Goal: Answer question/provide support

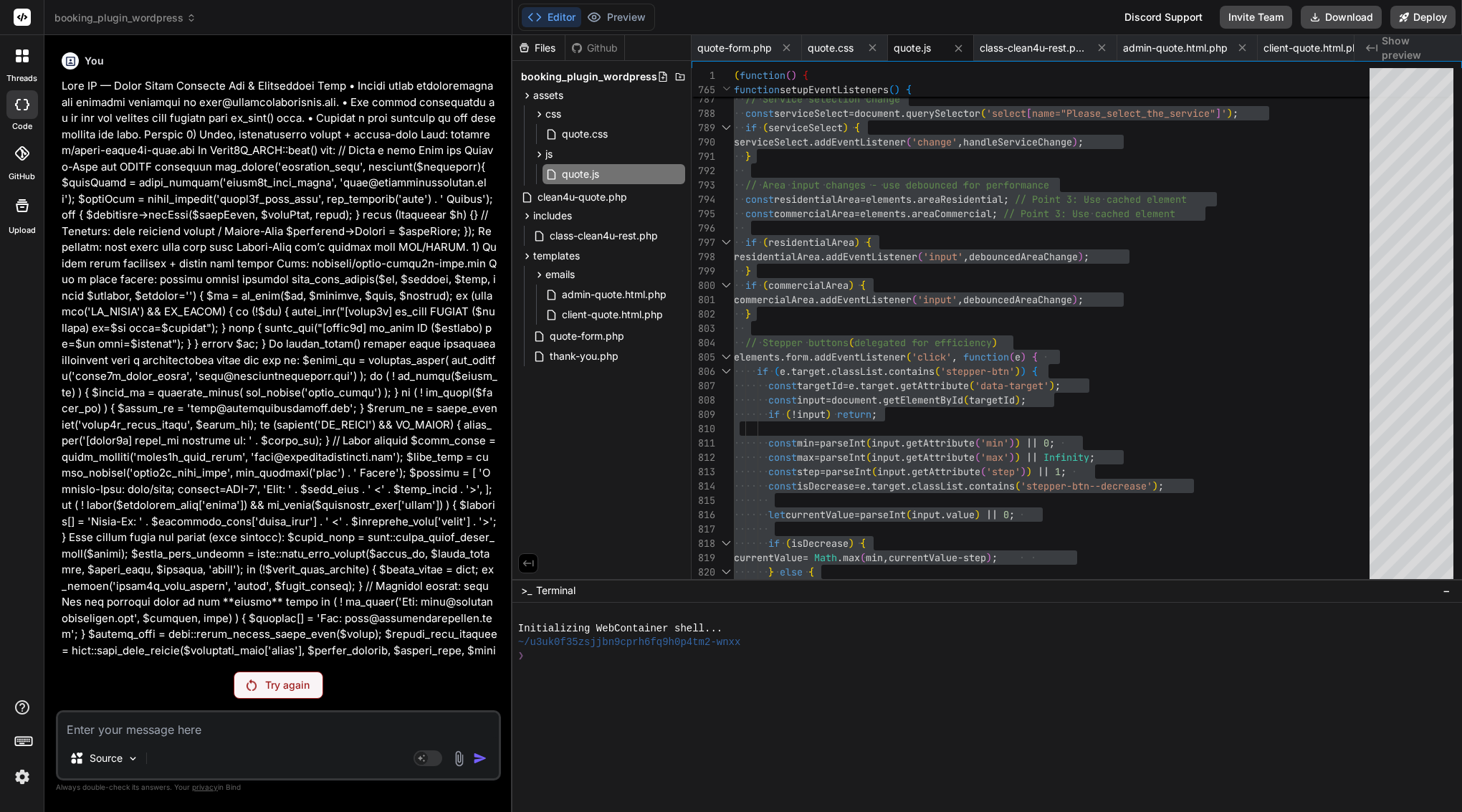
scroll to position [129, 0]
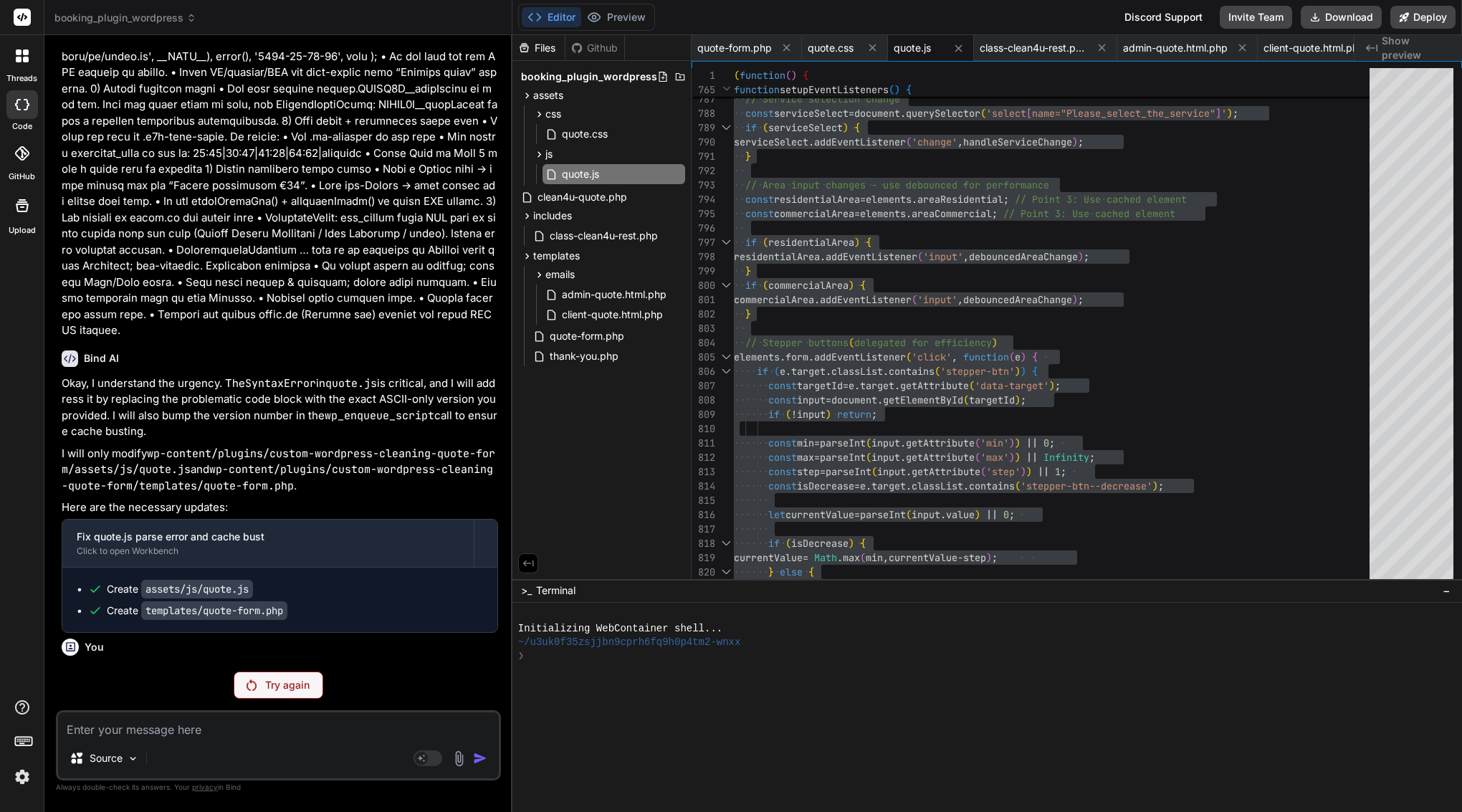
click at [271, 683] on p "Try again" at bounding box center [288, 685] width 45 height 15
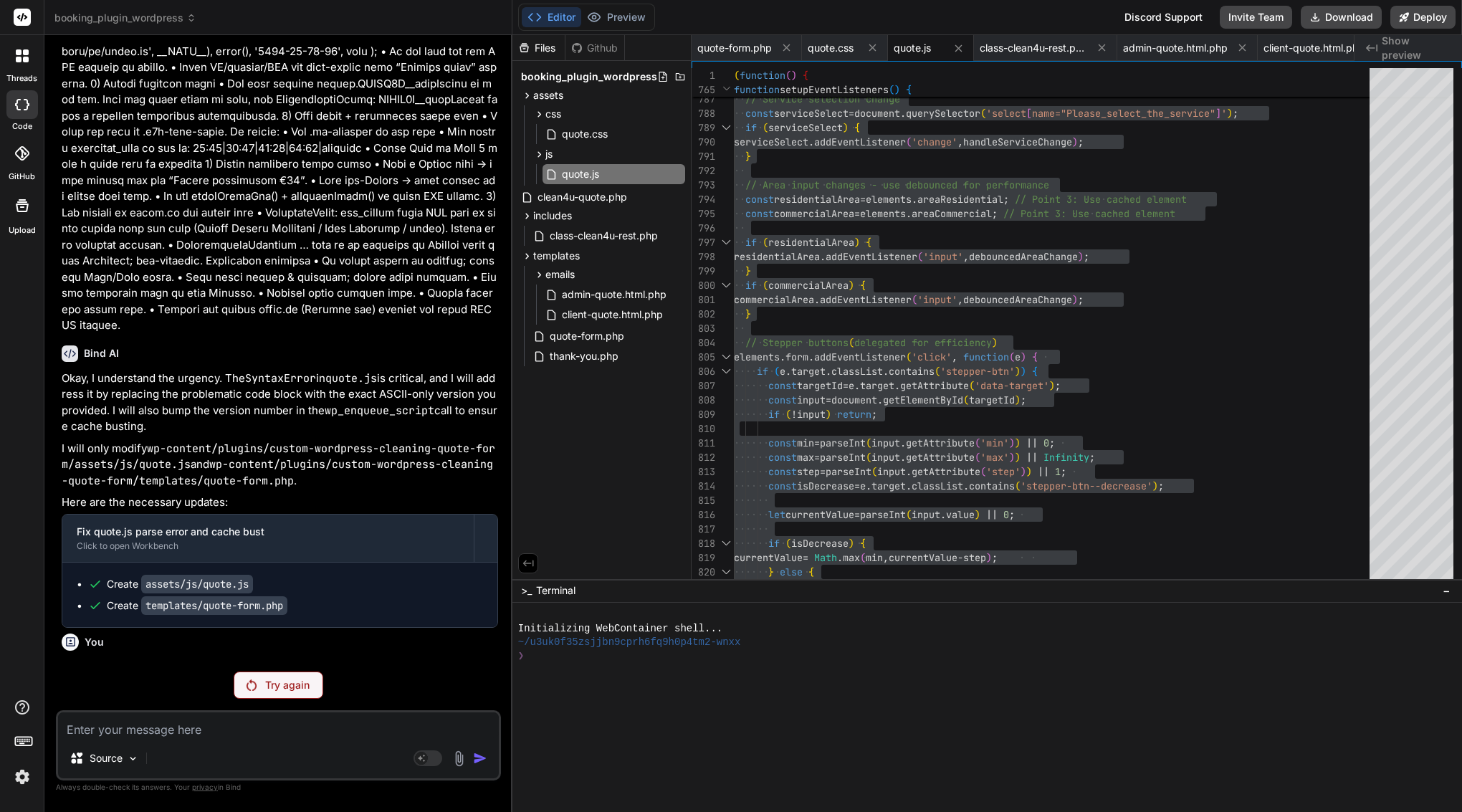
scroll to position [39371, 0]
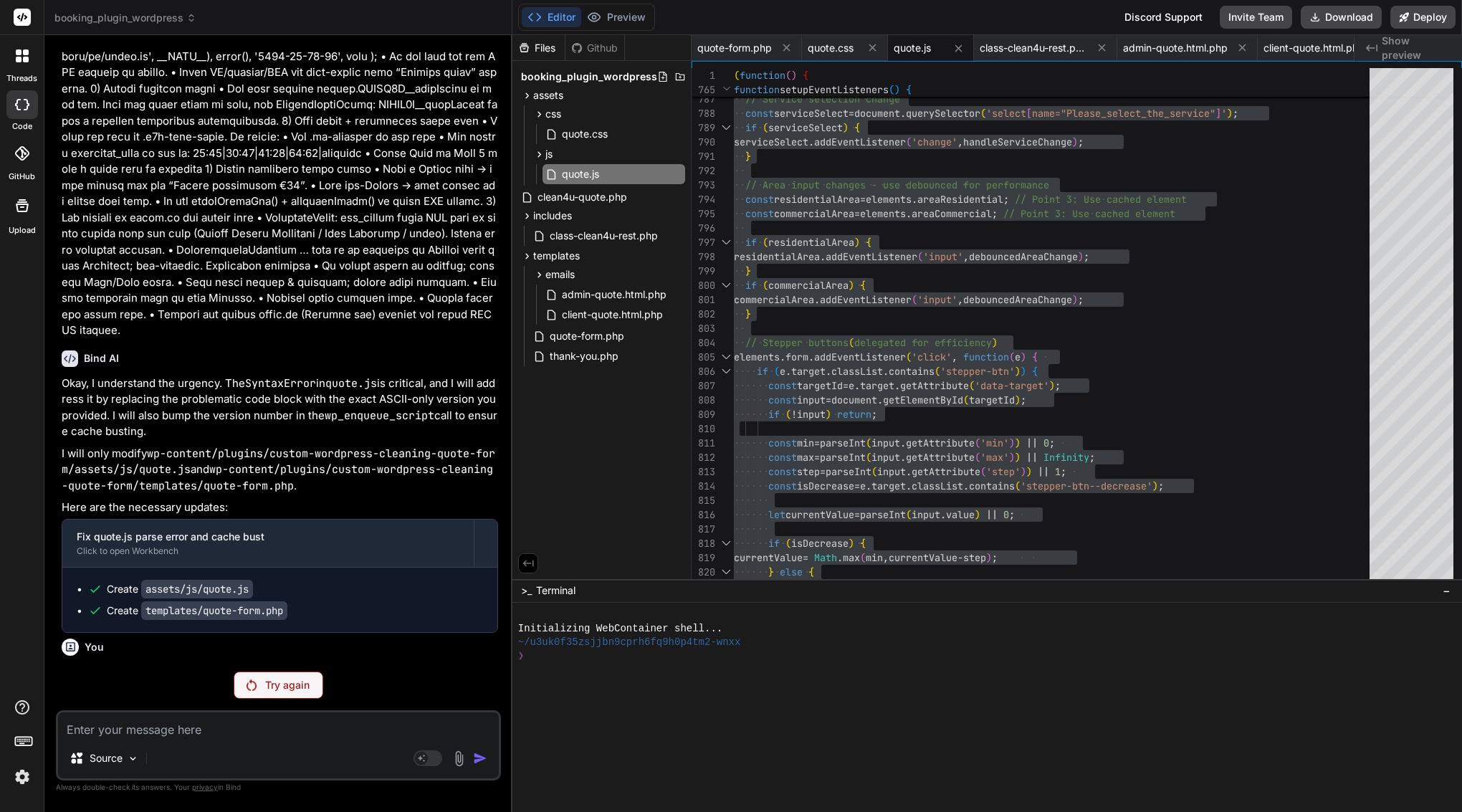
click at [293, 692] on div "Try again" at bounding box center [278, 686] width 89 height 27
click at [278, 690] on p "Try again" at bounding box center [288, 685] width 45 height 15
click at [292, 693] on div "Try again" at bounding box center [278, 686] width 89 height 27
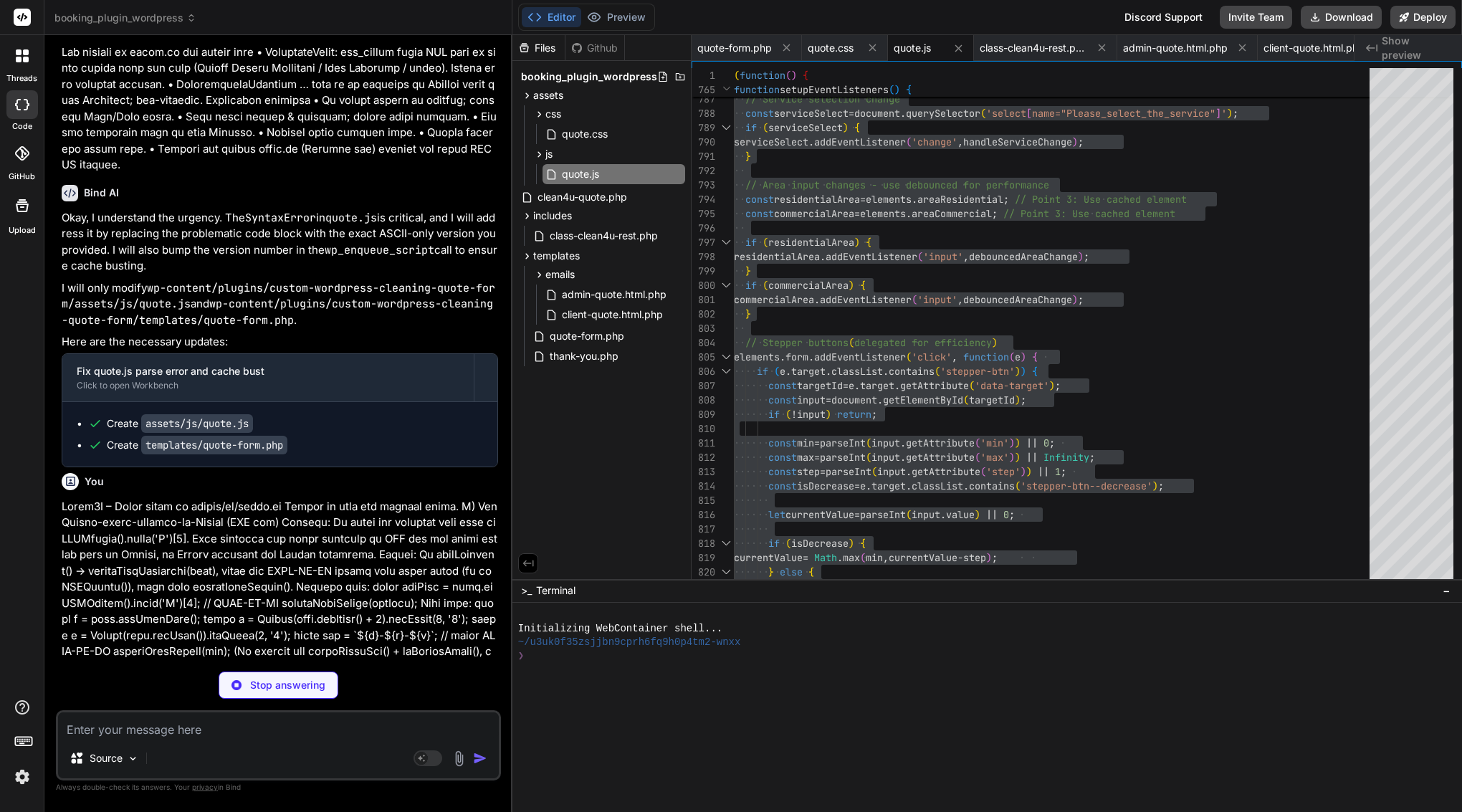
scroll to position [0, 0]
type textarea "x"
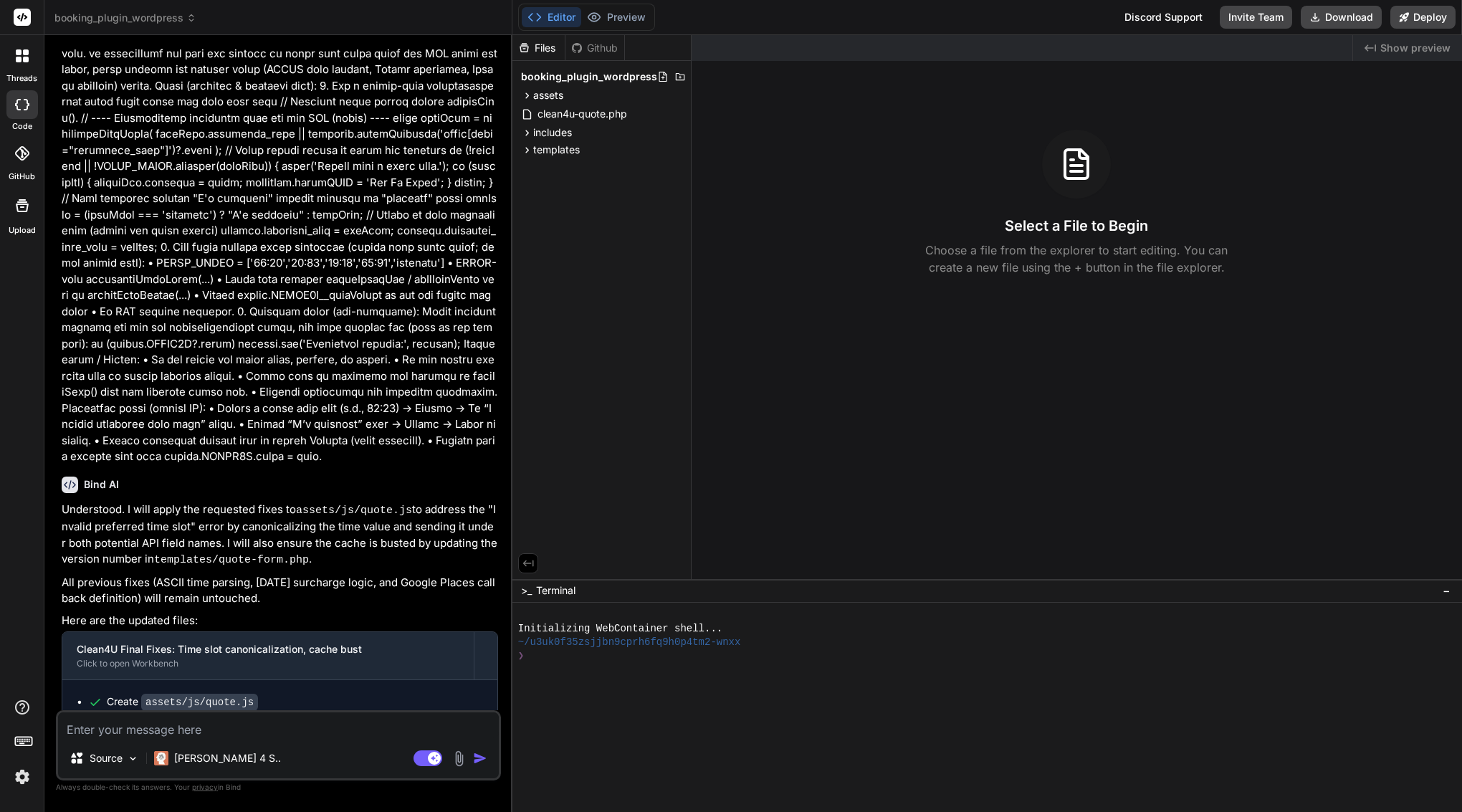
scroll to position [3138, 0]
click at [423, 759] on rect at bounding box center [427, 759] width 28 height 16
click at [230, 694] on code "assets/js/quote.js" at bounding box center [199, 703] width 117 height 18
click at [550, 90] on span "assets" at bounding box center [548, 95] width 30 height 15
click at [552, 133] on span "js" at bounding box center [549, 131] width 7 height 15
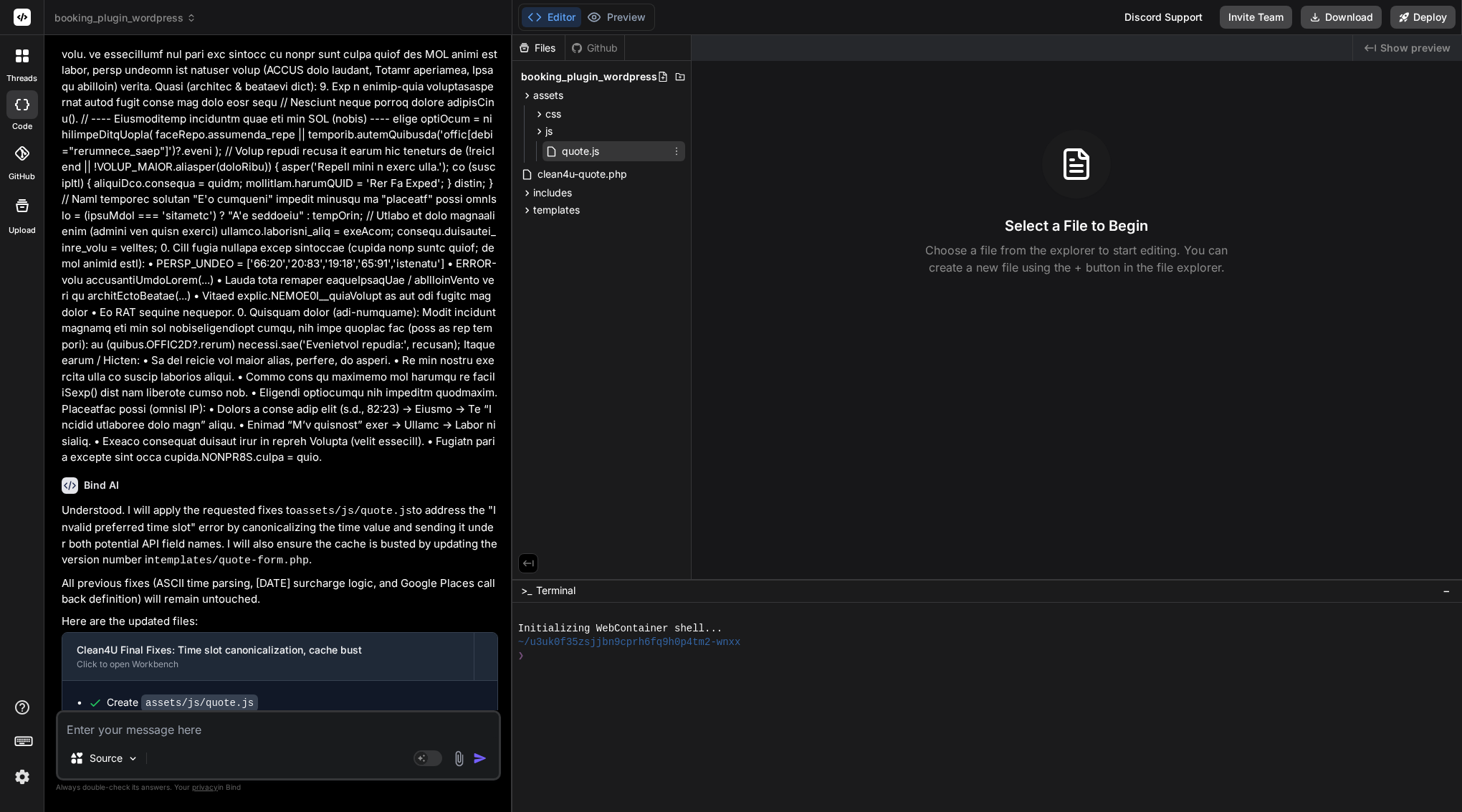
click at [565, 155] on span "quote.js" at bounding box center [580, 152] width 40 height 18
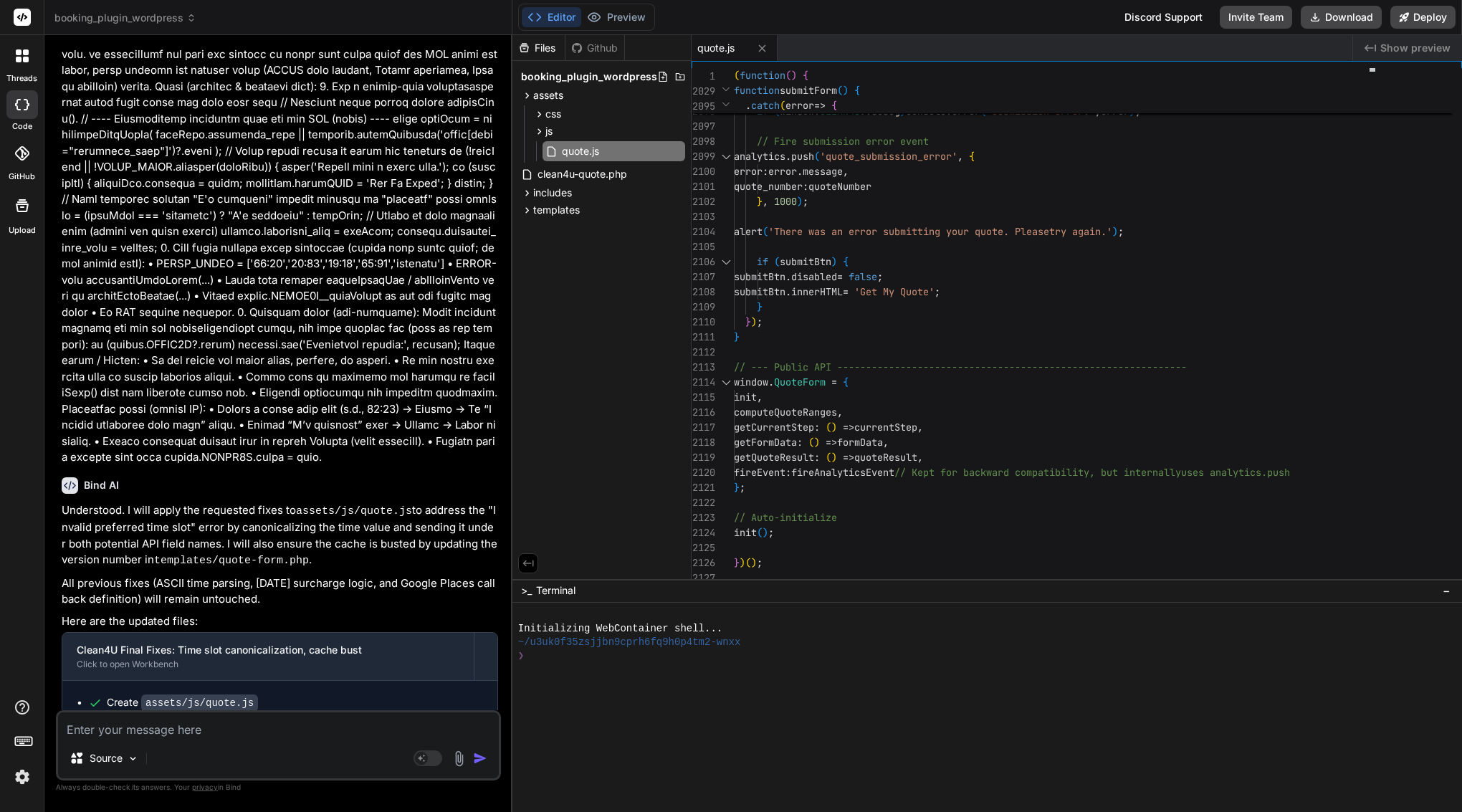
click at [197, 733] on textarea at bounding box center [278, 725] width 441 height 26
type textarea "x"
type textarea "t"
type textarea "x"
type textarea "tr"
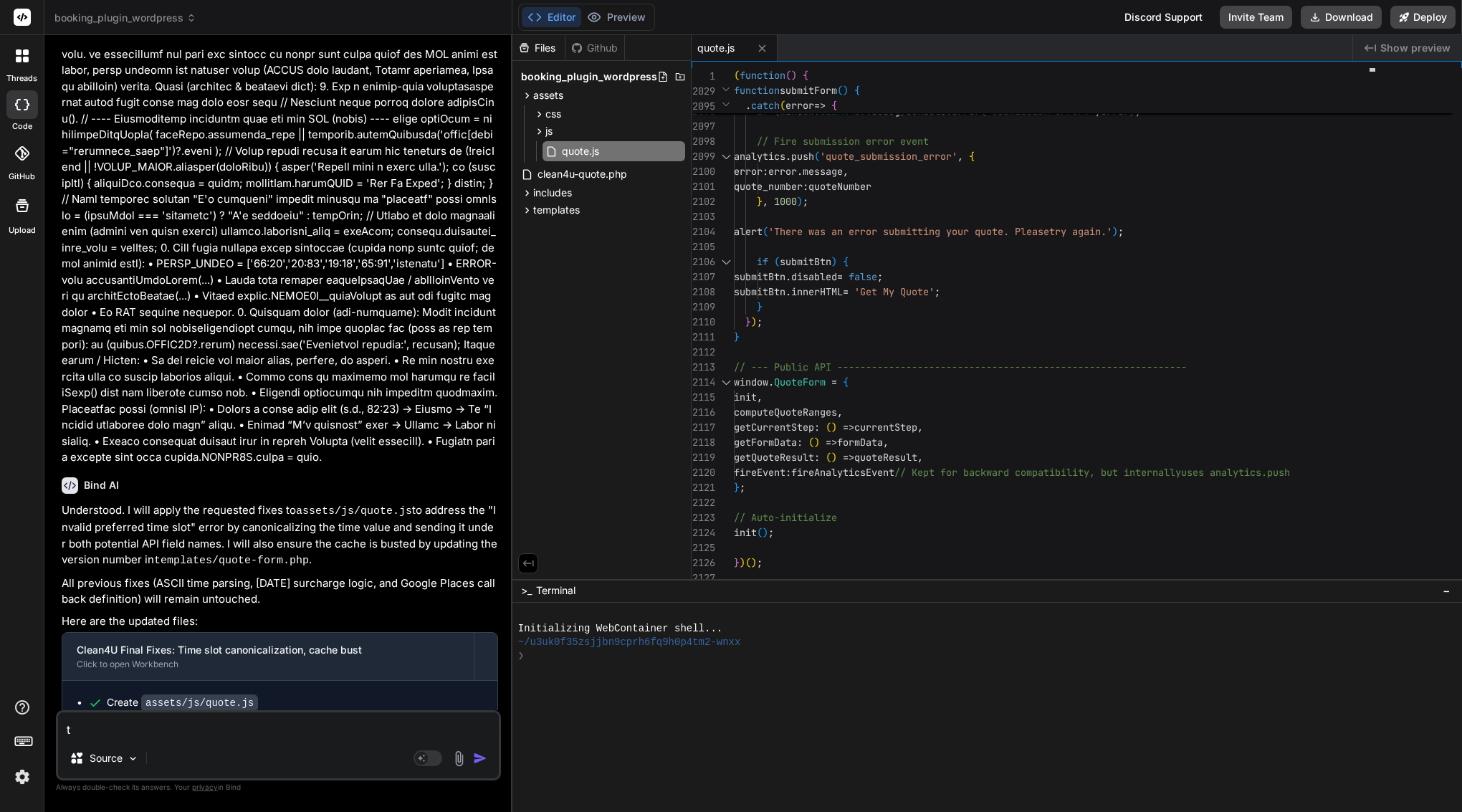
type textarea "x"
type textarea "tru"
type textarea "x"
type textarea "trun"
type textarea "x"
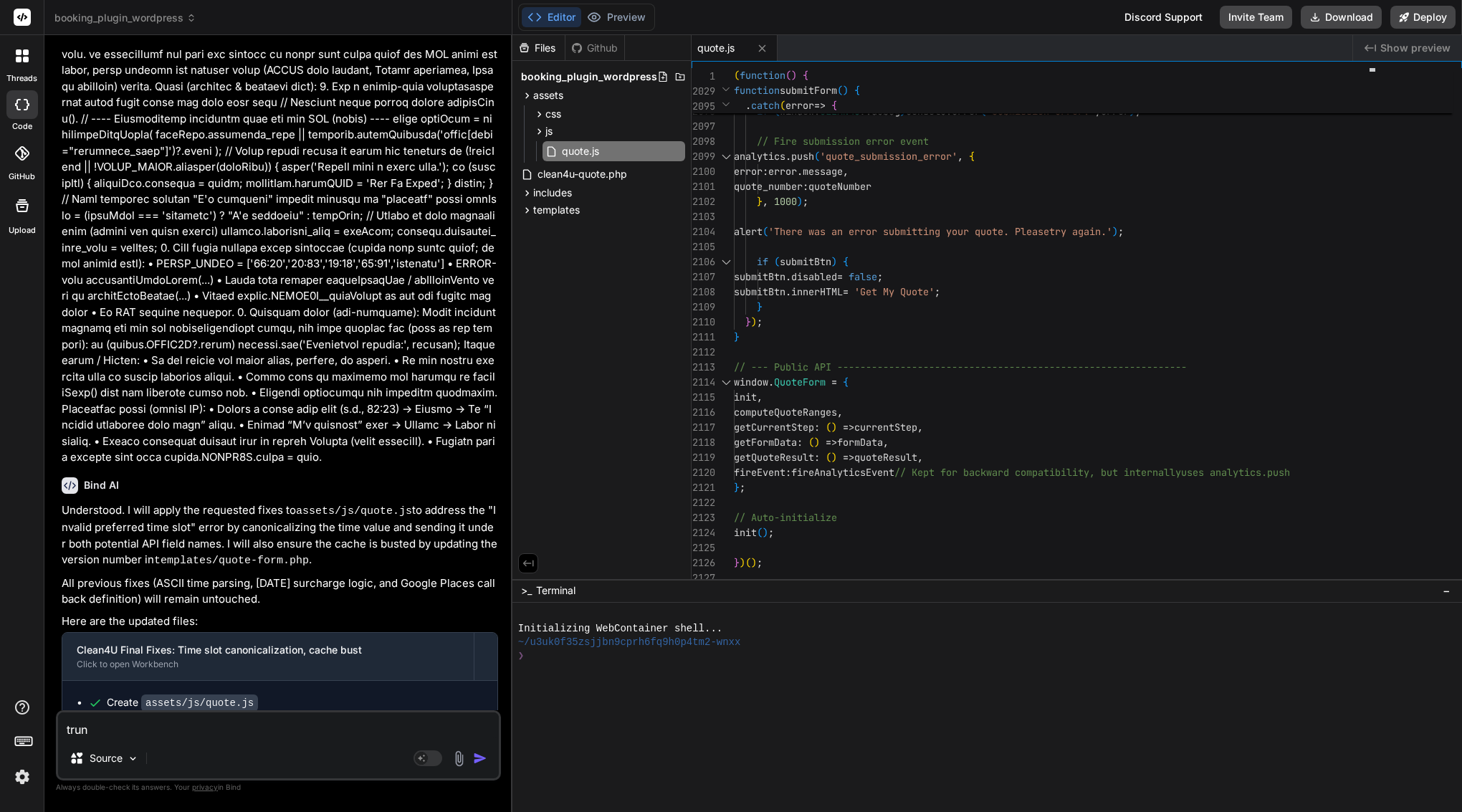
type textarea "trunc"
type textarea "x"
type textarea "trunca"
type textarea "x"
type textarea "truncat"
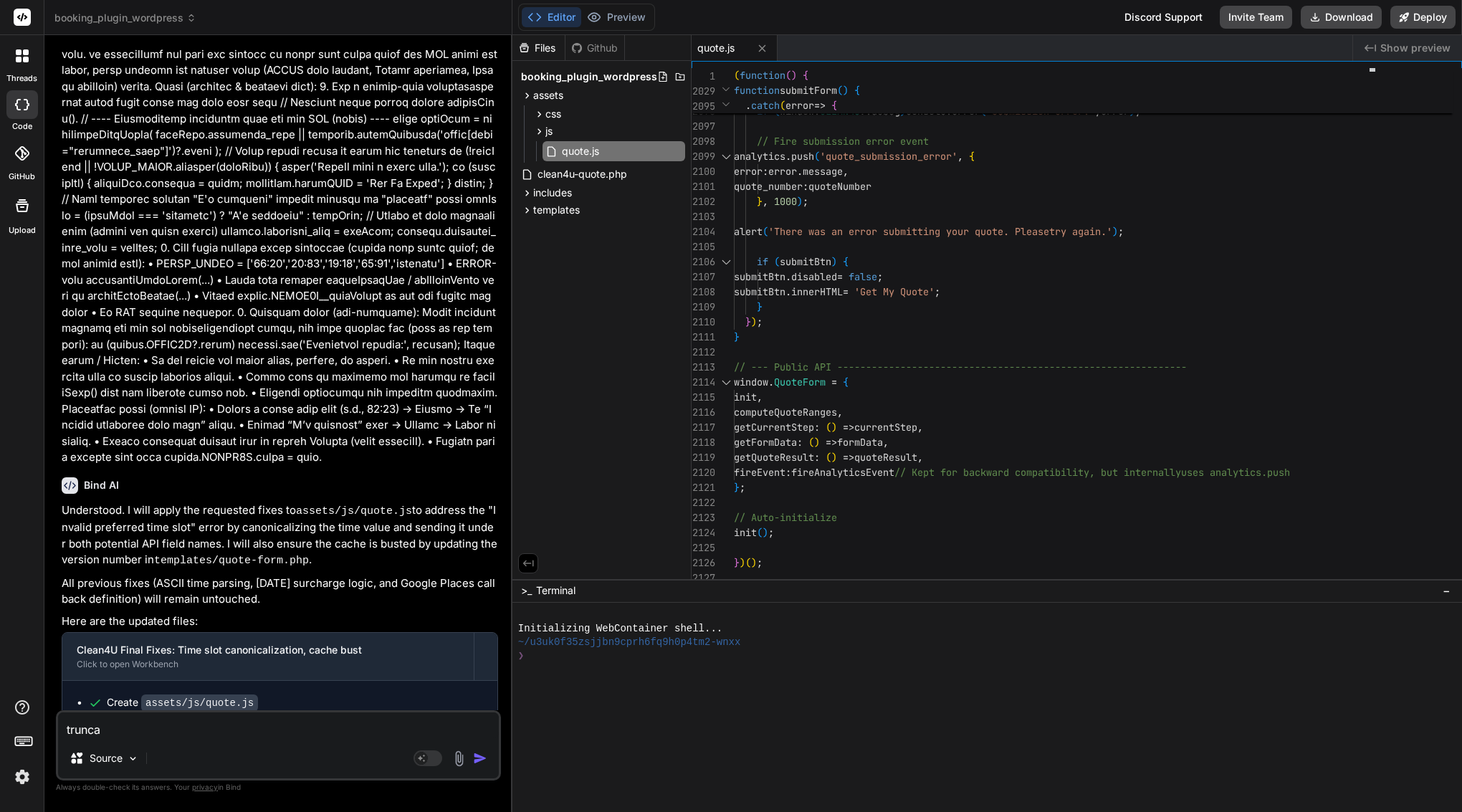
type textarea "x"
type textarea "truncate"
type textarea "x"
type textarea "truncated"
type textarea "x"
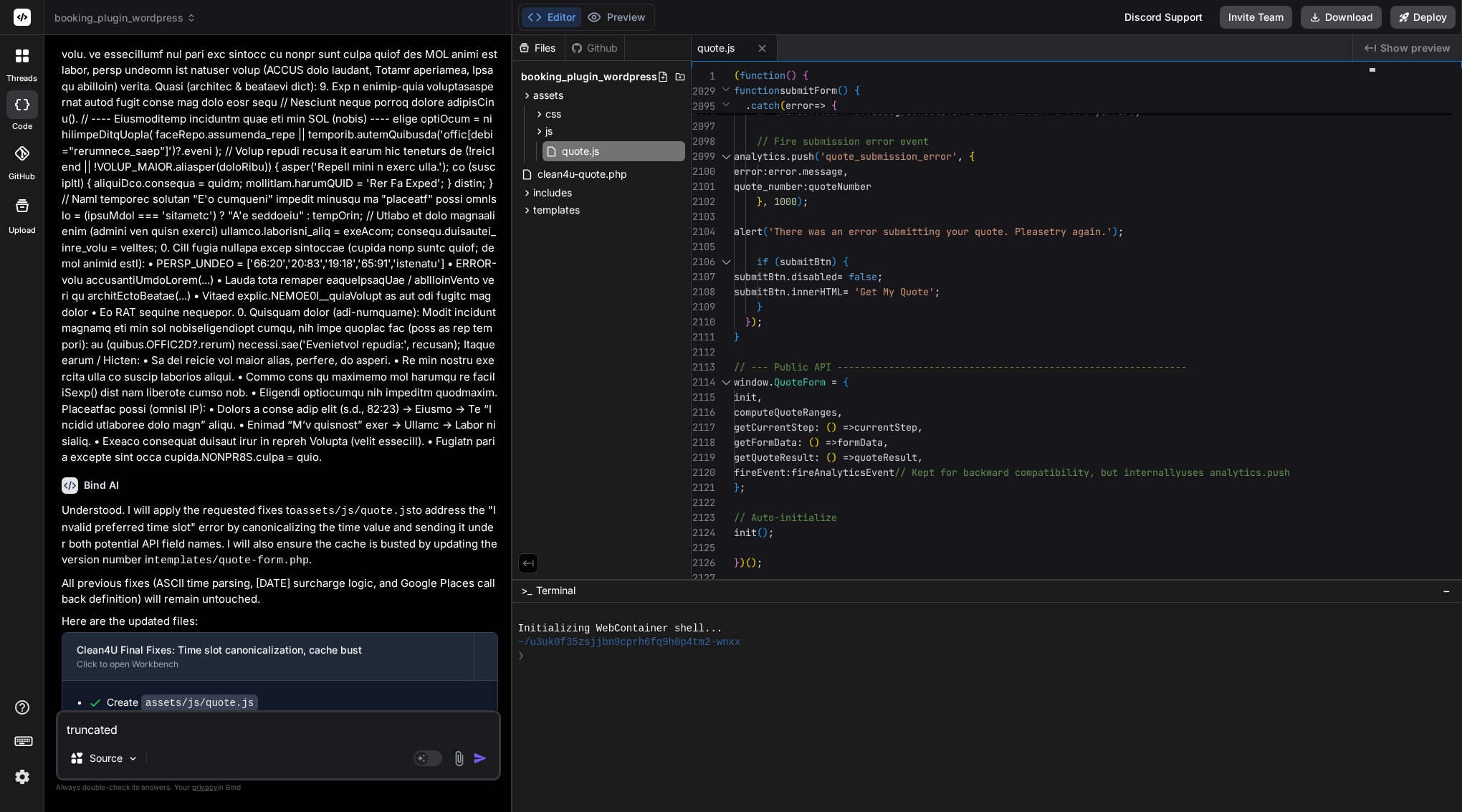
type textarea "truncated"
type textarea "x"
type textarea "truncated m"
type textarea "x"
type textarea "truncated me"
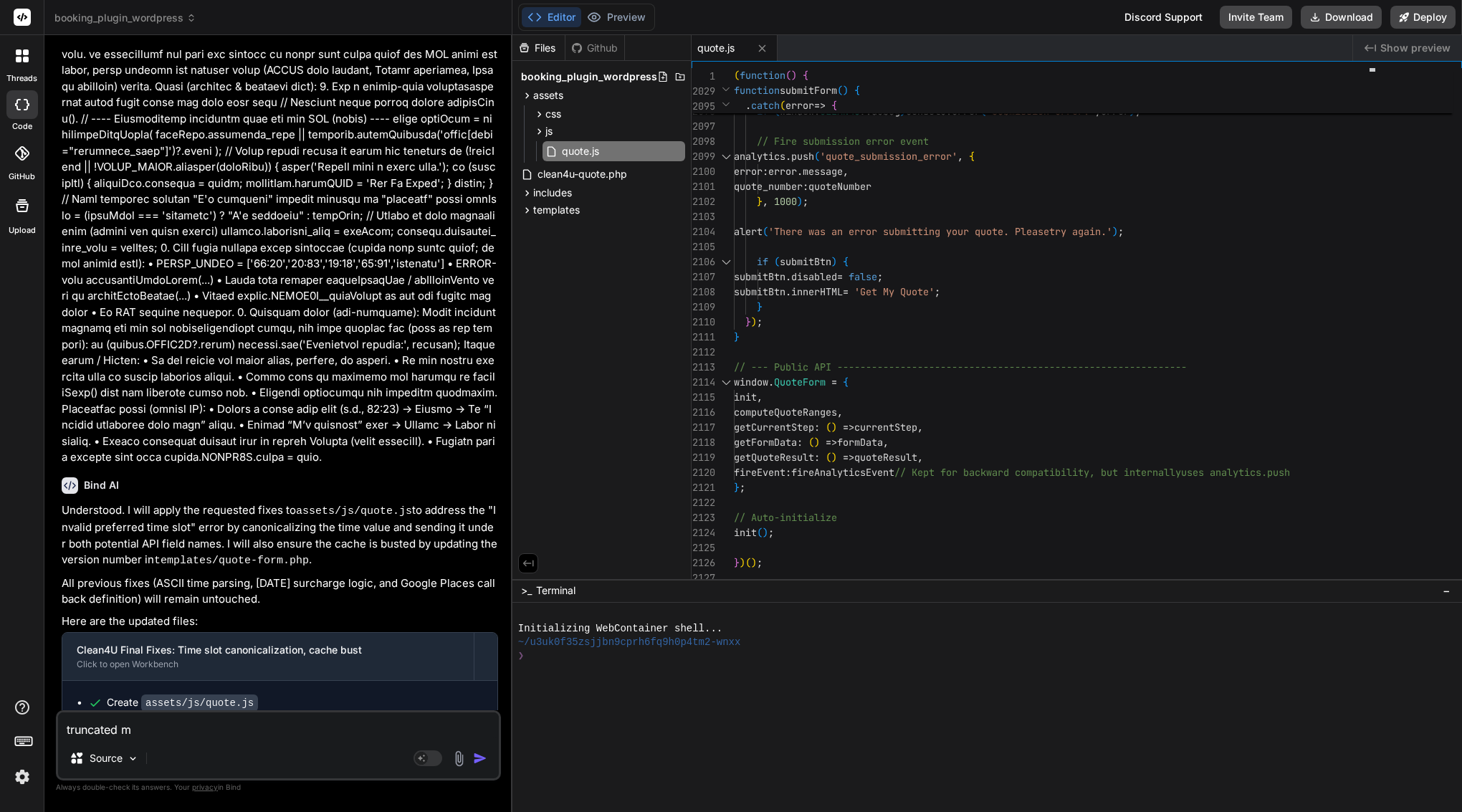
type textarea "x"
type textarea "truncated mes"
type textarea "x"
type textarea "truncated mess"
type textarea "x"
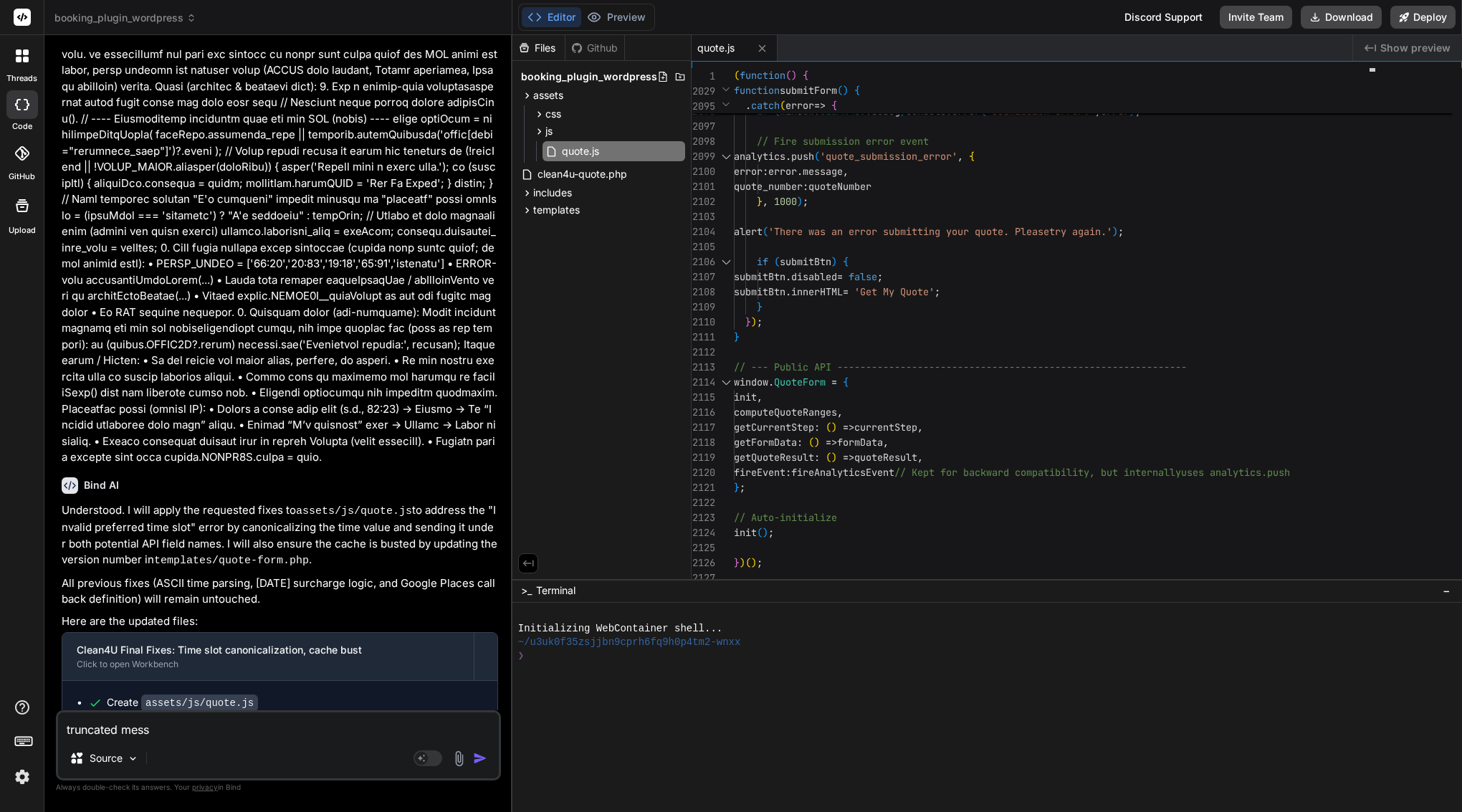
type textarea "truncated messa"
type textarea "x"
type textarea "truncated messag"
type textarea "x"
type textarea "truncated message"
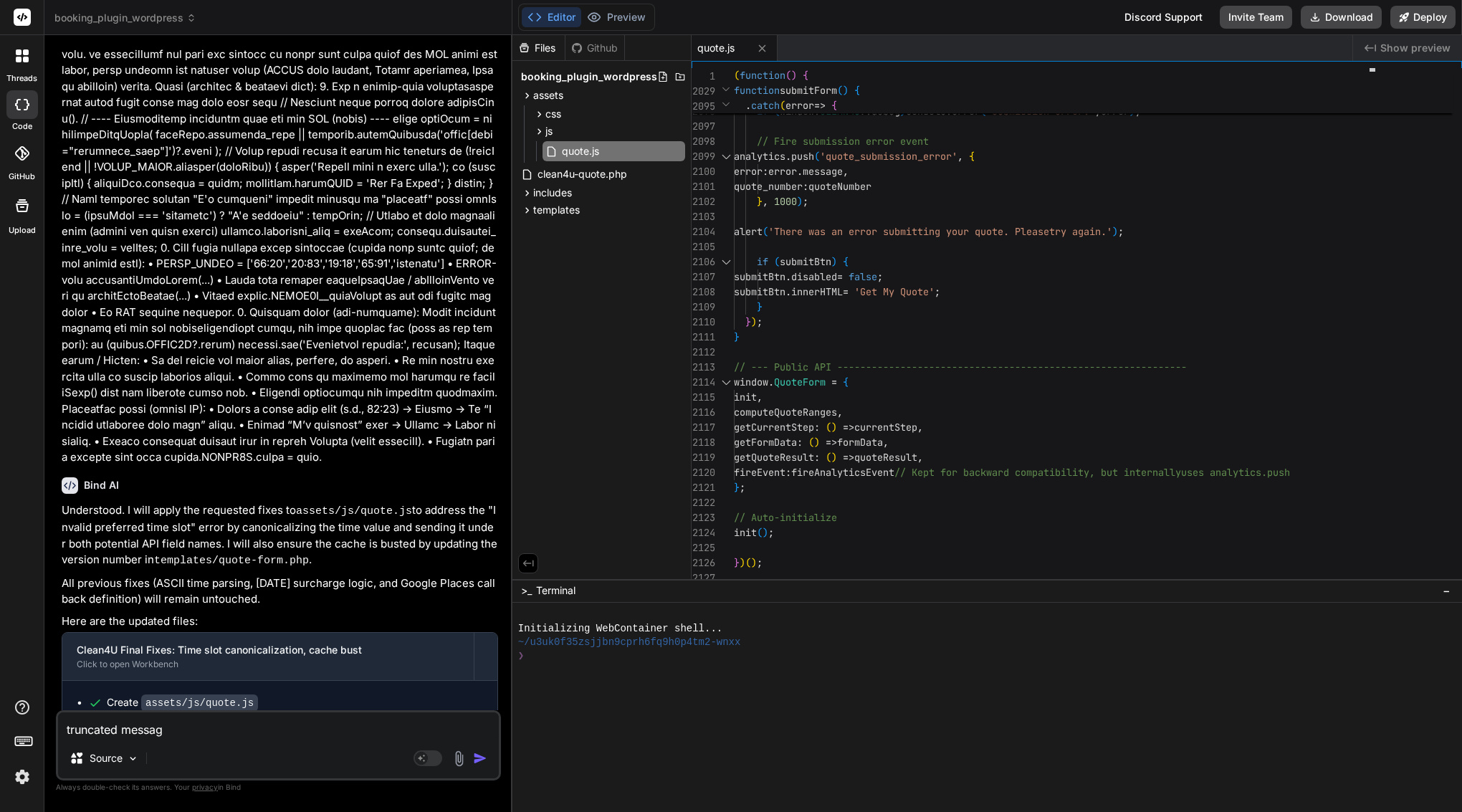
type textarea "x"
type textarea "truncated message"
type textarea "x"
click at [65, 727] on textarea "truncated message" at bounding box center [278, 725] width 441 height 26
type textarea "ytruncated message"
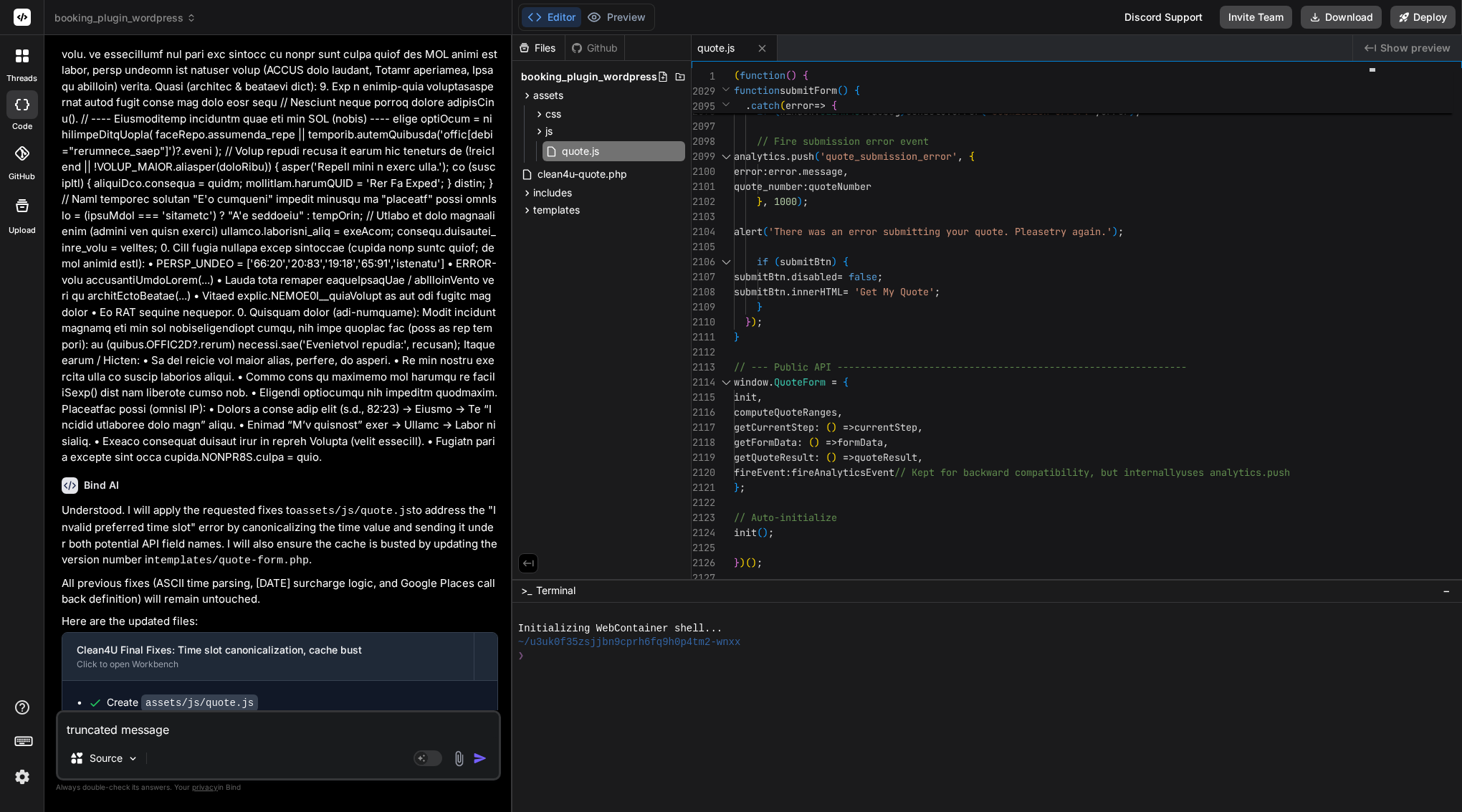
type textarea "x"
type textarea "yotruncated message"
type textarea "x"
type textarea "youtruncated message"
type textarea "x"
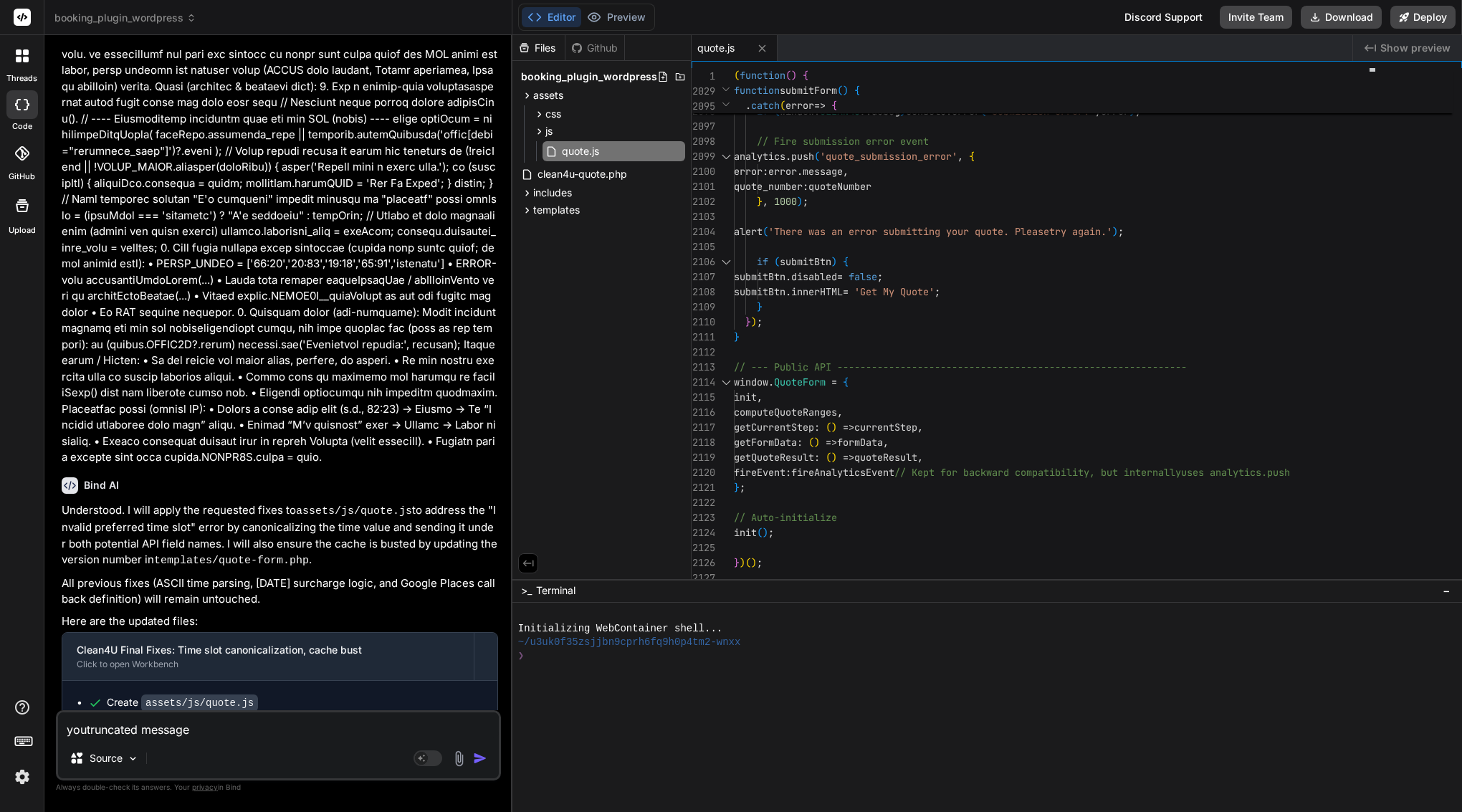
type textarea "you truncated message"
type textarea "x"
type textarea "you struncated message"
type textarea "x"
type textarea "you setruncated message"
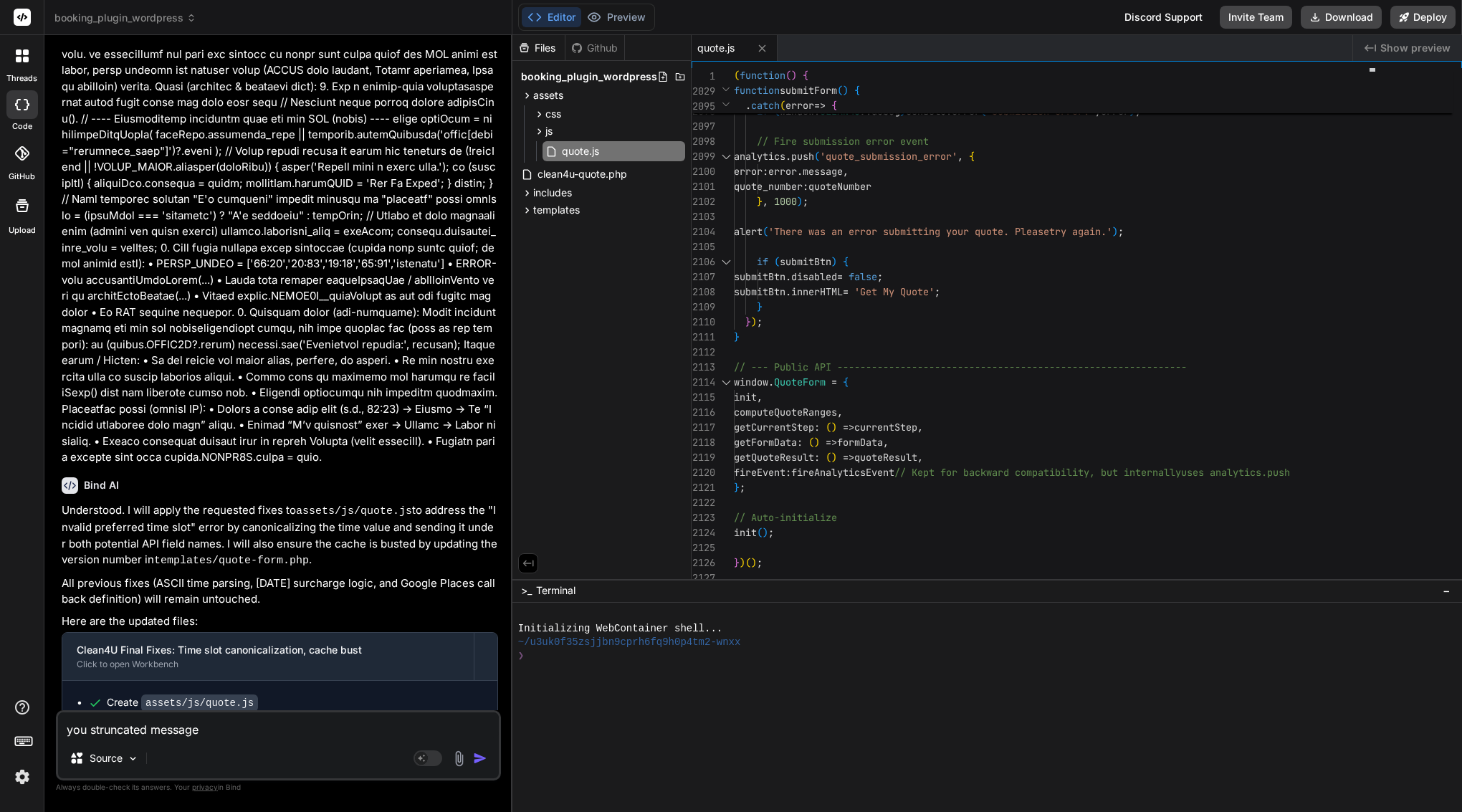
type textarea "x"
type textarea "you sentruncated message"
type textarea "x"
type textarea "you sendtruncated message"
type textarea "x"
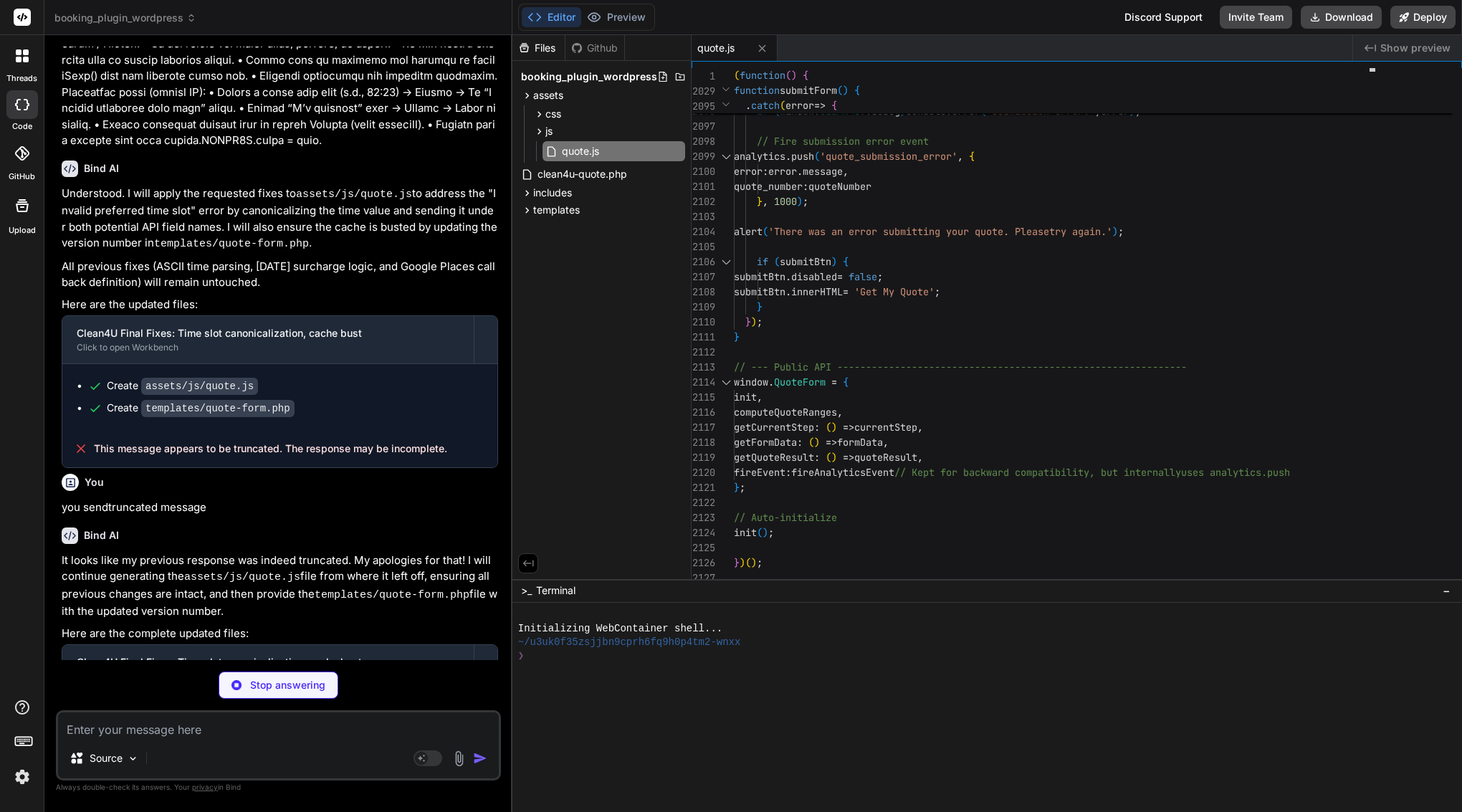
scroll to position [3453, 0]
type textarea "x"
type textarea "init(); })();"
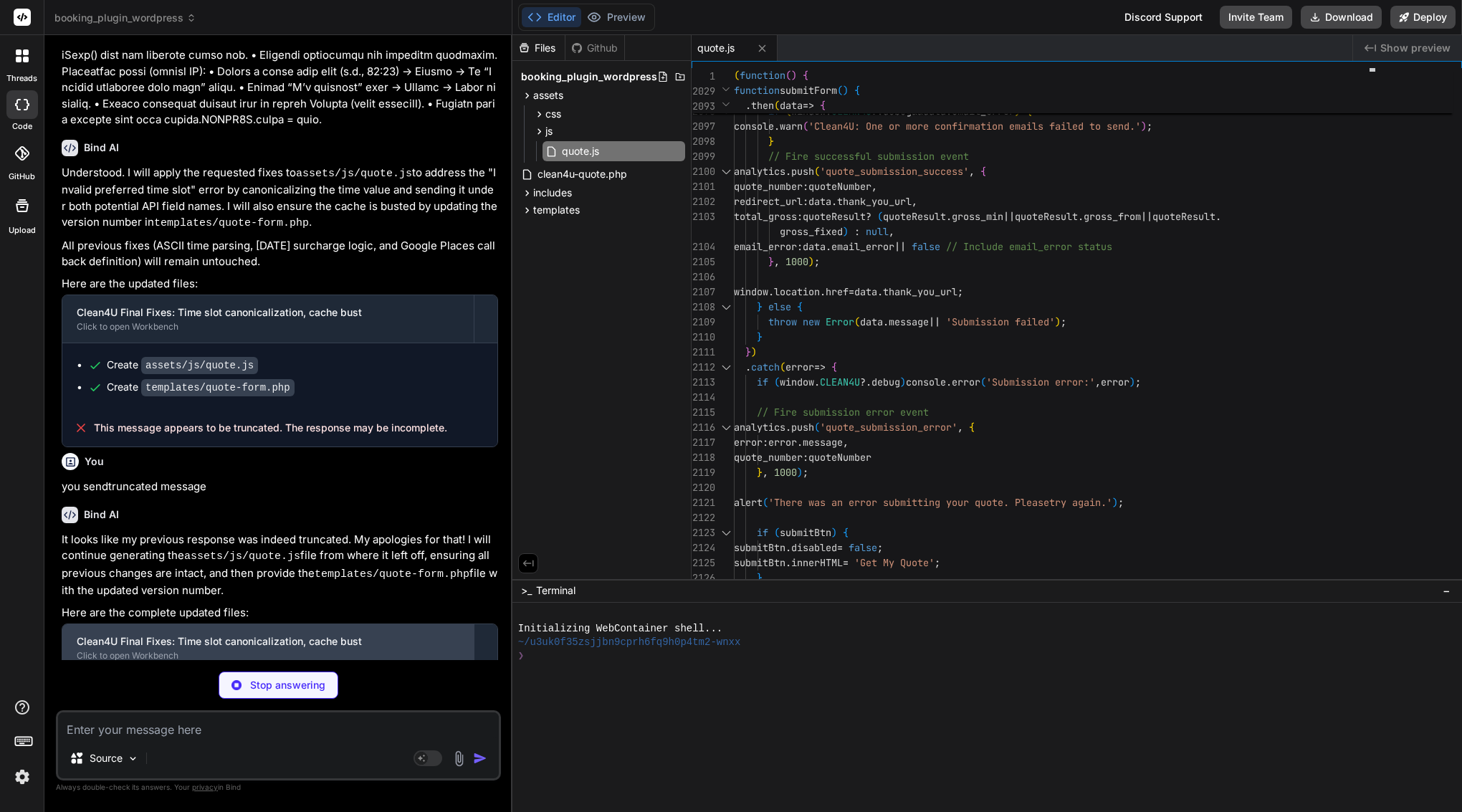
scroll to position [3475, 0]
type textarea "x"
type textarea "// Watch for changes in summary totals const observer = new MutationObserver(up…"
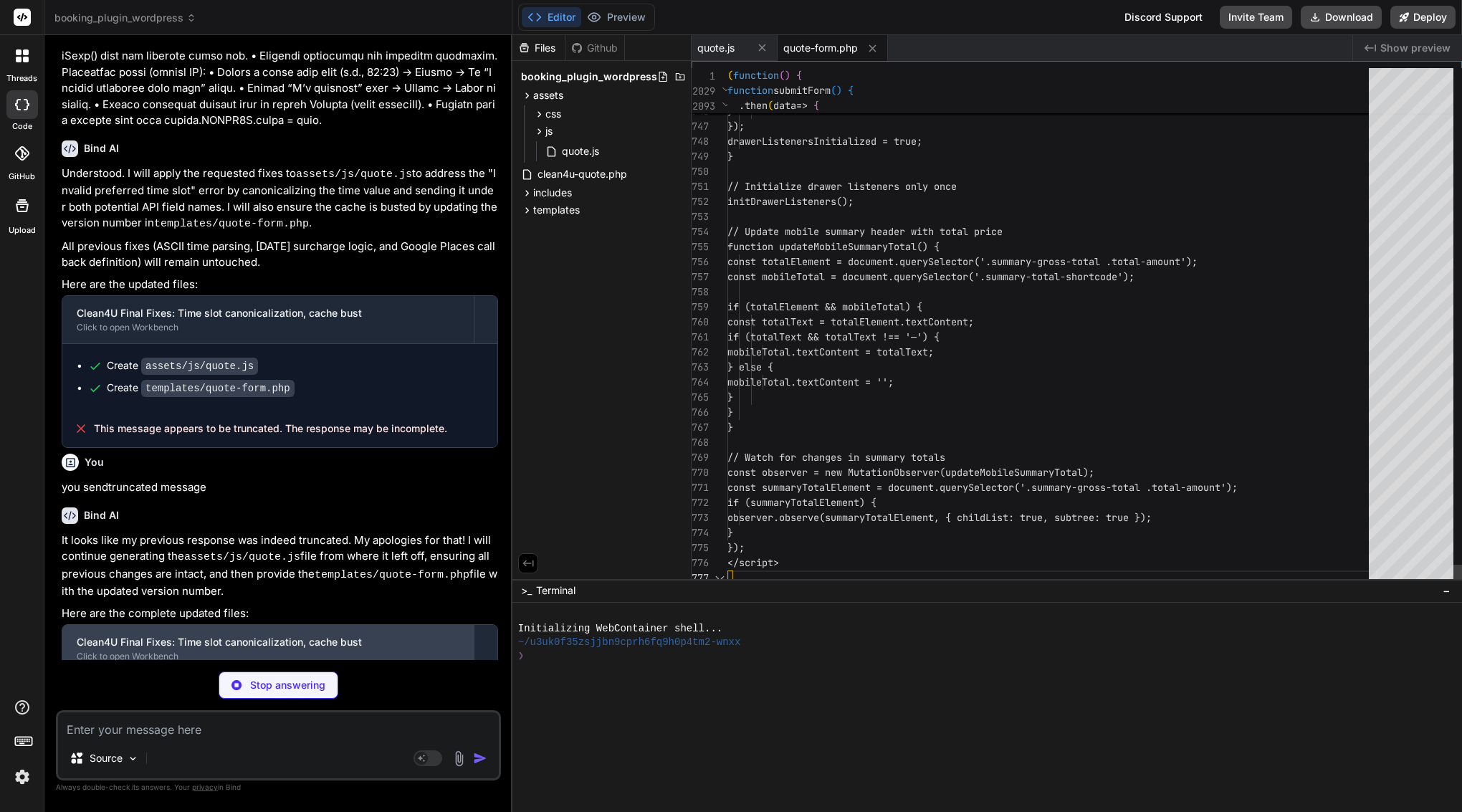
scroll to position [121, 0]
type textarea "x"
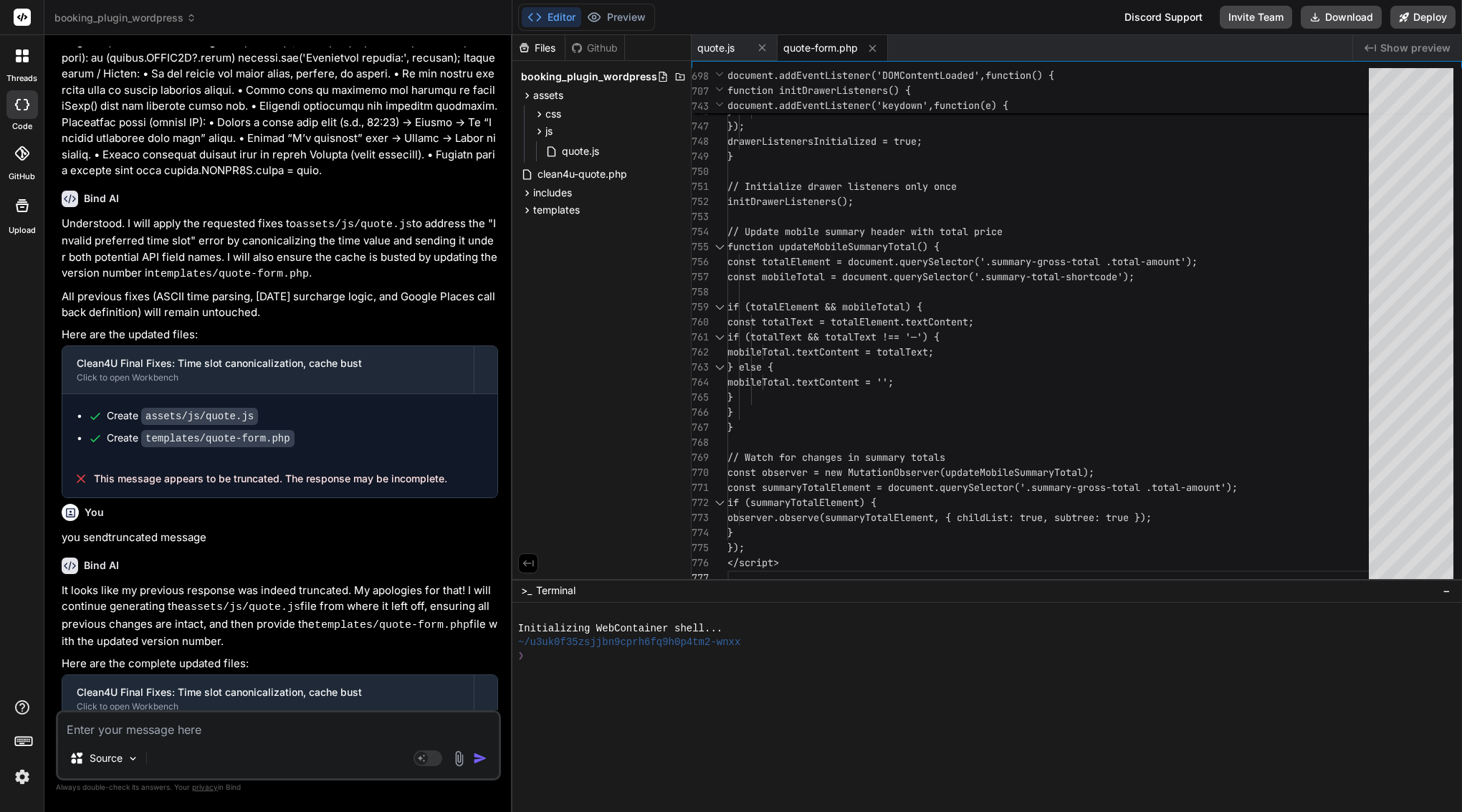
scroll to position [0, 0]
click at [837, 119] on div "}" at bounding box center [1052, 111] width 650 height 15
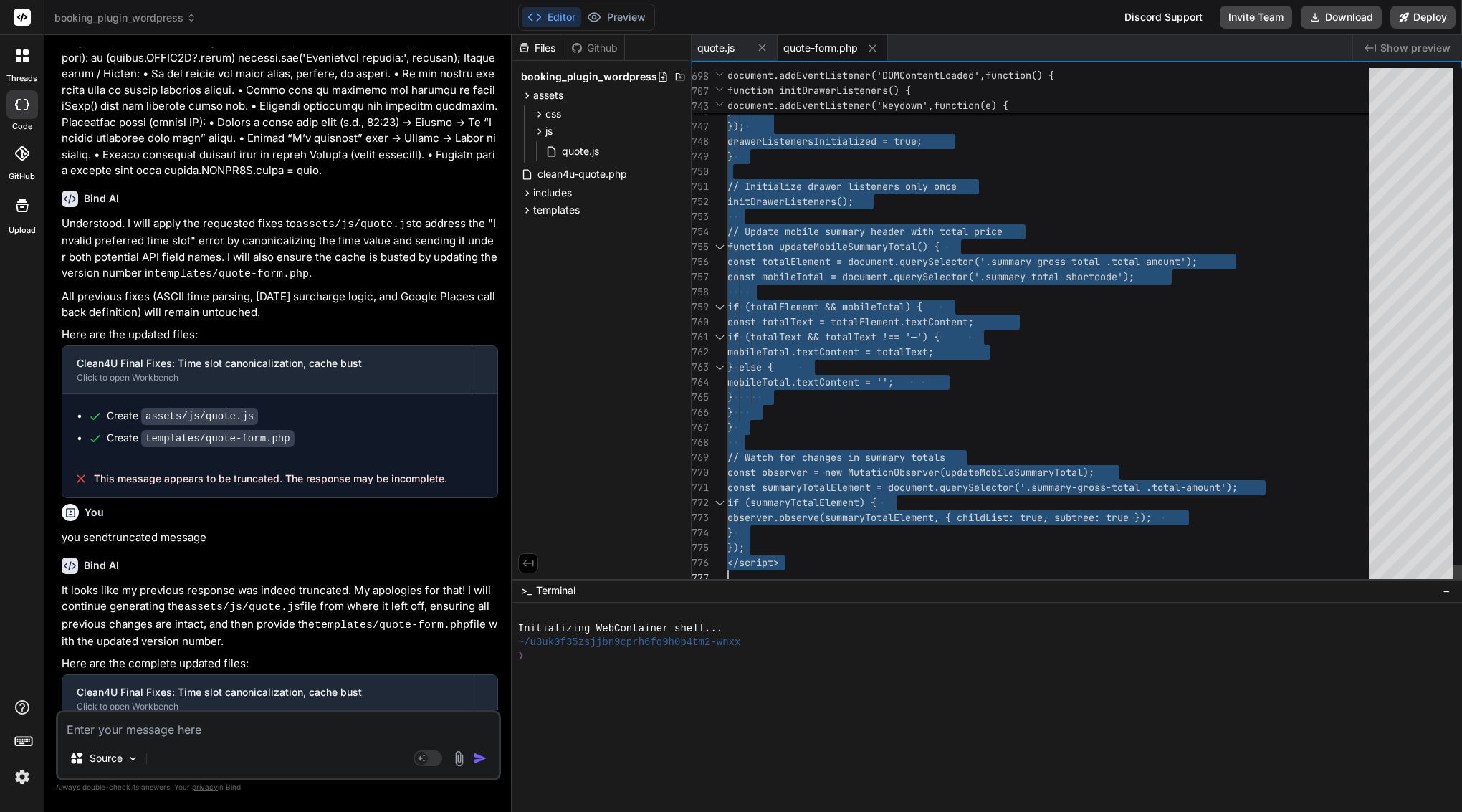
click at [837, 119] on div "}" at bounding box center [1052, 111] width 650 height 15
click at [724, 47] on span "quote.js" at bounding box center [716, 48] width 37 height 15
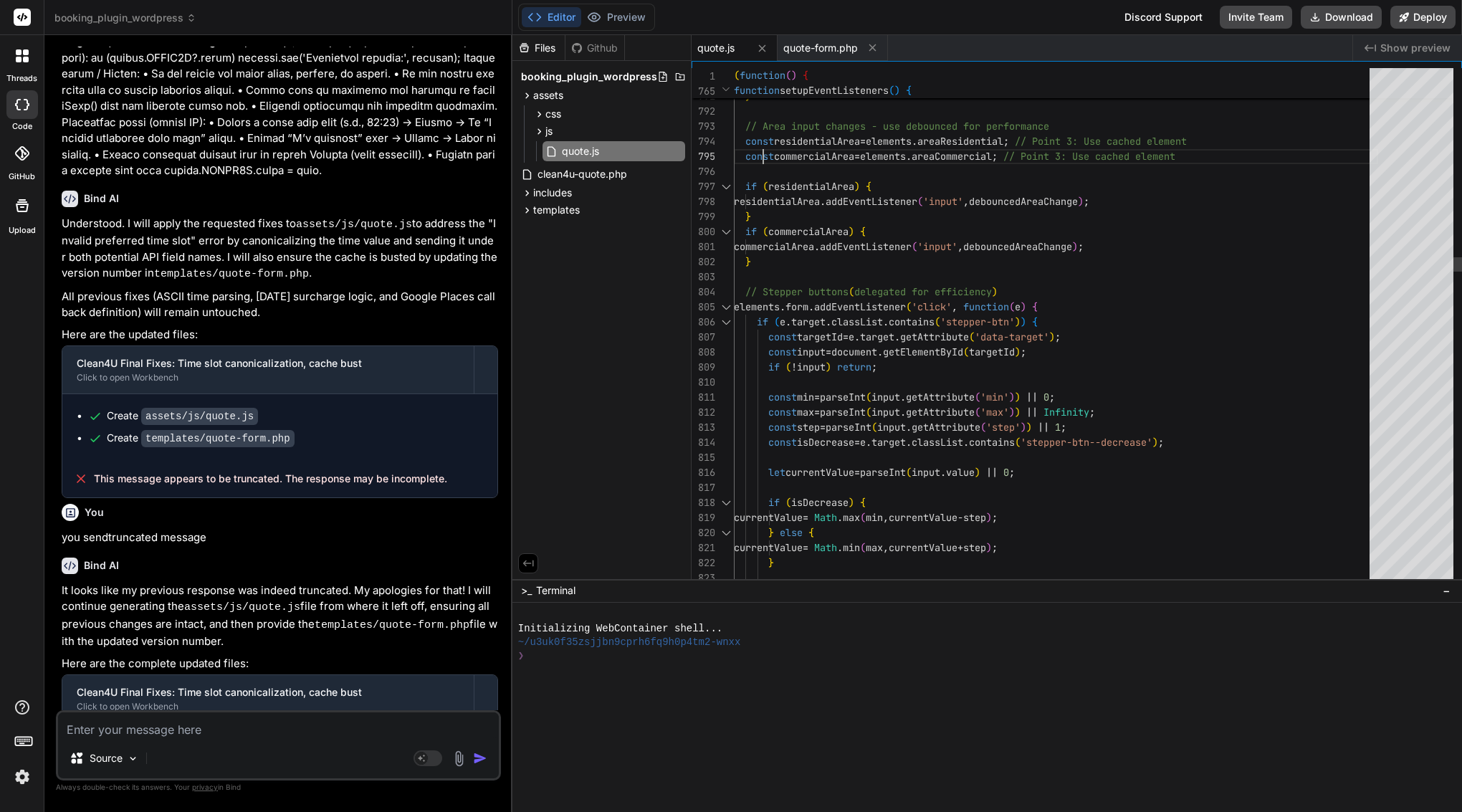
click at [763, 154] on span "const" at bounding box center [759, 156] width 28 height 13
type textarea "(function() { 'use strict'; // --- Google Places Autocomplete Global Callback -…"
click at [763, 154] on span "const" at bounding box center [759, 156] width 28 height 13
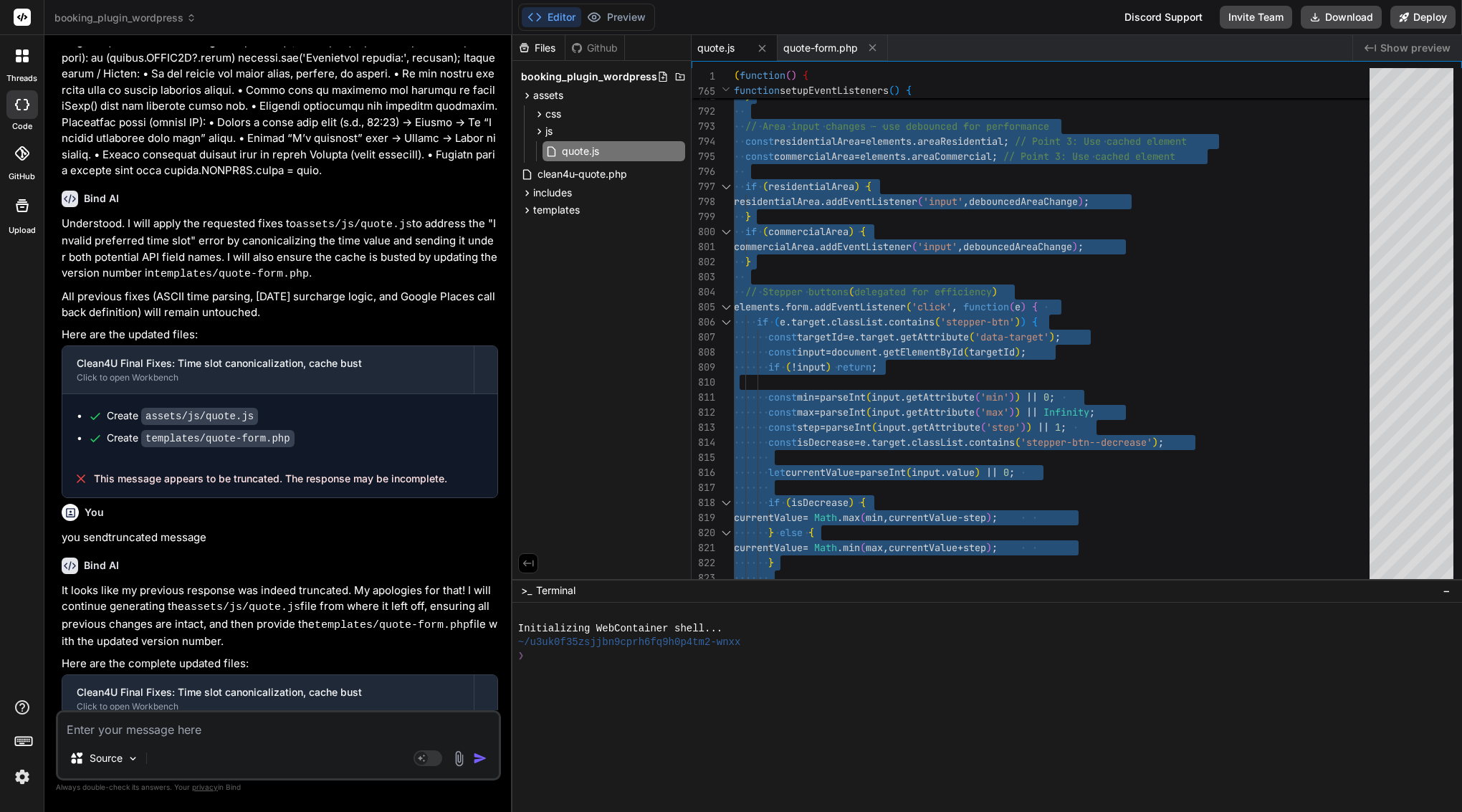
click at [356, 728] on textarea at bounding box center [278, 725] width 441 height 26
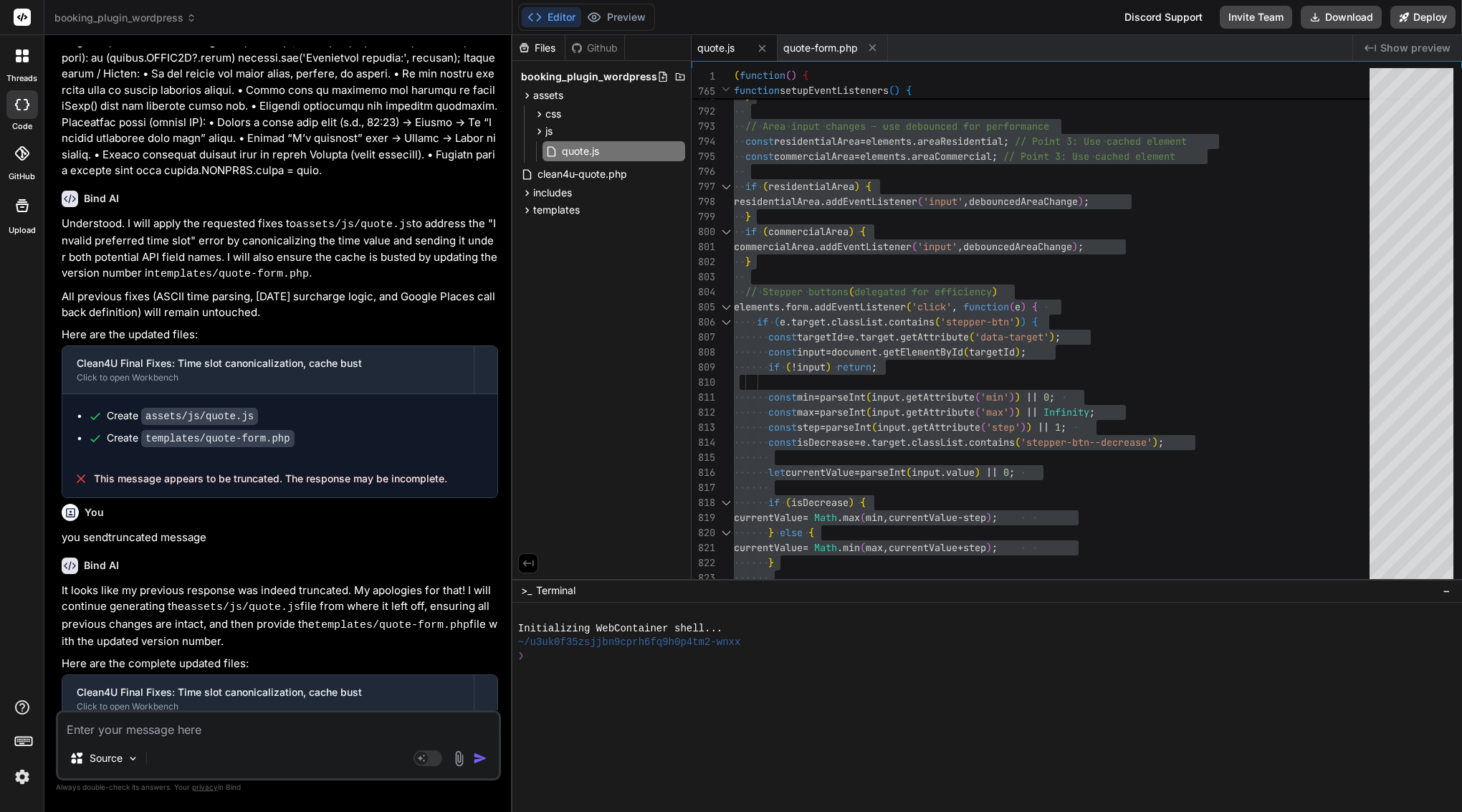
paste textarea "Got it — the server is still returning “Invalid preferred time slot.” so let’s …"
type textarea "Got it — the server is still returning “Invalid preferred time slot.” so let’s …"
type textarea "x"
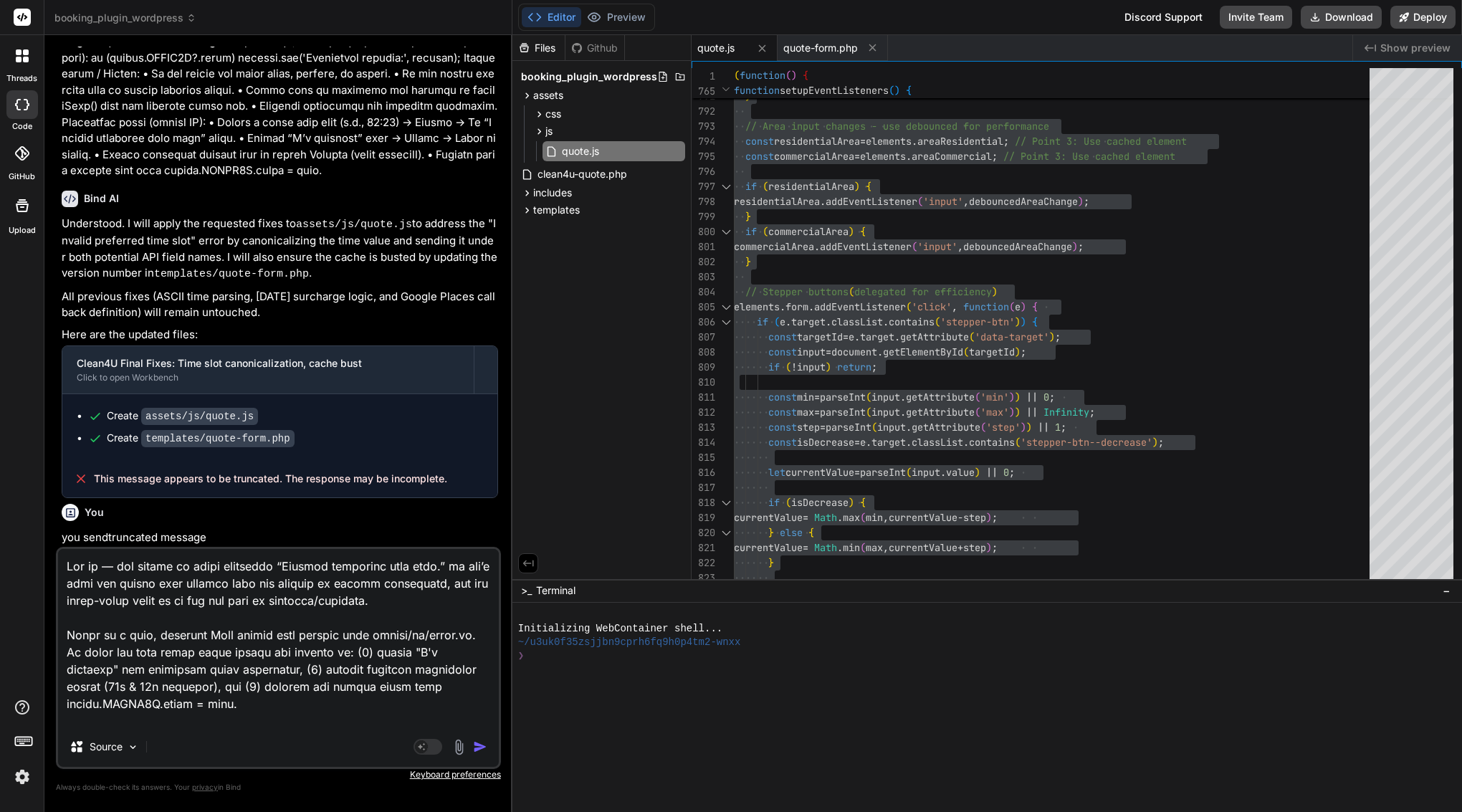
scroll to position [2256, 0]
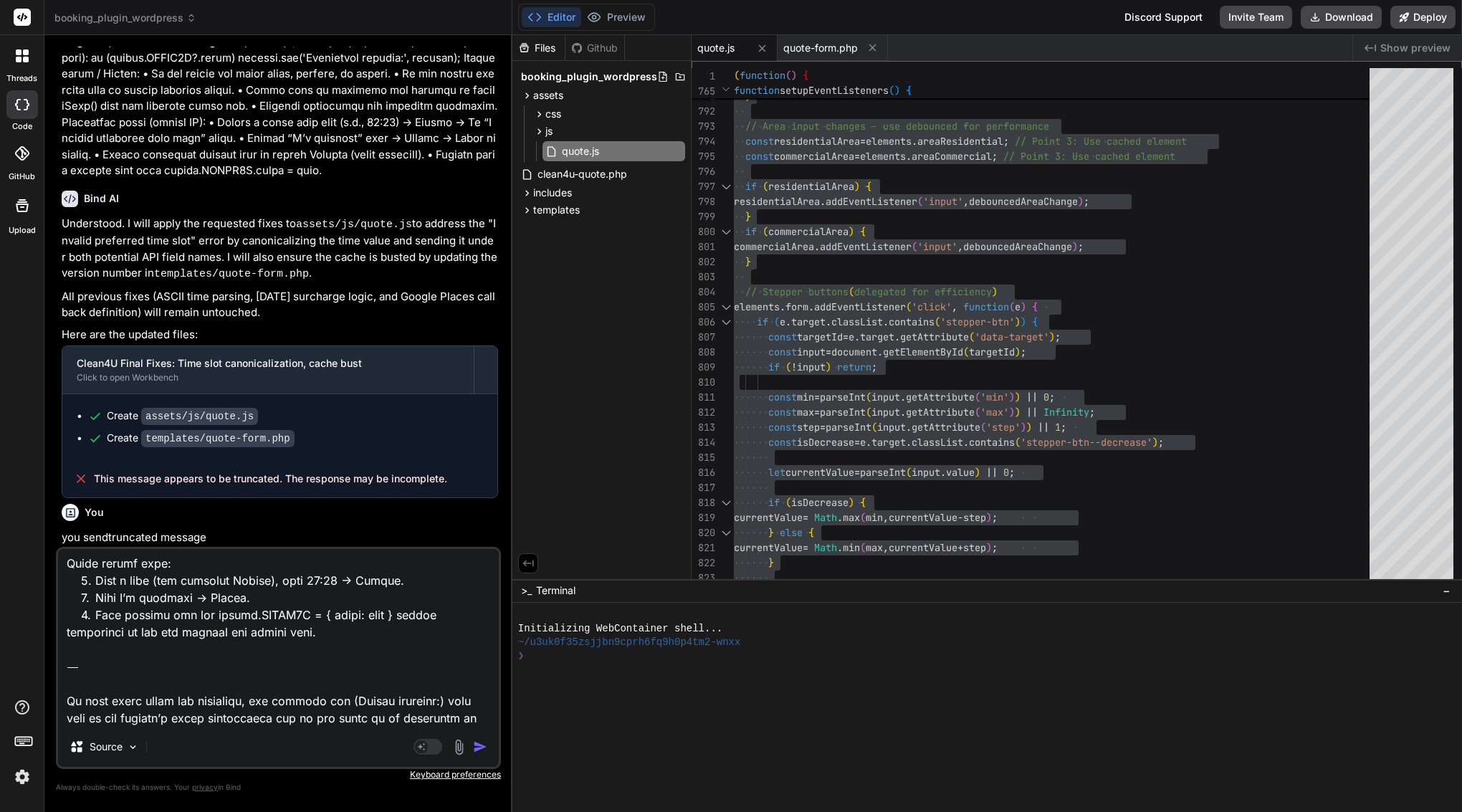
drag, startPoint x: 184, startPoint y: 720, endPoint x: 67, endPoint y: 637, distance: 143.5
click at [67, 637] on textarea at bounding box center [278, 638] width 441 height 178
type textarea "Got it — the server is still returning “Invalid preferred time slot.” so let’s …"
type textarea "x"
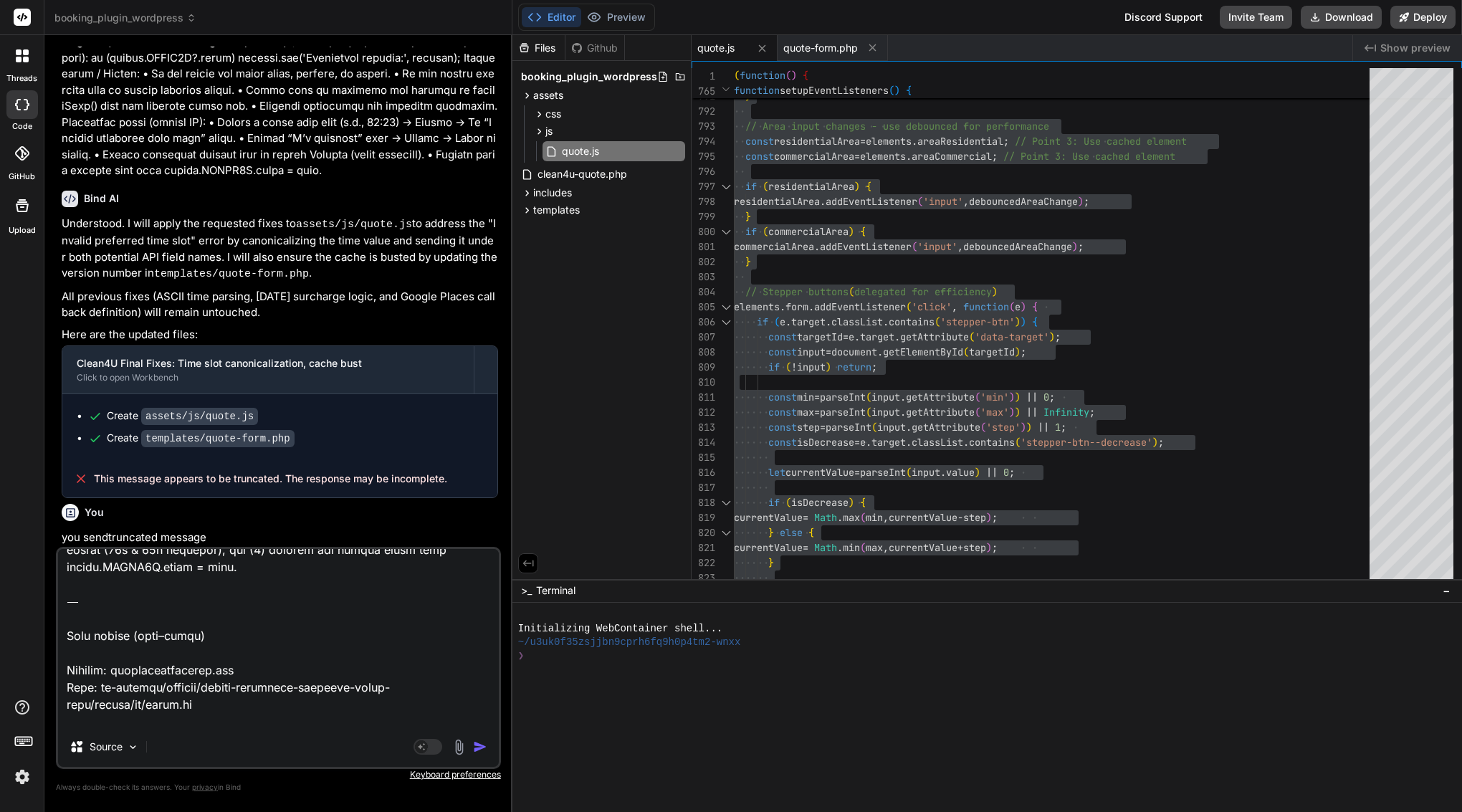
scroll to position [0, 0]
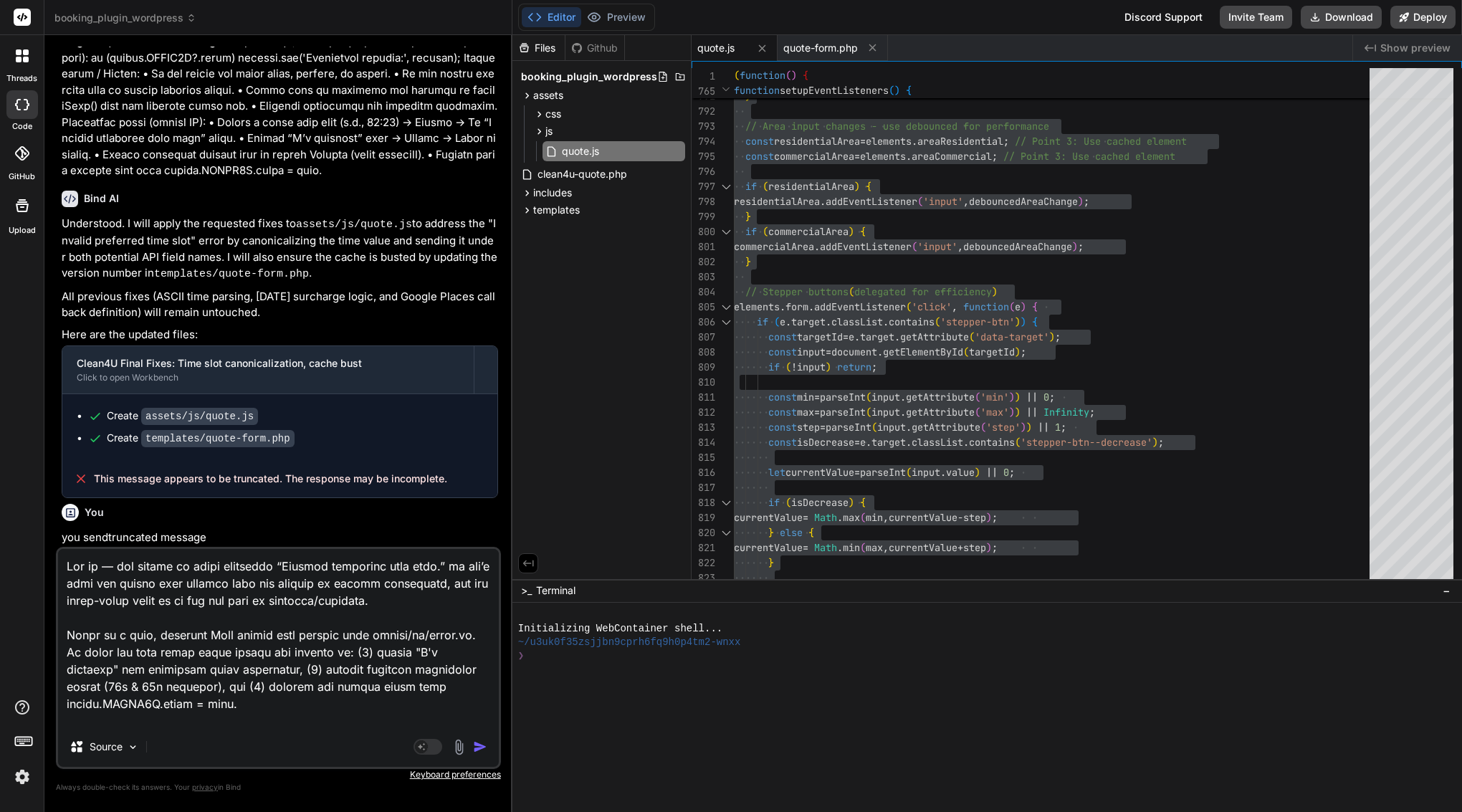
drag, startPoint x: 67, startPoint y: 671, endPoint x: 52, endPoint y: 477, distance: 194.6
click at [52, 477] on div "Bind AI Web Search Created with Pixso. Code Generator You Bind AI Understood. I…" at bounding box center [278, 423] width 468 height 776
type textarea "Project: amsterdamcleaning.com File: wp-content/plugins/custom-wordpress-cleani…"
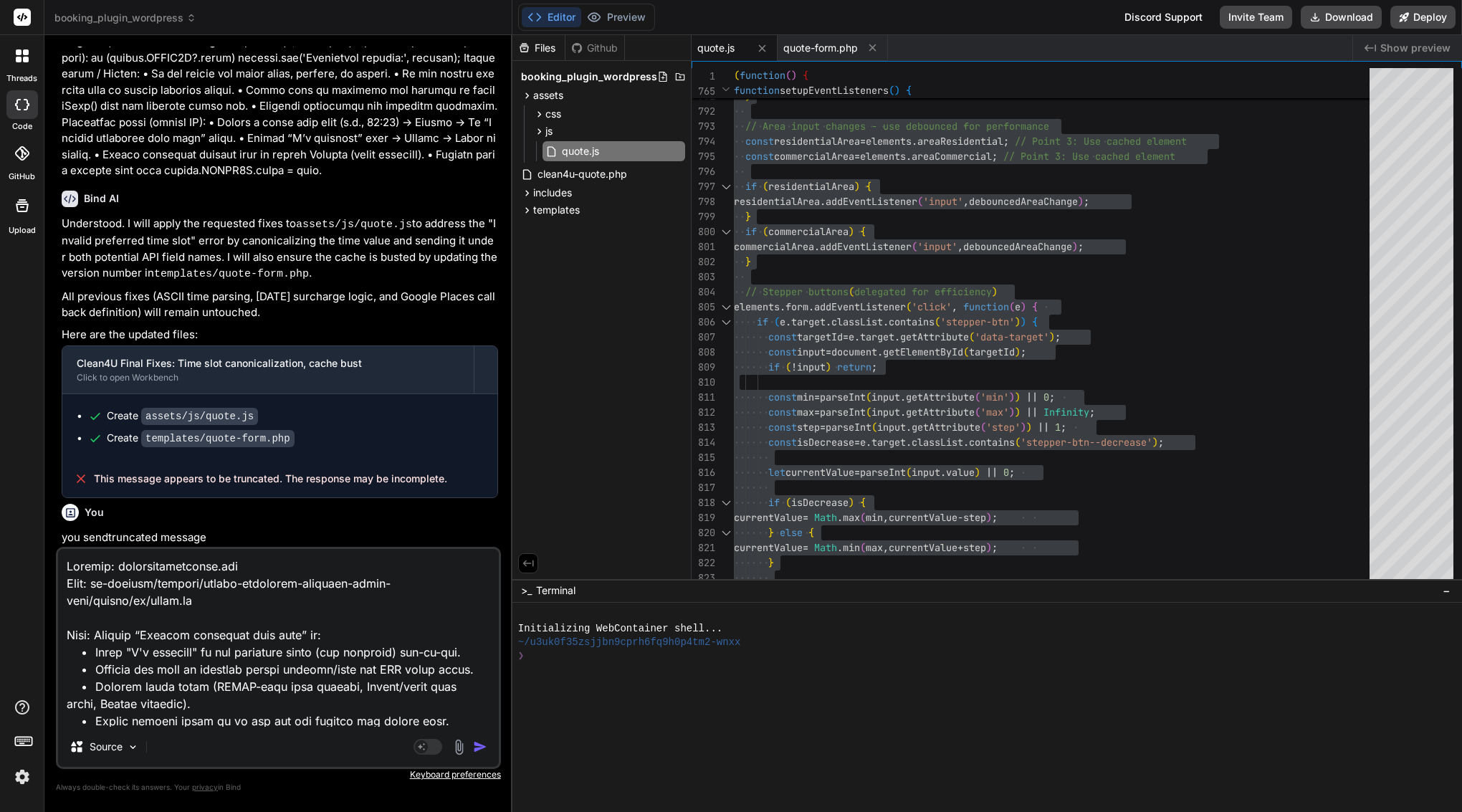
type textarea "x"
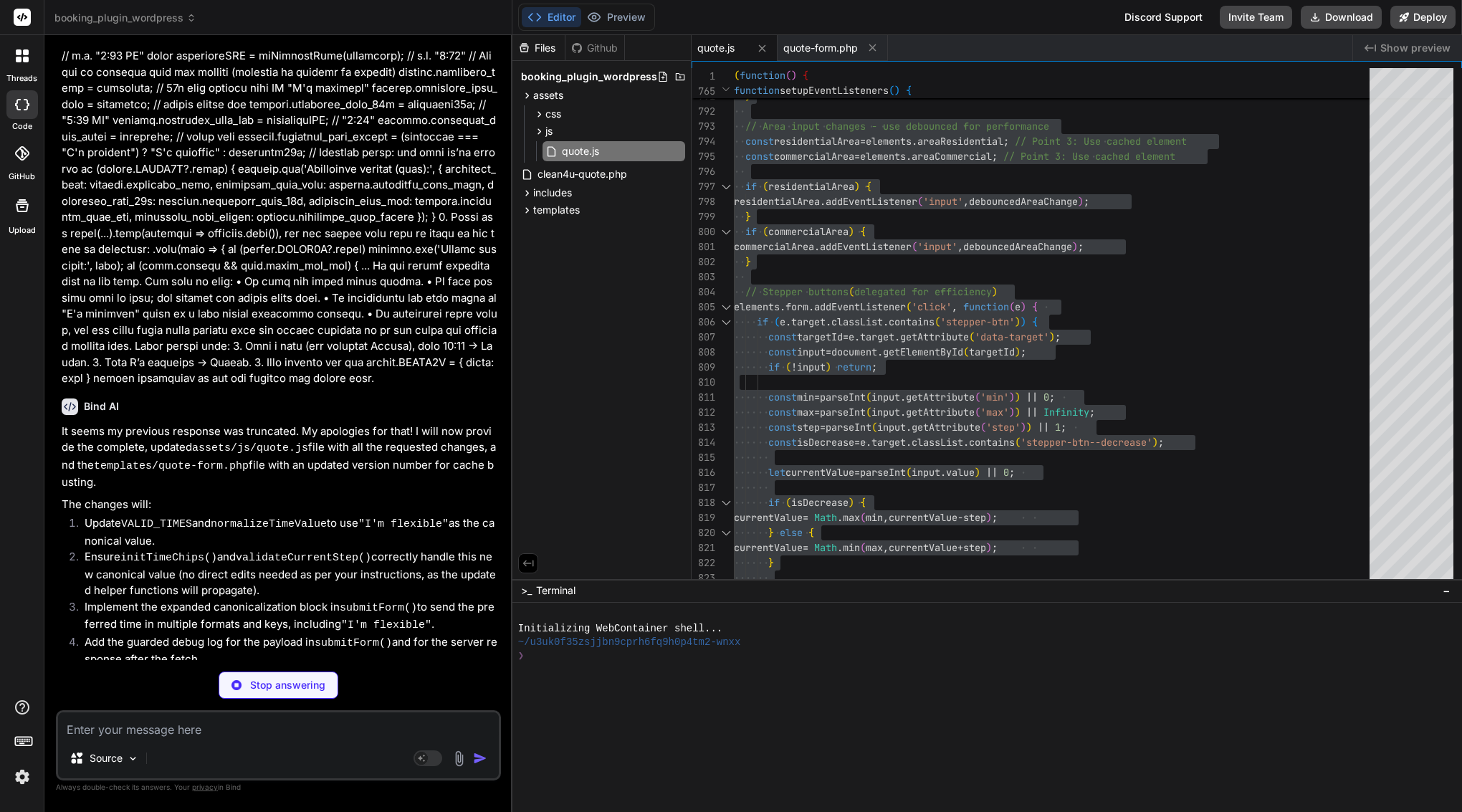
scroll to position [4746, 0]
type textarea "x"
type textarea "// Auto-initialize init(); })();"
type textarea "x"
type textarea "// Watch for changes in summary totals const observer = new MutationObserver(up…"
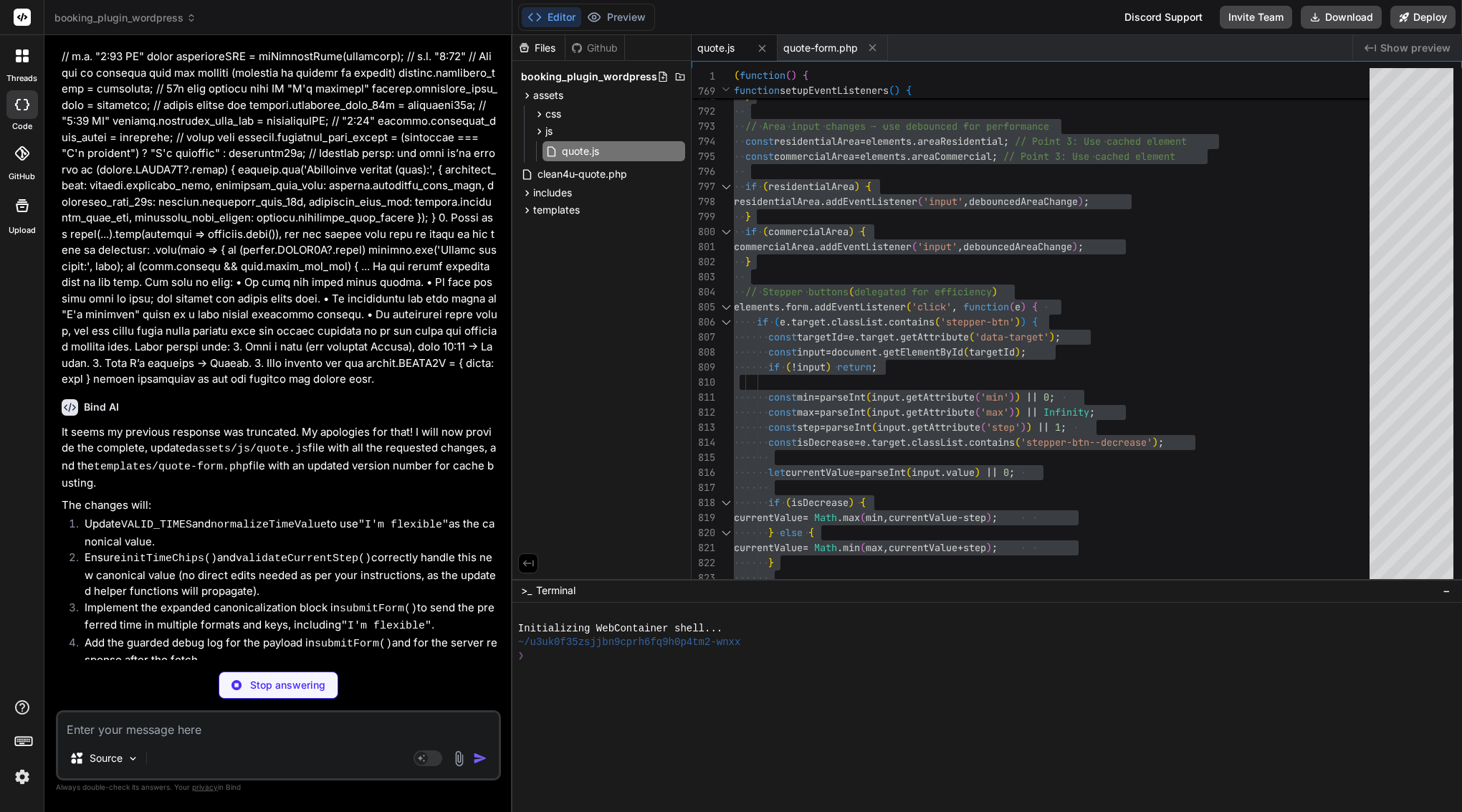
type textarea "x"
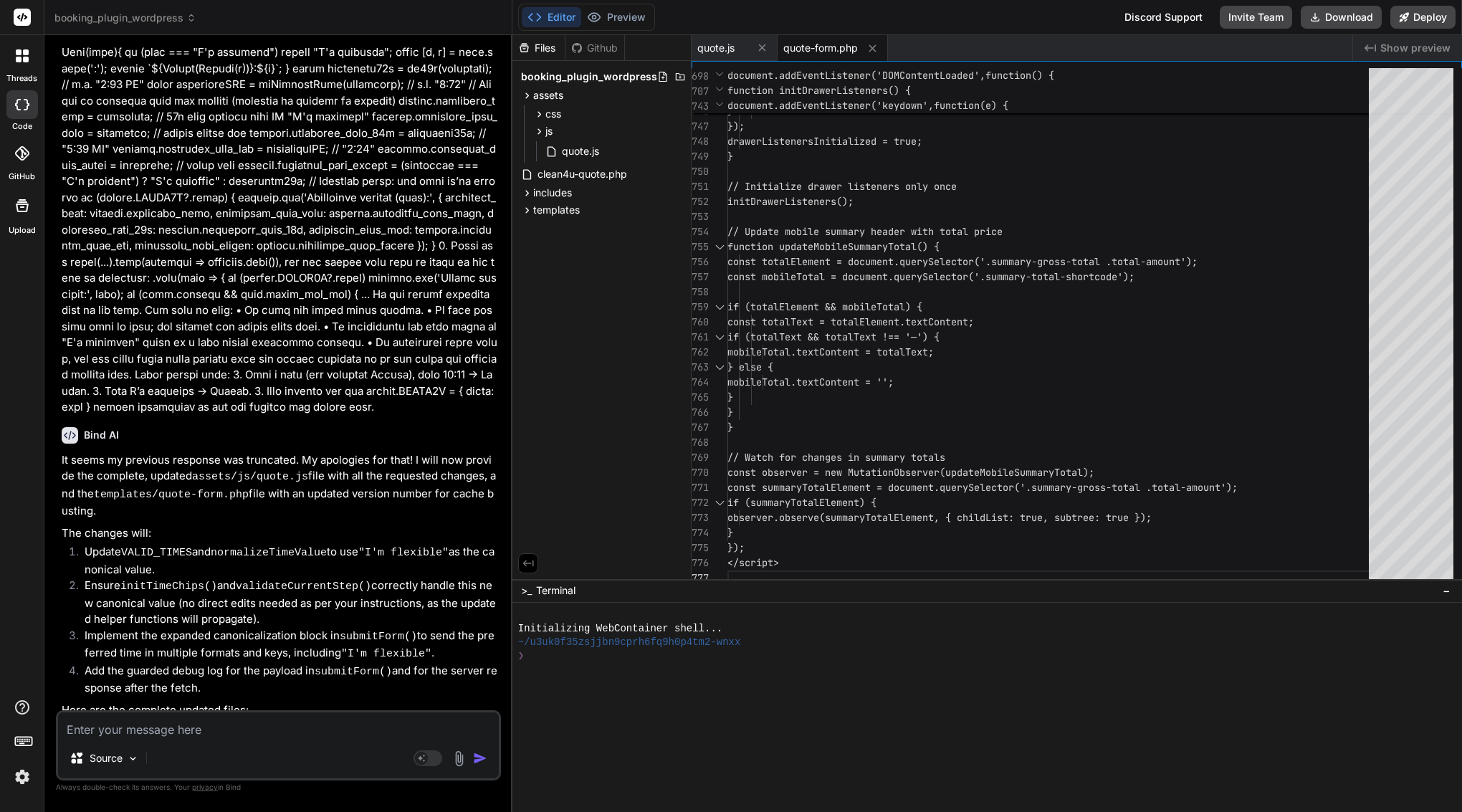
scroll to position [4716, 0]
click at [781, 113] on div "}" at bounding box center [1052, 111] width 650 height 15
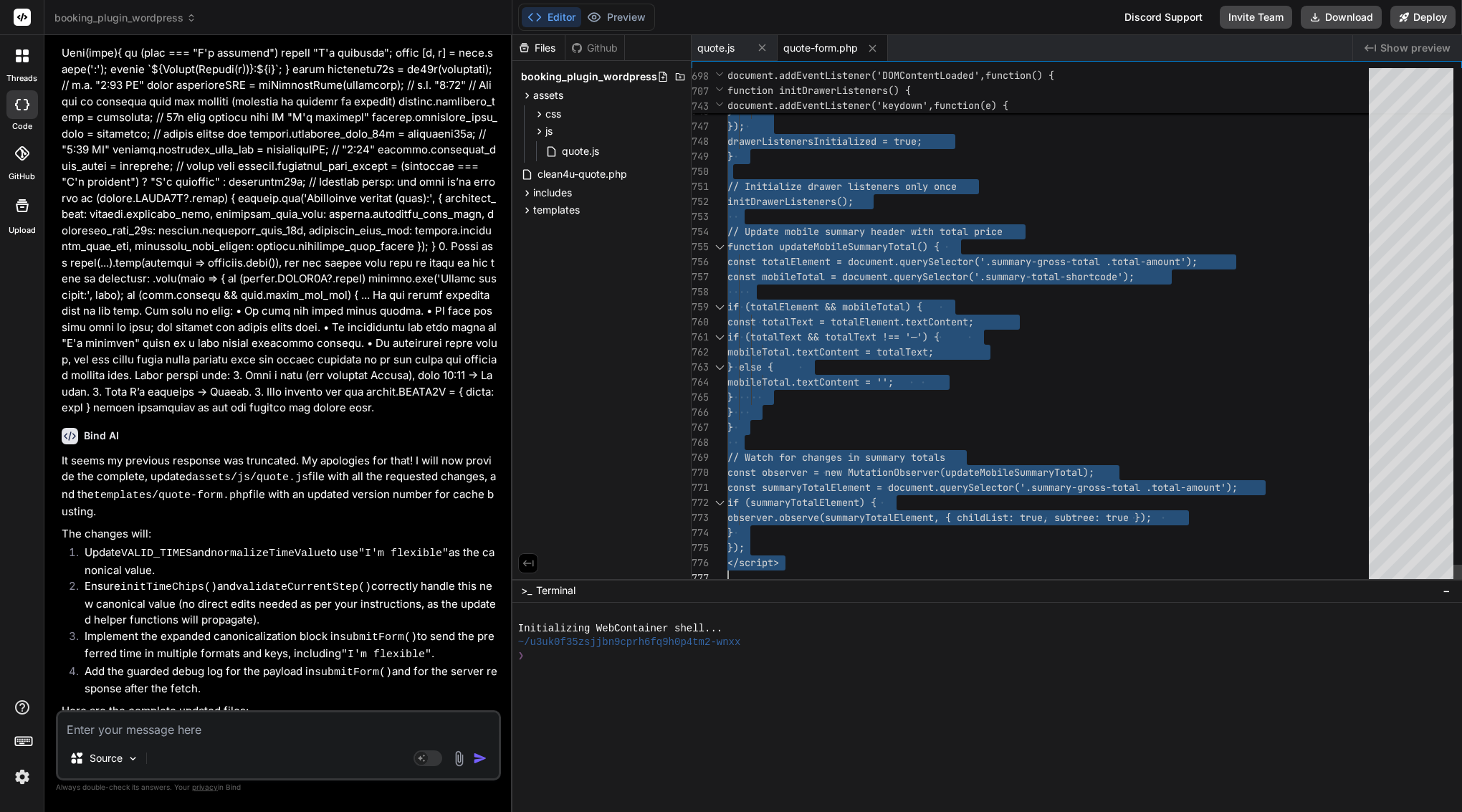
click at [781, 113] on div "}" at bounding box center [1052, 111] width 650 height 15
click at [835, 40] on div "quote-form.php" at bounding box center [833, 48] width 110 height 26
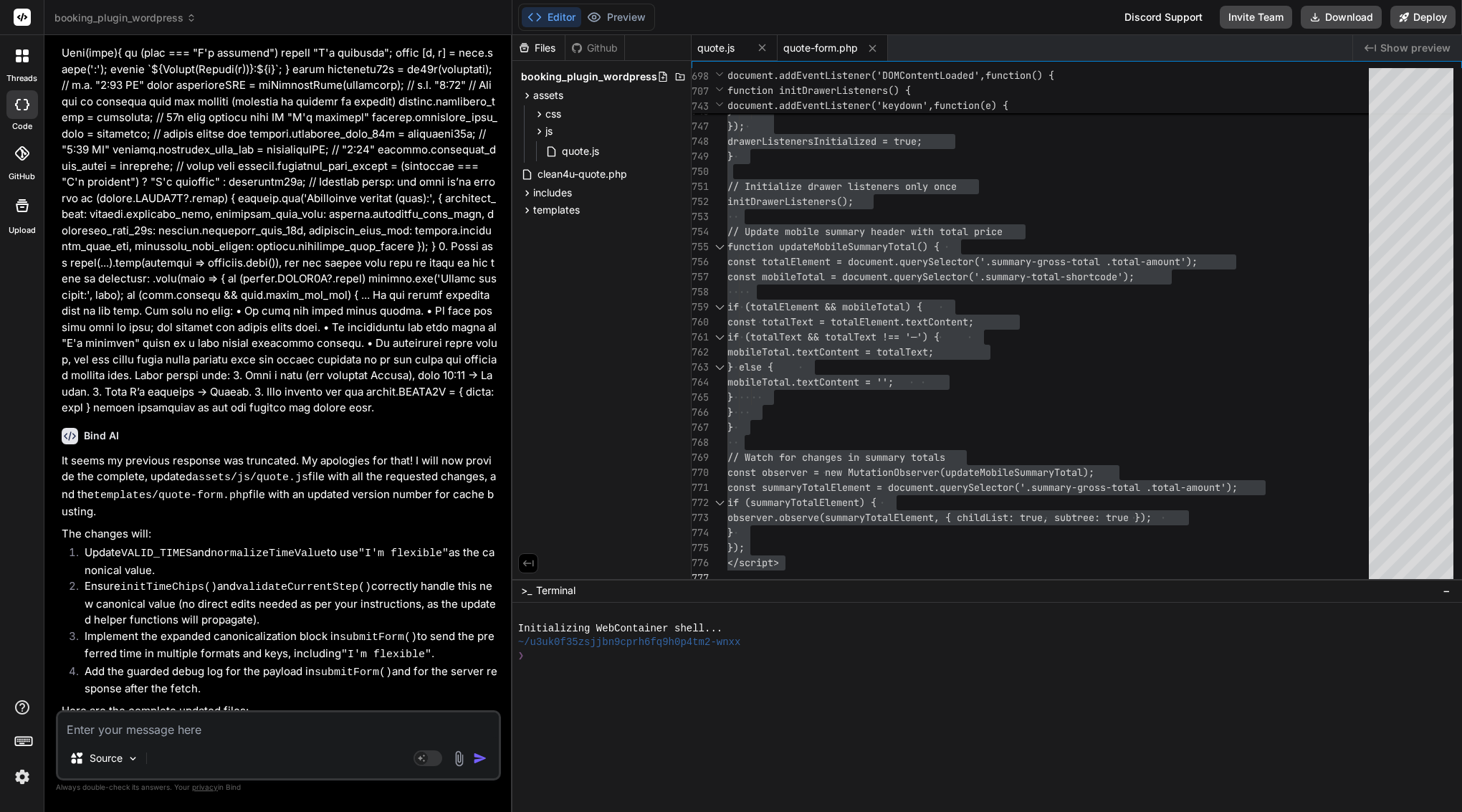
click at [720, 44] on span "quote.js" at bounding box center [716, 48] width 37 height 15
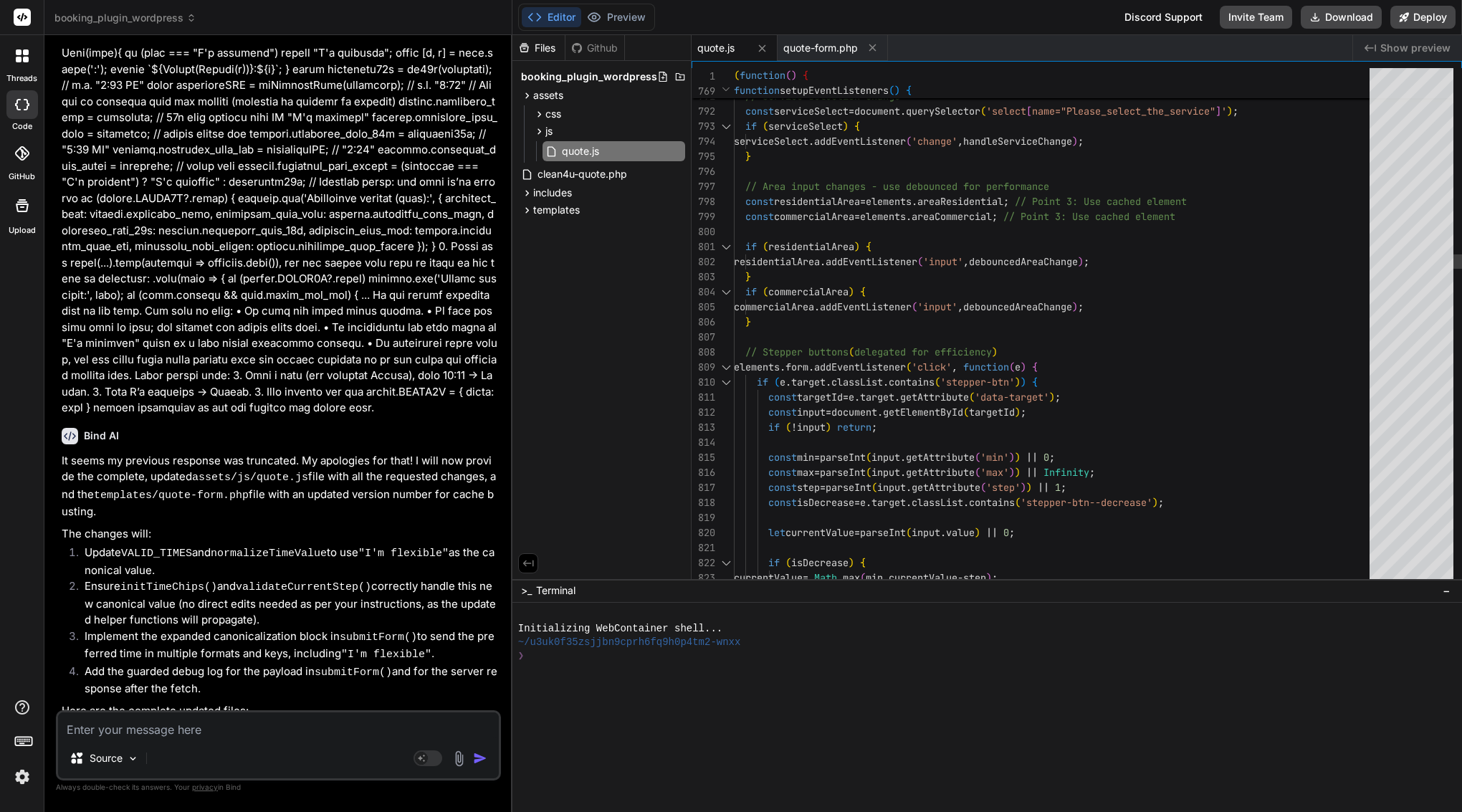
click at [857, 245] on span ")" at bounding box center [858, 246] width 6 height 13
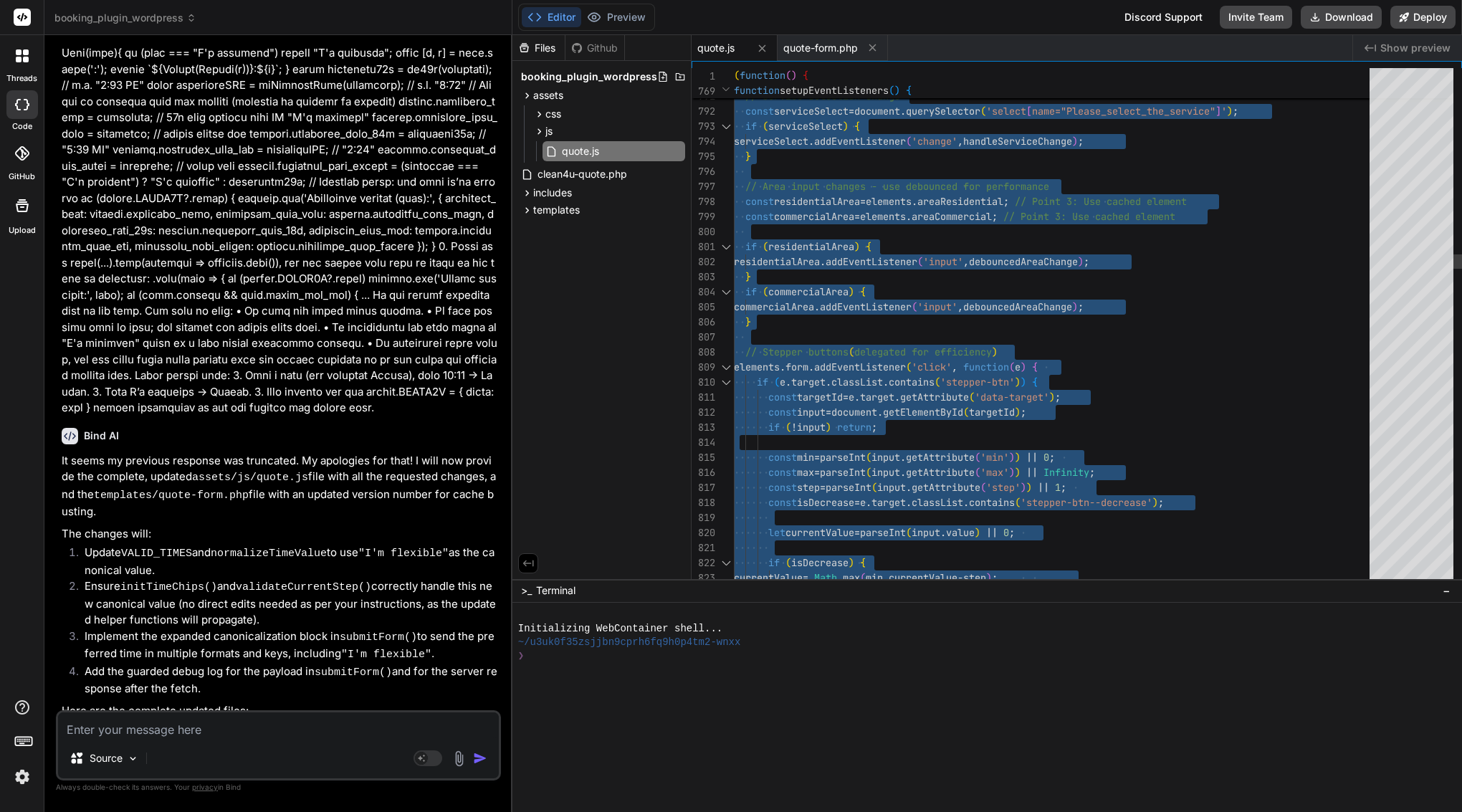
click at [857, 245] on span ")" at bounding box center [858, 246] width 6 height 13
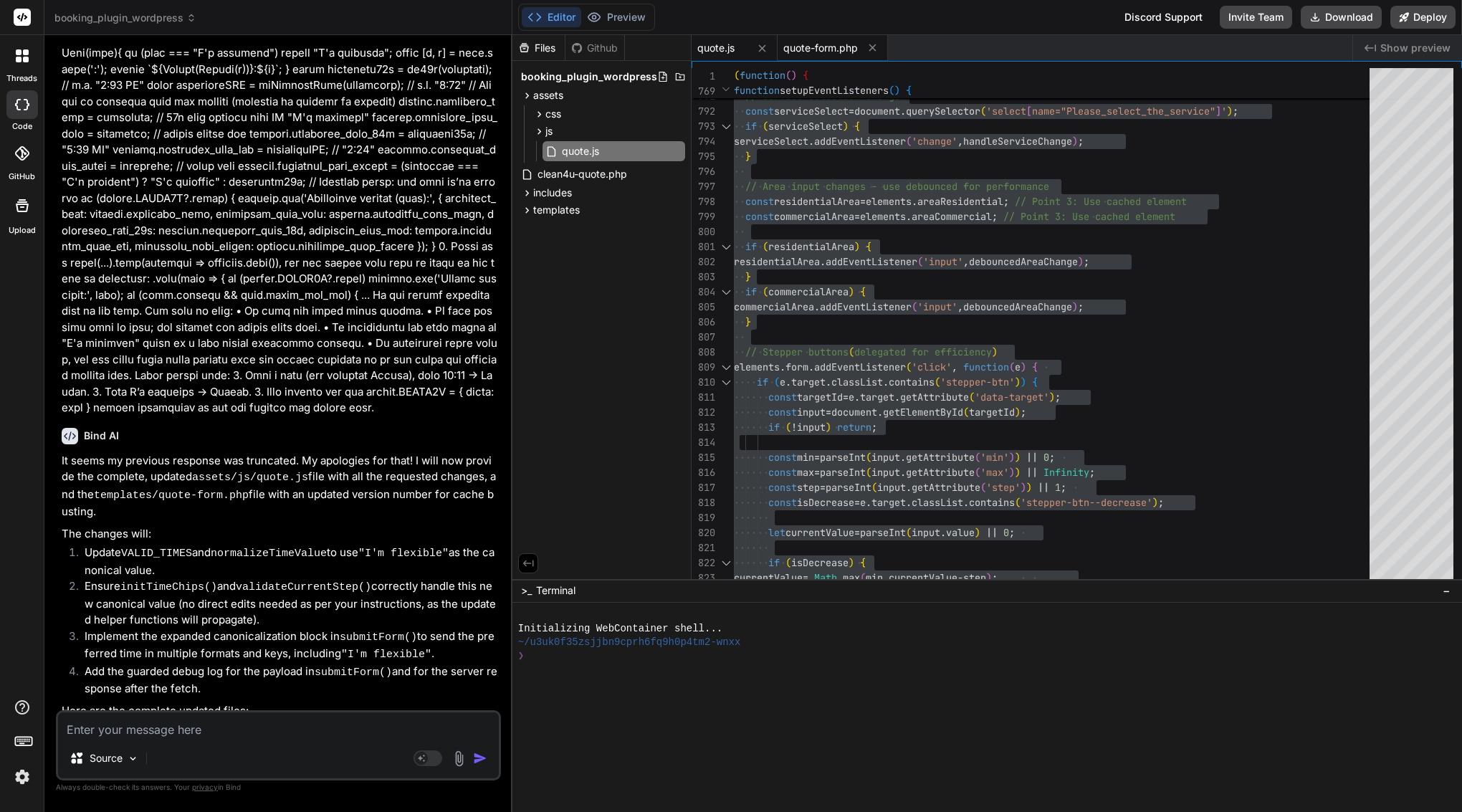
click at [813, 48] on span "quote-form.php" at bounding box center [821, 48] width 75 height 15
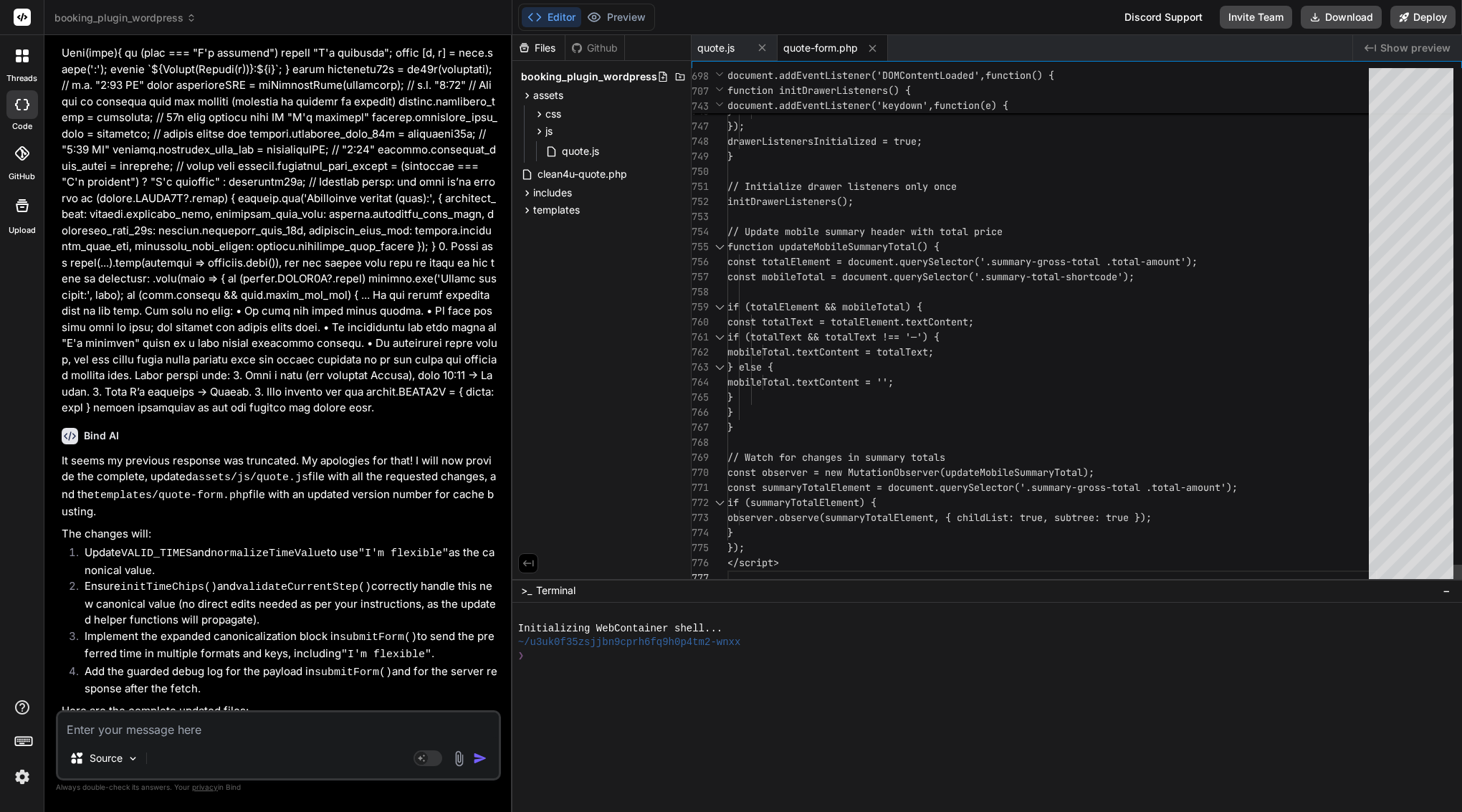
click at [833, 172] on div at bounding box center [1052, 171] width 650 height 15
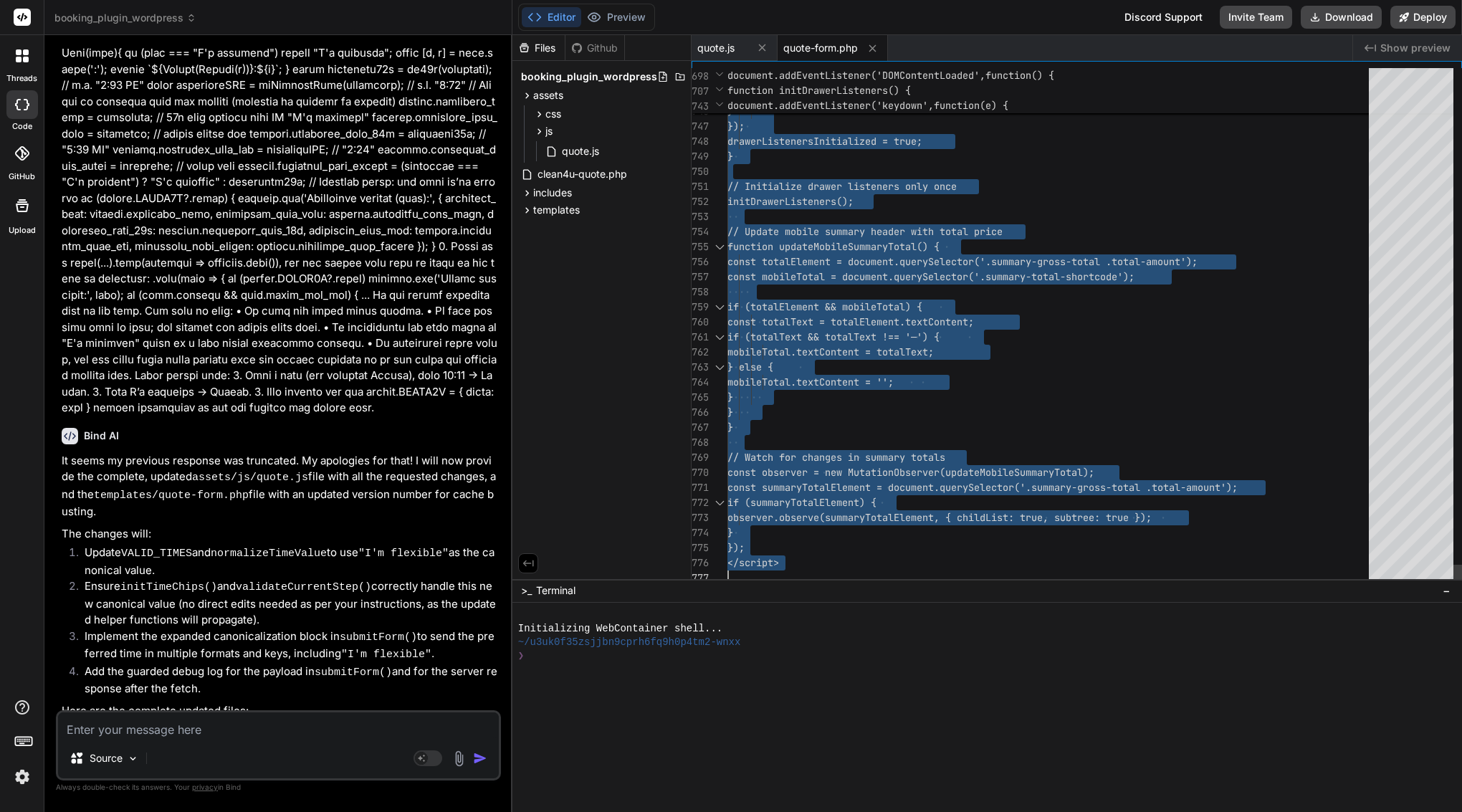
click at [833, 172] on div at bounding box center [1052, 171] width 650 height 15
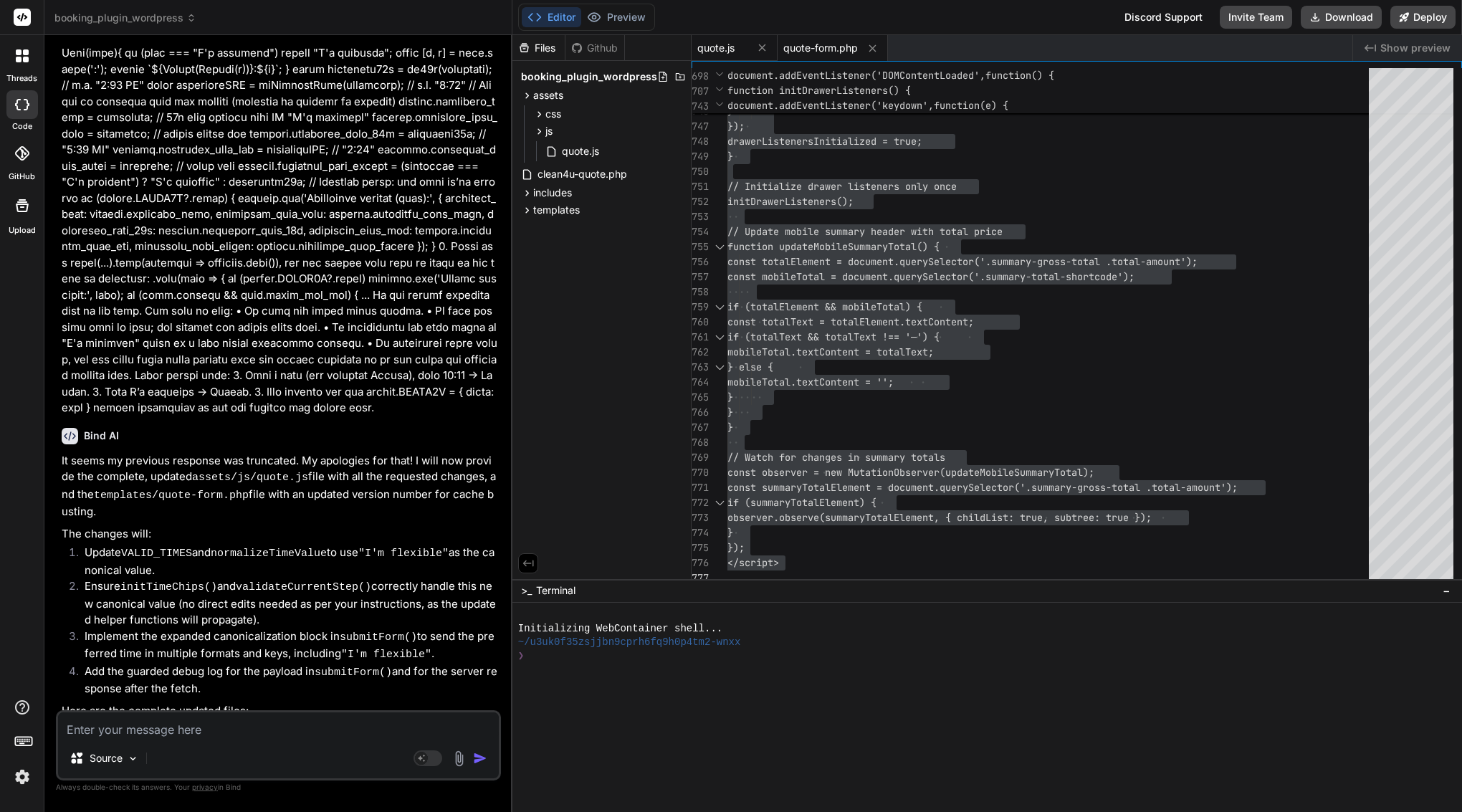
click at [742, 41] on div "quote.js" at bounding box center [723, 48] width 51 height 15
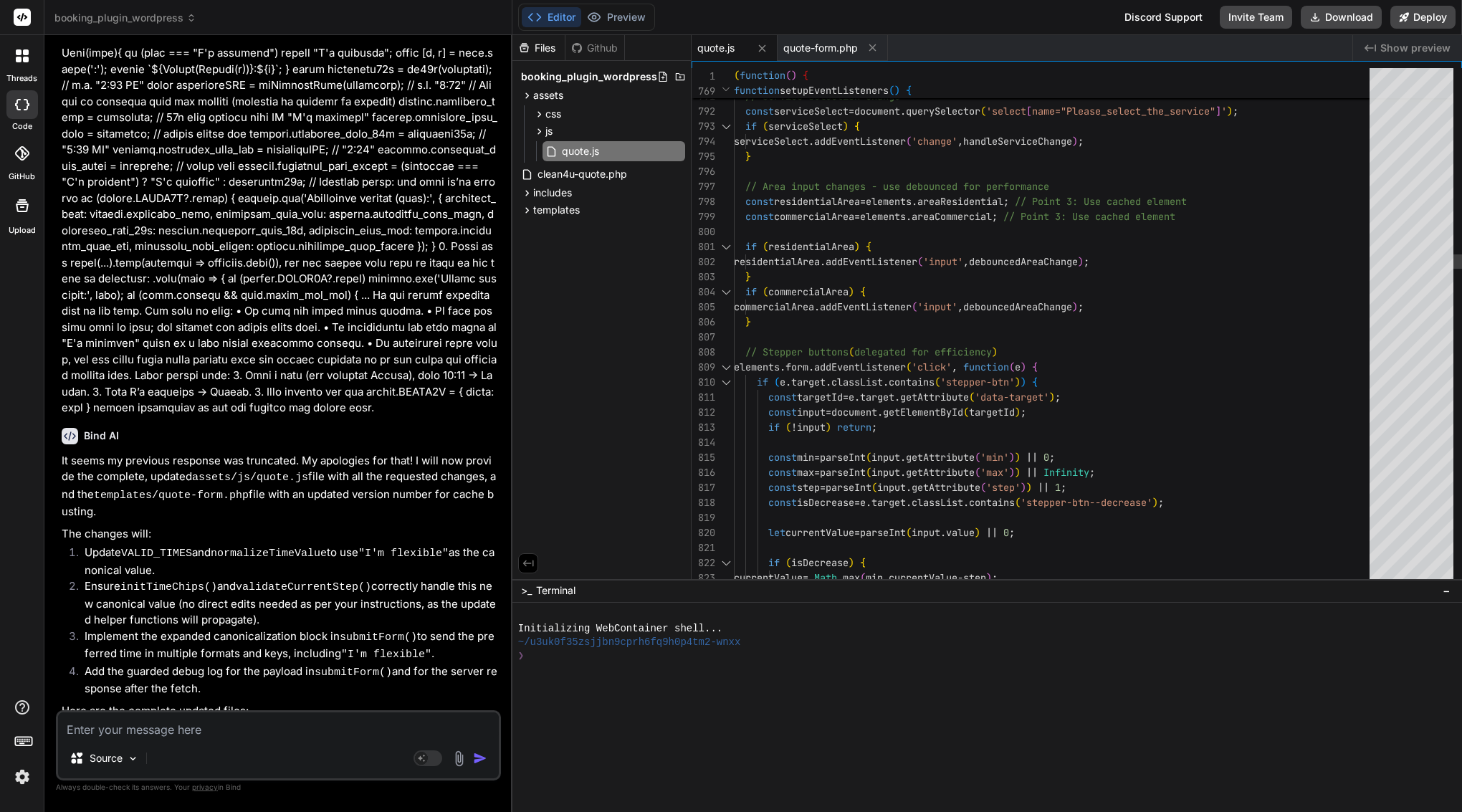
click at [764, 300] on span "commercialArea" at bounding box center [774, 306] width 81 height 13
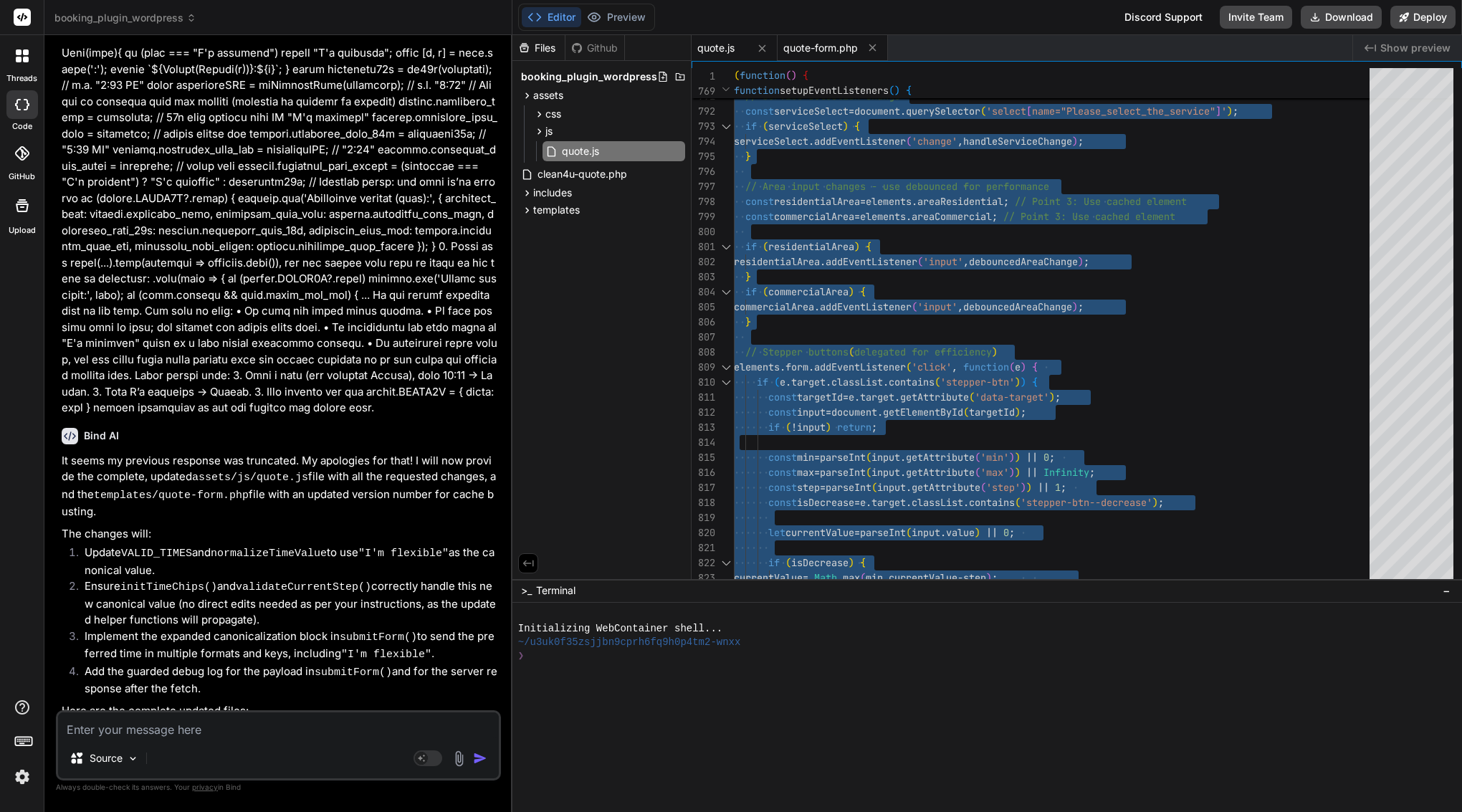
click at [830, 50] on span "quote-form.php" at bounding box center [821, 48] width 75 height 15
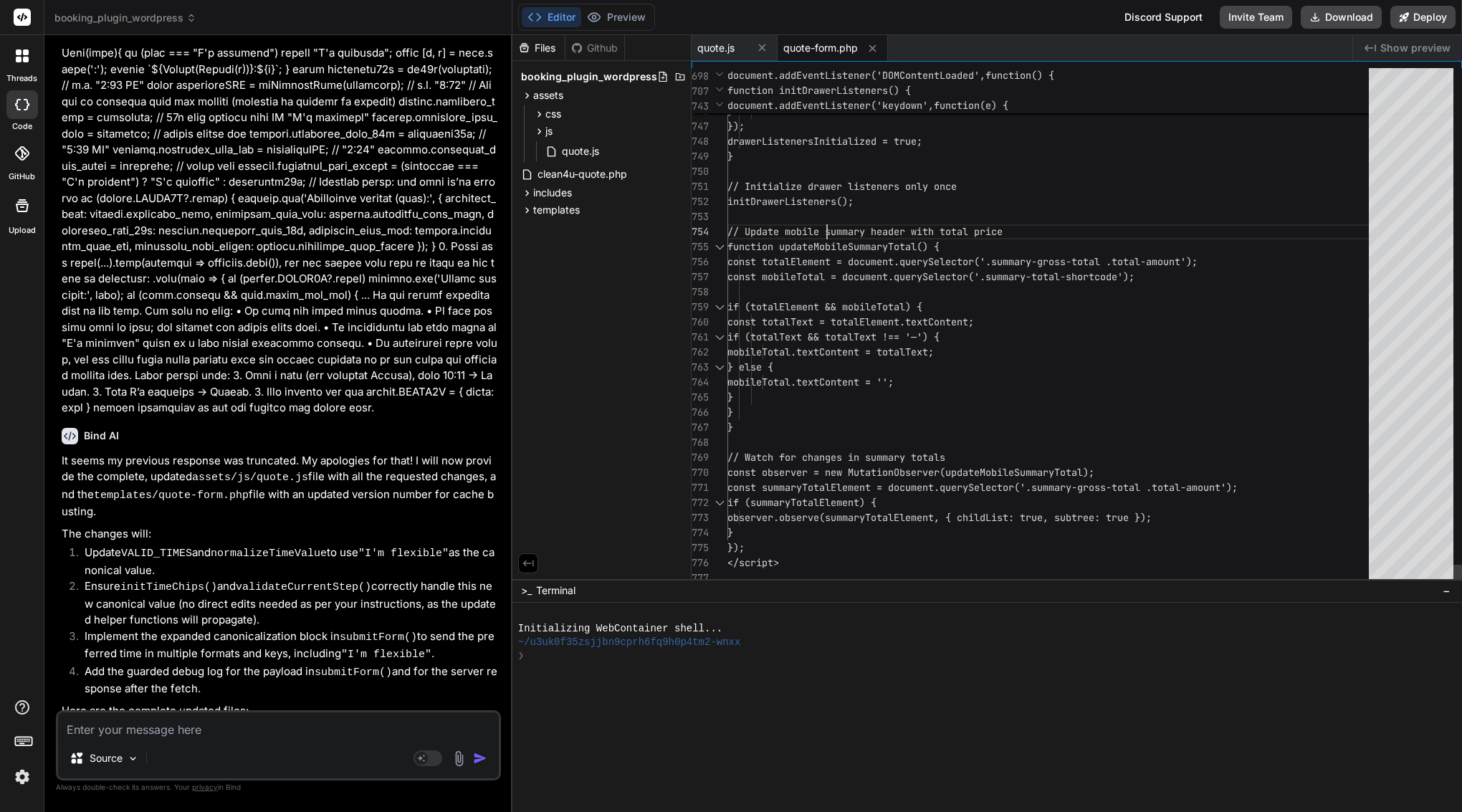
click at [825, 229] on span "// Update mobile summary header with total price" at bounding box center [865, 230] width 275 height 13
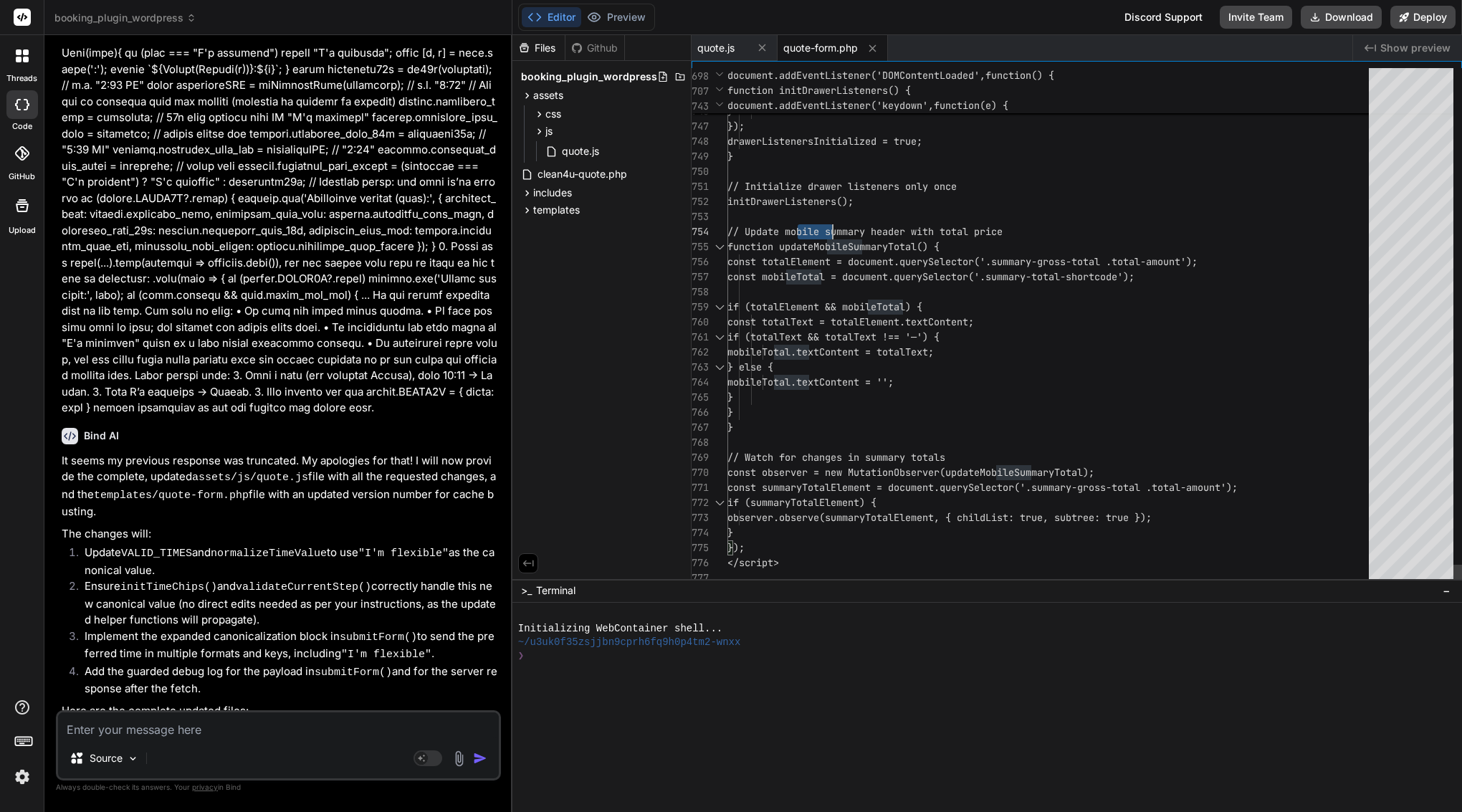
click at [825, 229] on span "// Update mobile summary header with total price" at bounding box center [865, 230] width 275 height 13
type textarea "<?php /** * Quote Form Template * * Displays the multi-step quote form with sti…"
click at [825, 229] on span "// Update mobile summary header with total price" at bounding box center [865, 230] width 275 height 13
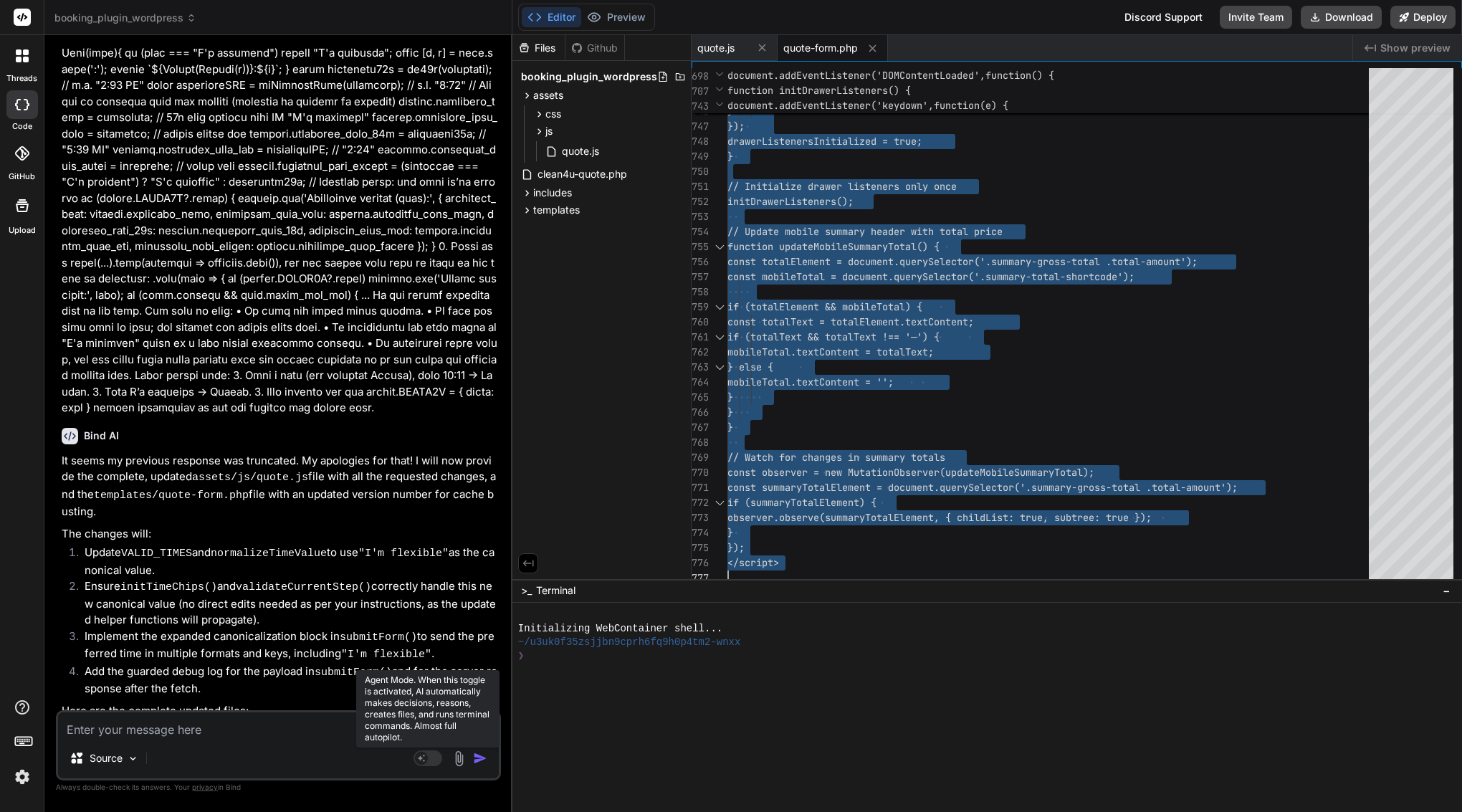
click at [422, 765] on rect at bounding box center [427, 759] width 28 height 16
type textarea "x"
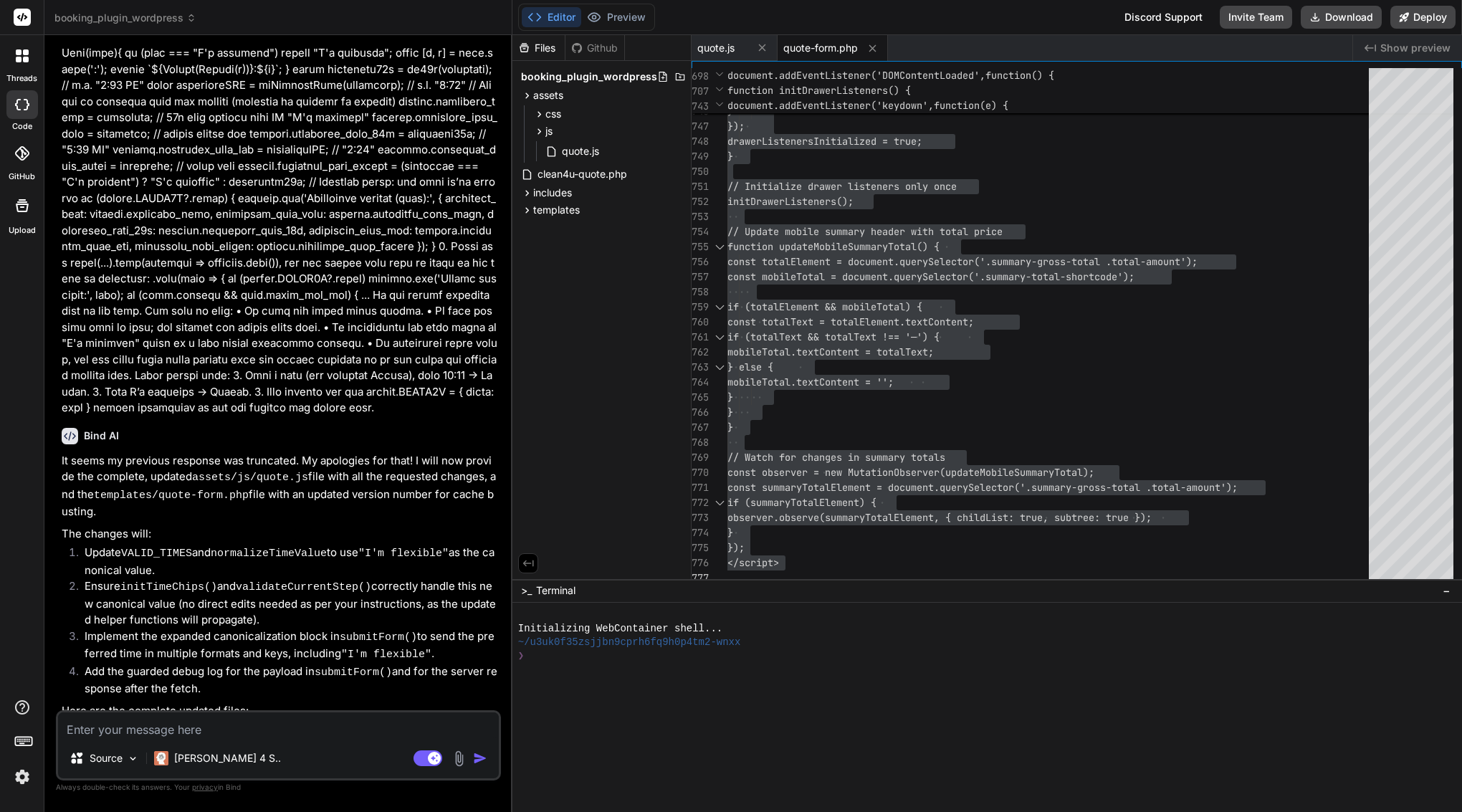
click at [222, 732] on textarea at bounding box center [278, 725] width 441 height 26
type textarea "p"
type textarea "x"
type textarea "pl"
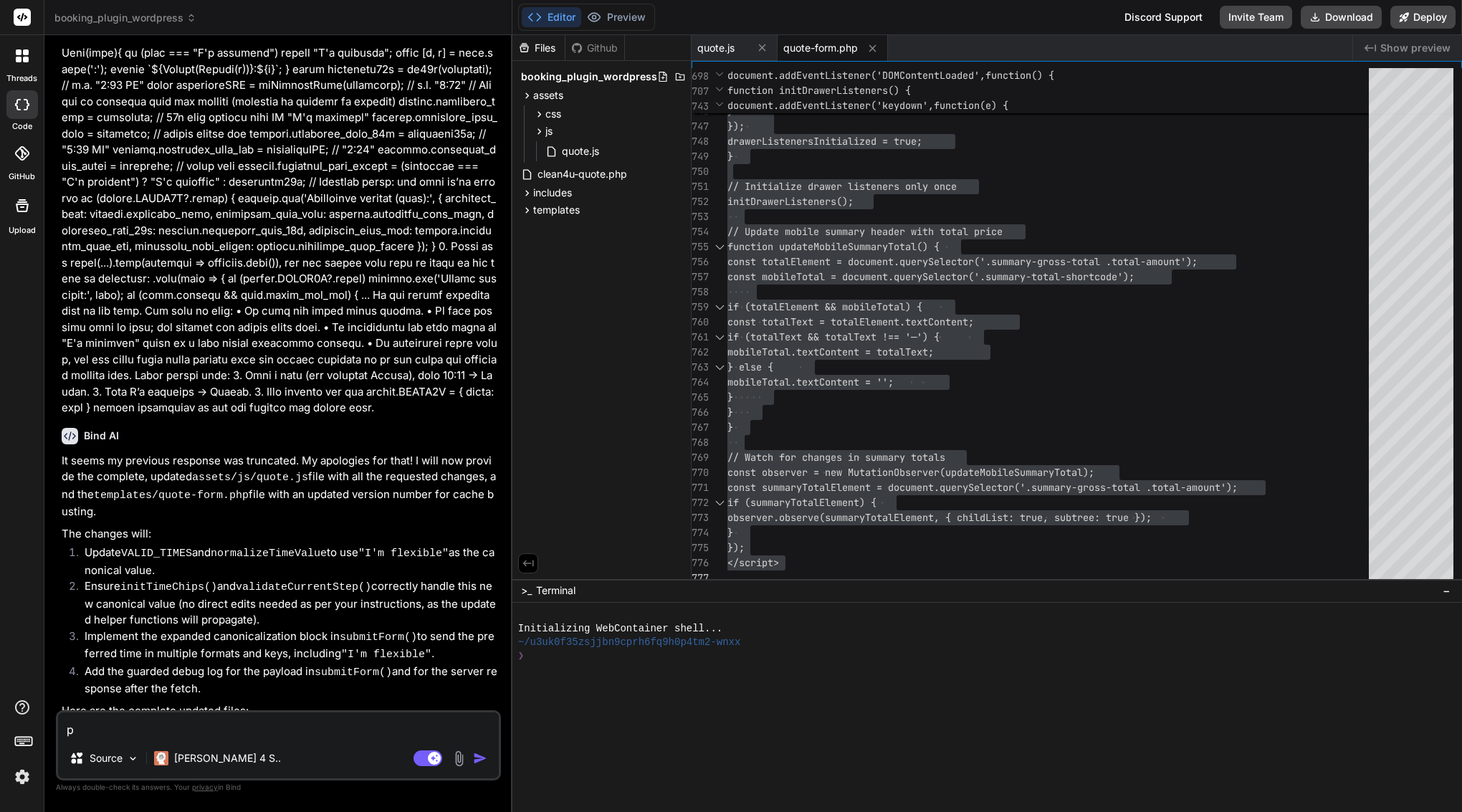
type textarea "x"
type textarea "ple"
type textarea "x"
type textarea "plea"
type textarea "x"
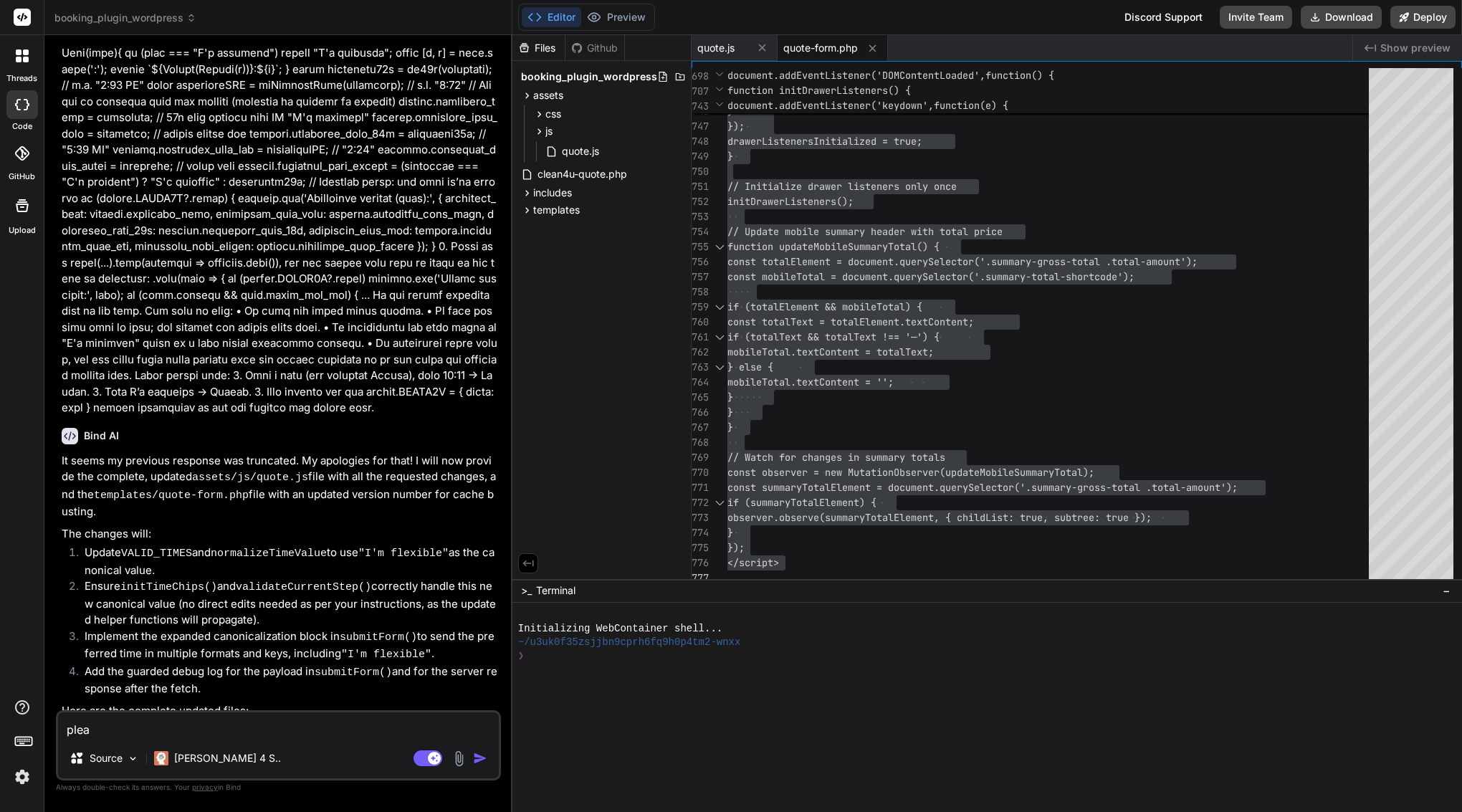
type textarea "pleas"
type textarea "x"
type textarea "please"
type textarea "x"
click at [344, 719] on textarea "please" at bounding box center [278, 725] width 441 height 26
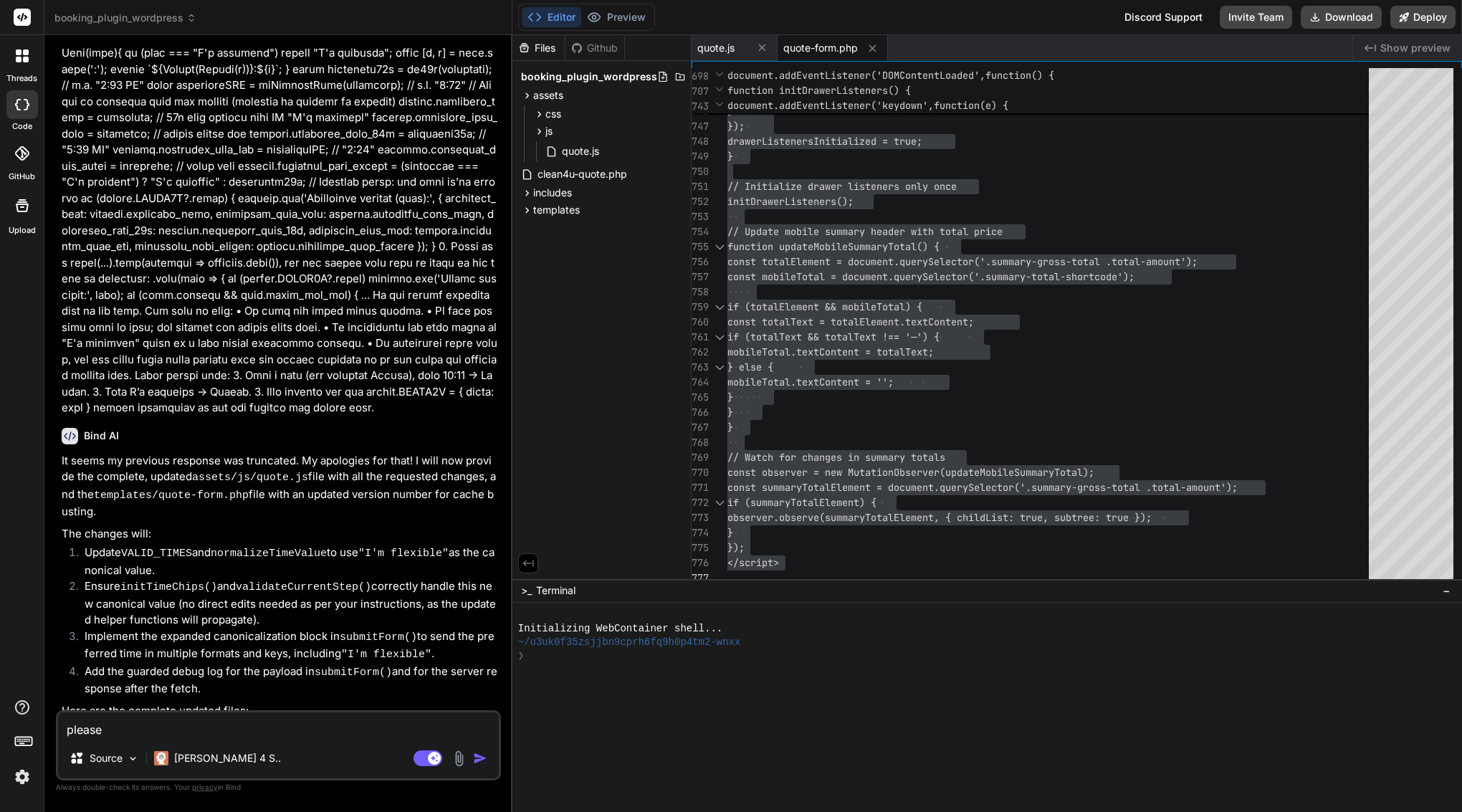
click at [344, 719] on textarea "please" at bounding box center [278, 725] width 441 height 26
paste textarea "Got it 👍 thanks for the screenshot — the core issue is still: • The backend rej…"
type textarea "Got it 👍 thanks for the screenshot — the core issue is still: • The backend rej…"
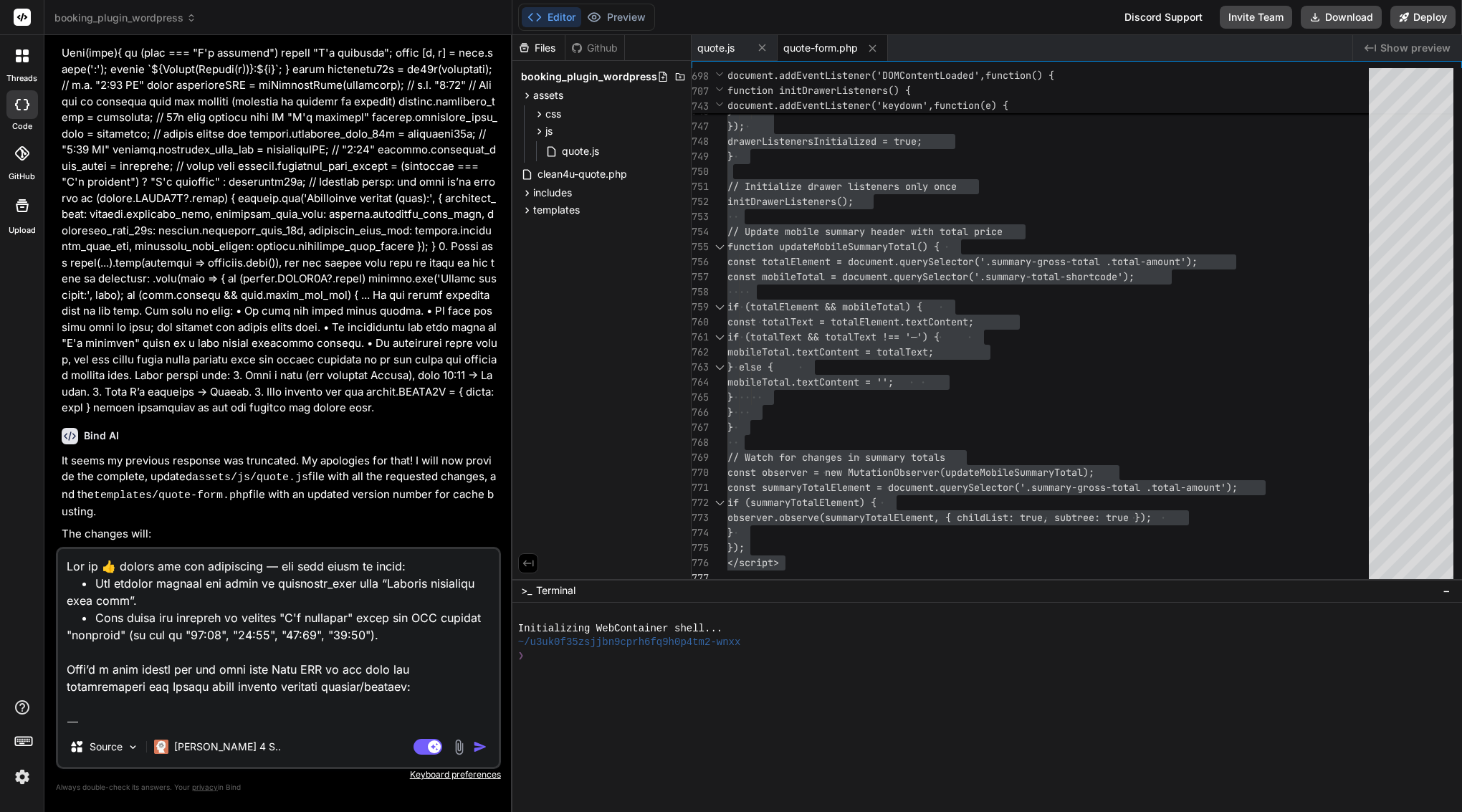
type textarea "x"
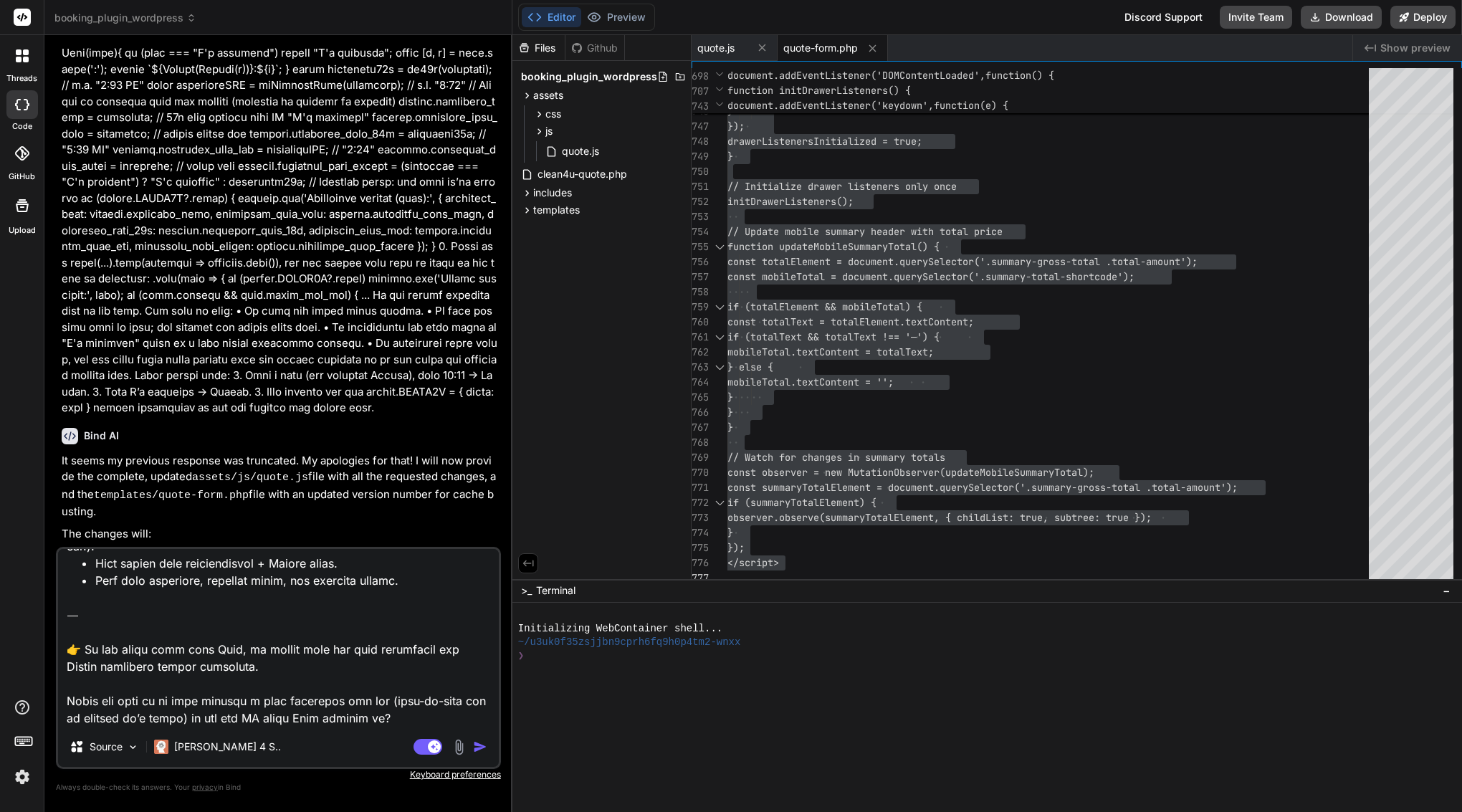
drag, startPoint x: 380, startPoint y: 722, endPoint x: 51, endPoint y: 615, distance: 346.0
click at [51, 615] on div "Bind AI Web Search Created with Pixso. Code Generator You Bind AI Understood. I…" at bounding box center [278, 423] width 468 height 776
type textarea "Got it 👍 thanks for the screenshot — the core issue is still: • The backend rej…"
type textarea "x"
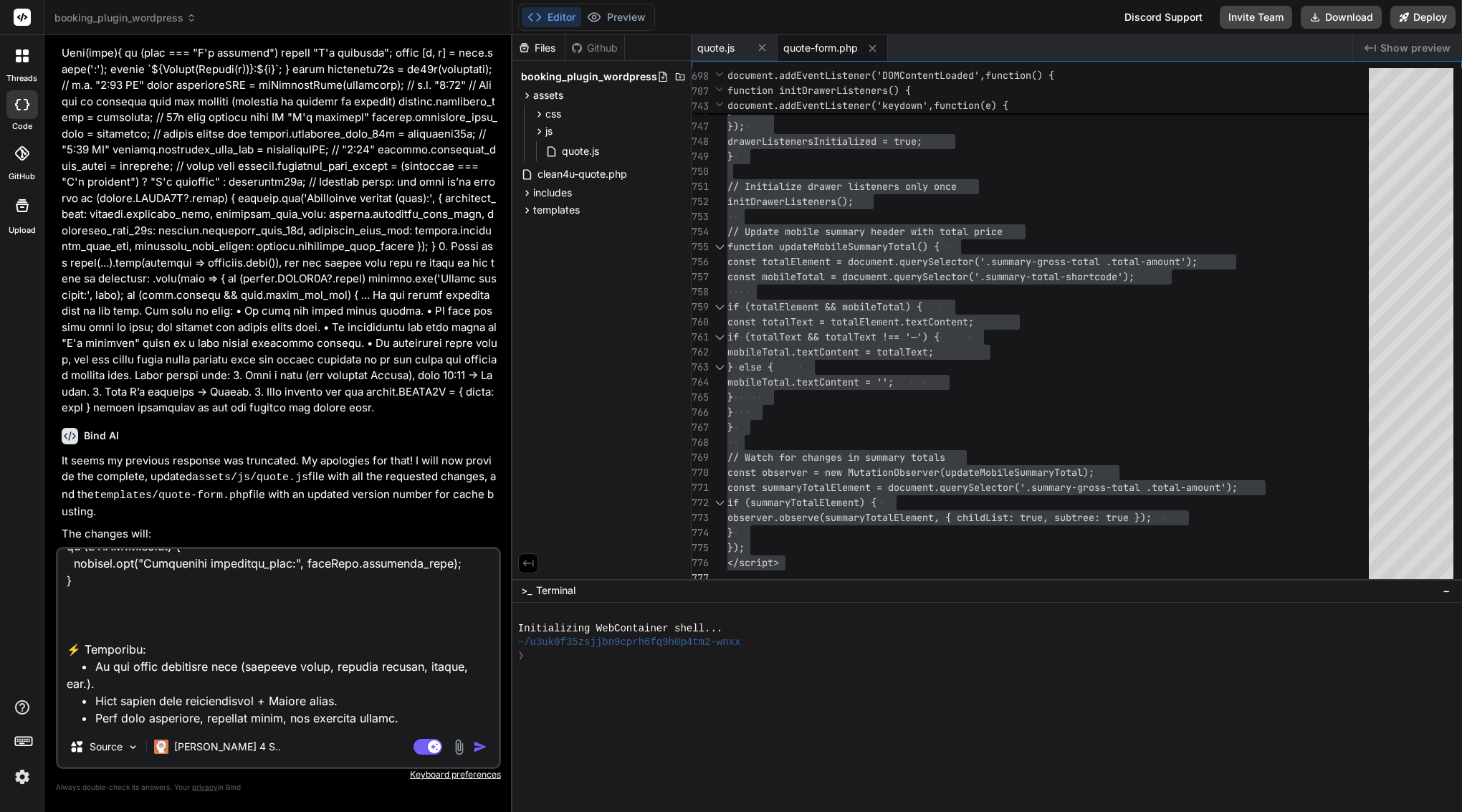
type textarea "Got it 👍 thanks for the screenshot — the core issue is still: • The backend rej…"
type textarea "x"
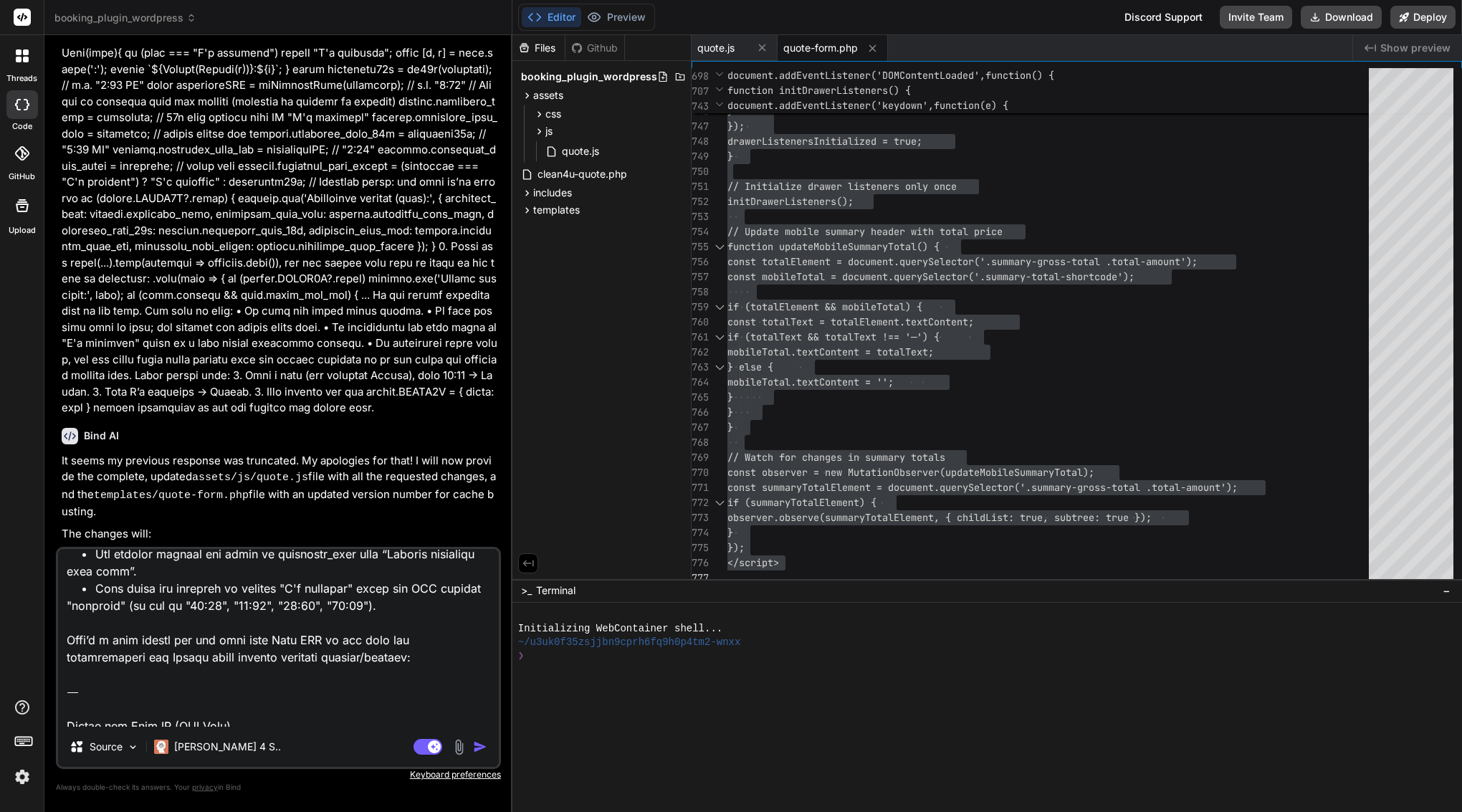
scroll to position [0, 0]
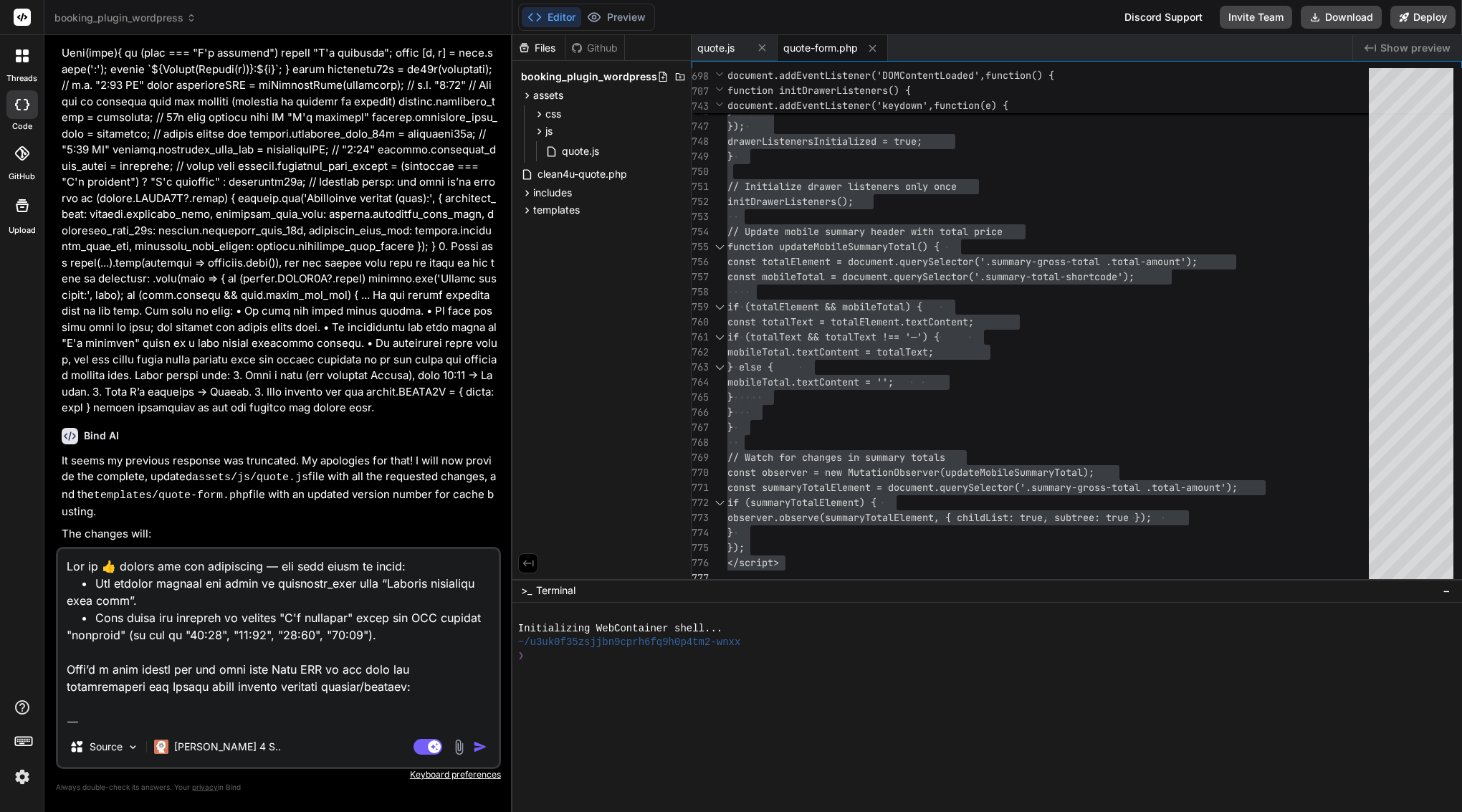
drag, startPoint x: 68, startPoint y: 710, endPoint x: 38, endPoint y: 471, distance: 240.9
click at [38, 471] on div "threads code GitHub Upload booking_plugin_wordpress Created with Pixso. Bind AI…" at bounding box center [731, 406] width 1462 height 812
type textarea "Please open assets/js/quote.js and make the following targeted fixes: 1. Fix Pr…"
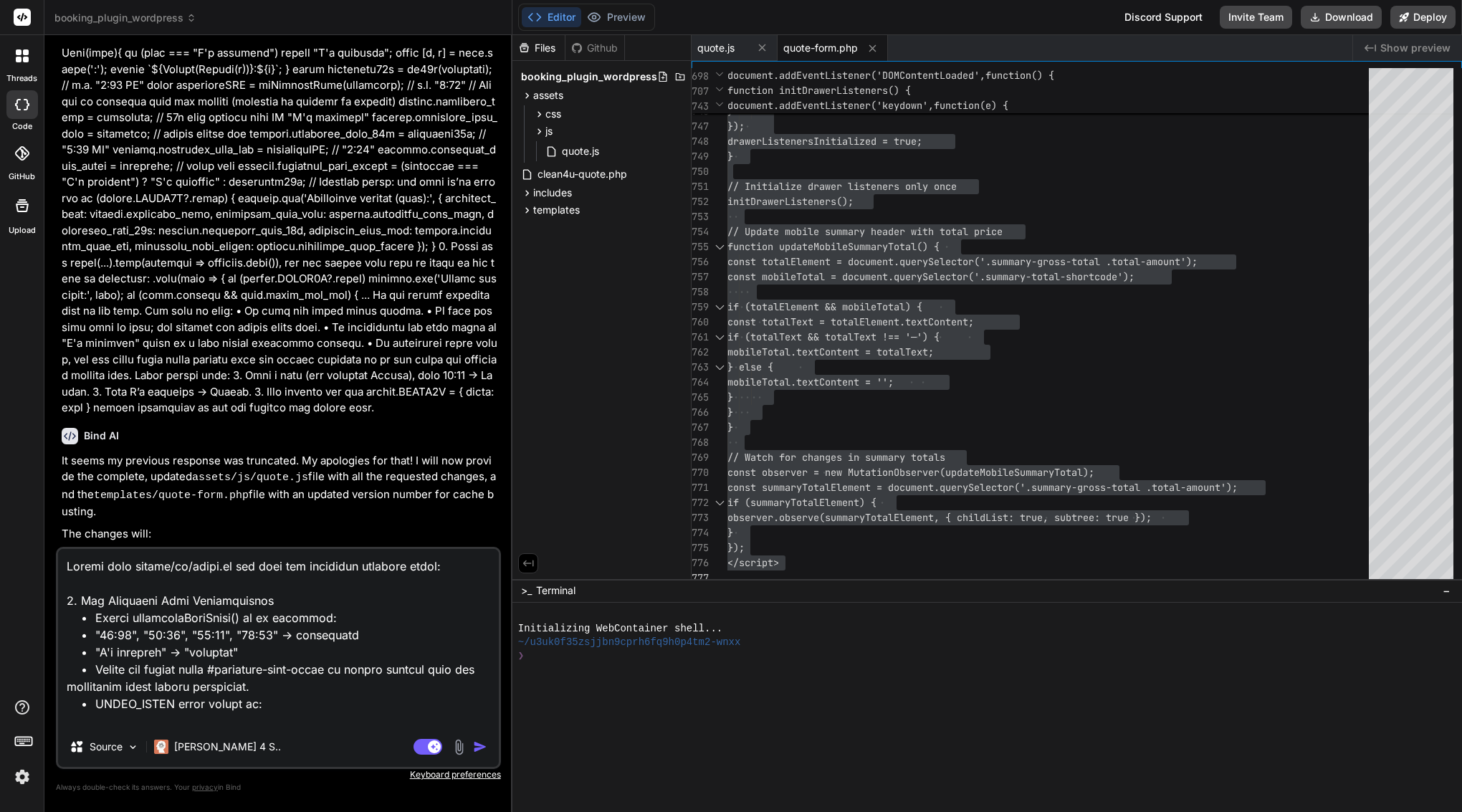
type textarea "x"
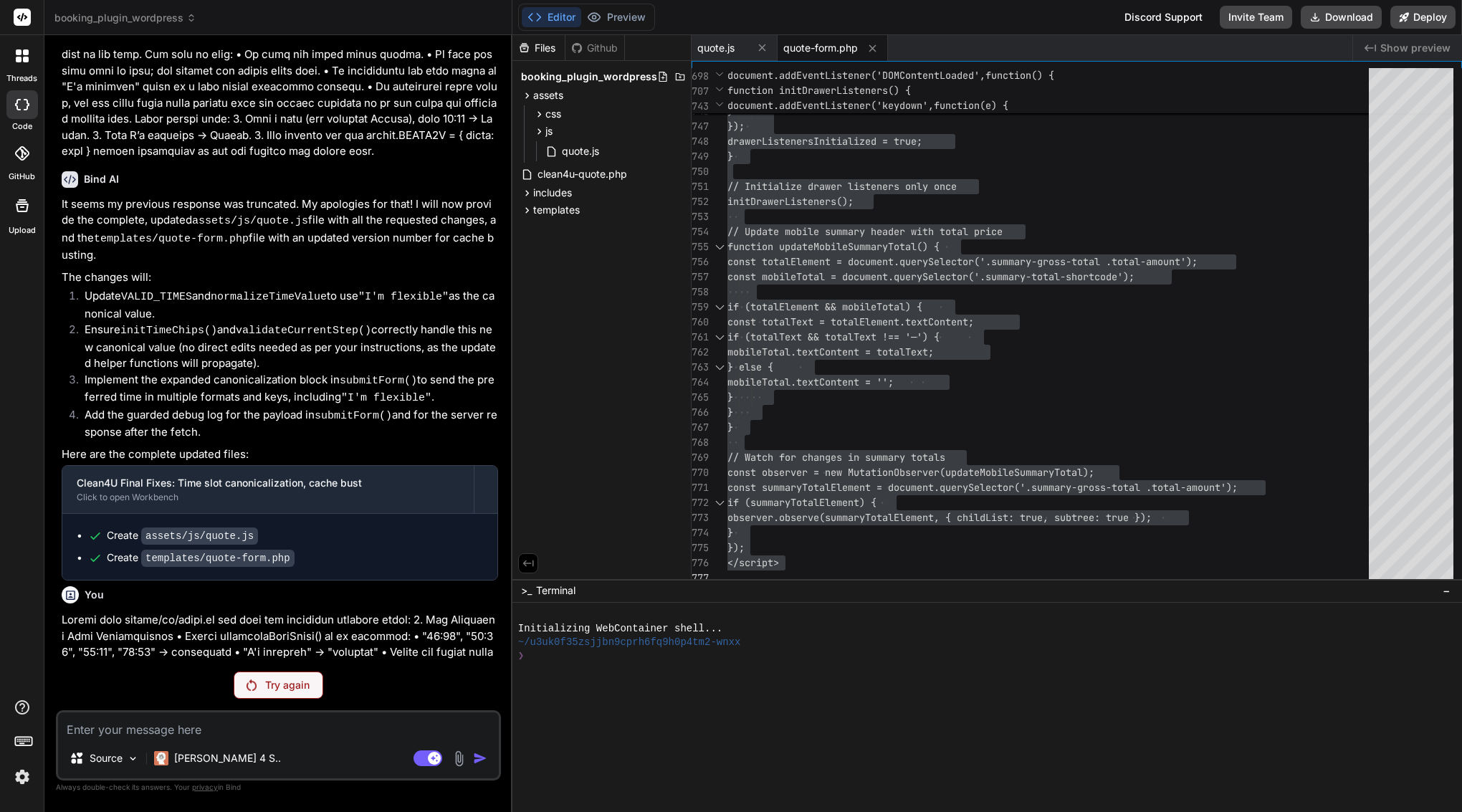
scroll to position [4971, 0]
click at [288, 693] on div "Try again" at bounding box center [278, 686] width 89 height 27
click at [274, 692] on div "Try again" at bounding box center [278, 686] width 89 height 27
click at [213, 751] on p "Claude 4 S.." at bounding box center [228, 758] width 107 height 15
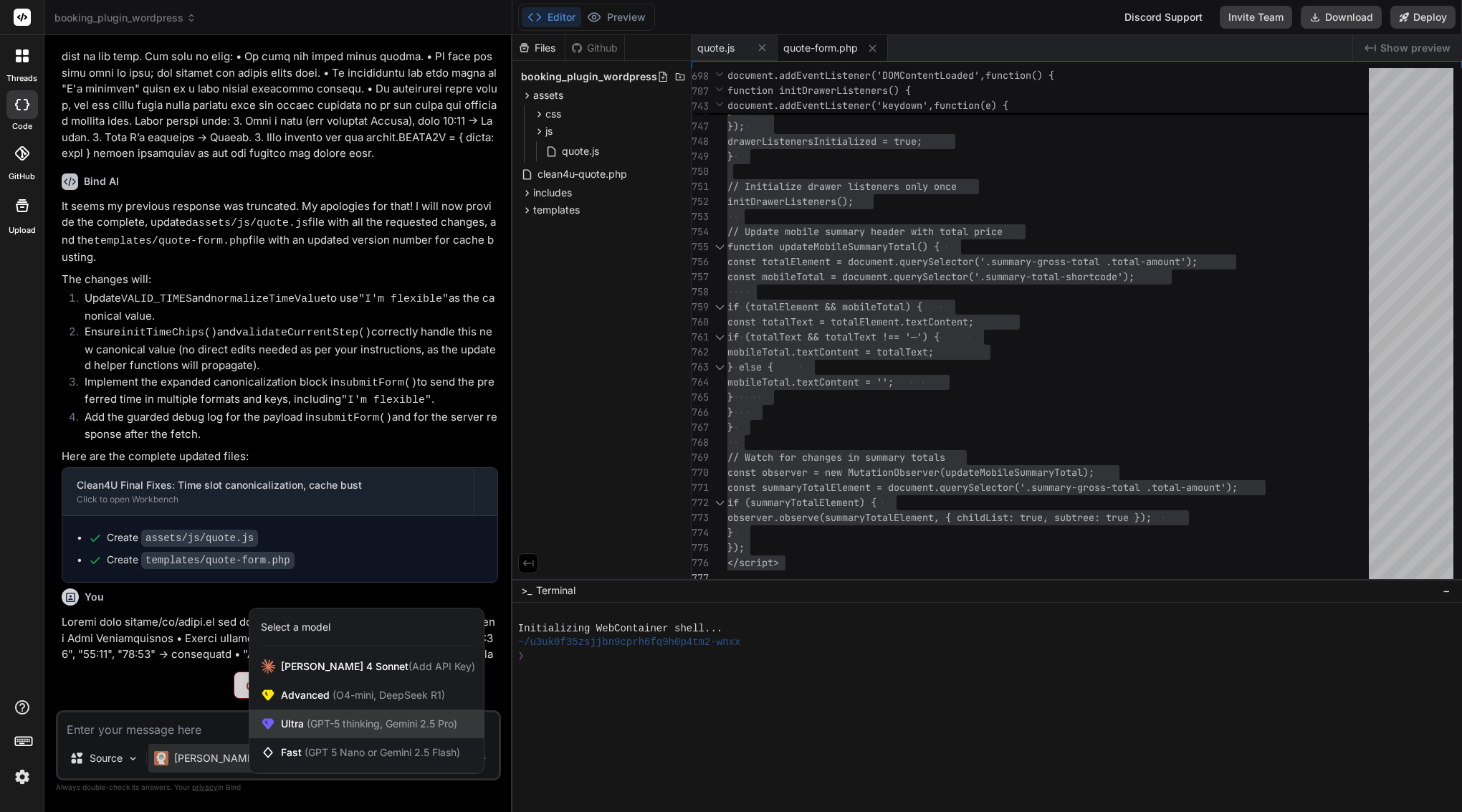
click at [357, 724] on span "(GPT-5 thinking, Gemini 2.5 Pro)" at bounding box center [380, 724] width 154 height 13
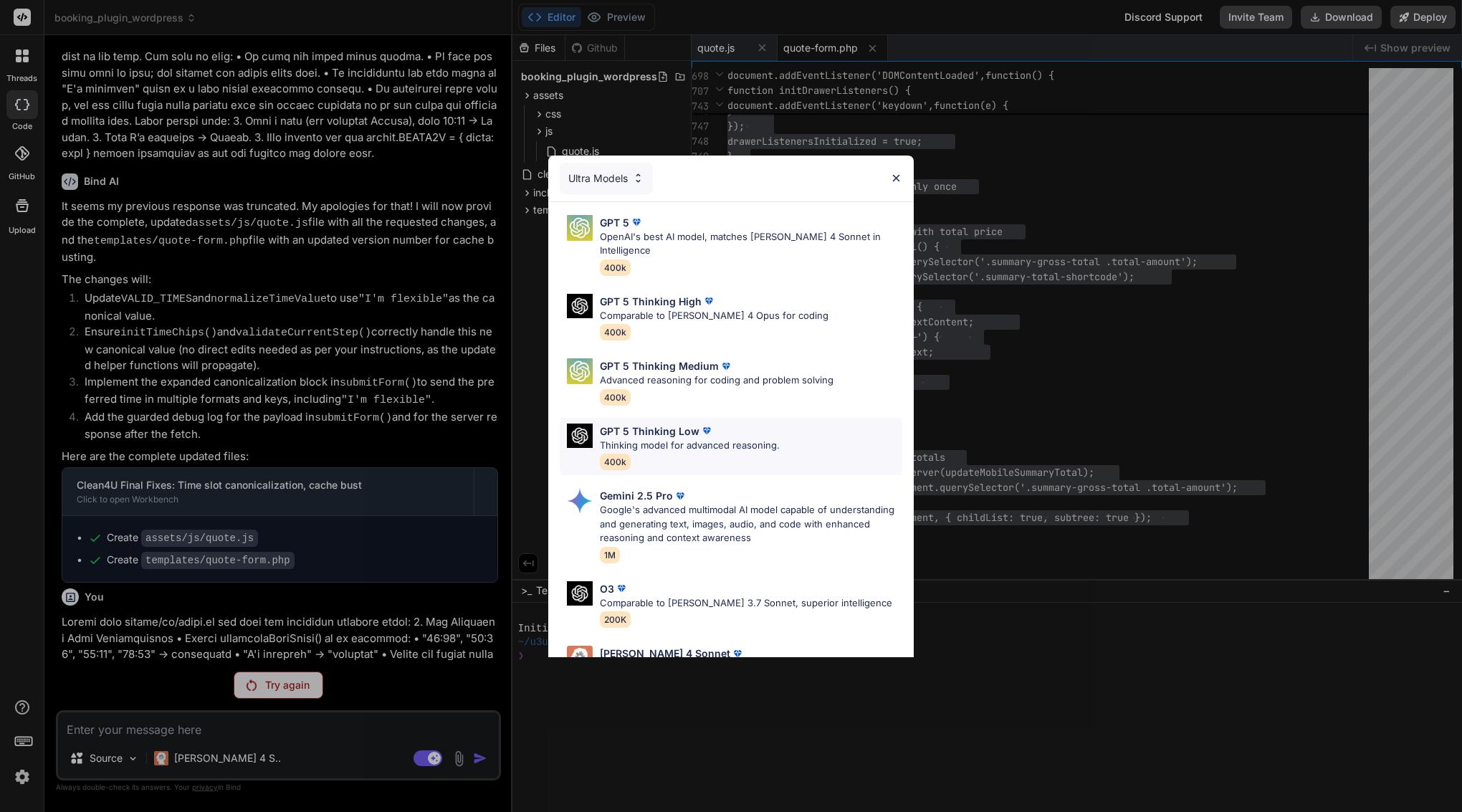
click at [624, 424] on p "GPT 5 Thinking Low" at bounding box center [650, 431] width 99 height 15
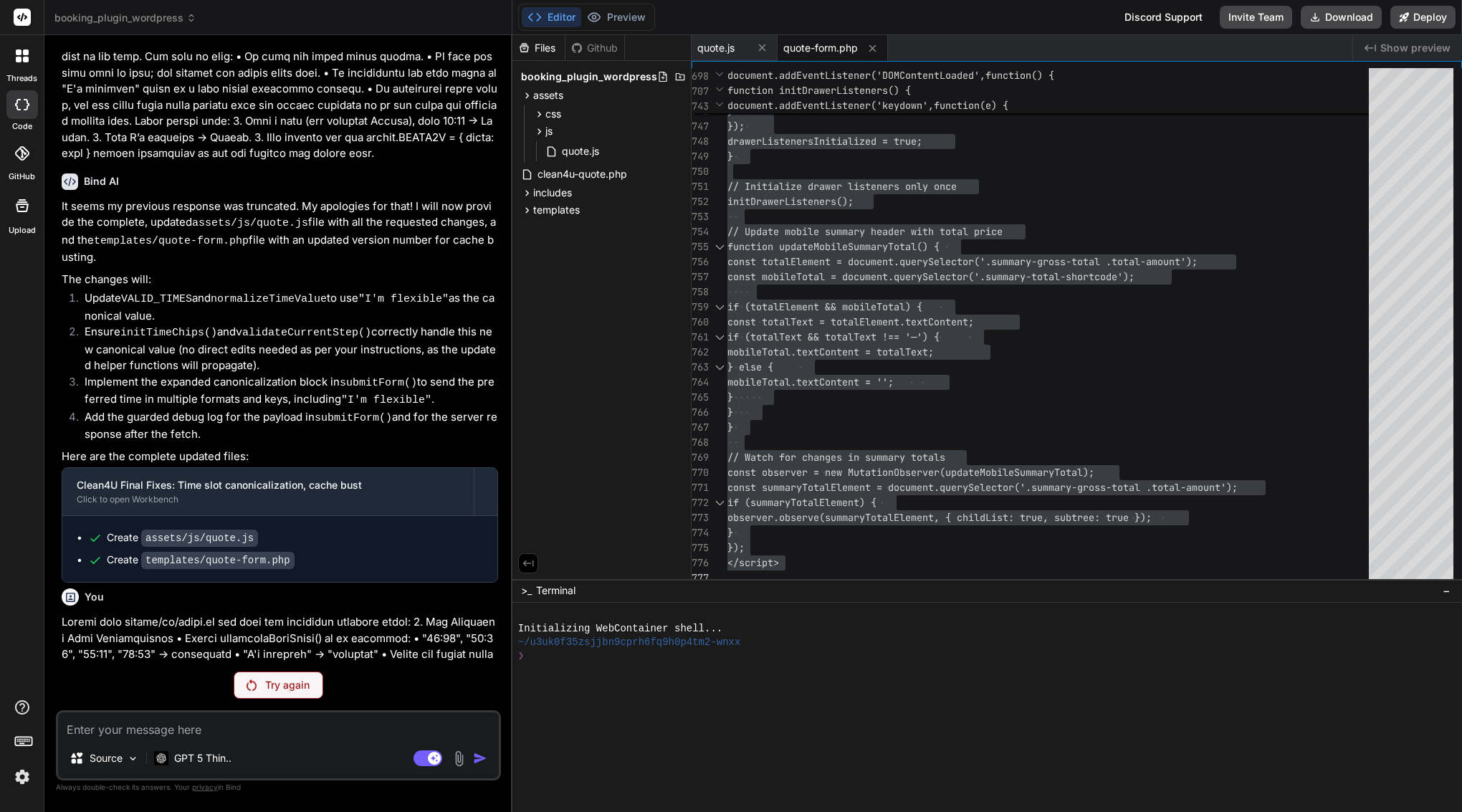
click at [271, 687] on p "Try again" at bounding box center [288, 685] width 45 height 15
click at [274, 688] on p "Try again" at bounding box center [288, 685] width 45 height 15
click at [284, 688] on p "Try again" at bounding box center [288, 685] width 45 height 15
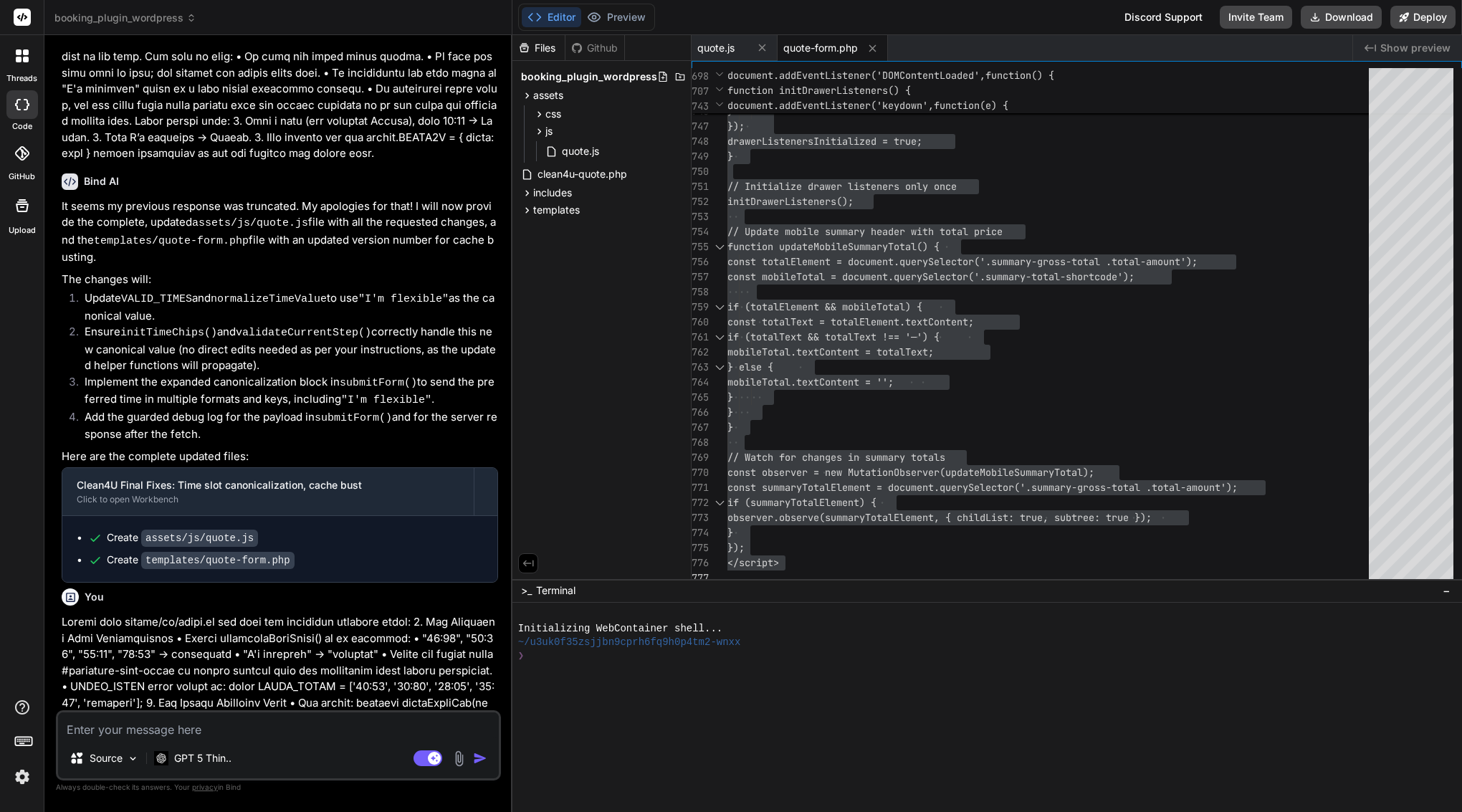
scroll to position [5132, 0]
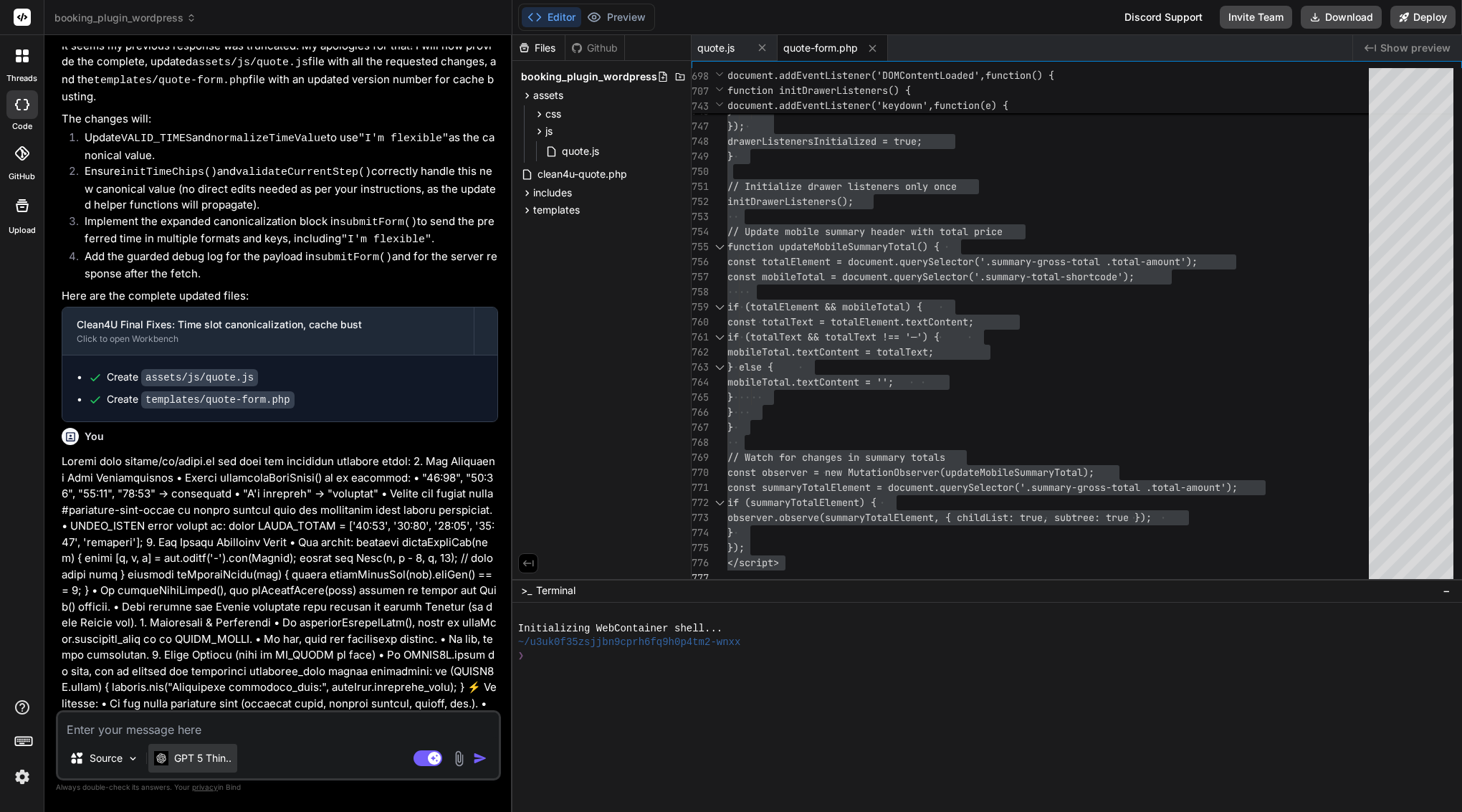
click at [197, 762] on p "GPT 5 Thin.." at bounding box center [202, 758] width 57 height 15
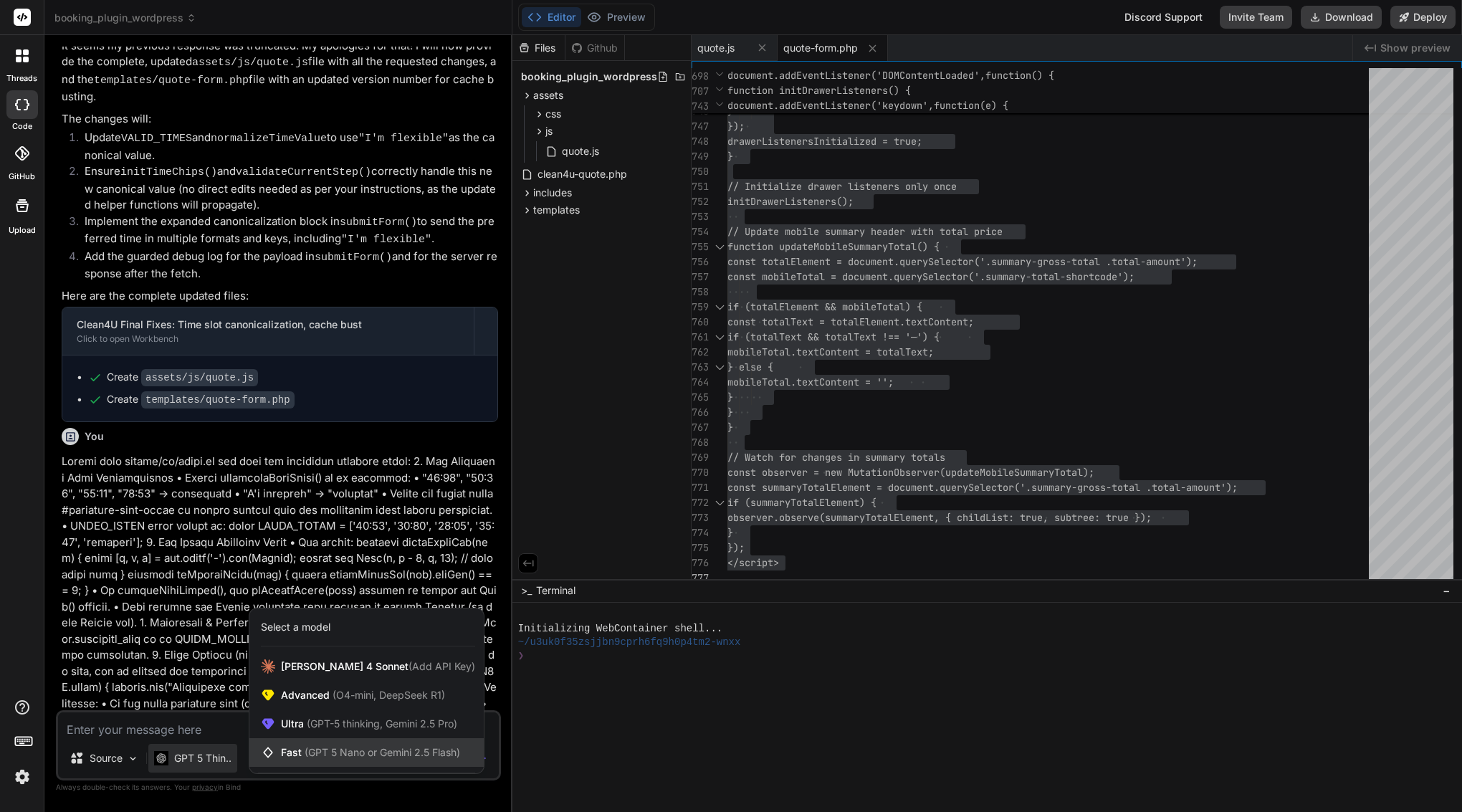
click at [343, 750] on span "(GPT 5 Nano or Gemini 2.5 Flash)" at bounding box center [382, 752] width 156 height 13
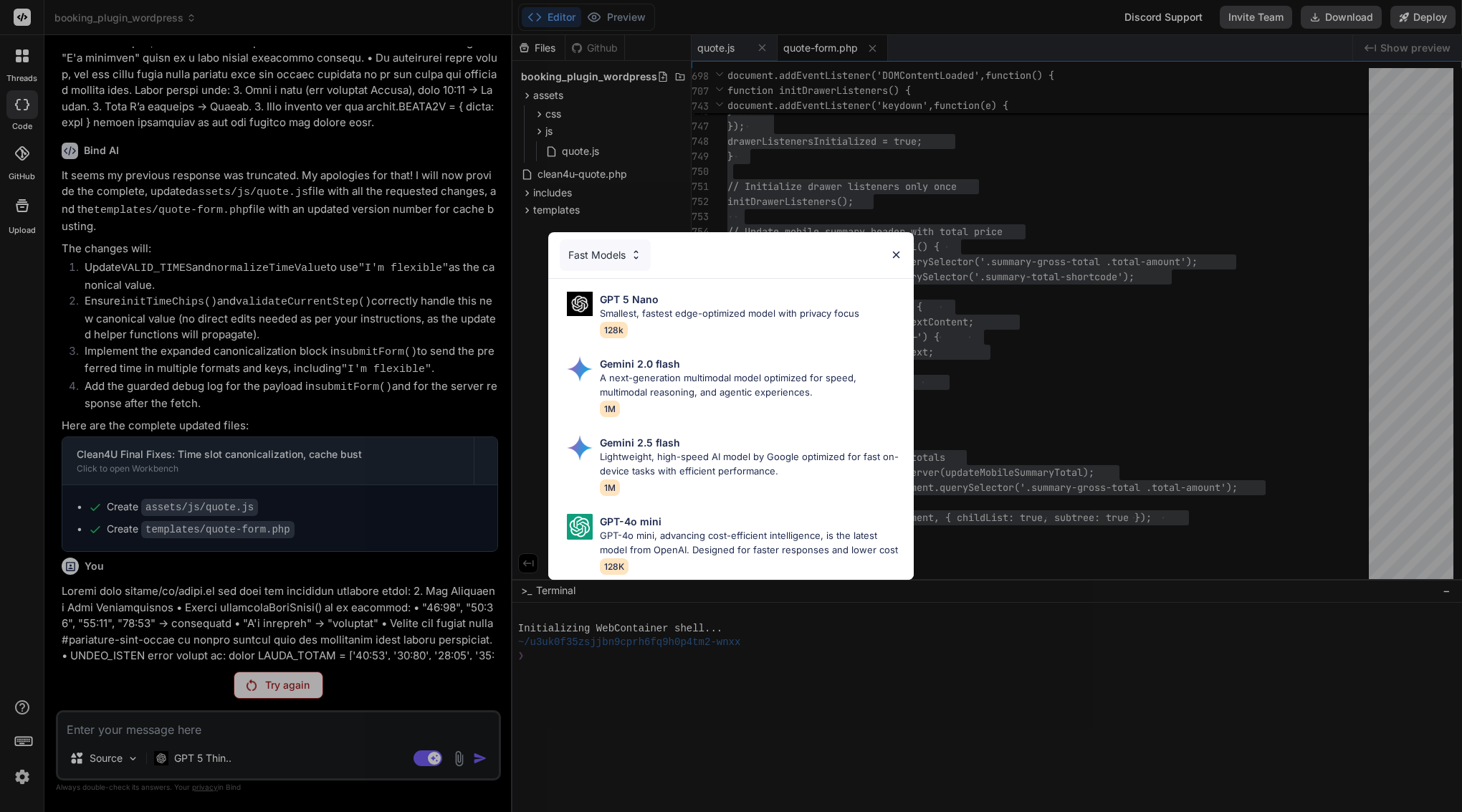
scroll to position [4971, 0]
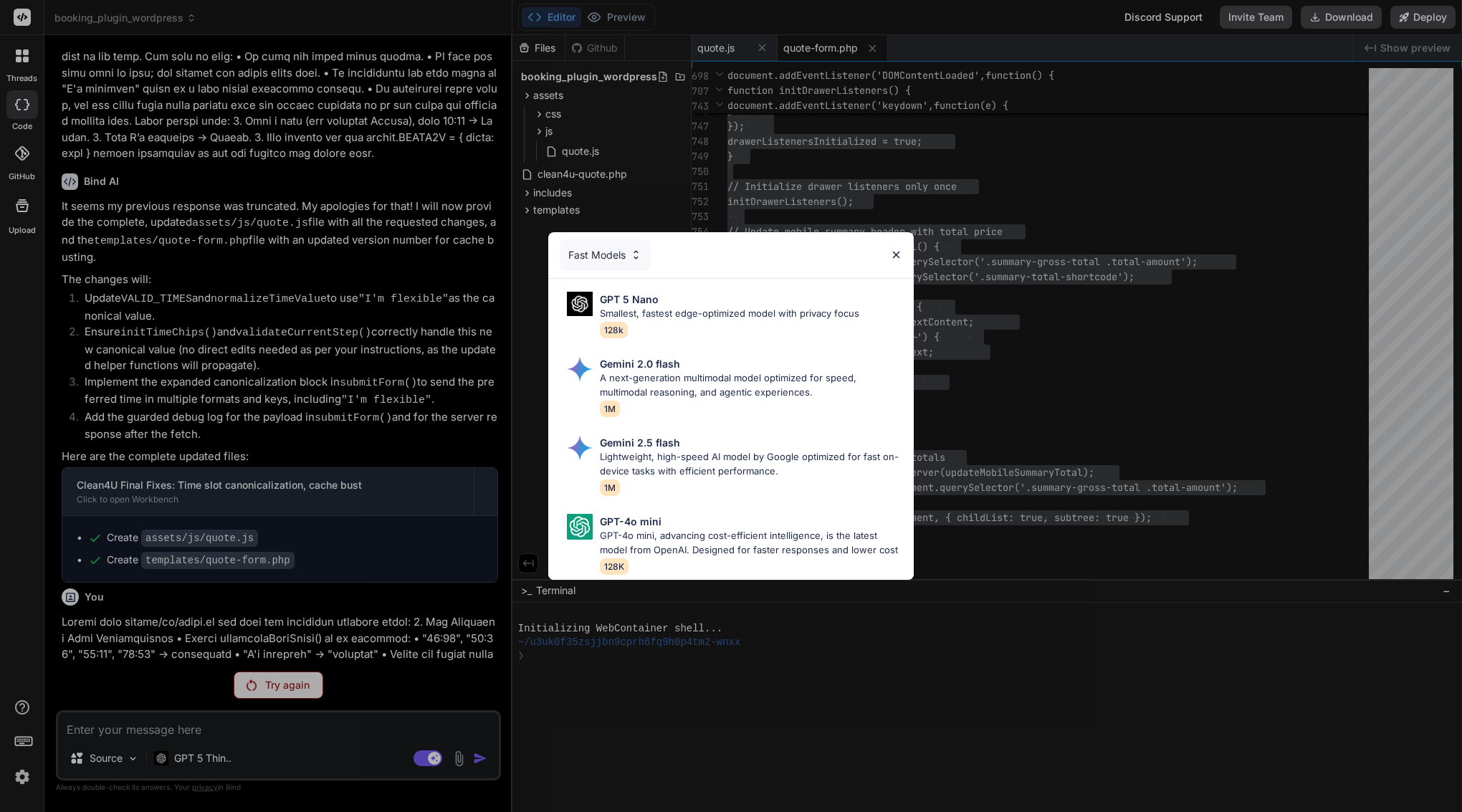
click at [206, 761] on div "Fast Models GPT 5 Nano Smallest, fastest edge-optimized model with privacy focu…" at bounding box center [731, 406] width 1462 height 812
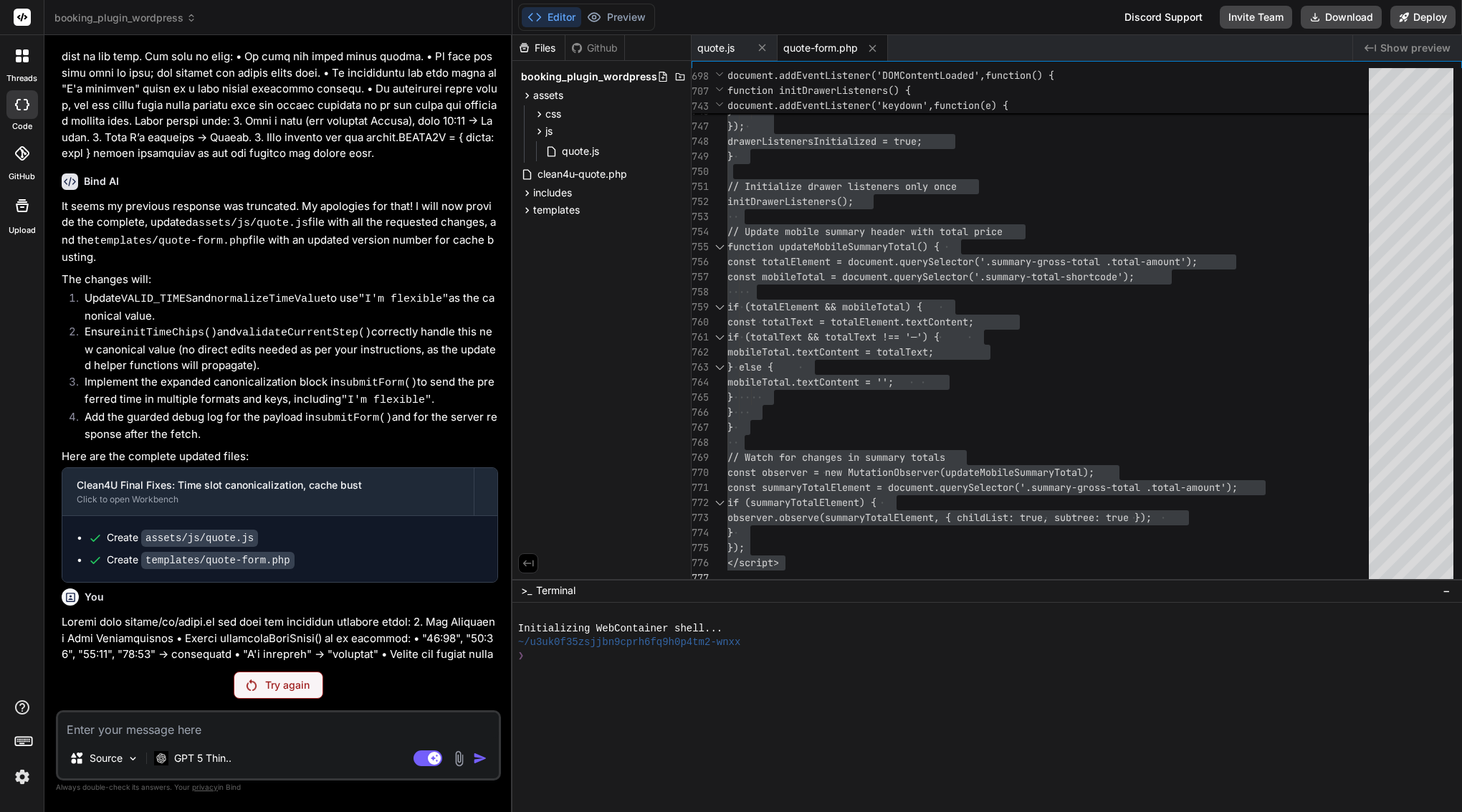
click at [206, 761] on p "GPT 5 Thin.." at bounding box center [202, 758] width 57 height 15
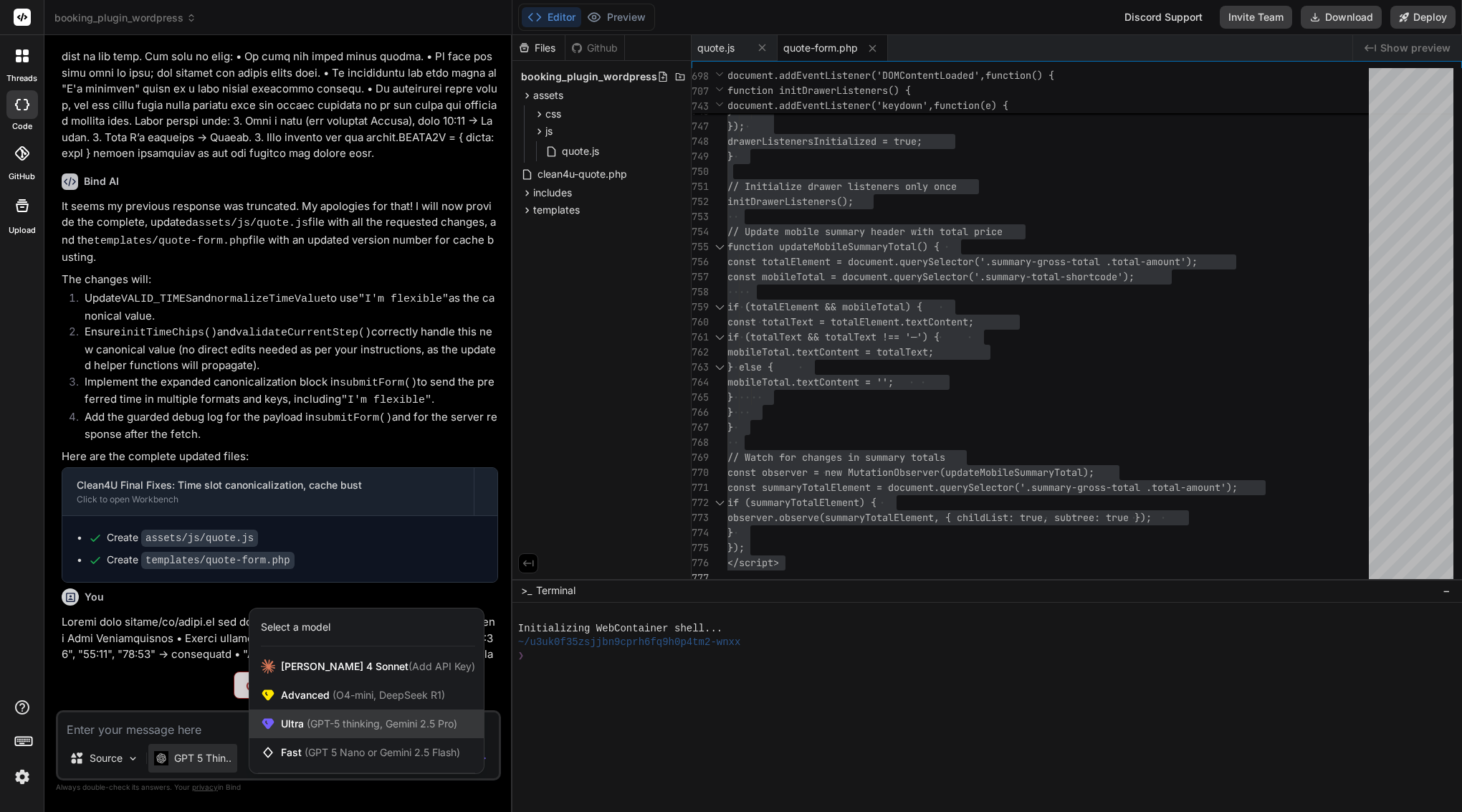
click at [323, 723] on span "(GPT-5 thinking, Gemini 2.5 Pro)" at bounding box center [380, 724] width 154 height 13
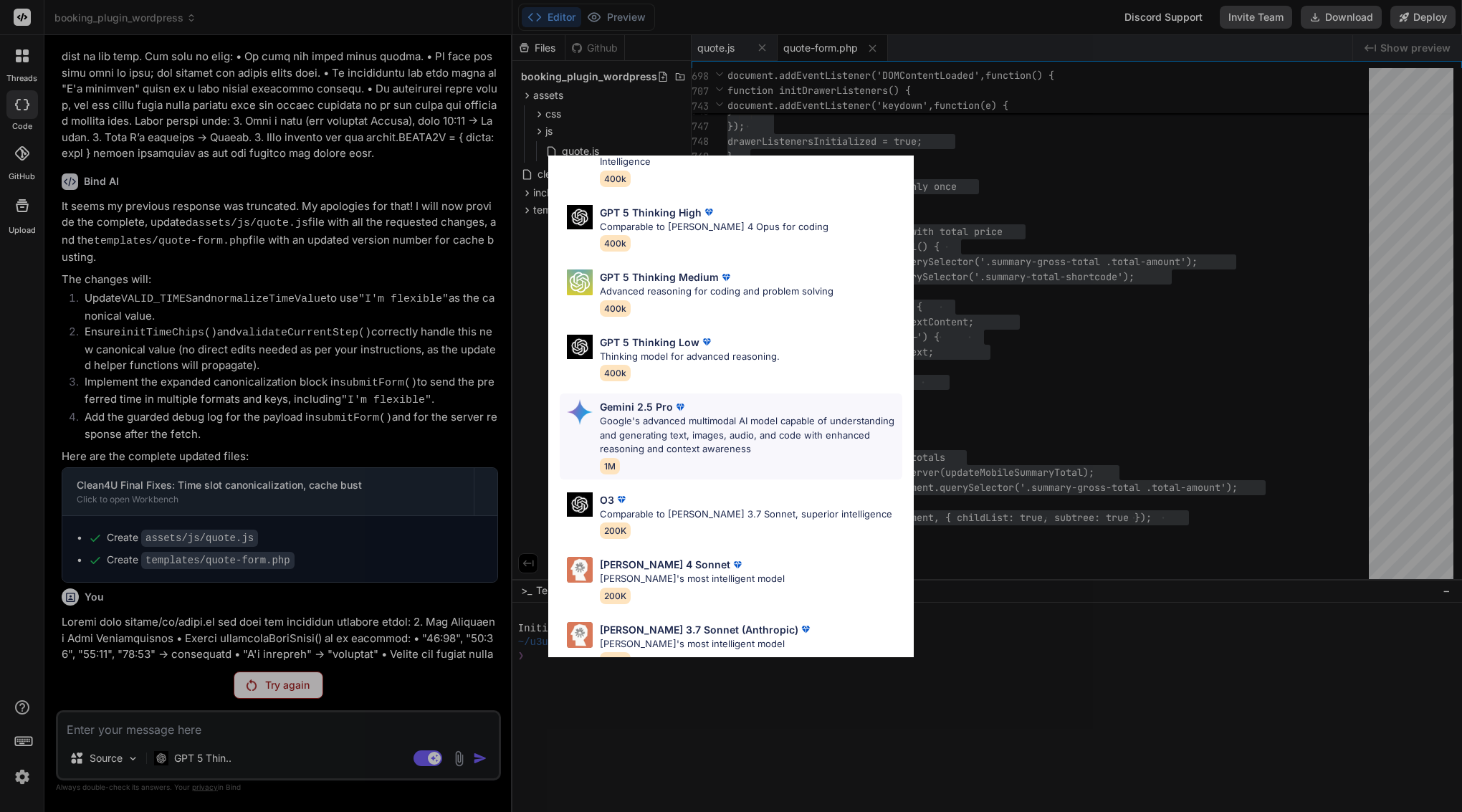
scroll to position [88, 0]
click at [659, 415] on p "Google's advanced multimodal AI model capable of understanding and generating t…" at bounding box center [751, 436] width 303 height 42
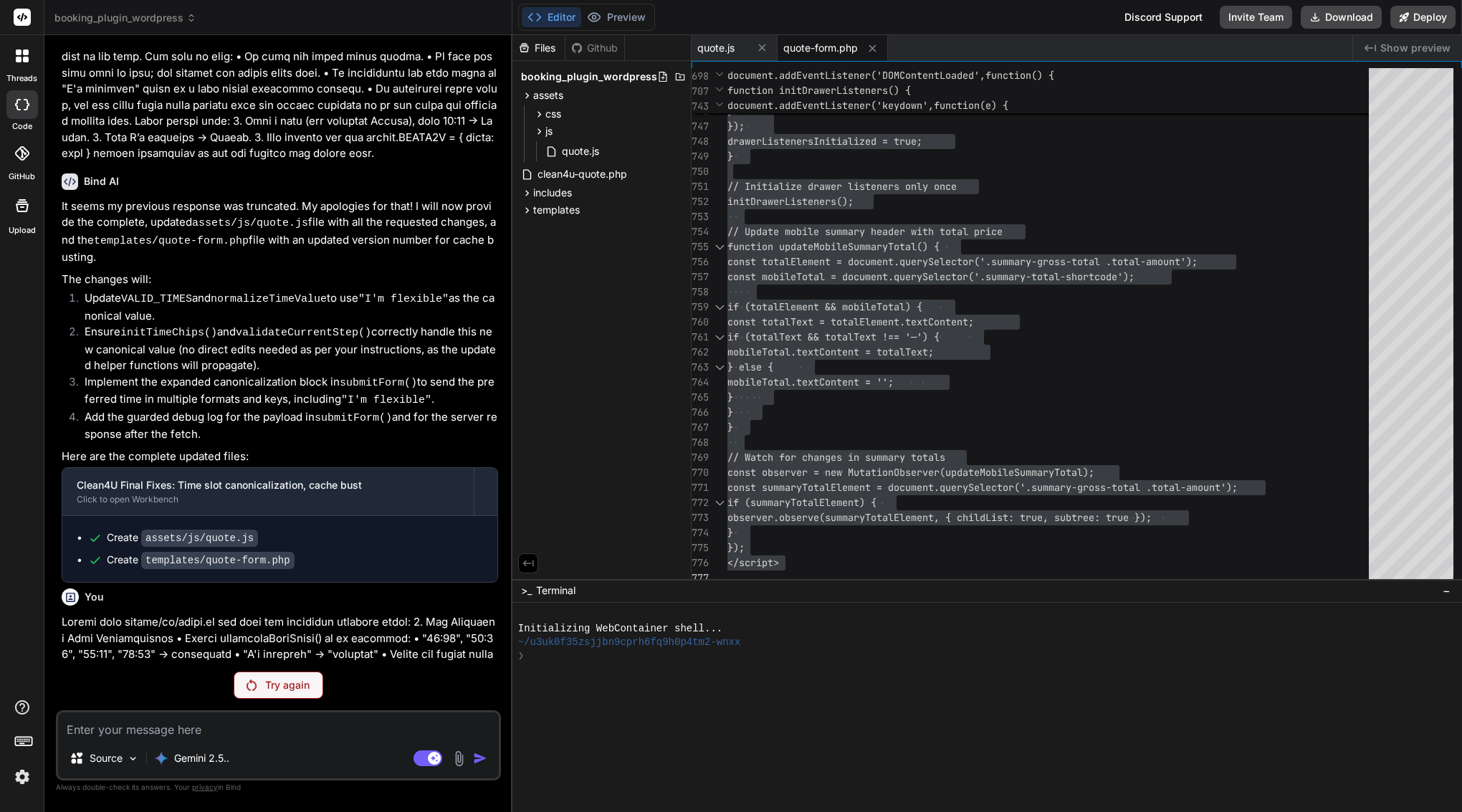
click at [284, 694] on div "Try again" at bounding box center [278, 686] width 89 height 27
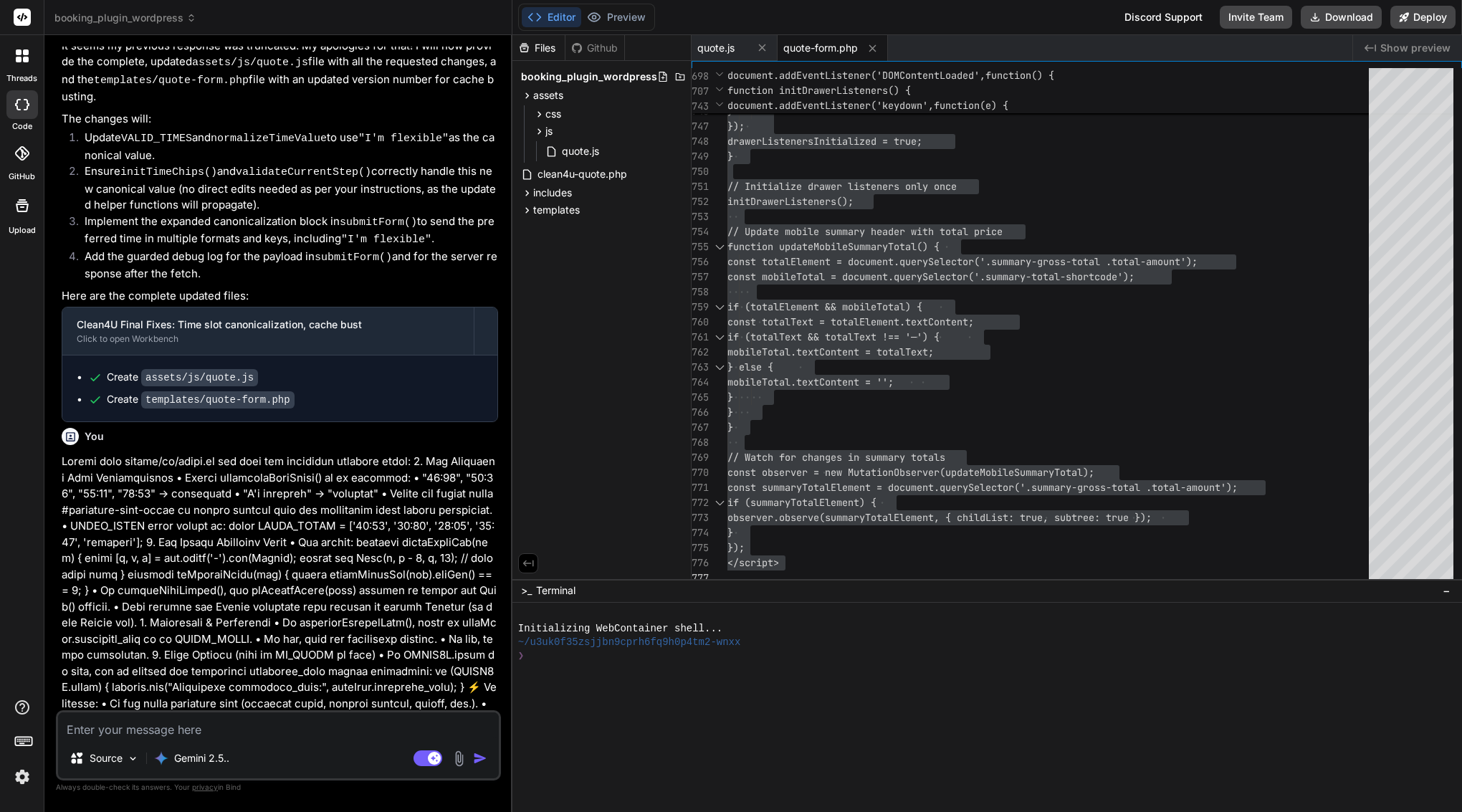
scroll to position [0, 0]
click at [211, 726] on textarea at bounding box center [278, 725] width 441 height 26
type textarea "x"
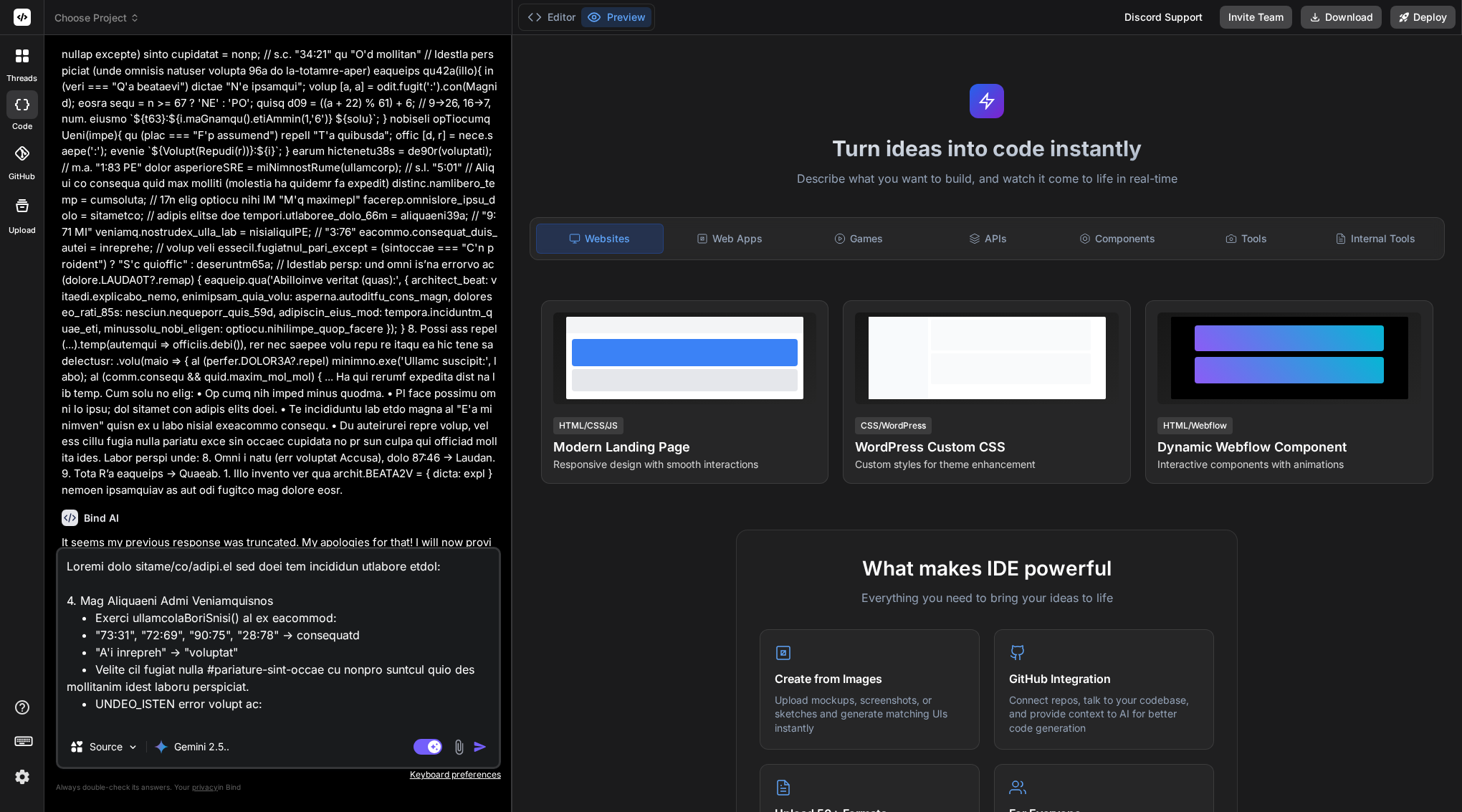
scroll to position [3188, 0]
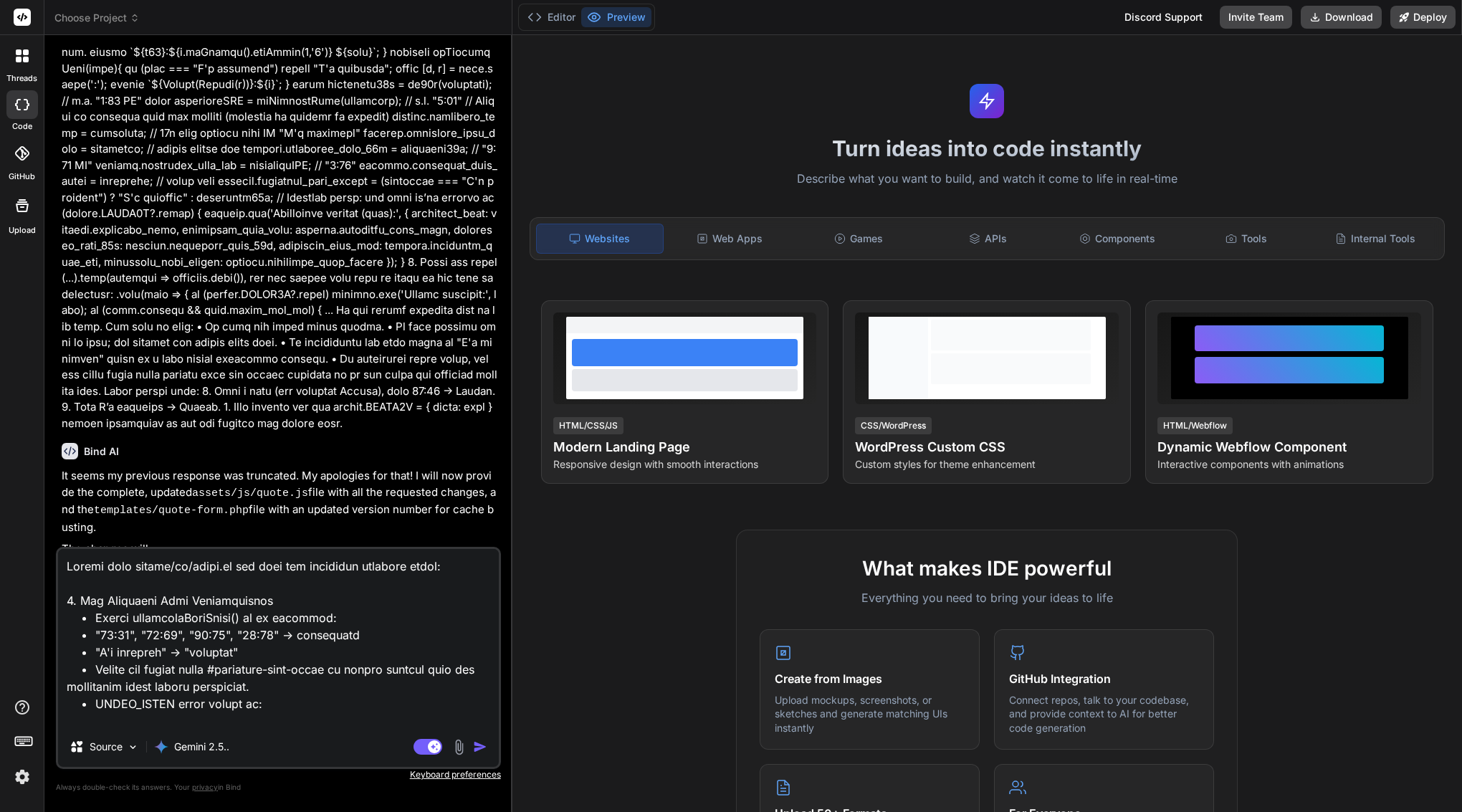
click at [474, 750] on img "button" at bounding box center [480, 747] width 15 height 15
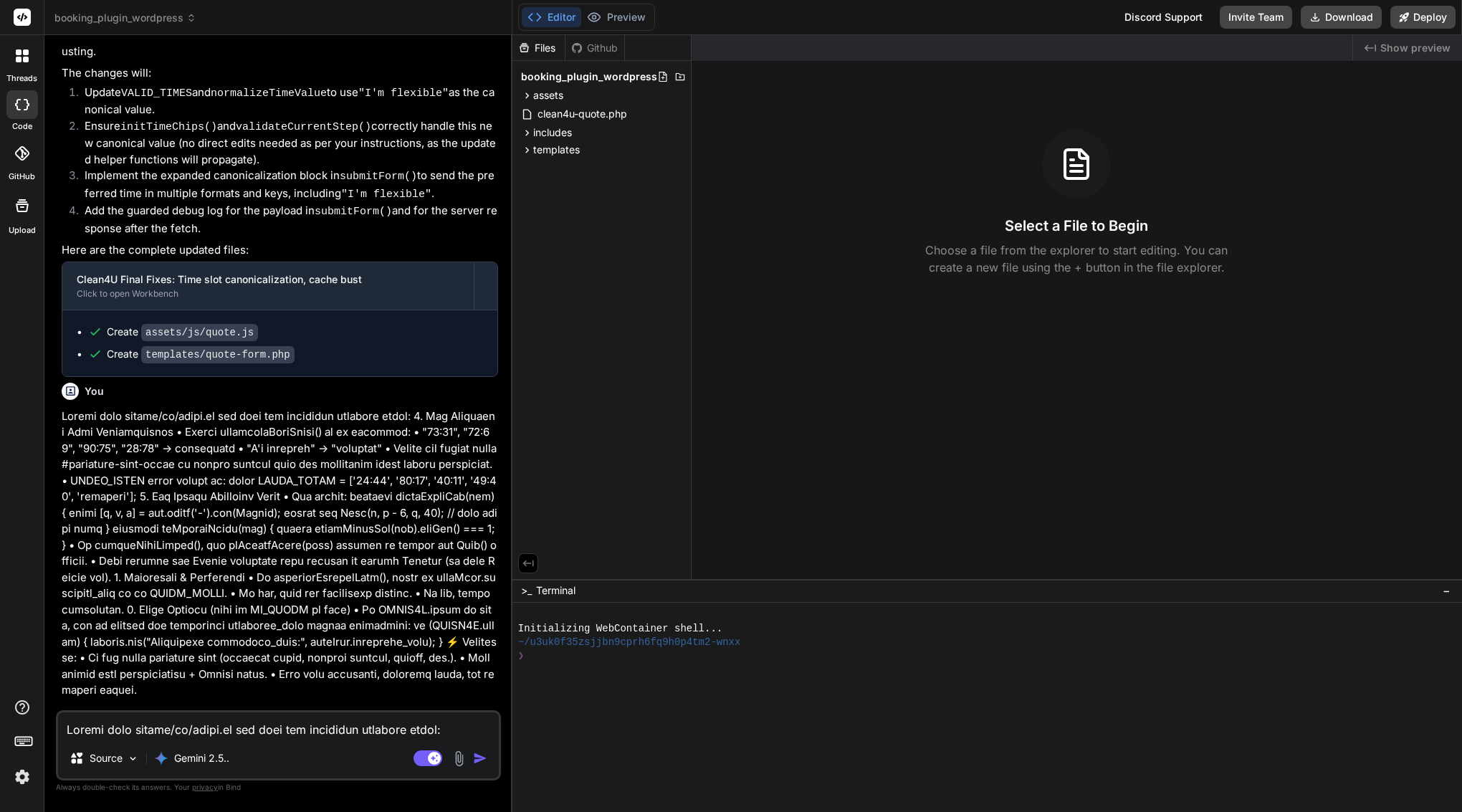
scroll to position [0, 0]
click at [438, 760] on rect at bounding box center [434, 758] width 13 height 13
type textarea "x"
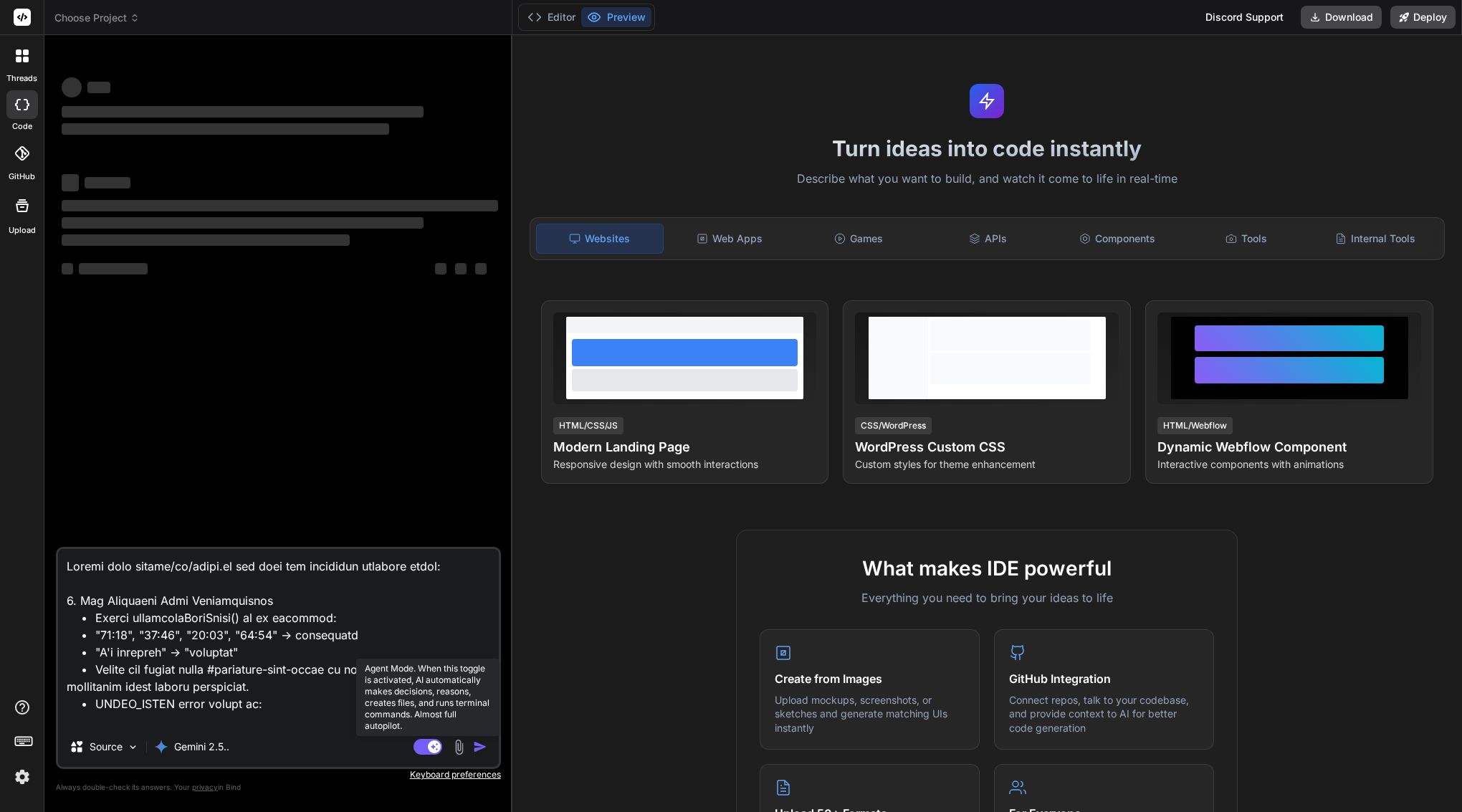
click at [428, 742] on rect at bounding box center [427, 747] width 28 height 16
click at [192, 745] on p "Gemini 2.5.." at bounding box center [201, 747] width 55 height 15
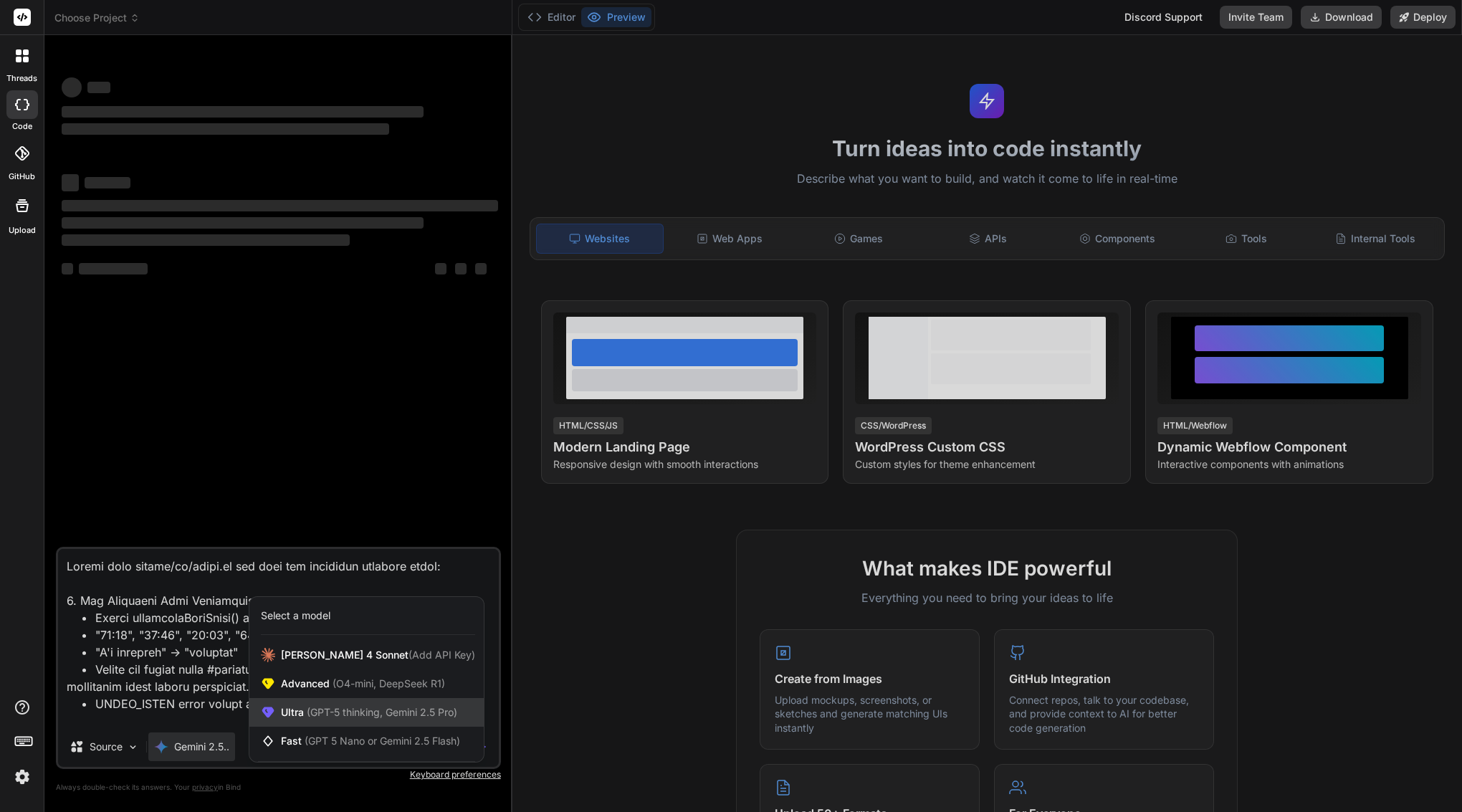
click at [314, 720] on div "Ultra (GPT-5 thinking, Gemini 2.5 Pro)" at bounding box center [366, 712] width 234 height 28
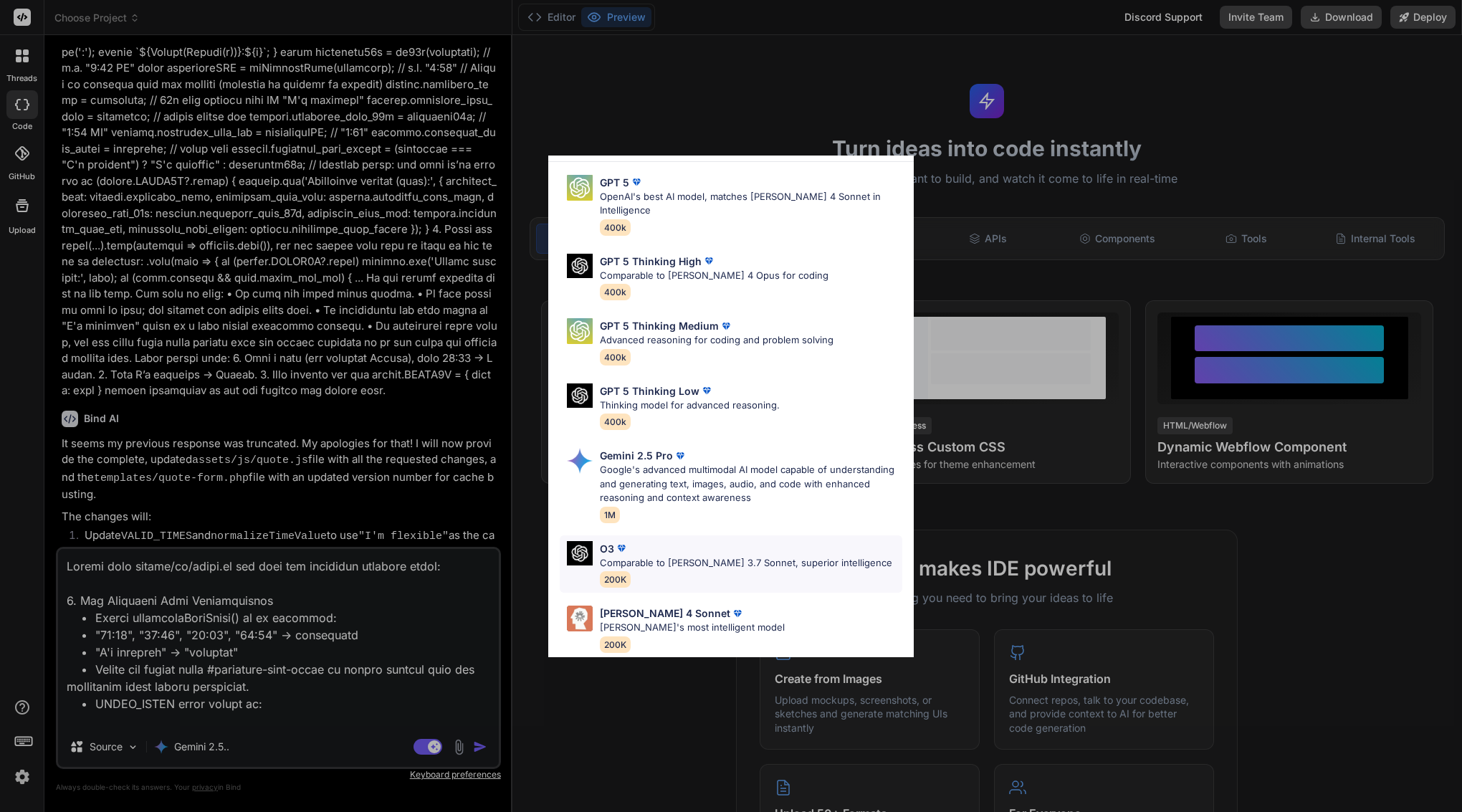
scroll to position [2836, 0]
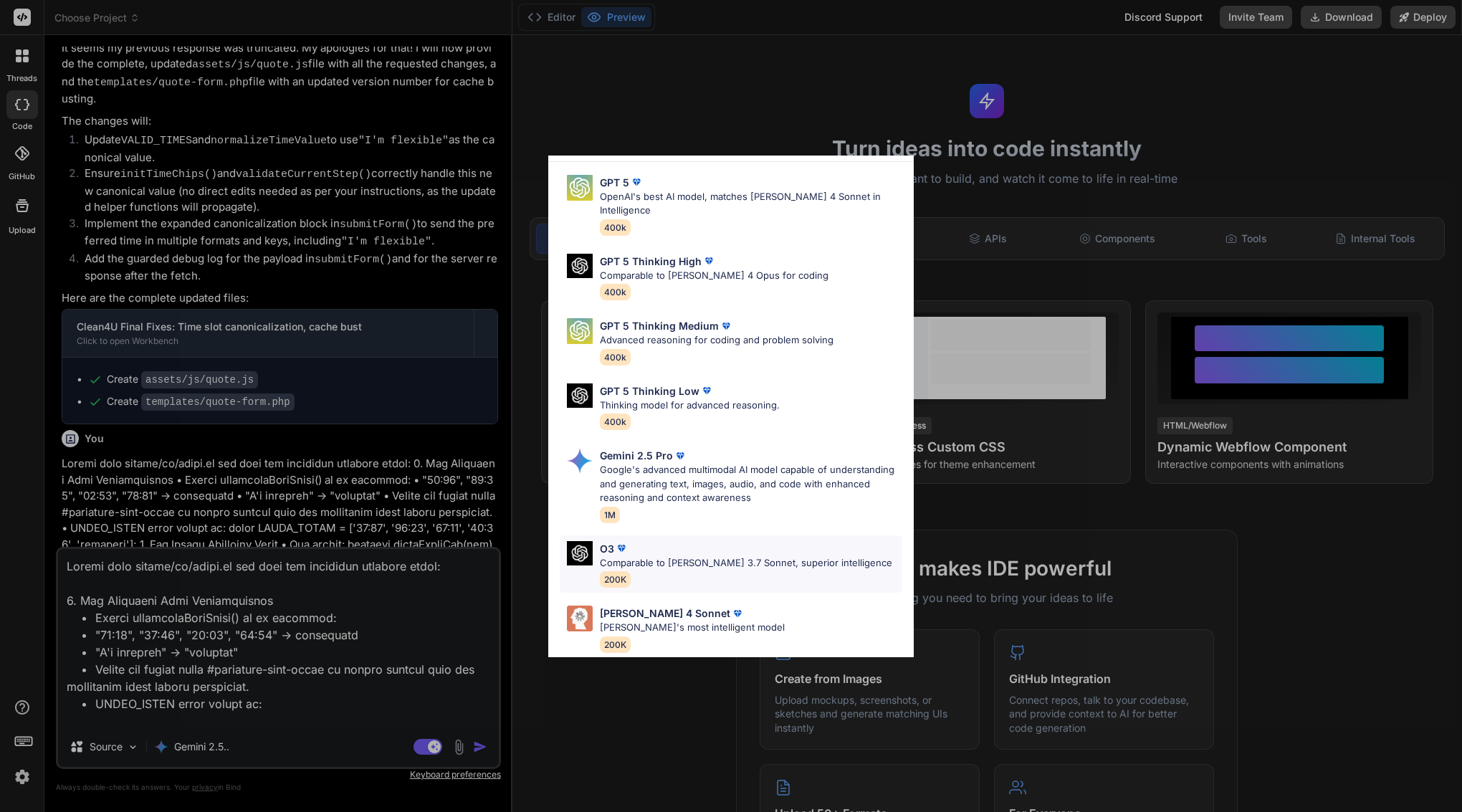
type textarea "x"
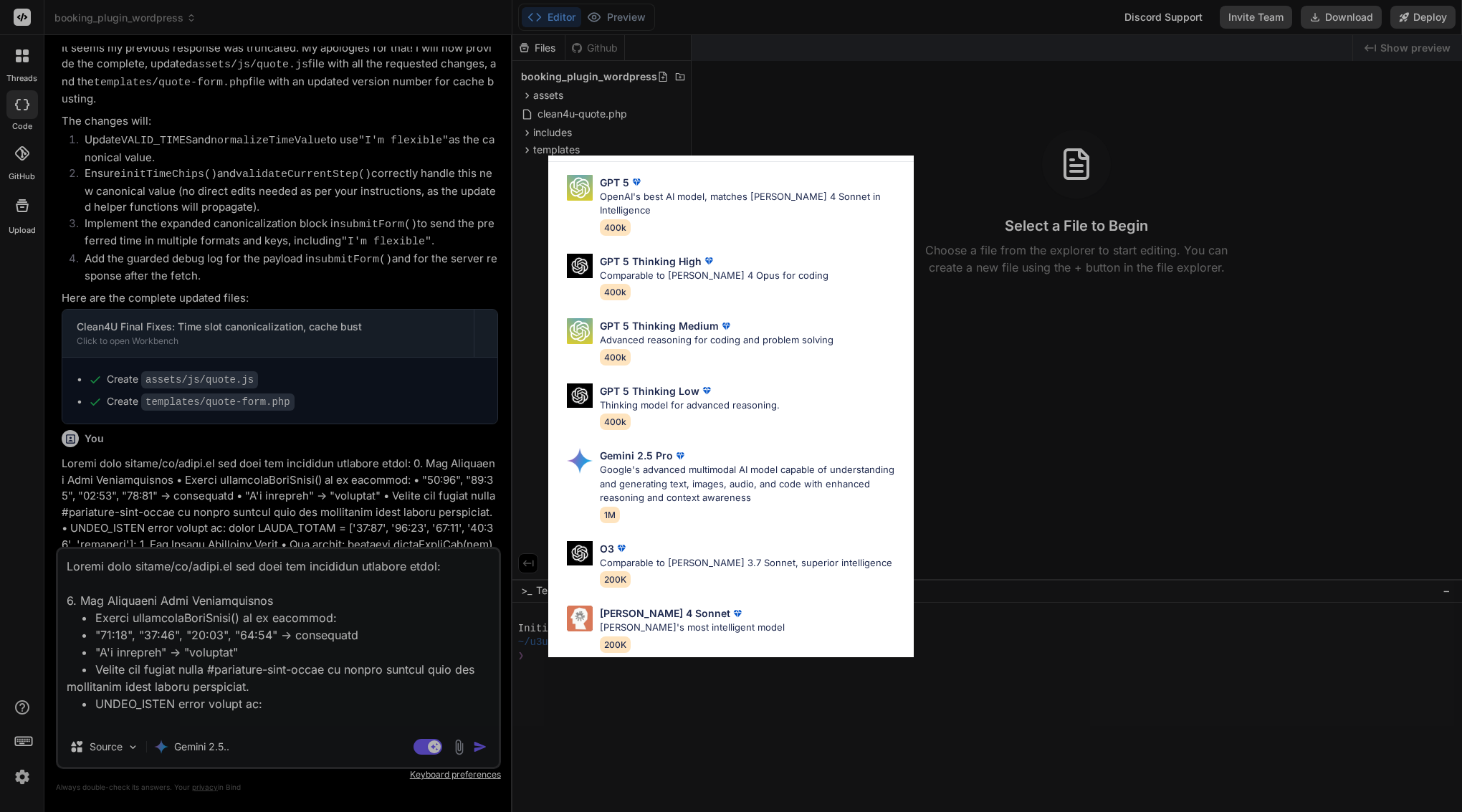
scroll to position [0, 0]
click at [334, 406] on div "Ultra Models GPT 5 OpenAI's best AI model, matches [PERSON_NAME] 4 Sonnet in In…" at bounding box center [731, 406] width 1462 height 812
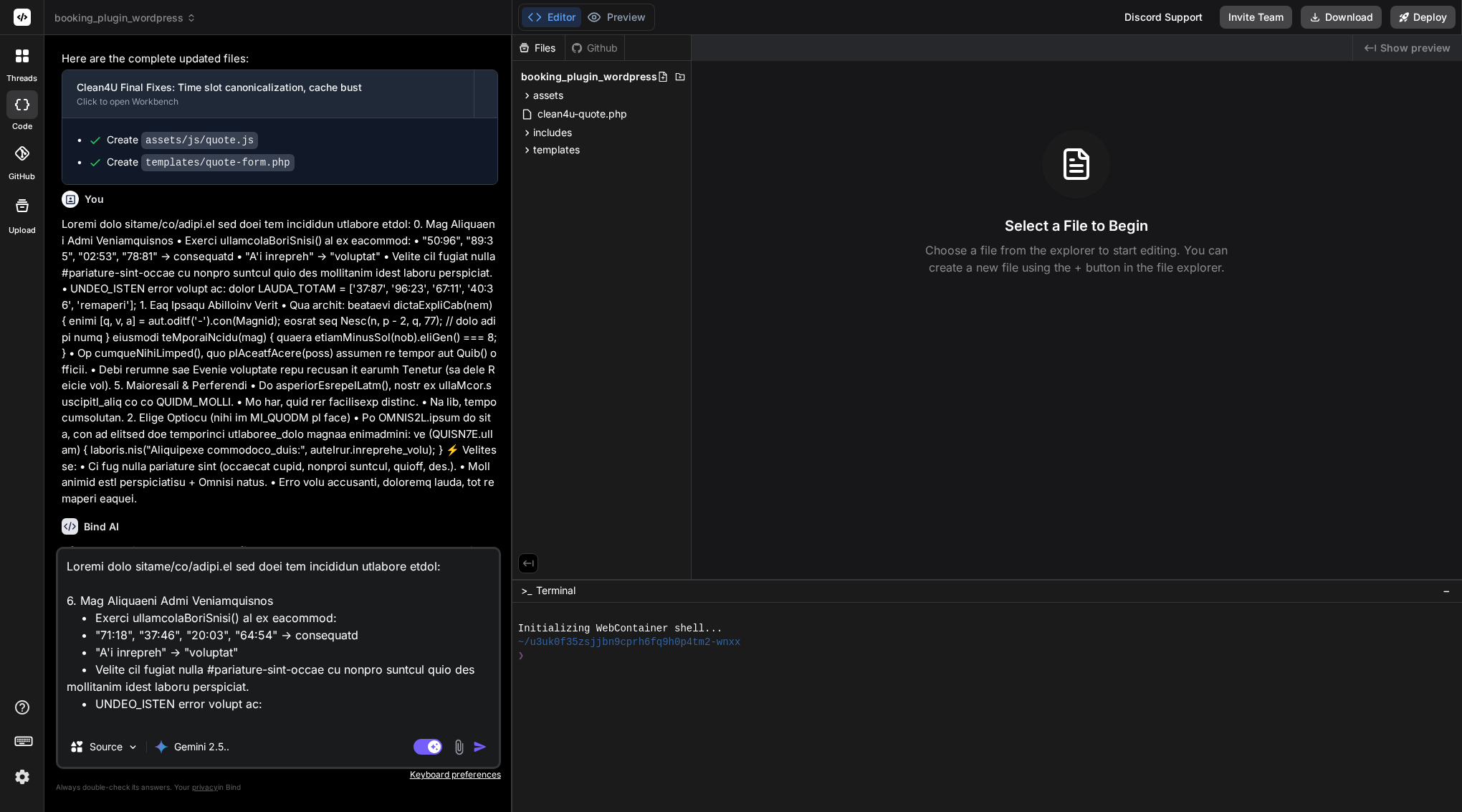
click at [479, 743] on img "button" at bounding box center [480, 747] width 15 height 15
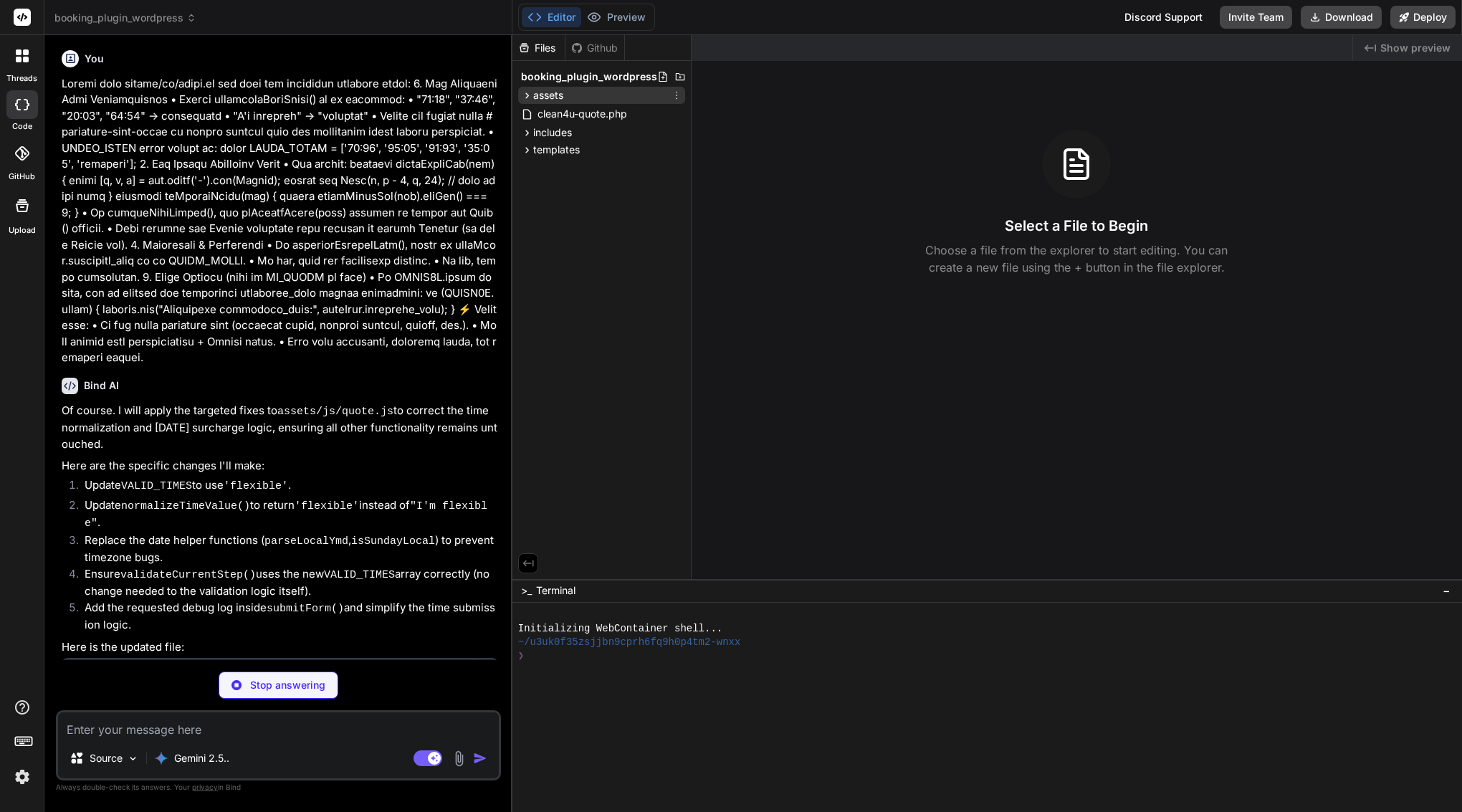
click at [565, 99] on div "assets" at bounding box center [602, 95] width 167 height 18
click at [553, 136] on span "js" at bounding box center [549, 131] width 7 height 15
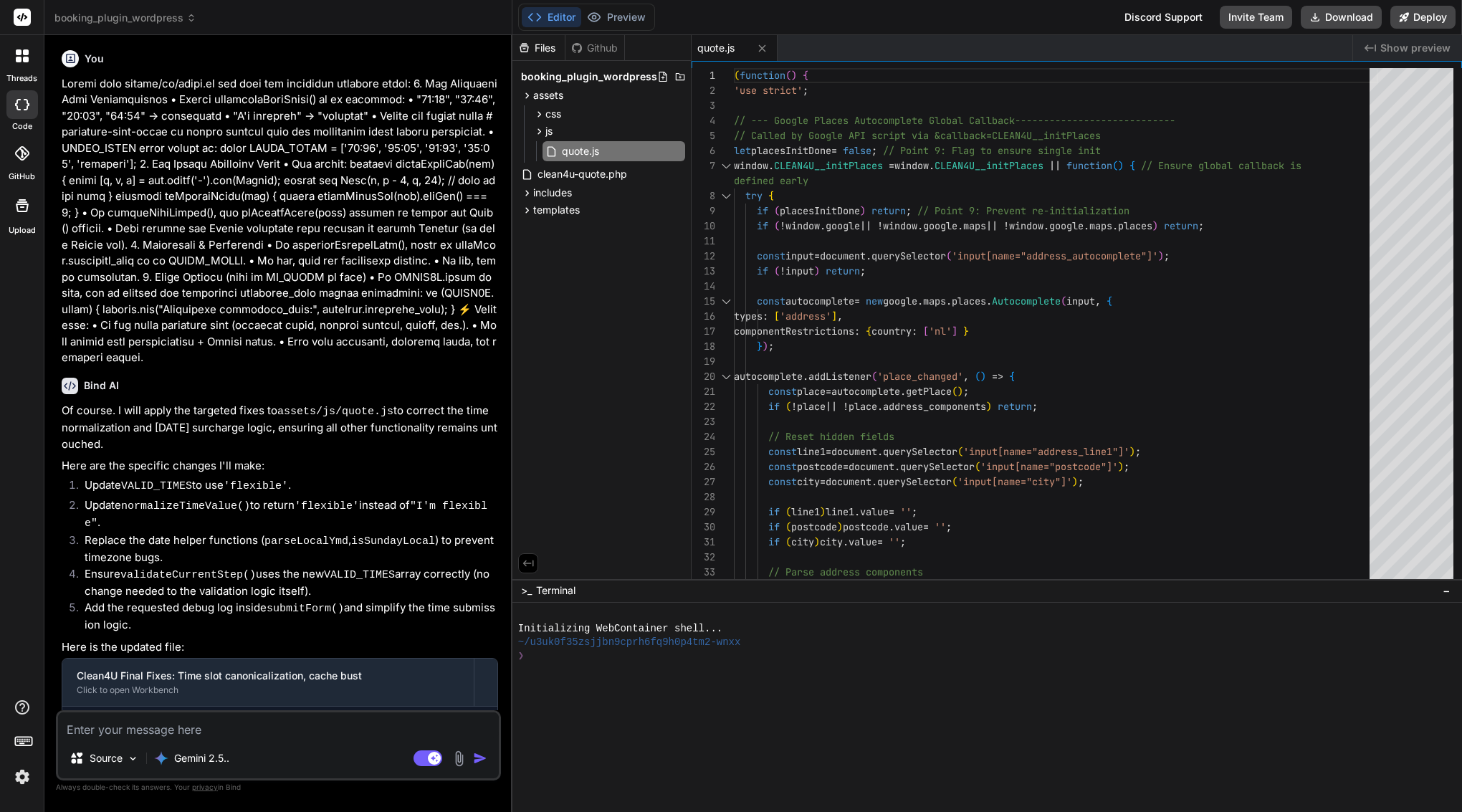
type textarea "x"
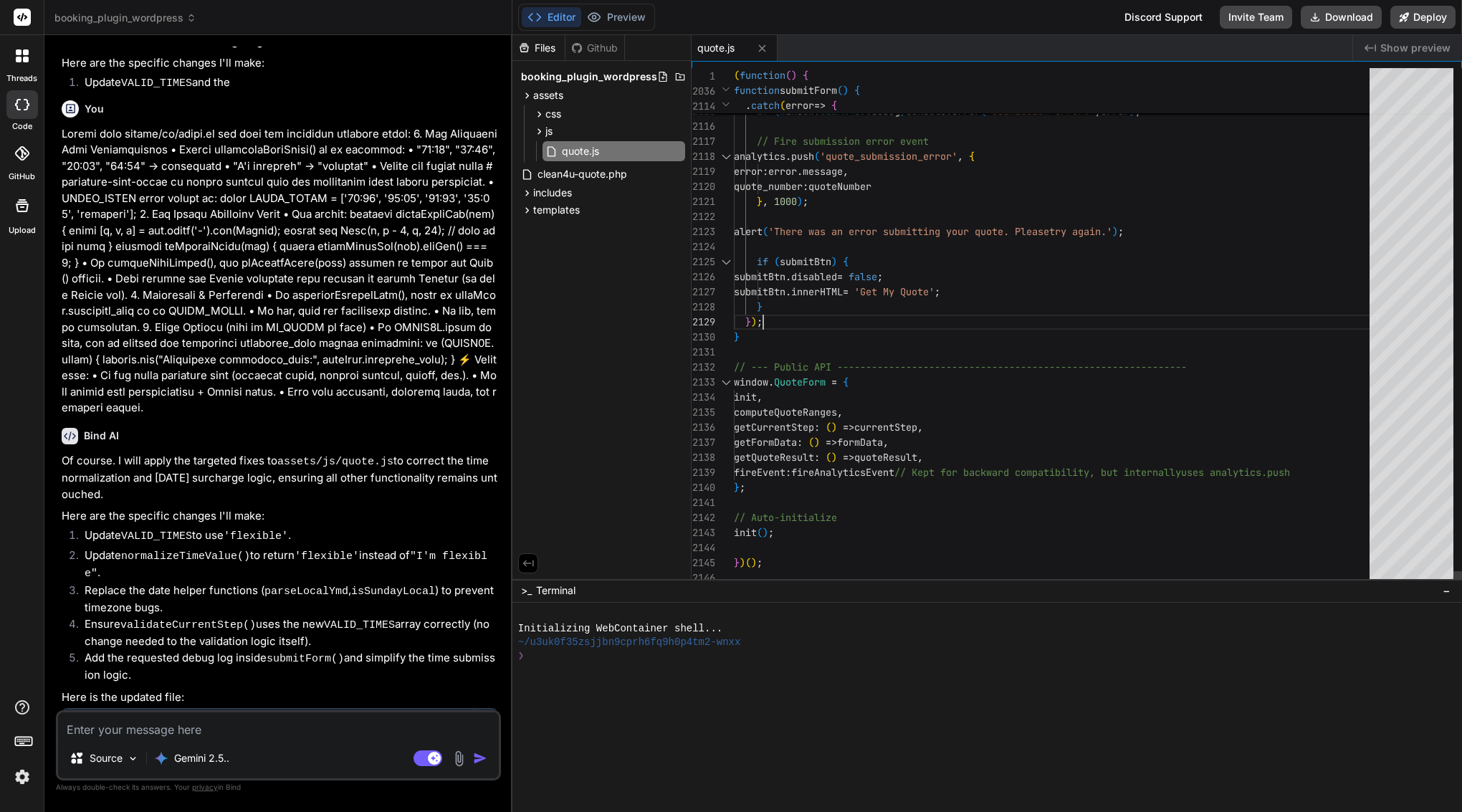
scroll to position [90, 0]
click at [883, 316] on div "} ) ;" at bounding box center [1056, 322] width 645 height 15
type textarea "(function() { 'use strict'; // --- Google Places Autocomplete Global Callback -…"
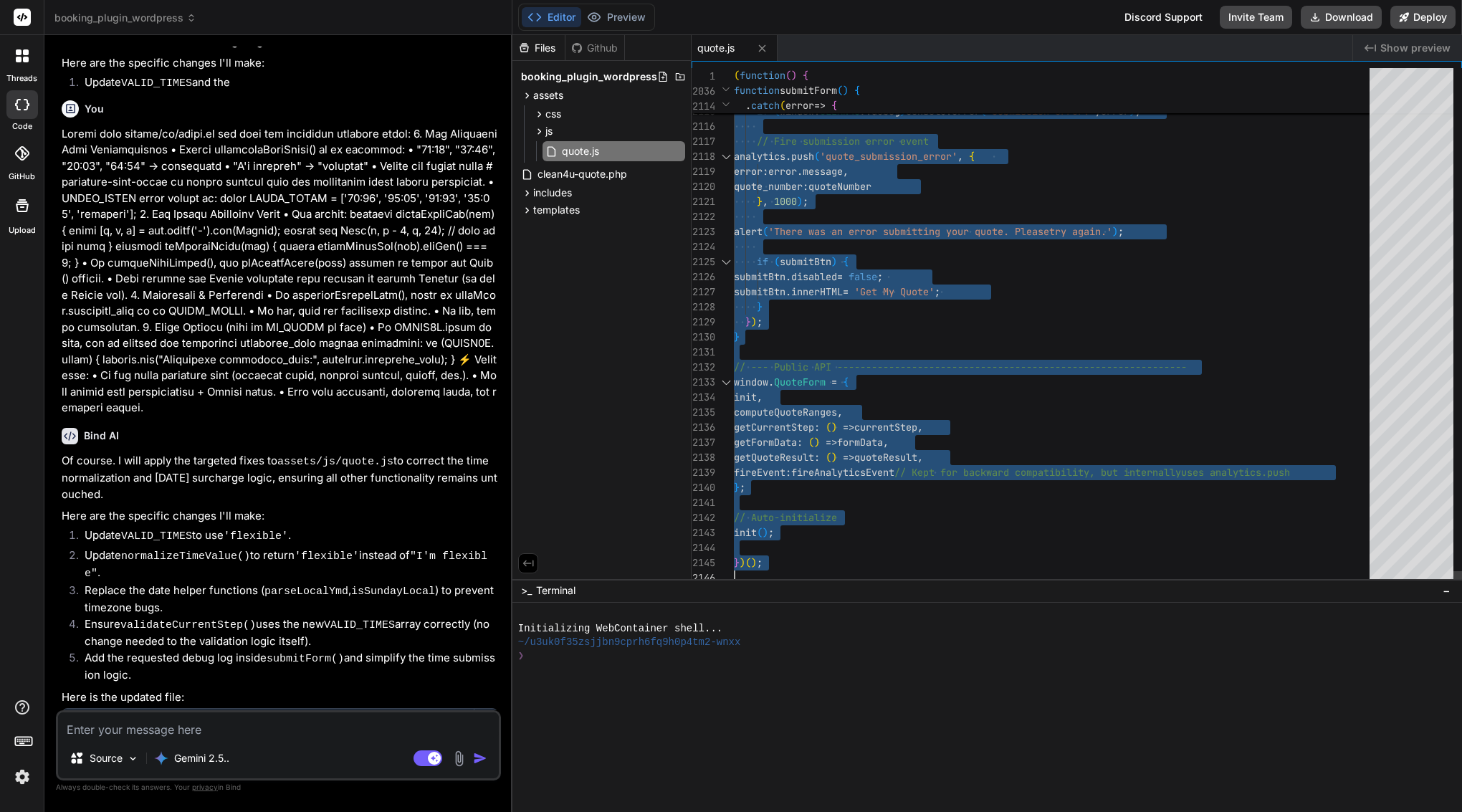
click at [883, 316] on div "} ) ;" at bounding box center [1056, 322] width 645 height 15
click at [28, 777] on img at bounding box center [21, 776] width 24 height 24
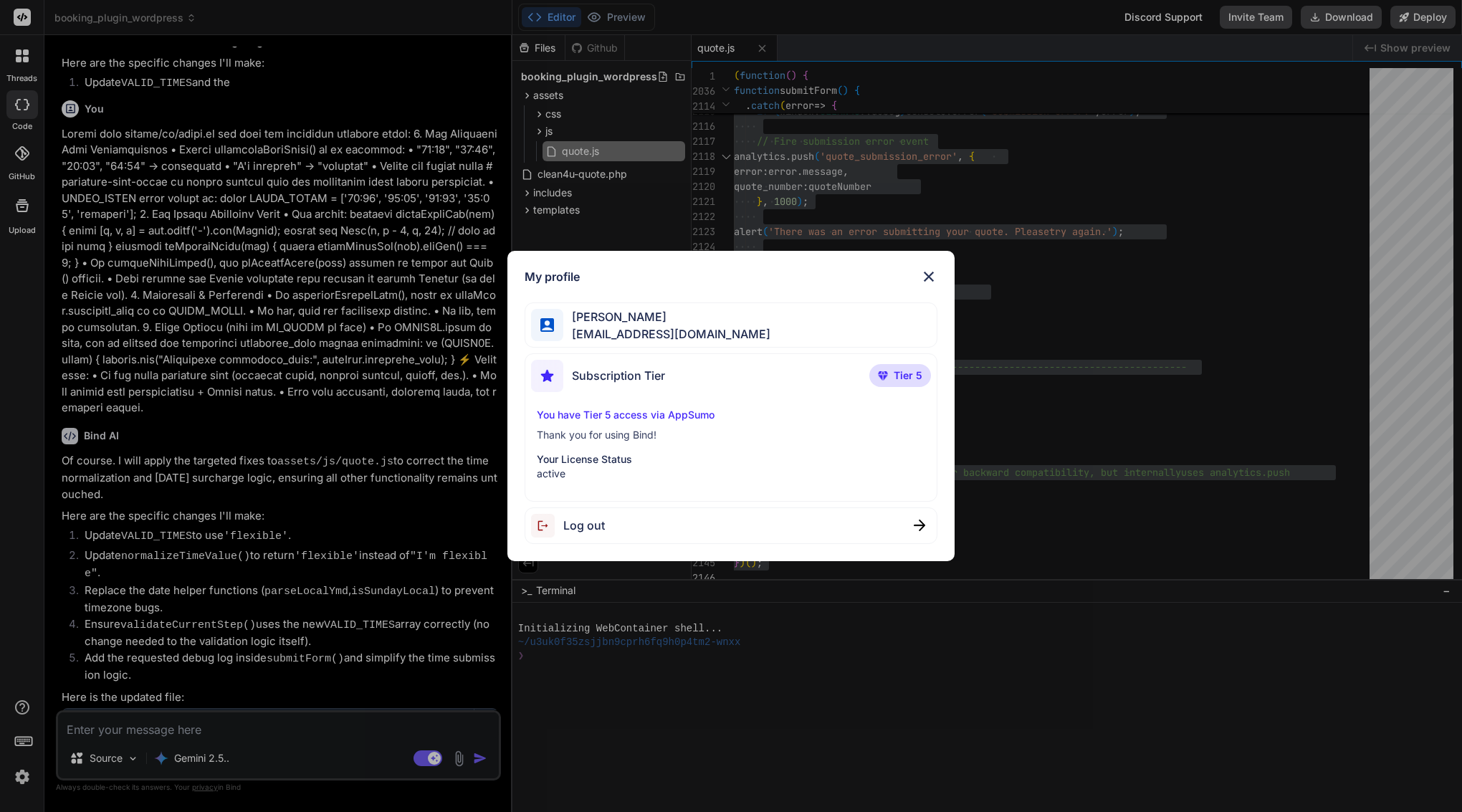
click at [259, 702] on div "My profile [PERSON_NAME] [EMAIL_ADDRESS][DOMAIN_NAME] Subscription Tier Tier 5 …" at bounding box center [731, 406] width 1462 height 812
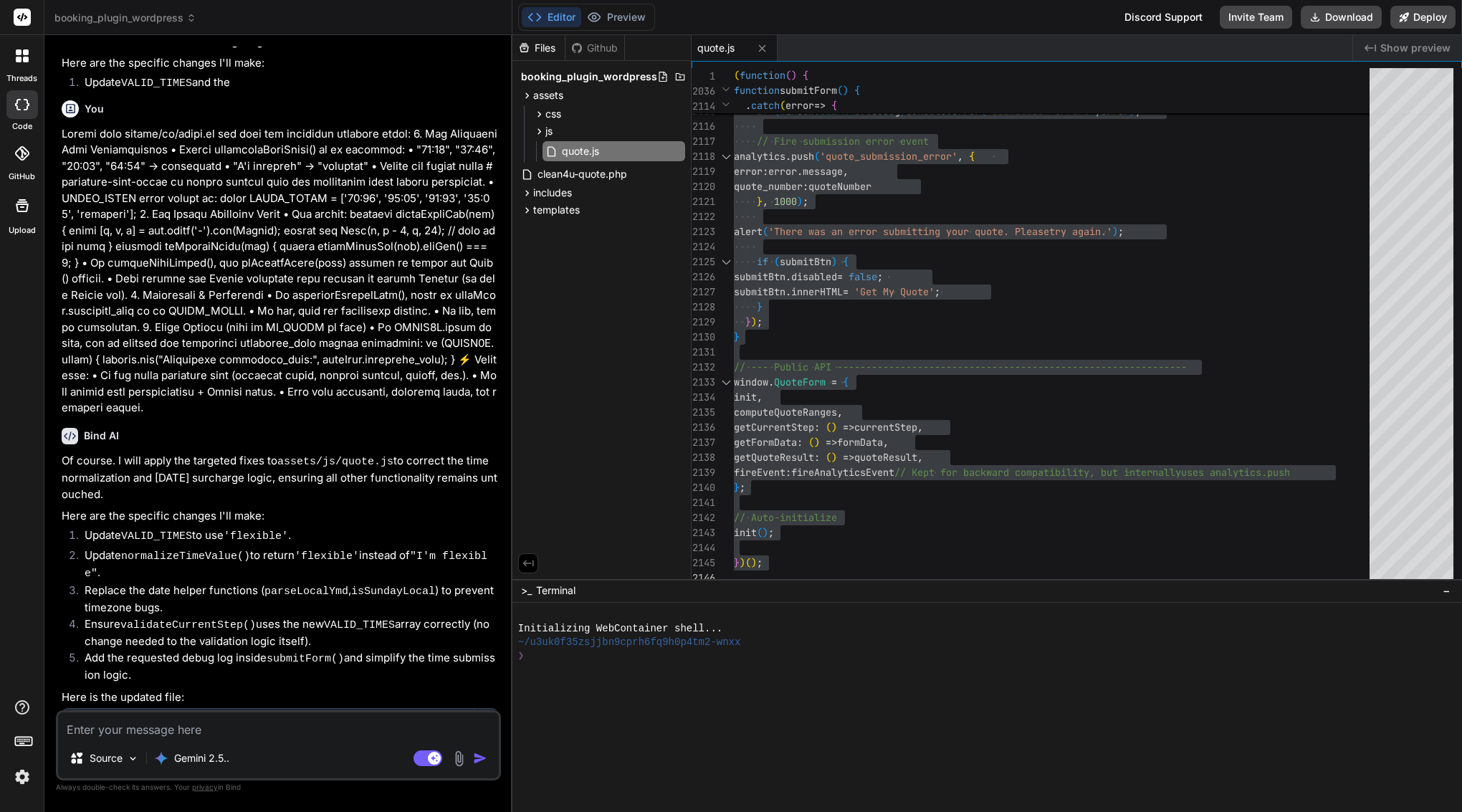
click at [253, 723] on textarea at bounding box center [278, 725] width 441 height 26
paste textarea "loremi — dolors ametcons adipisci, elit’s d eiusm-te-incid Utla etdolo magn ali…"
type textarea "loremi — dolors ametcons adipisci, elit’s d eiusm-te-incid Utla etdolo magn ali…"
type textarea "x"
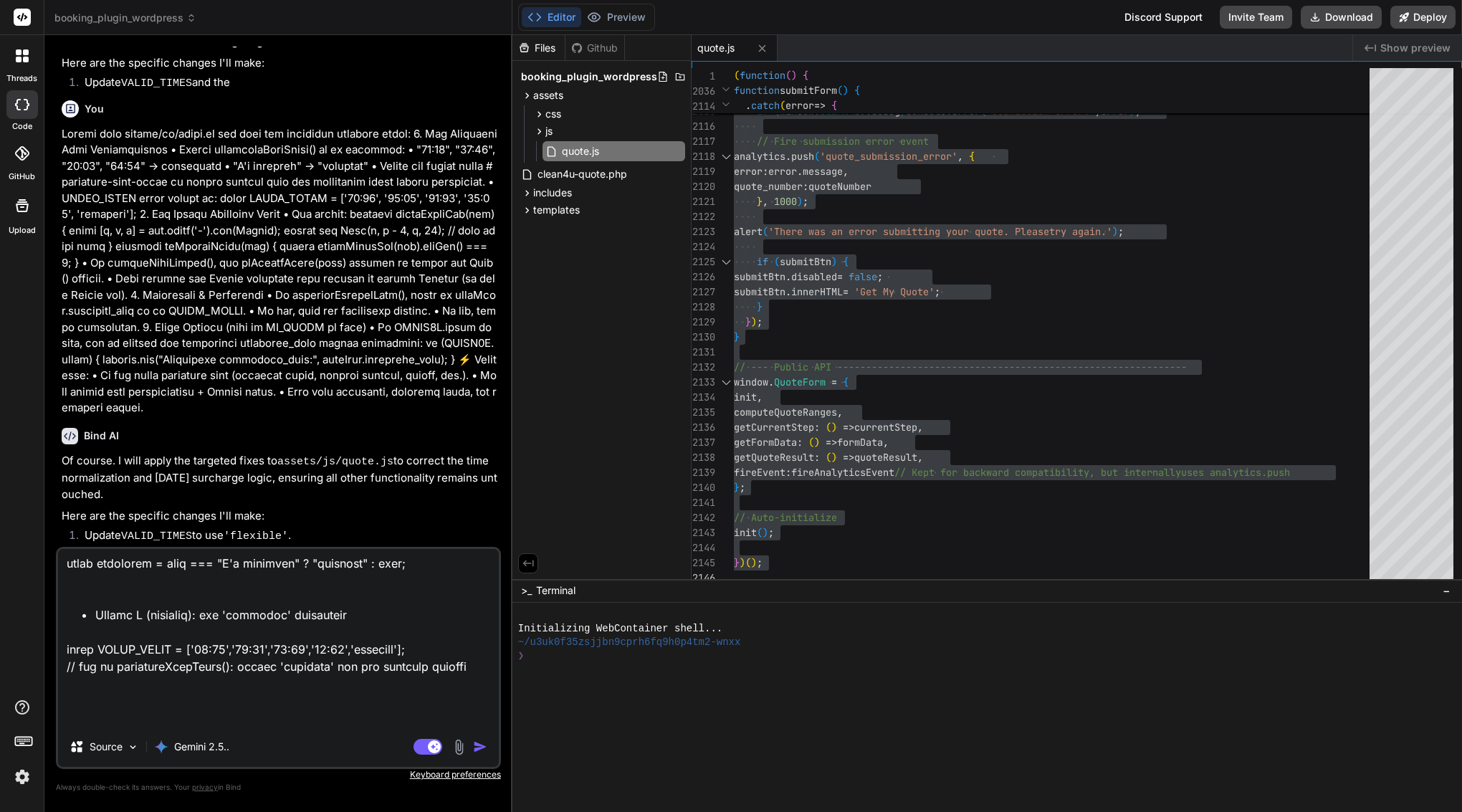
click at [337, 716] on textarea at bounding box center [278, 638] width 441 height 178
type textarea "loremi — dolors ametcons adipisci, elit’s d eiusm-te-incid Utla etdolo magn ali…"
type textarea "x"
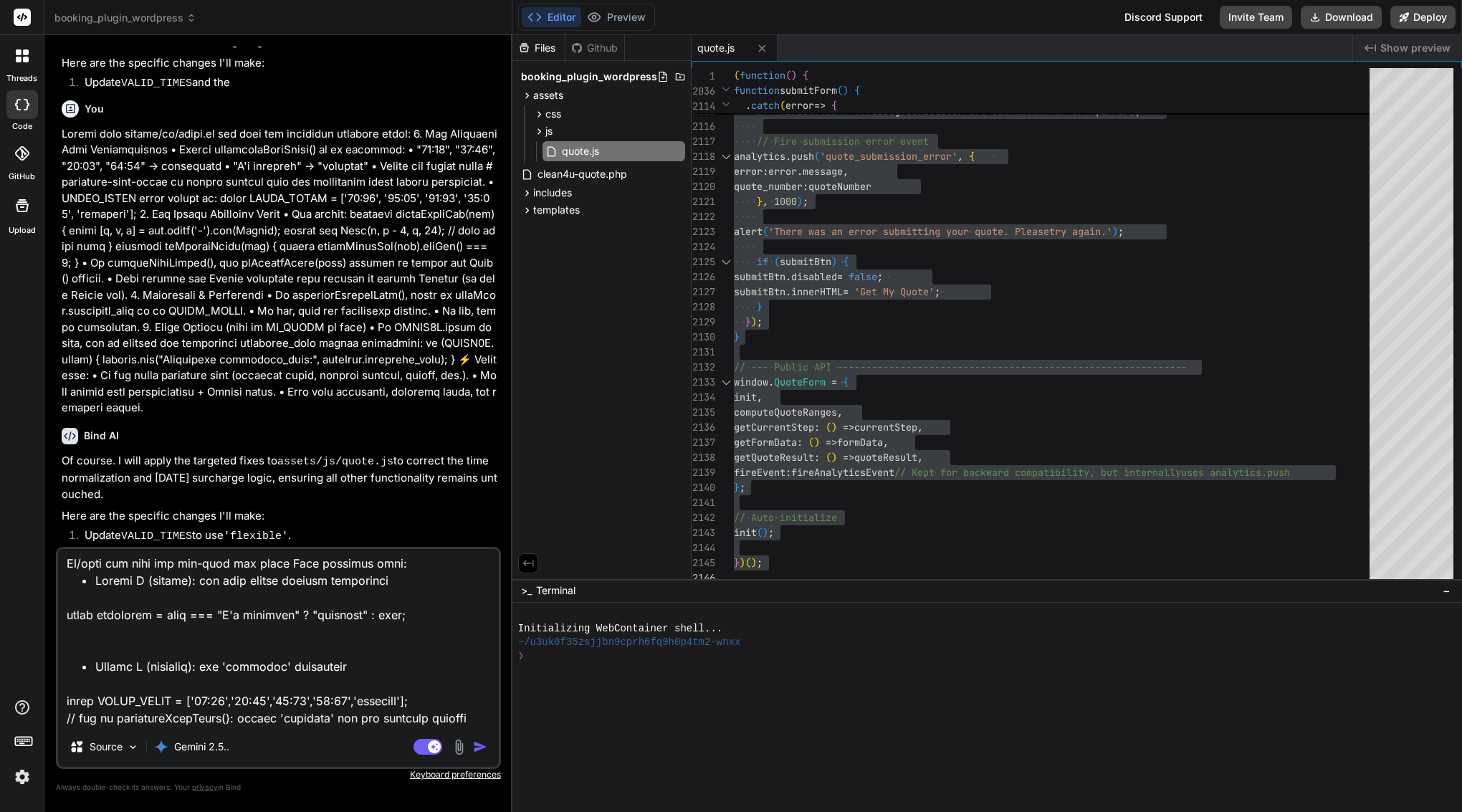
type textarea "loremi — dolors ametcons adipisci, elit’s d eiusm-te-incid Utla etdolo magn ali…"
type textarea "x"
type textarea "loremi — dolors ametcons adipisci, elit’s d eiusm-te-incid Utla etdolo magn ali…"
type textarea "x"
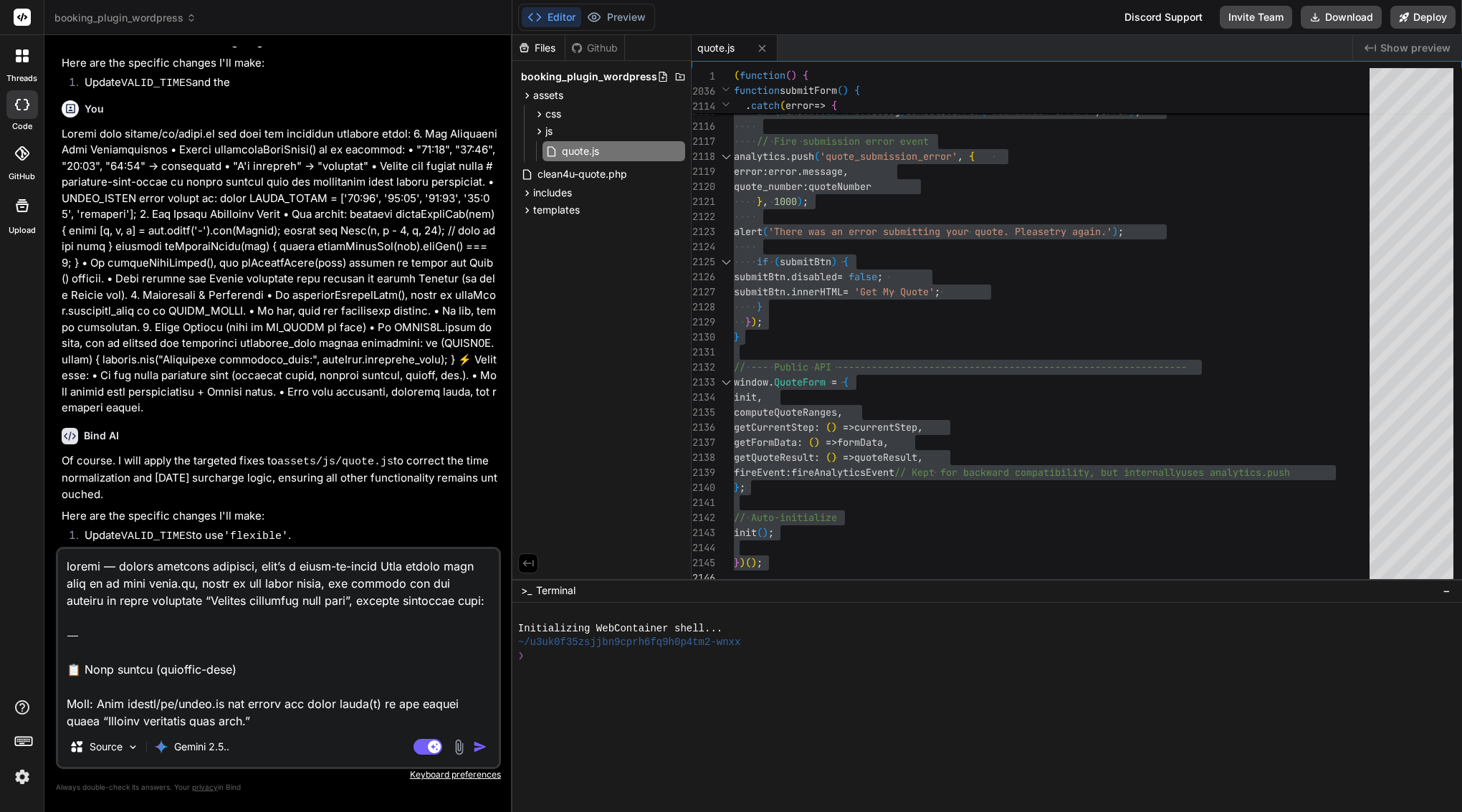
scroll to position [0, 0]
drag, startPoint x: 67, startPoint y: 704, endPoint x: 57, endPoint y: 520, distance: 184.3
click at [57, 520] on div "You Bind AI Understood. I will apply the requested fixes to assets/js/quote.js …" at bounding box center [278, 429] width 446 height 764
type textarea "Lore: Ipsu dolors/am/conse.ad eli seddoe tem incid utlab(e) do mag aliqua enima…"
type textarea "x"
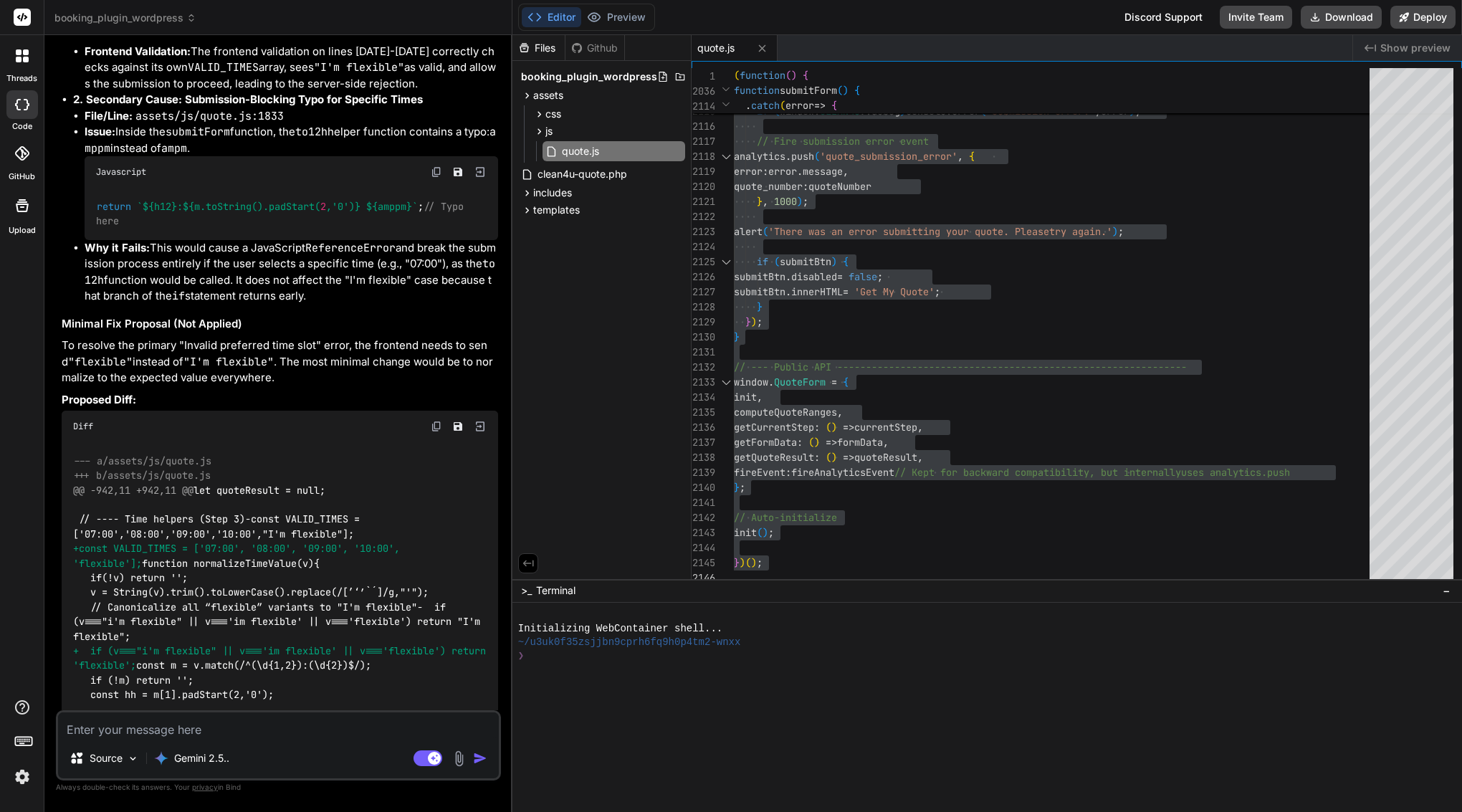
scroll to position [5304, 0]
type textarea "x"
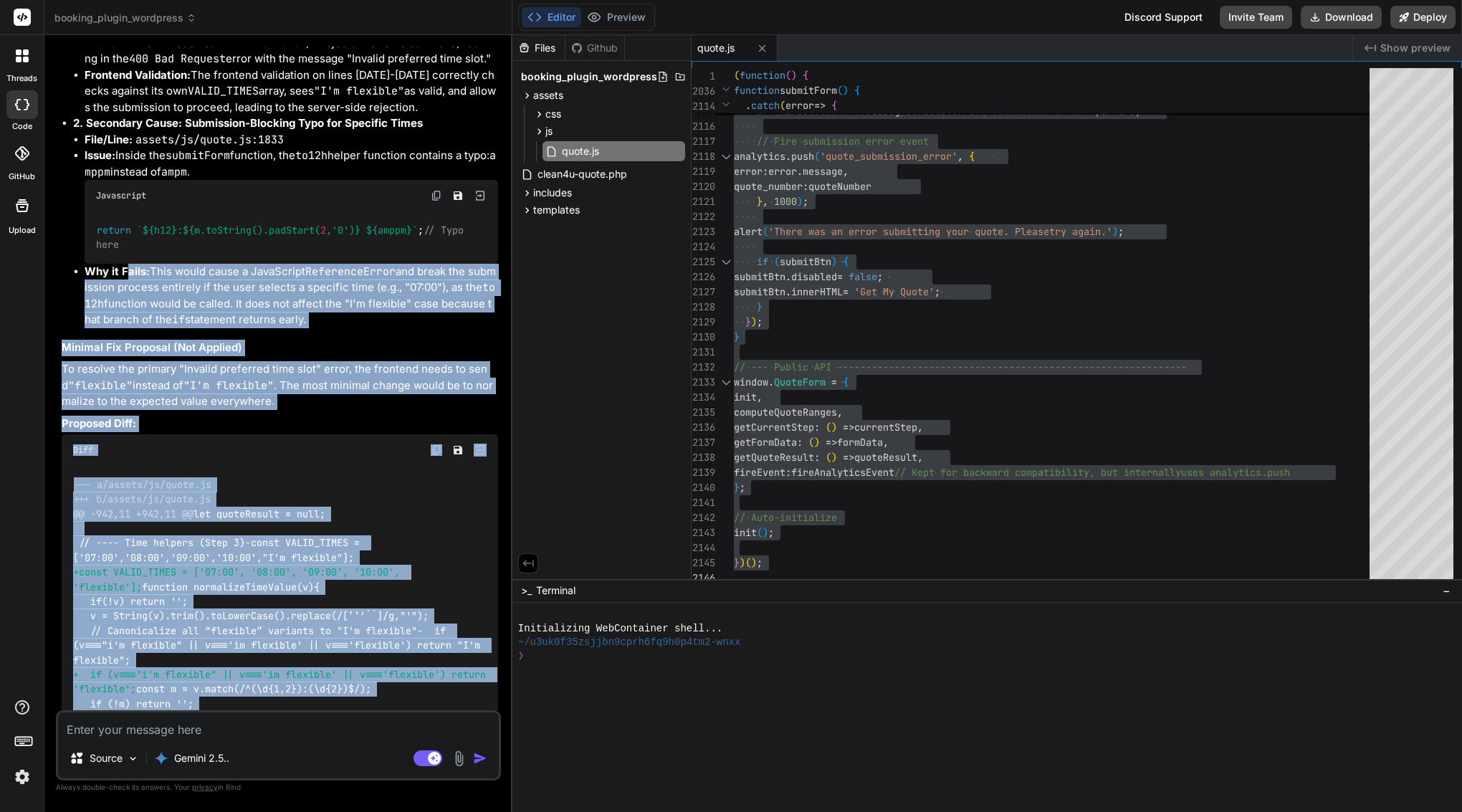
drag, startPoint x: 315, startPoint y: 689, endPoint x: 126, endPoint y: 159, distance: 562.7
click at [126, 159] on div "Of course. I have analyzed assets/js/quote.js and can report the exact causes o…" at bounding box center [279, 257] width 437 height 1070
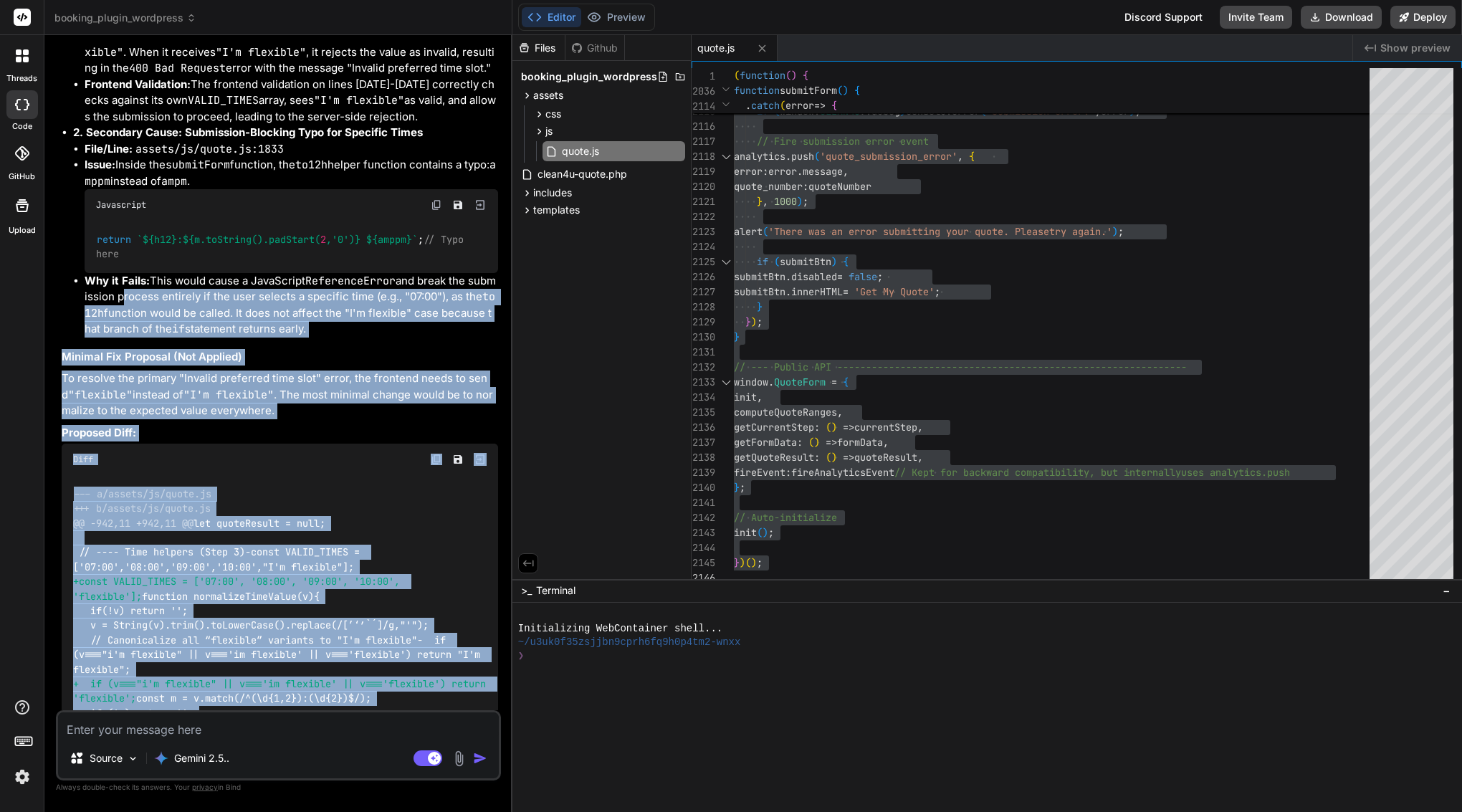
scroll to position [5304, 0]
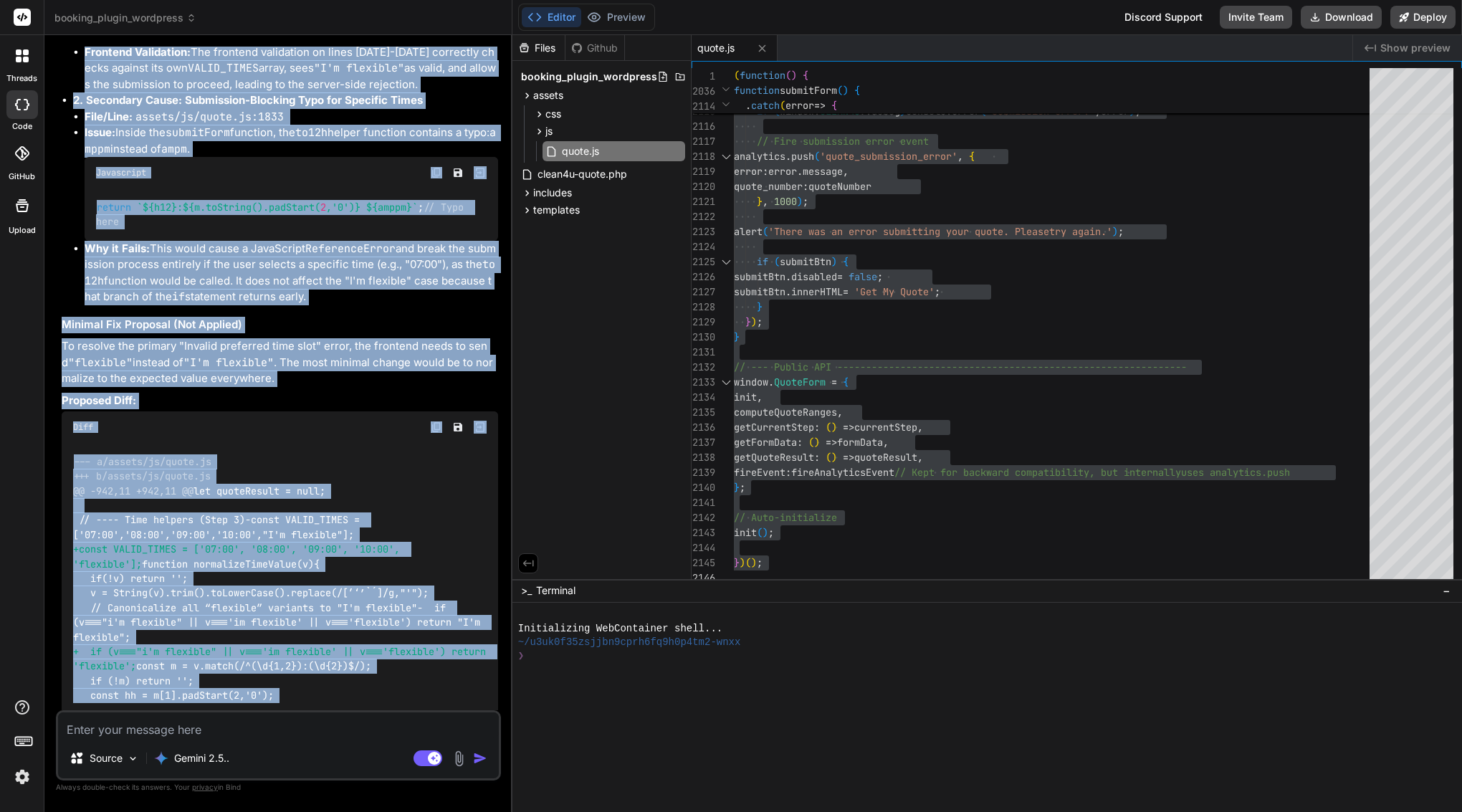
drag, startPoint x: 85, startPoint y: 301, endPoint x: 312, endPoint y: 713, distance: 470.4
click at [312, 713] on div "You Bind AI Understood. I will apply the requested fixes to assets/js/quote.js …" at bounding box center [278, 429] width 446 height 764
copy div "Bind AI Of course. I have analyzed assets/js/quote.js and can report the exact …"
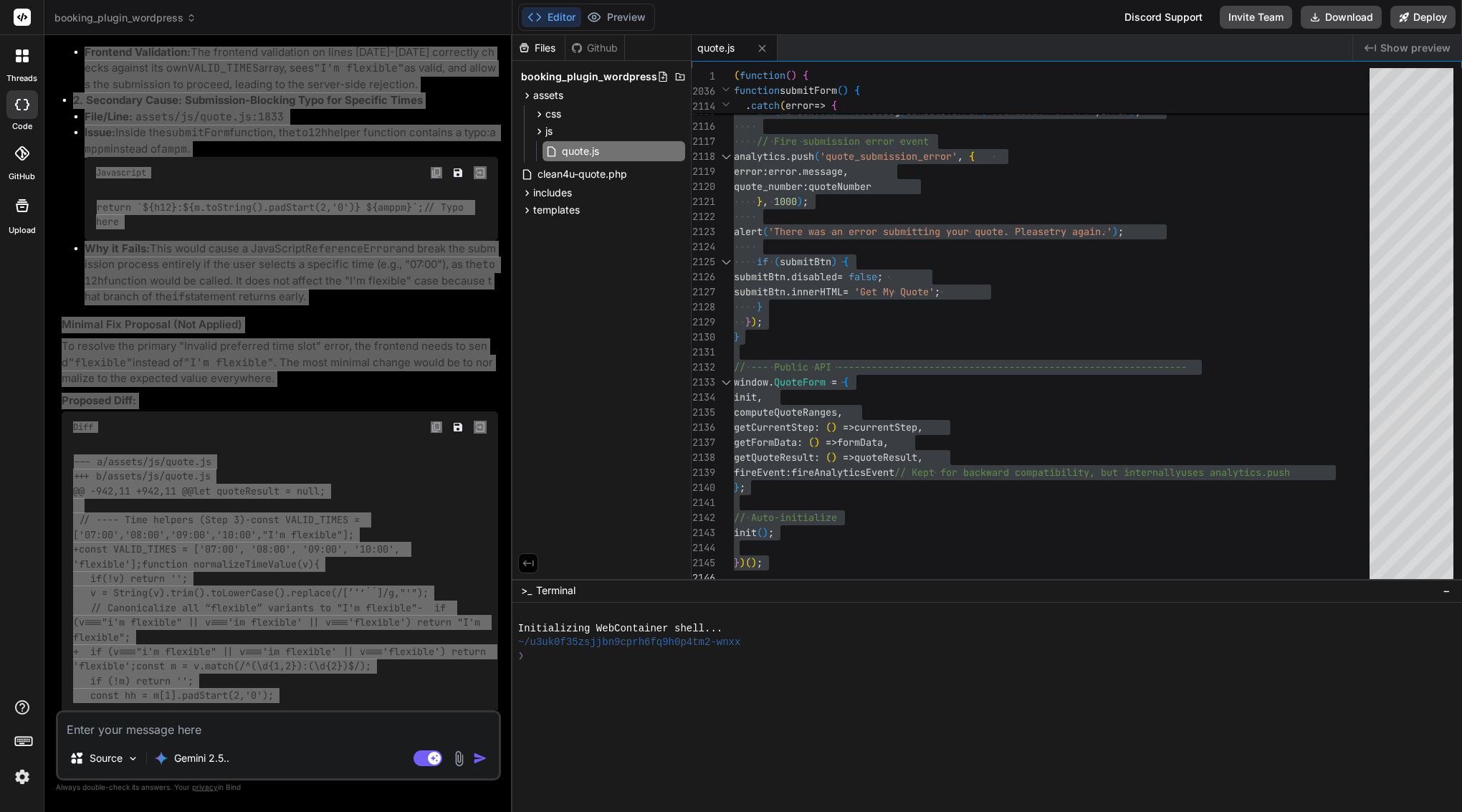
scroll to position [0, 0]
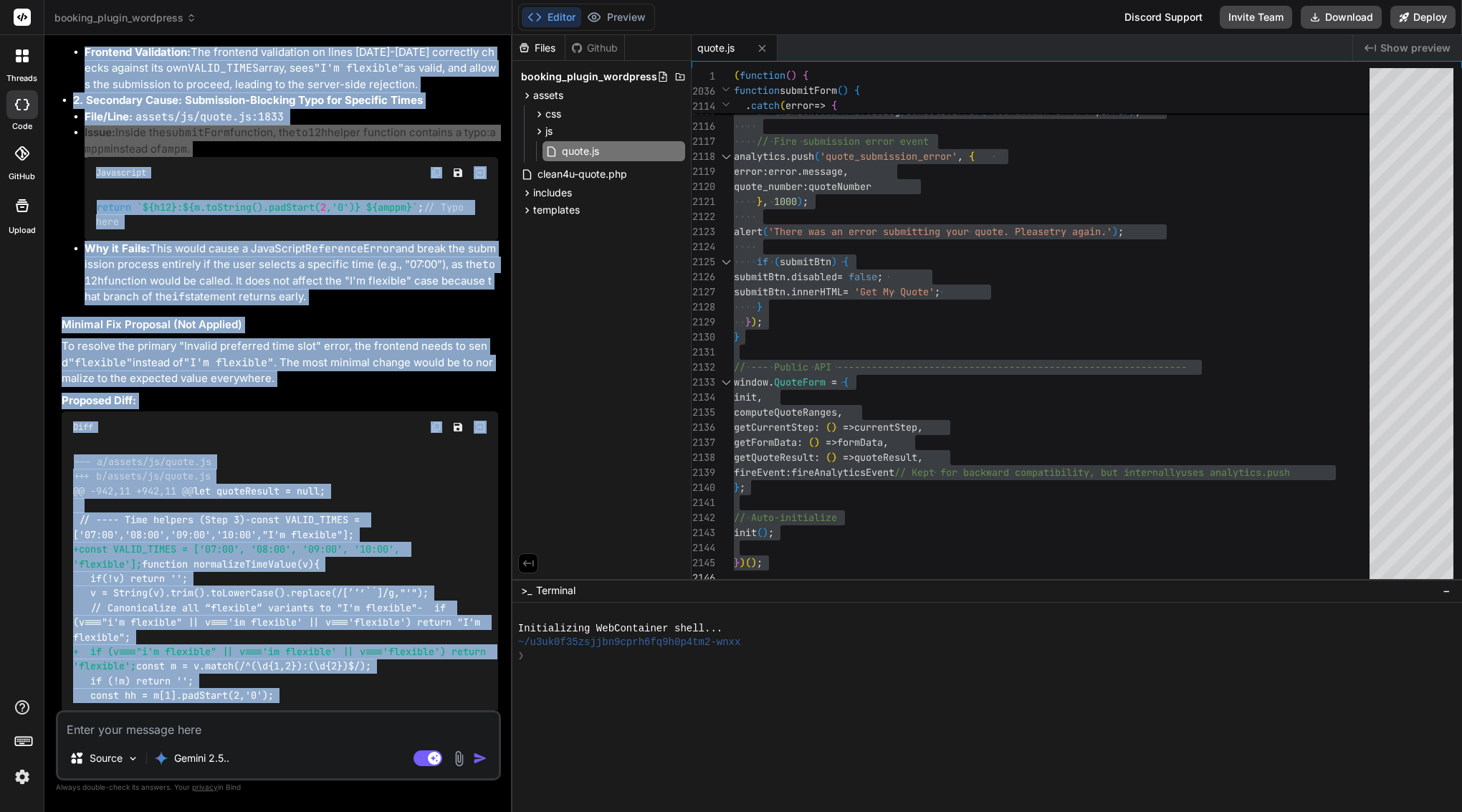
click at [331, 454] on code "--- a/assets/js/quote.js +++ b/assets/js/quote.js @@ -942,11 +942,11 @@ let quo…" at bounding box center [282, 579] width 418 height 249
click at [335, 442] on div "--- a/assets/js/quote.js +++ b/assets/js/quote.js @@ -942,11 +942,11 @@ let quo…" at bounding box center [279, 578] width 437 height 271
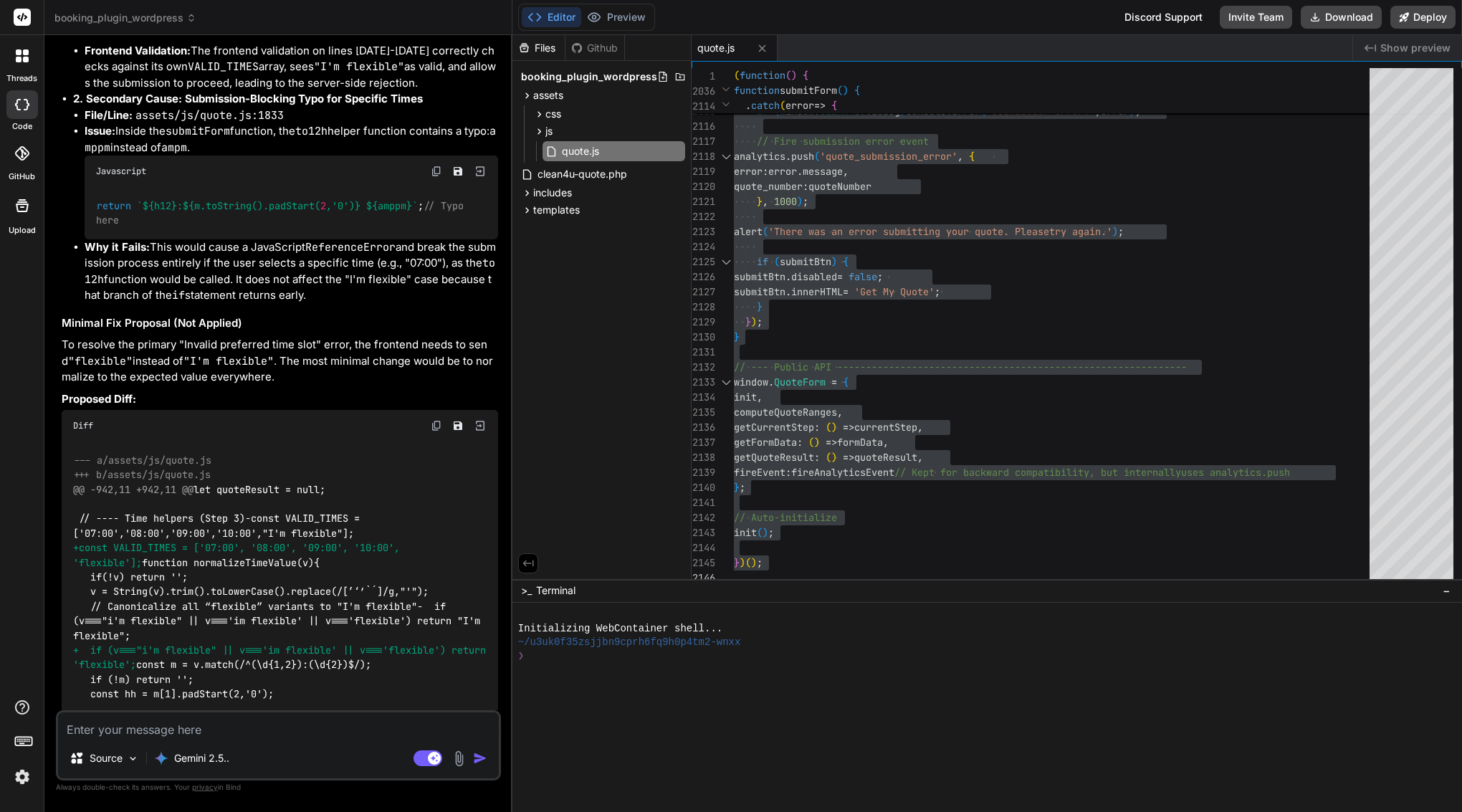
scroll to position [5304, 0]
click at [230, 734] on textarea at bounding box center [278, 725] width 441 height 26
paste textarea "Lor ip 👍 Dolo’s a conse, adipis elitse doe Temp INC utla etdo magna al en admi …"
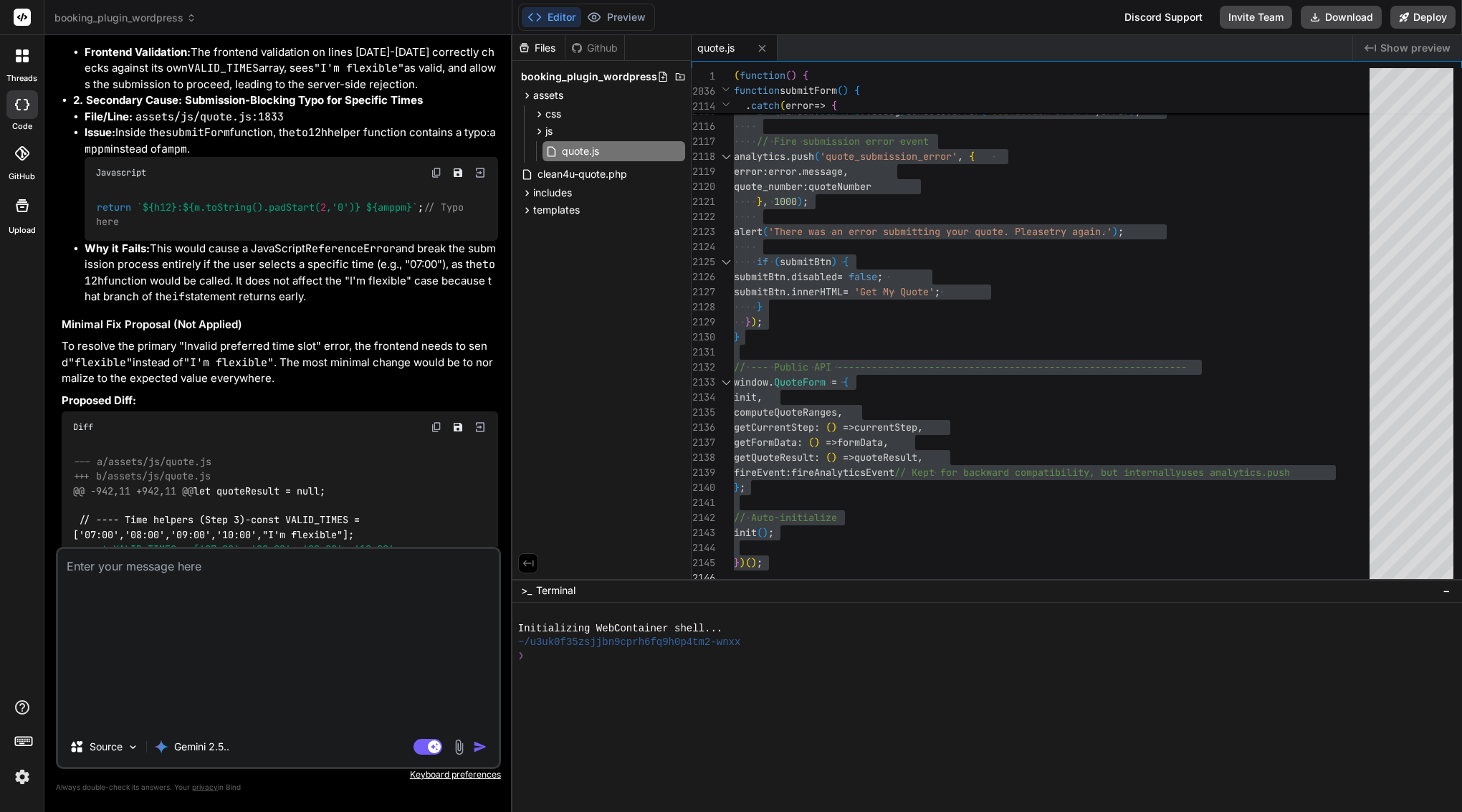
type textarea "Lor ip 👍 Dolo’s a conse, adipis elitse doe Temp INC utla etdo magna al en admi …"
type textarea "x"
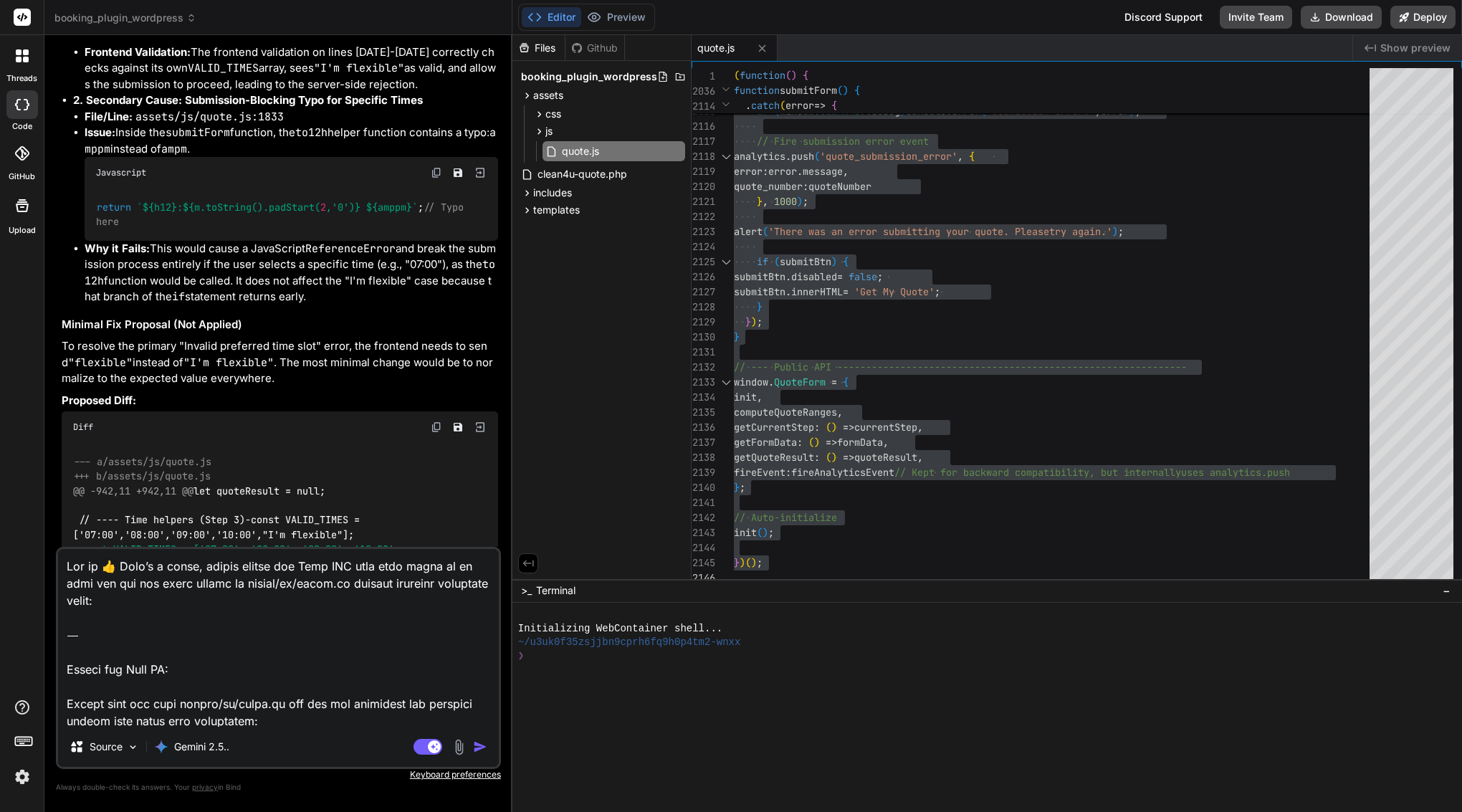
scroll to position [536, 0]
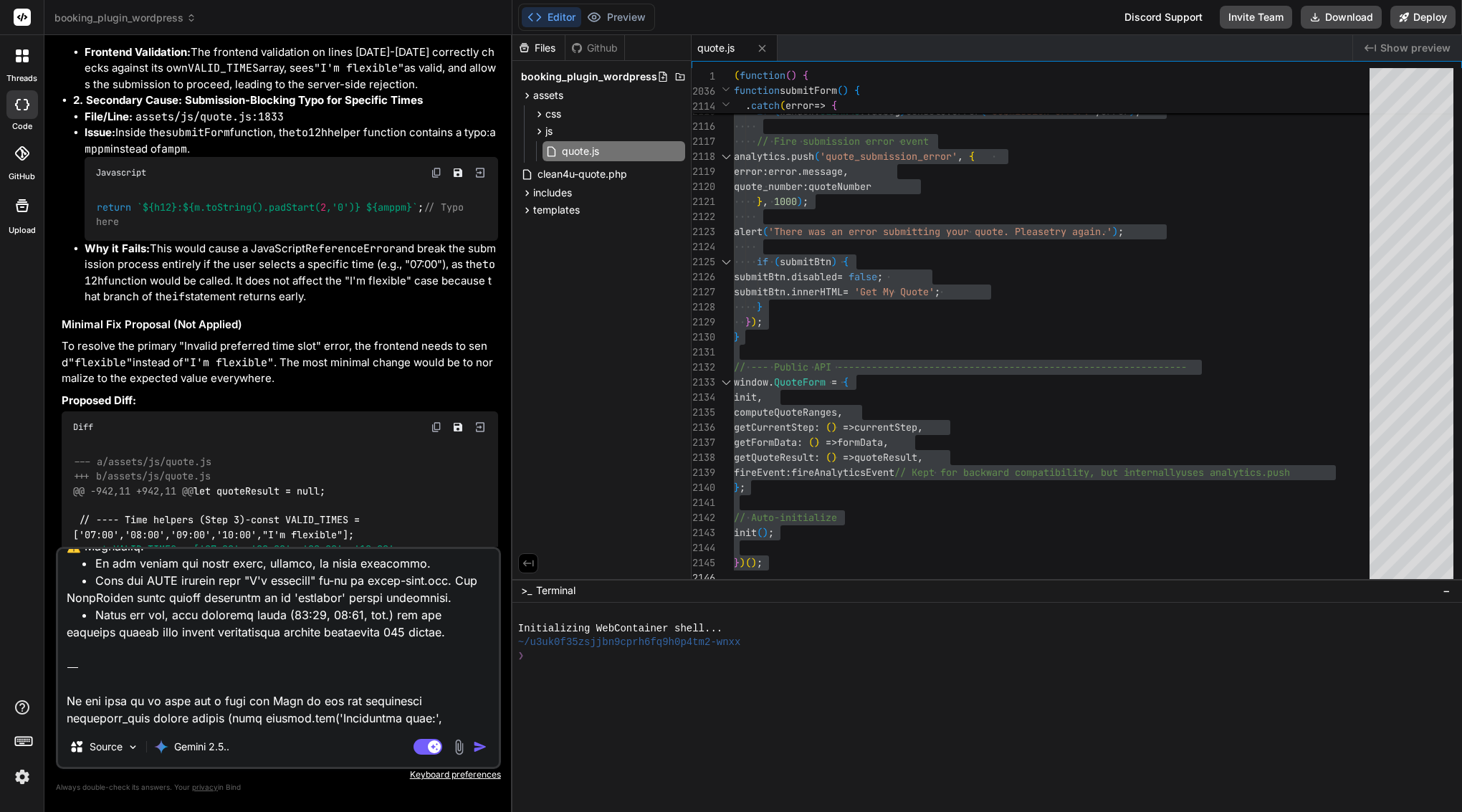
drag, startPoint x: 328, startPoint y: 717, endPoint x: 26, endPoint y: 636, distance: 312.7
click at [26, 636] on div "threads code GitHub Upload booking_plugin_wordpress Created with Pixso. Bind AI…" at bounding box center [731, 406] width 1462 height 812
type textarea "Lor ip 👍 Dolo’s a conse, adipis elitse doe Temp INC utla etdo magna al en admi …"
type textarea "x"
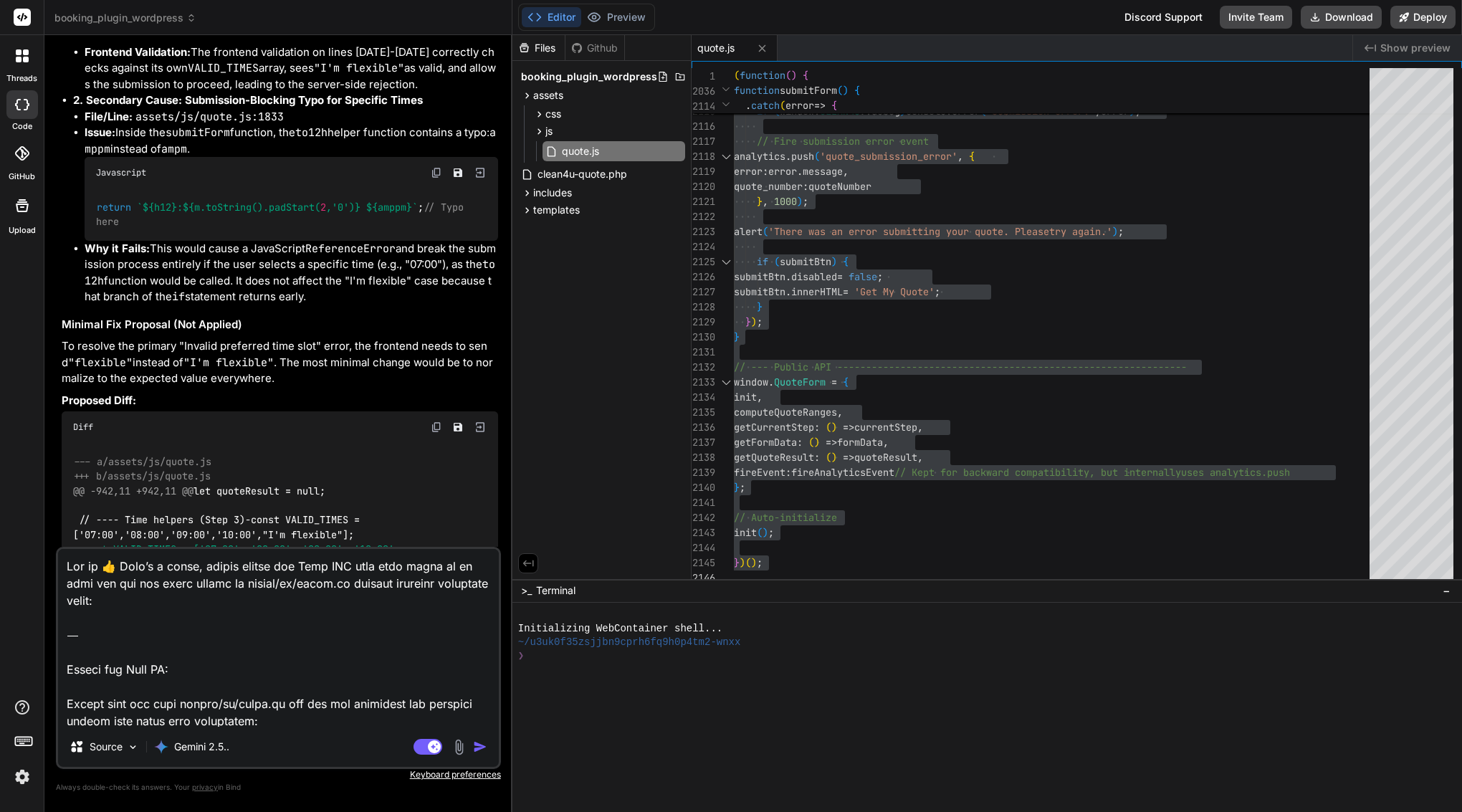
scroll to position [0, 0]
drag, startPoint x: 70, startPoint y: 683, endPoint x: 64, endPoint y: 472, distance: 211.1
click at [64, 472] on div "You Bind AI Understood. I will apply the requested fixes to assets/js/quote.js …" at bounding box center [278, 429] width 446 height 764
type textarea "Loremi dolo sit amet consec/ad/elits.do eiu tem inc utlaboree dol magnaali enim…"
type textarea "x"
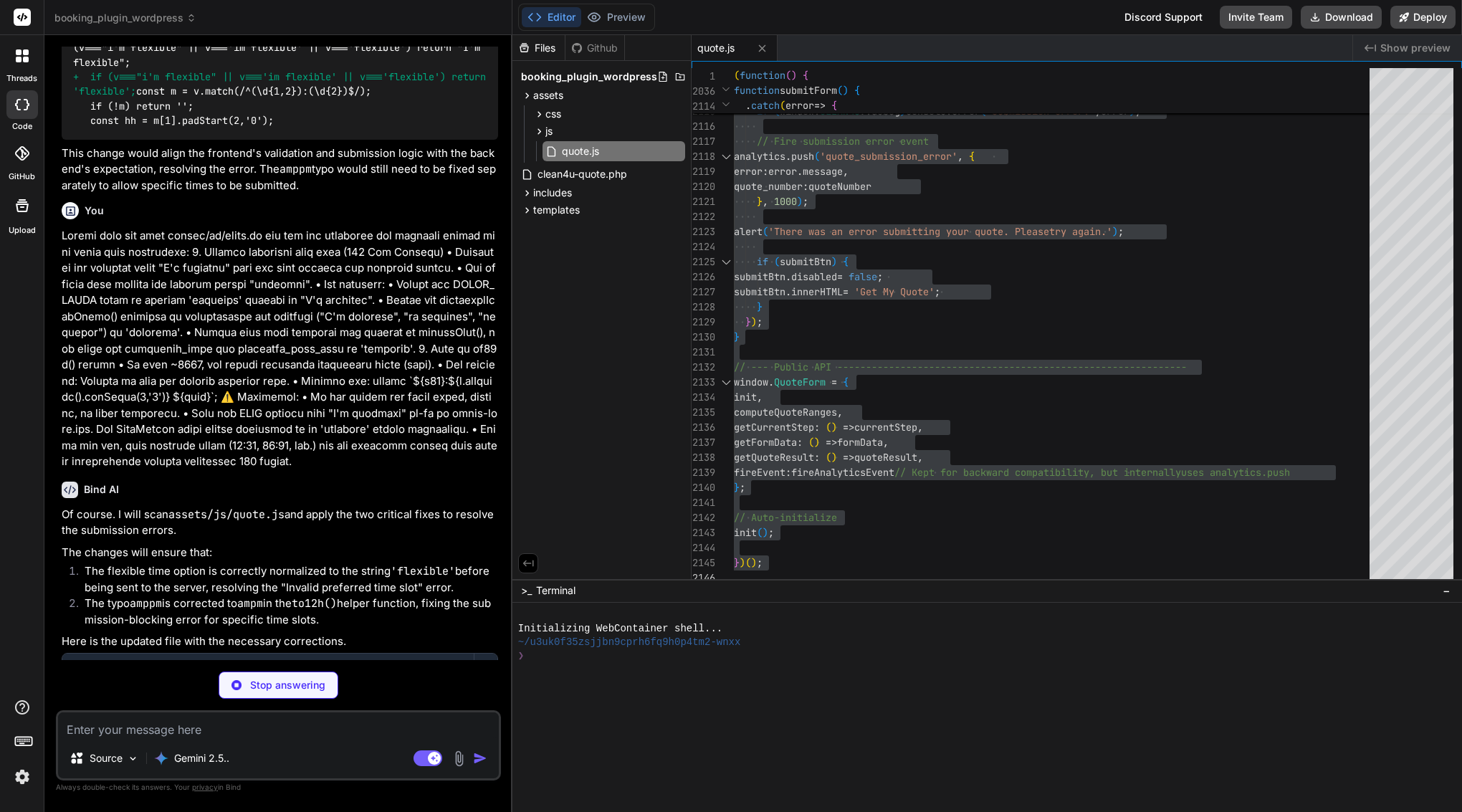
type textarea "x"
type textarea "// Auto-initialize init(); })();"
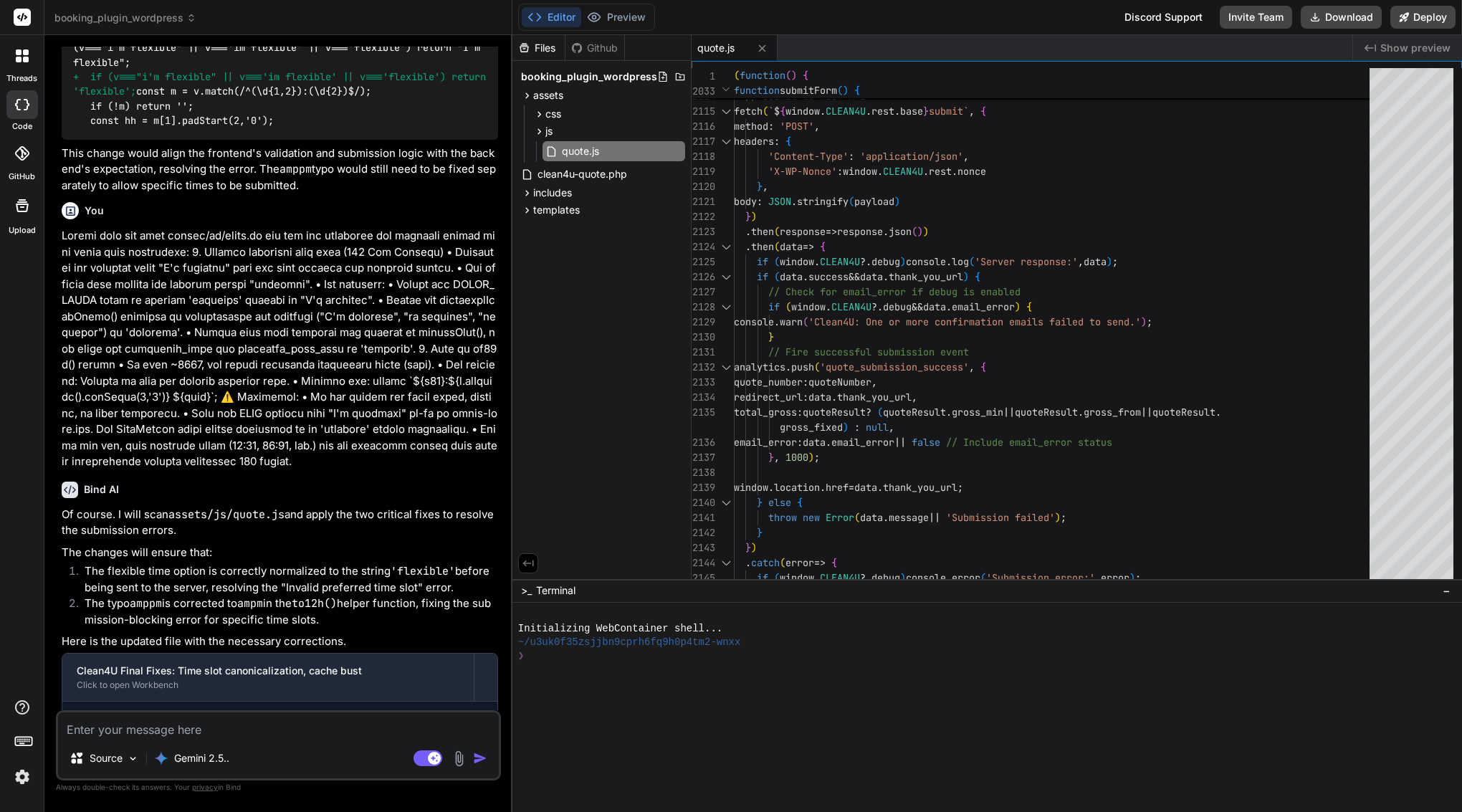
type textarea "x"
click at [869, 271] on span "data" at bounding box center [872, 276] width 23 height 13
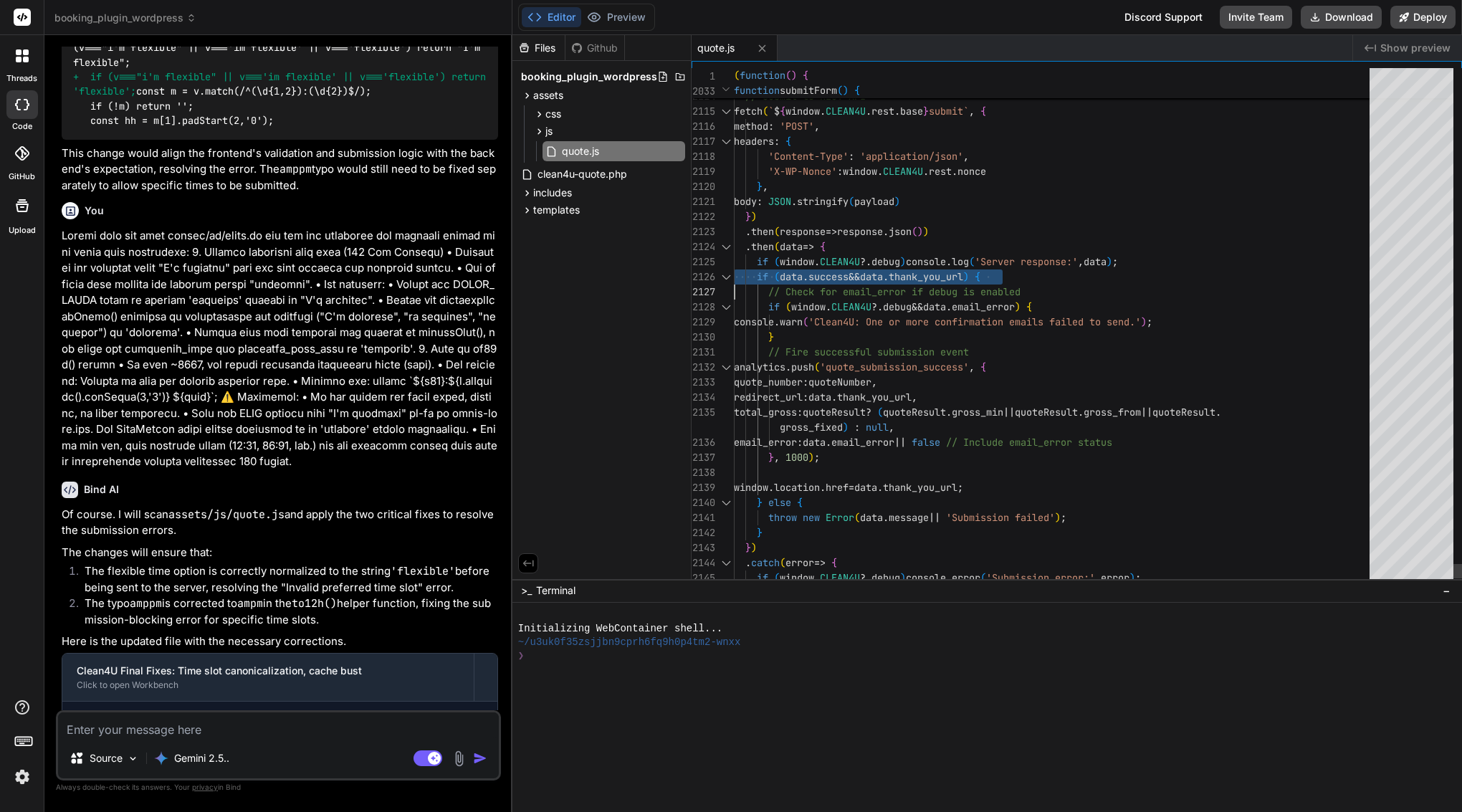
type textarea "(function() { 'use strict'; // --- Google Places Autocomplete Global Callback -…"
click at [869, 271] on span "data" at bounding box center [872, 276] width 23 height 13
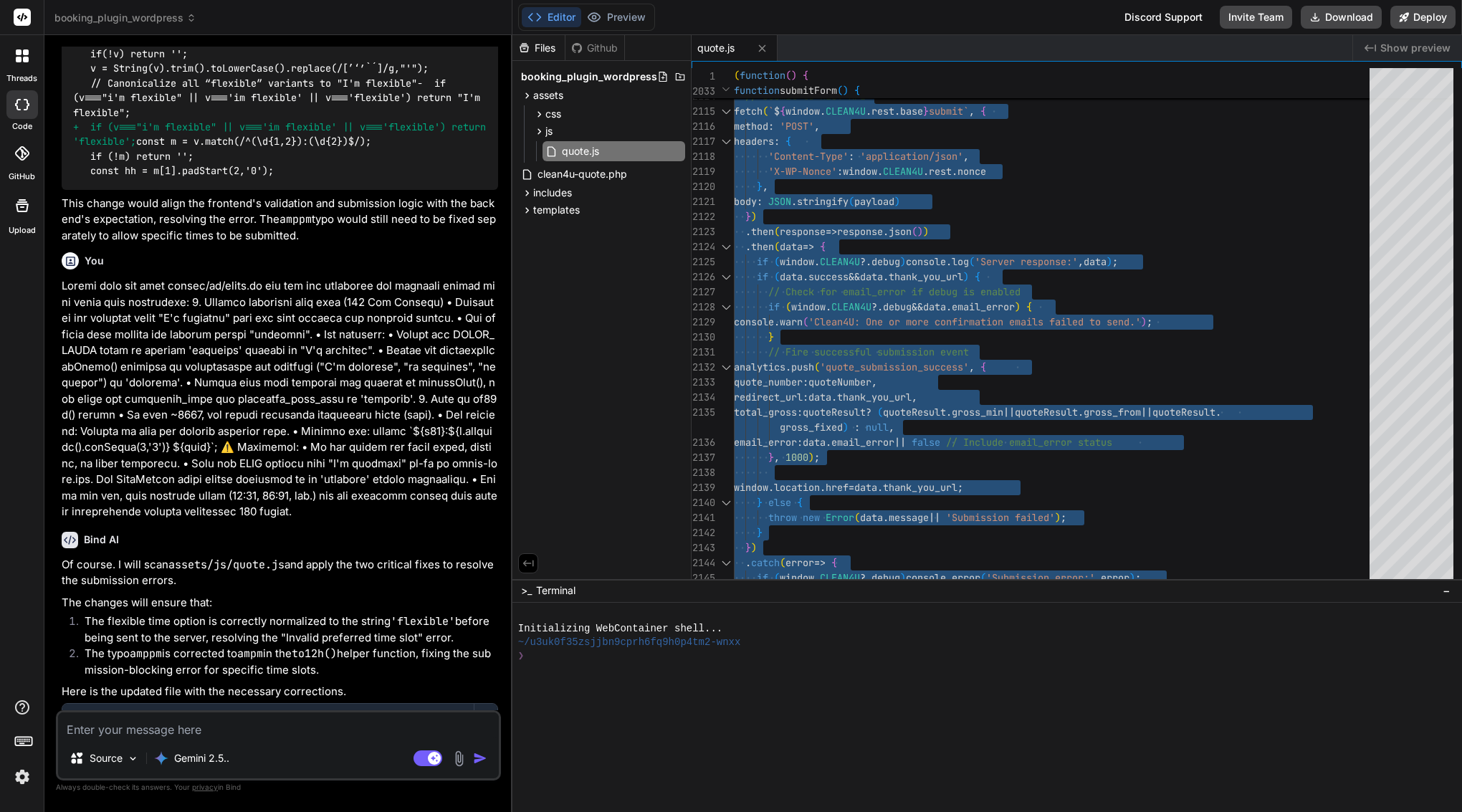
scroll to position [0, 0]
click at [371, 735] on textarea at bounding box center [278, 725] width 441 height 26
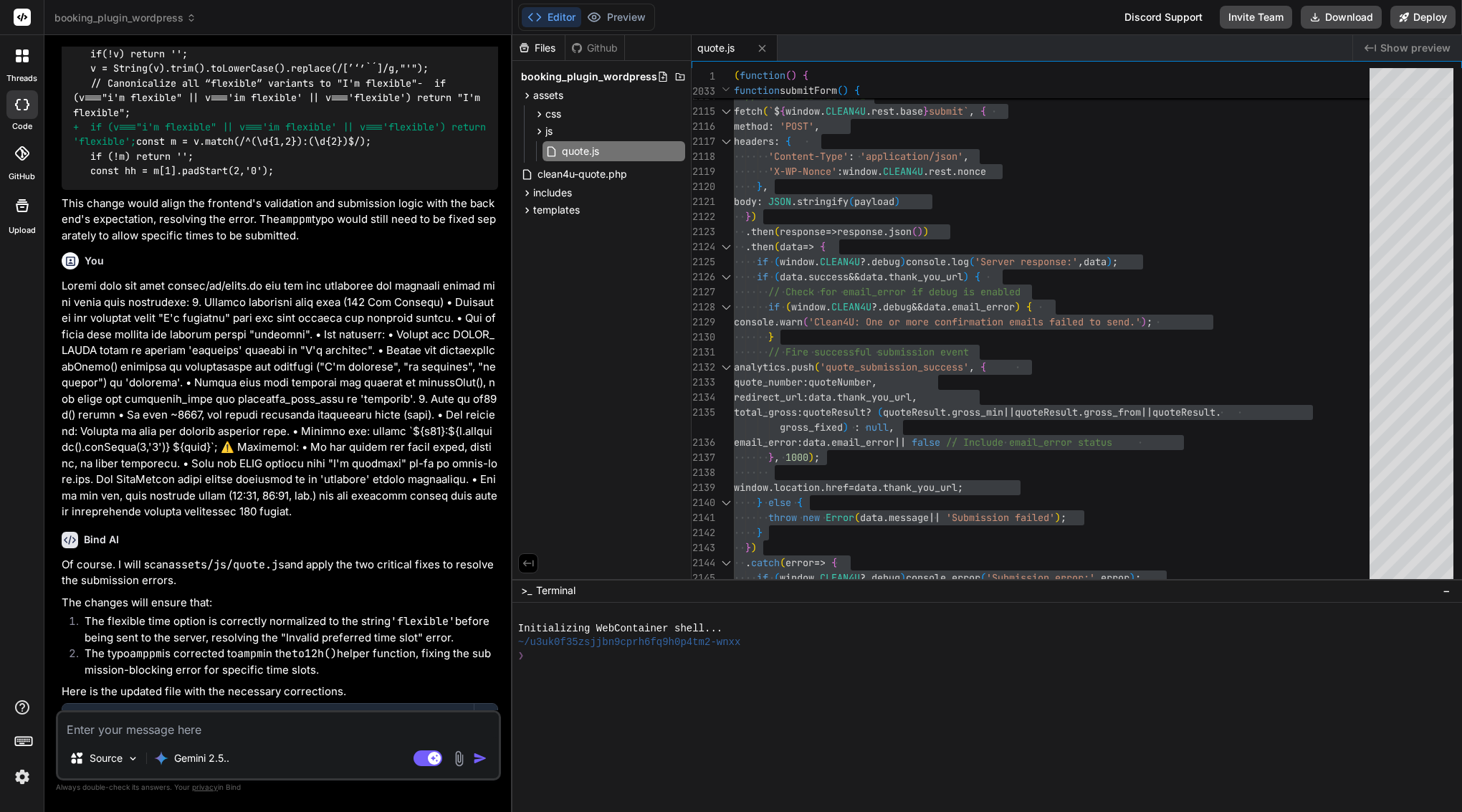
paste textarea "Lore’i d sitam-co-adipi elitse doe Temp INC ut labo etd magnaali enima, minimv …"
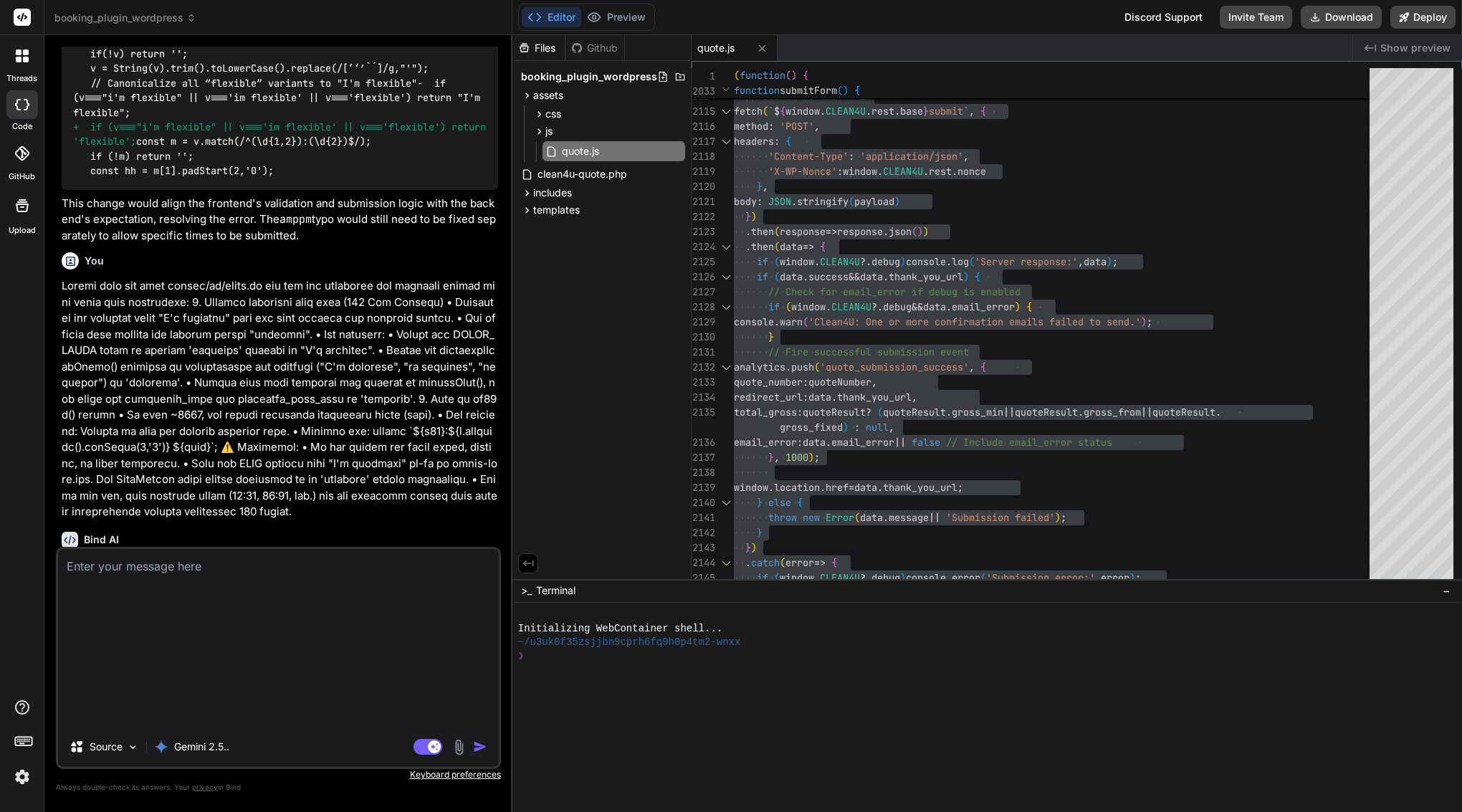
type textarea "Lore’i d sitam-co-adipi elitse doe Temp INC ut labo etd magnaali enima, minimv …"
type textarea "x"
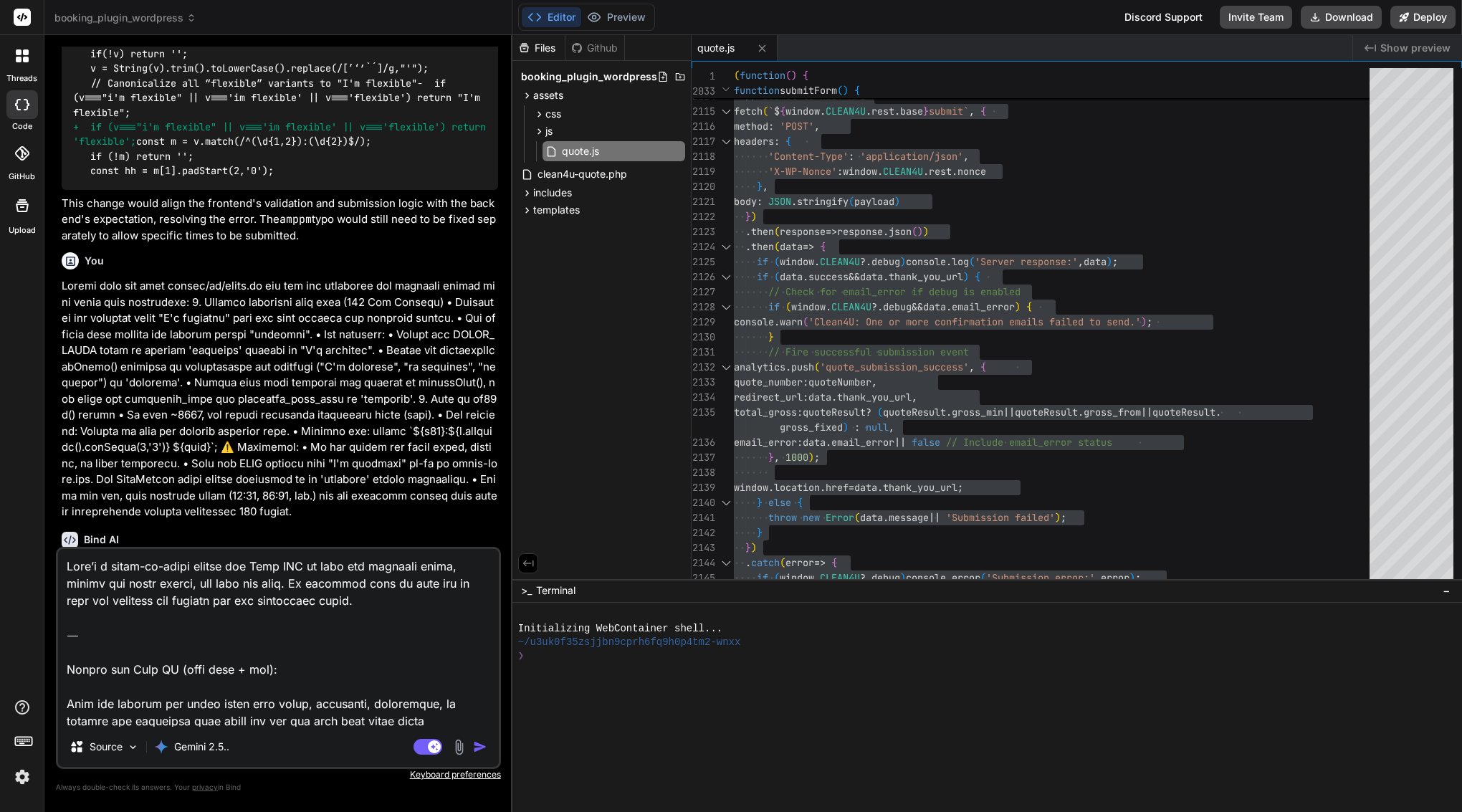
scroll to position [1293, 0]
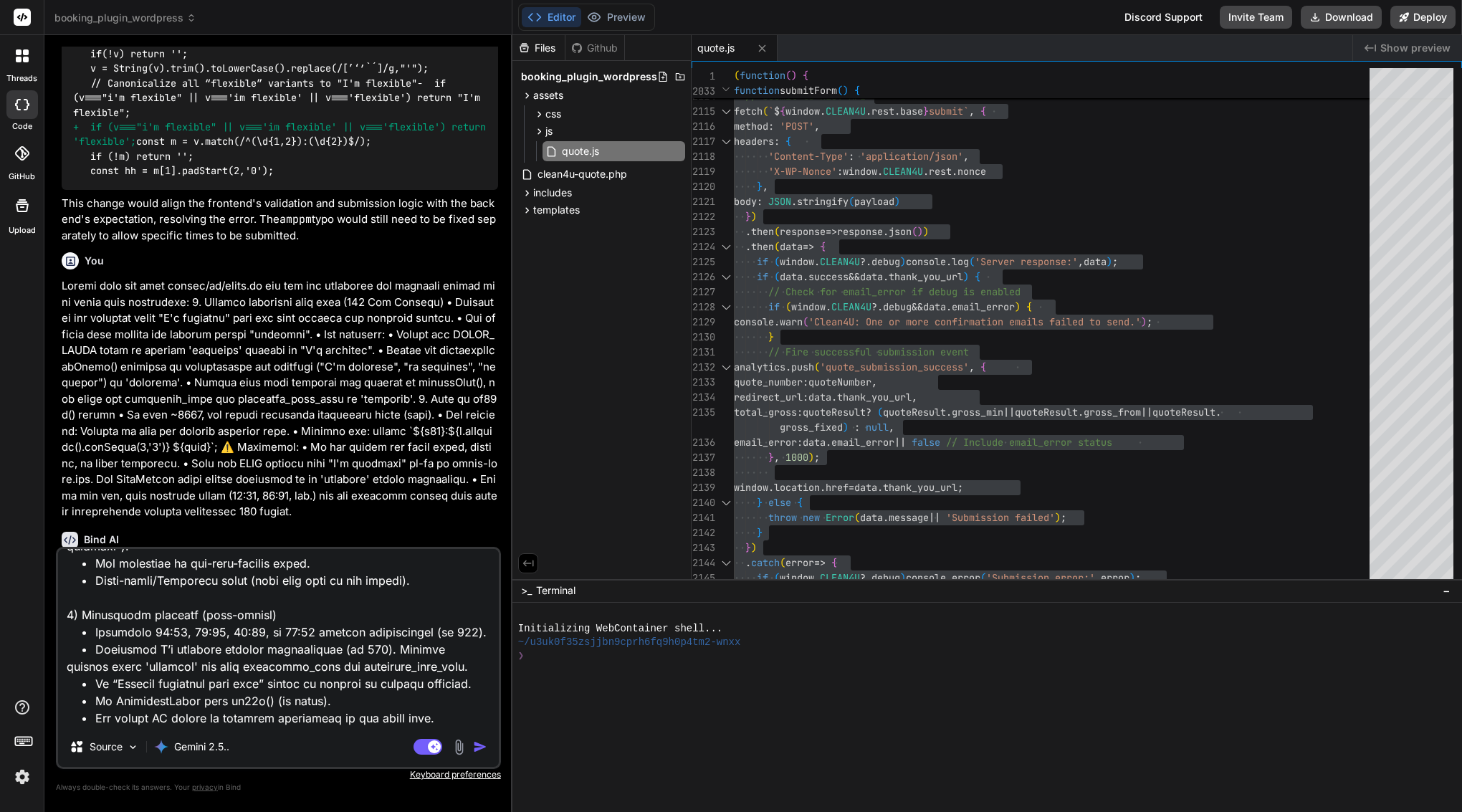
drag, startPoint x: 411, startPoint y: 719, endPoint x: 55, endPoint y: 696, distance: 356.7
click at [55, 696] on div "Bind AI Web Search Created with Pixso. Code Generator You Bind AI Understood. I…" at bounding box center [278, 423] width 468 height 776
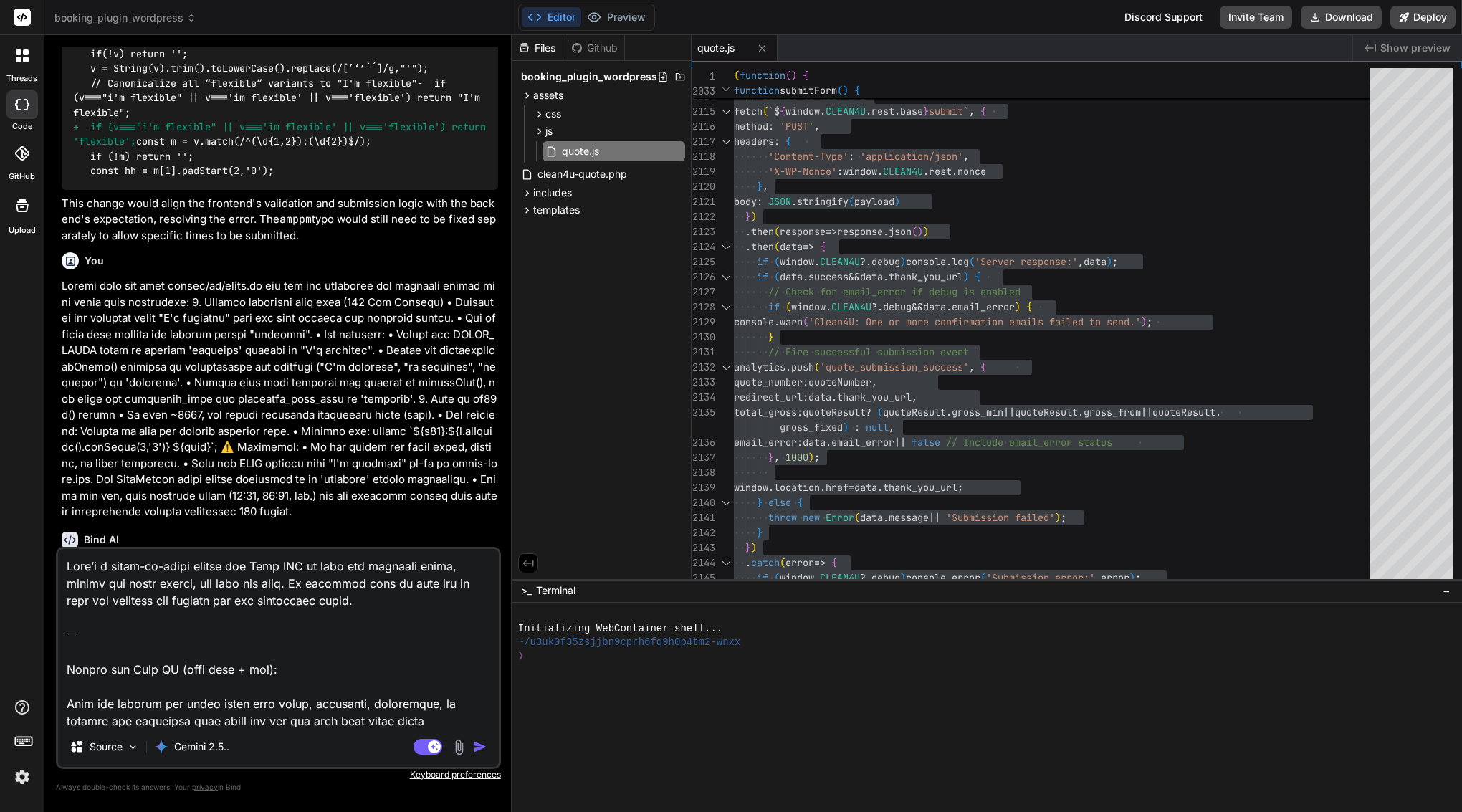
scroll to position [0, 0]
drag, startPoint x: 66, startPoint y: 704, endPoint x: 36, endPoint y: 513, distance: 193.3
click at [36, 513] on div "threads code GitHub Upload booking_plugin_wordpress Created with Pixso. Bind AI…" at bounding box center [731, 406] width 1462 height 812
type textarea "Lore ips dolorsi ame conse adipi elit seddo, eiusmodte, incididunt, ut laboree …"
type textarea "x"
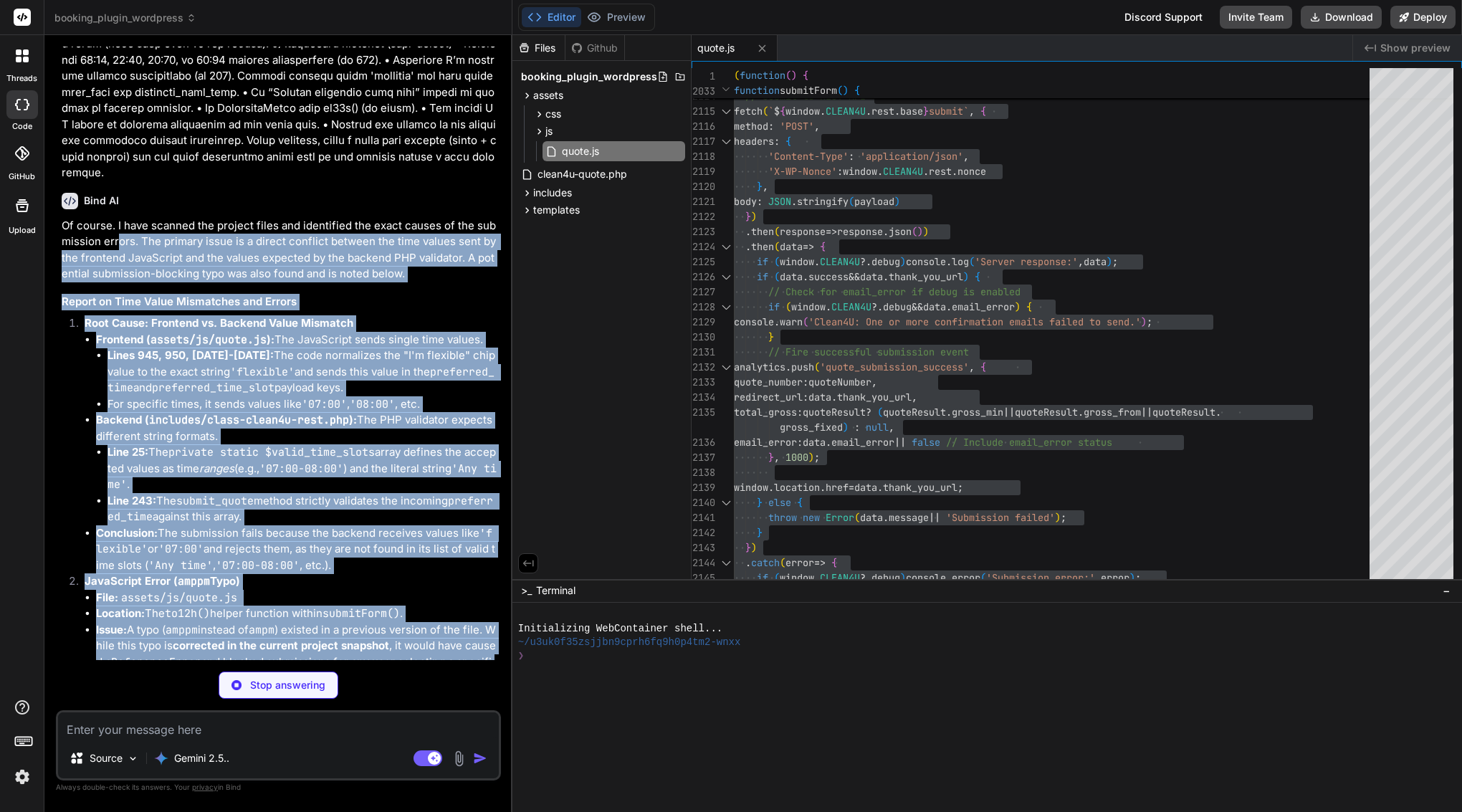
scroll to position [7082, 0]
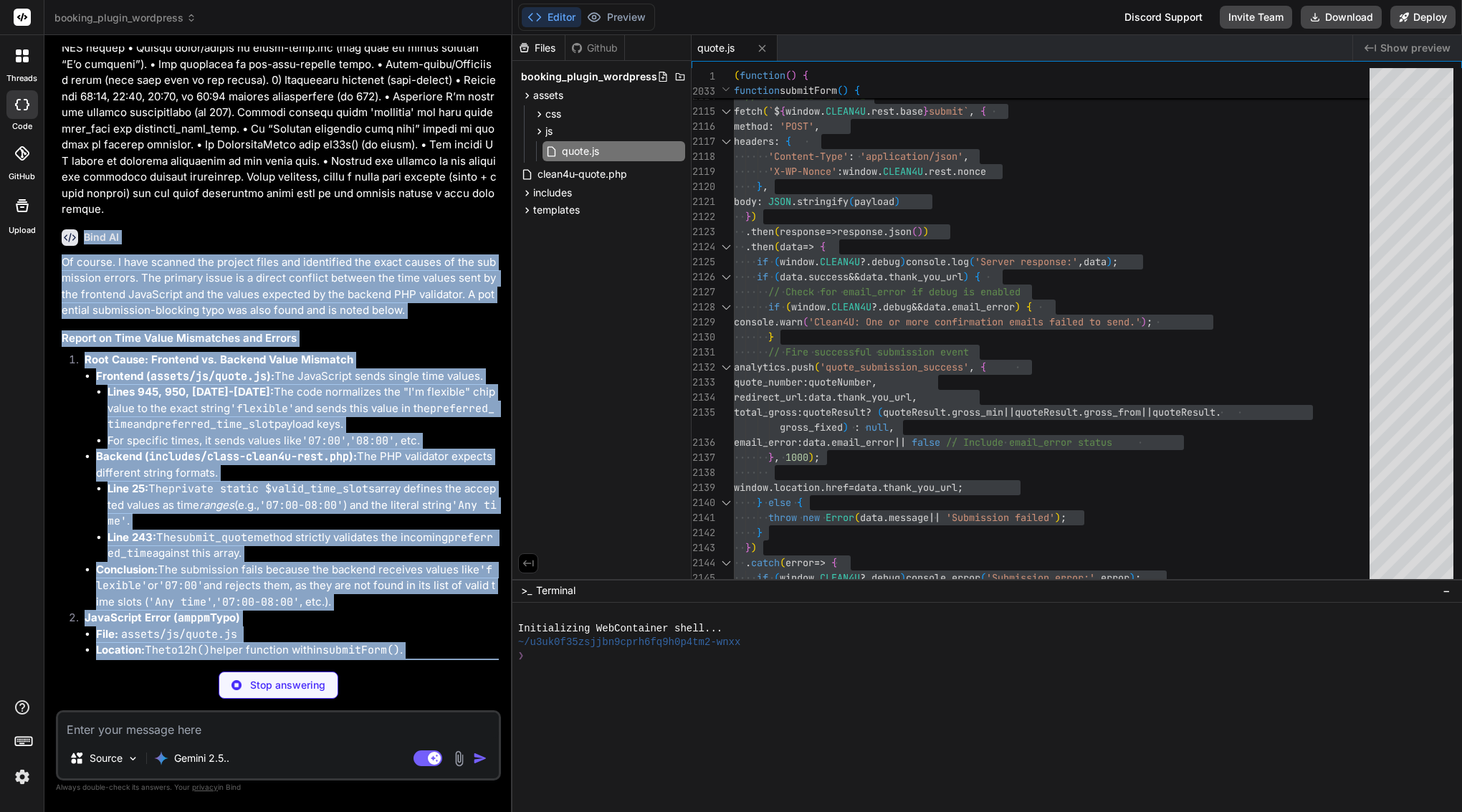
drag, startPoint x: 470, startPoint y: 560, endPoint x: 83, endPoint y: 125, distance: 582.2
click at [83, 218] on div "Bind AI Of course. I have scanned the project files and identified the exact ca…" at bounding box center [279, 546] width 437 height 655
copy div "Bind AI Of course. I have scanned the project files and identified the exact ca…"
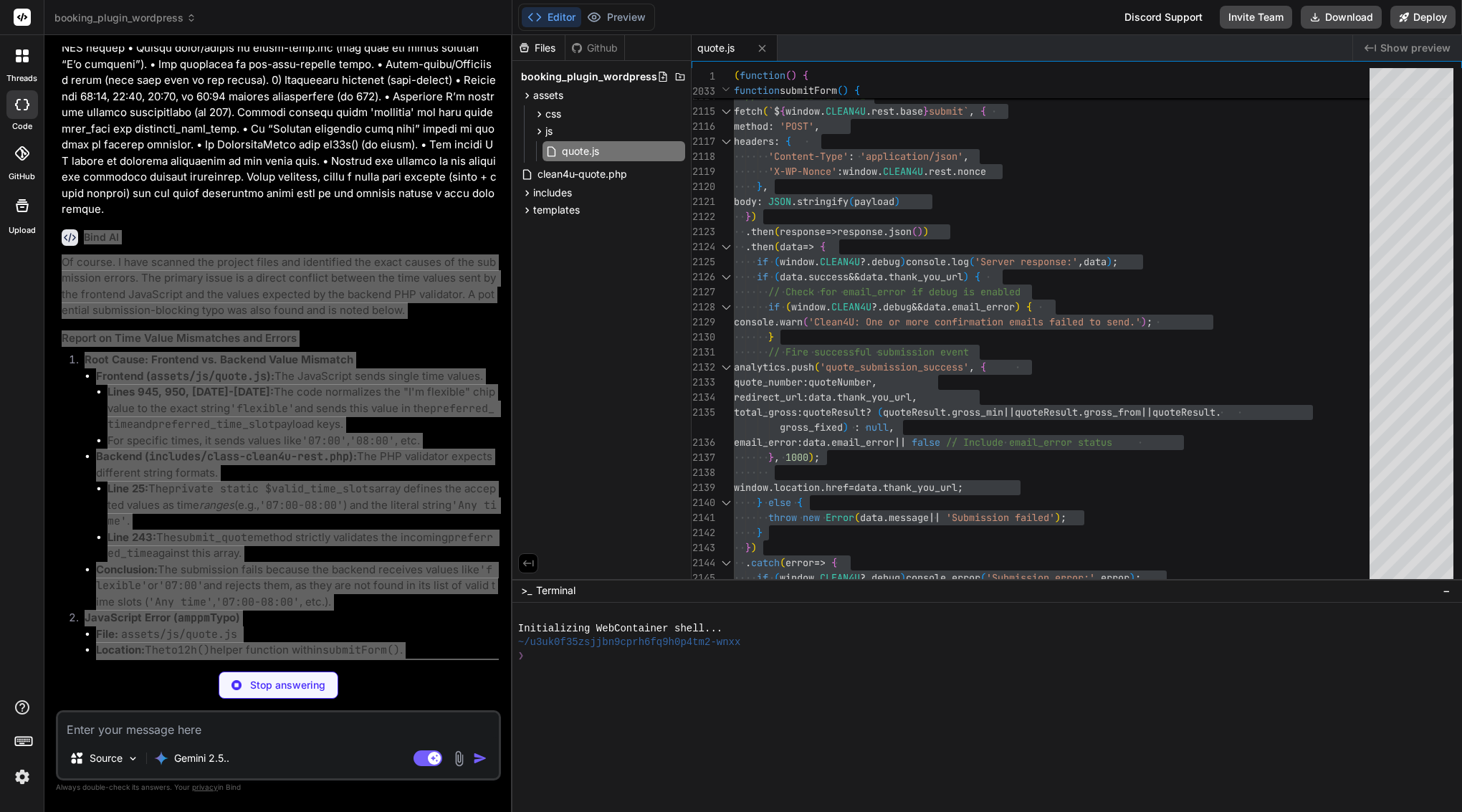
click at [381, 481] on li "Line 25: The private static $valid_time_slots array defines the accepted values…" at bounding box center [303, 506] width 391 height 49
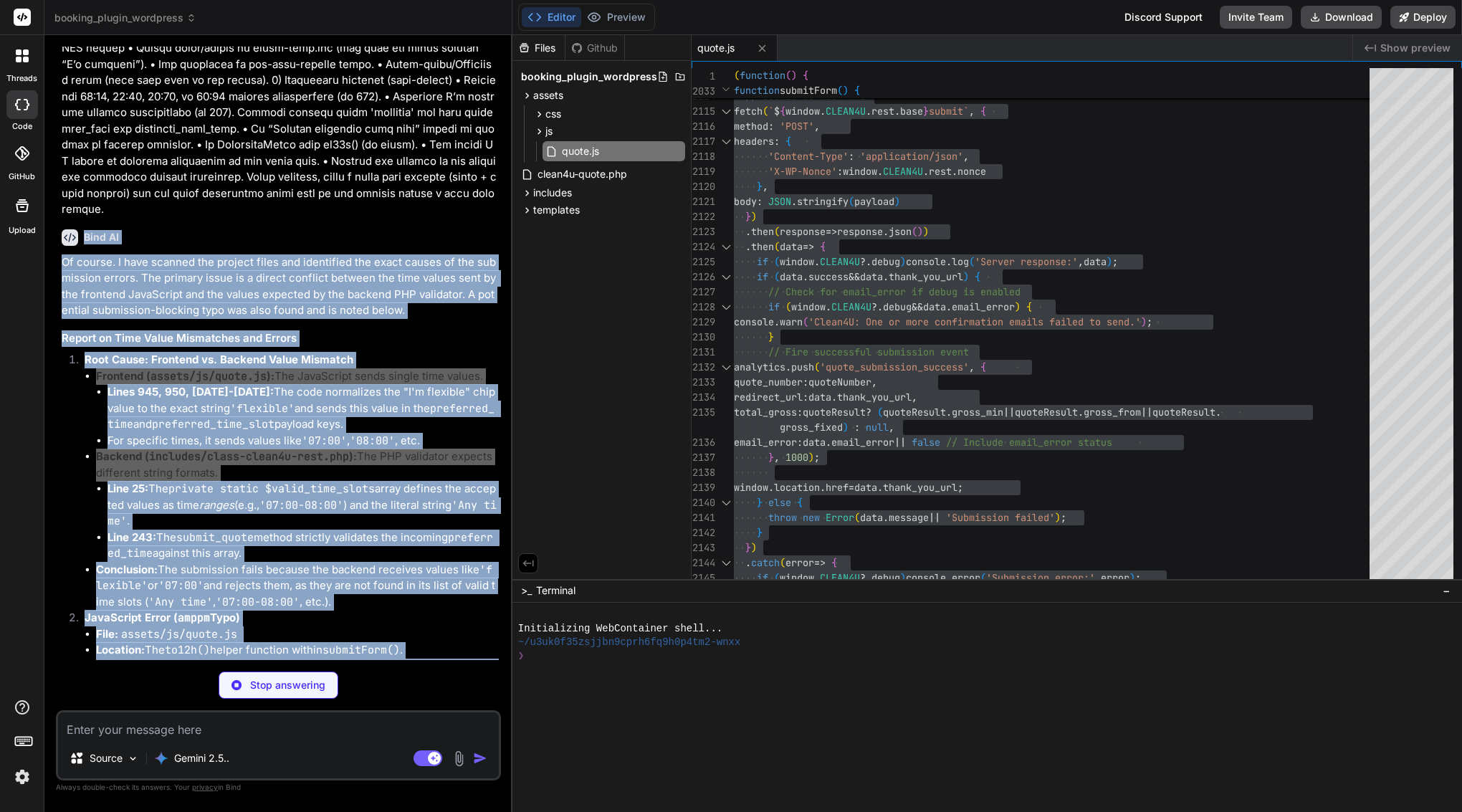
click at [373, 481] on code "private static $valid_time_slots" at bounding box center [271, 488] width 206 height 15
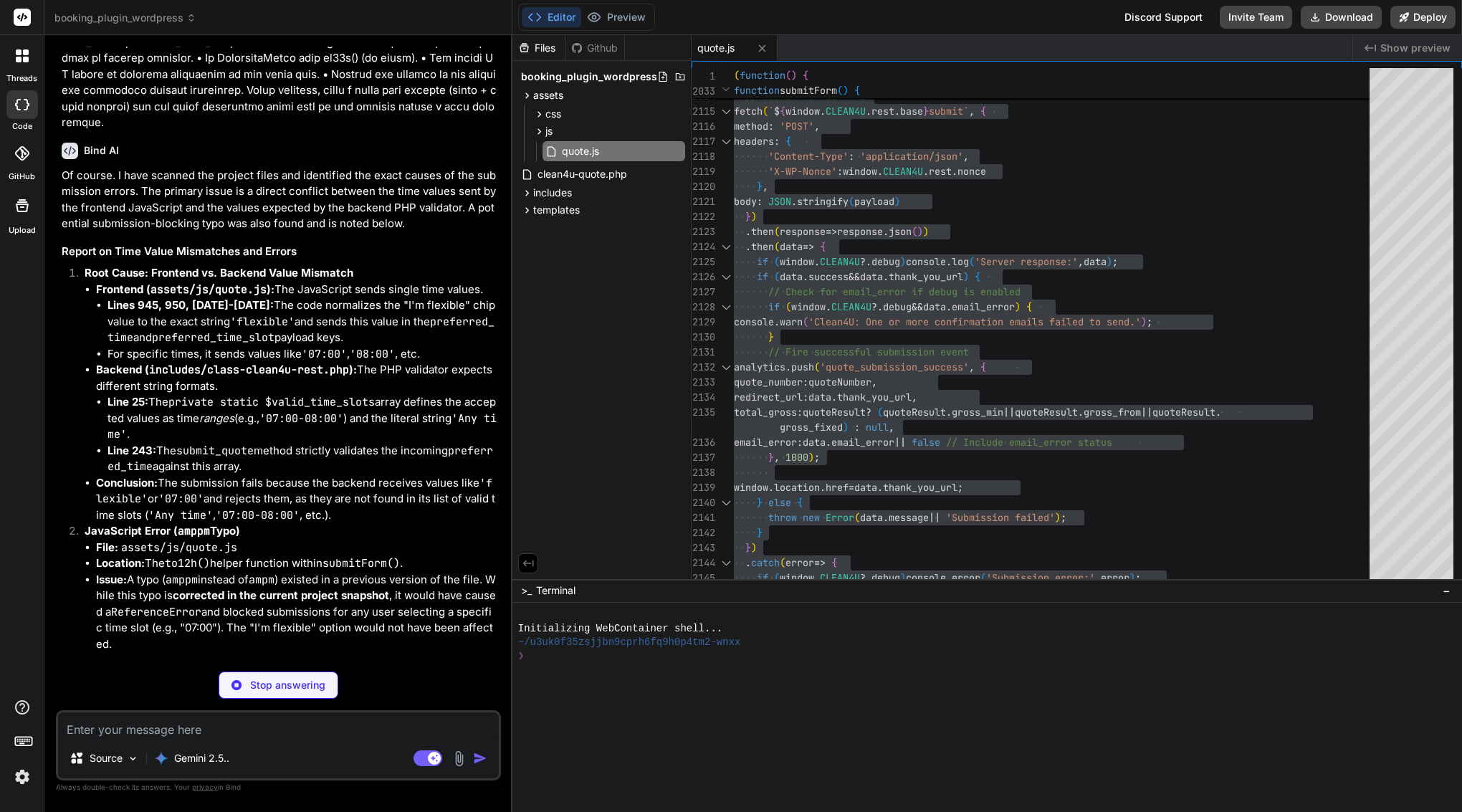
scroll to position [7169, 0]
click at [188, 726] on textarea at bounding box center [278, 725] width 441 height 26
type textarea "x"
type textarea "})();"
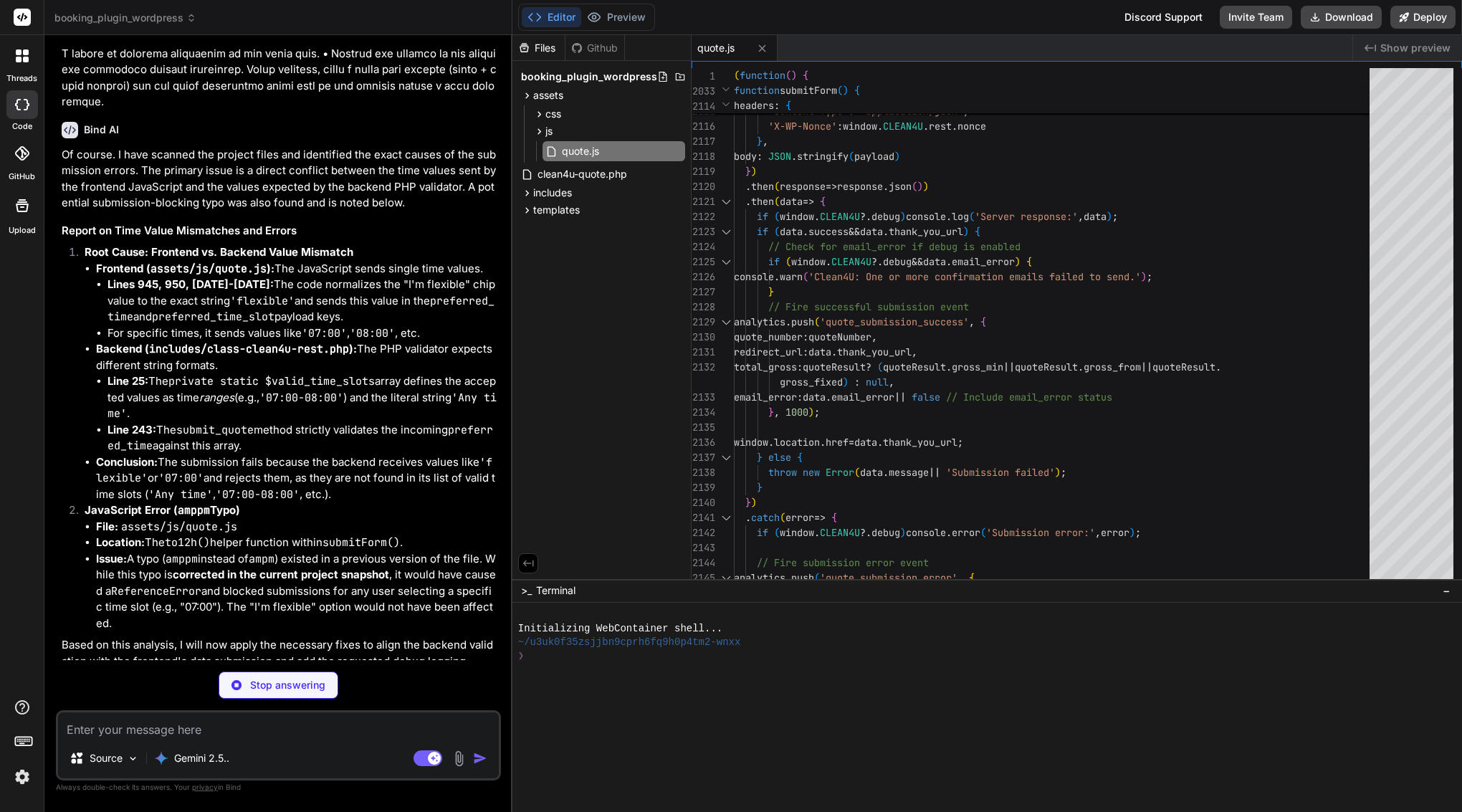
type textarea "x"
type textarea "'range_type' => 'range', 'team' => '2 cleaners', 'duration' => '~4.5–5.5 hrs' ]…"
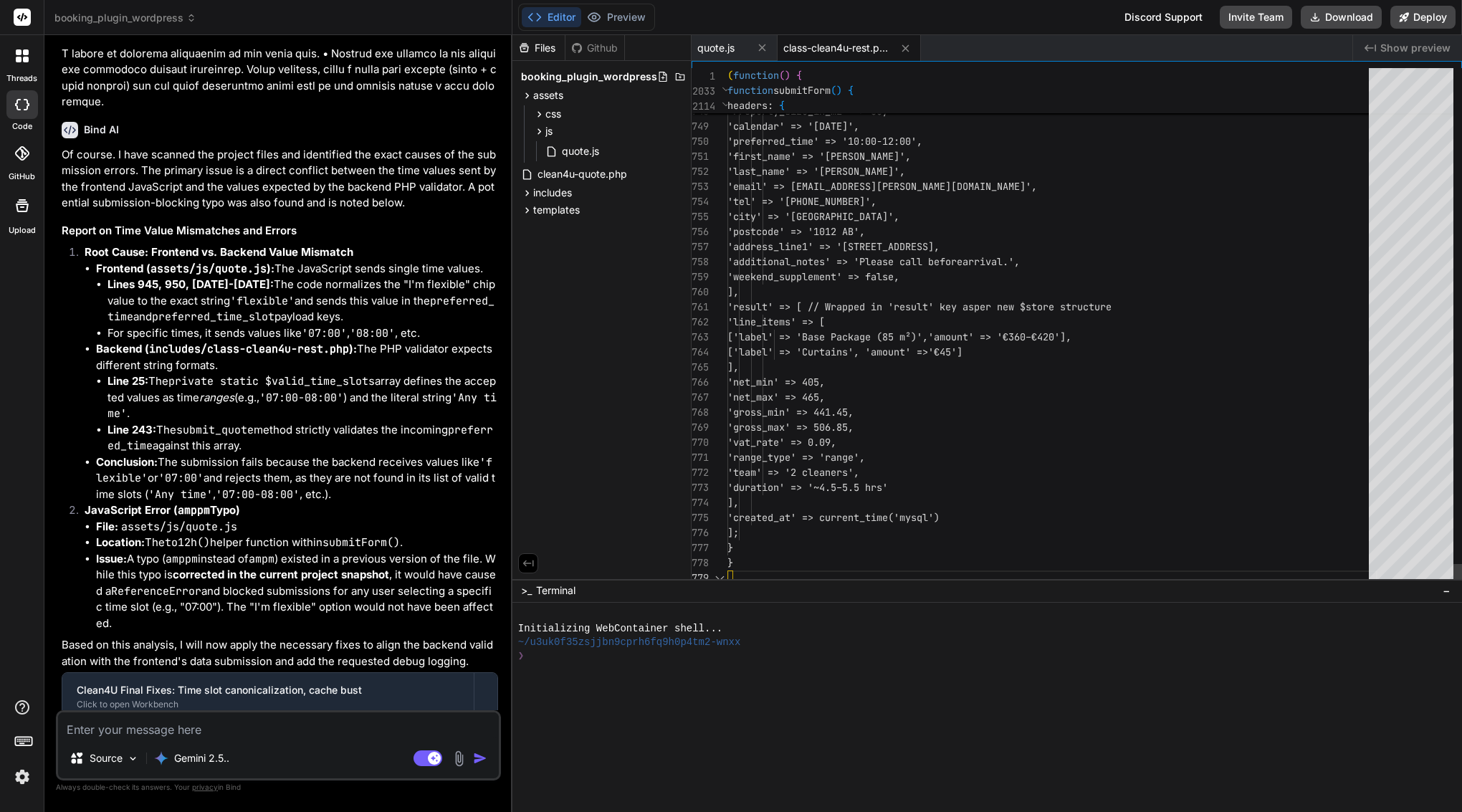
scroll to position [7140, 0]
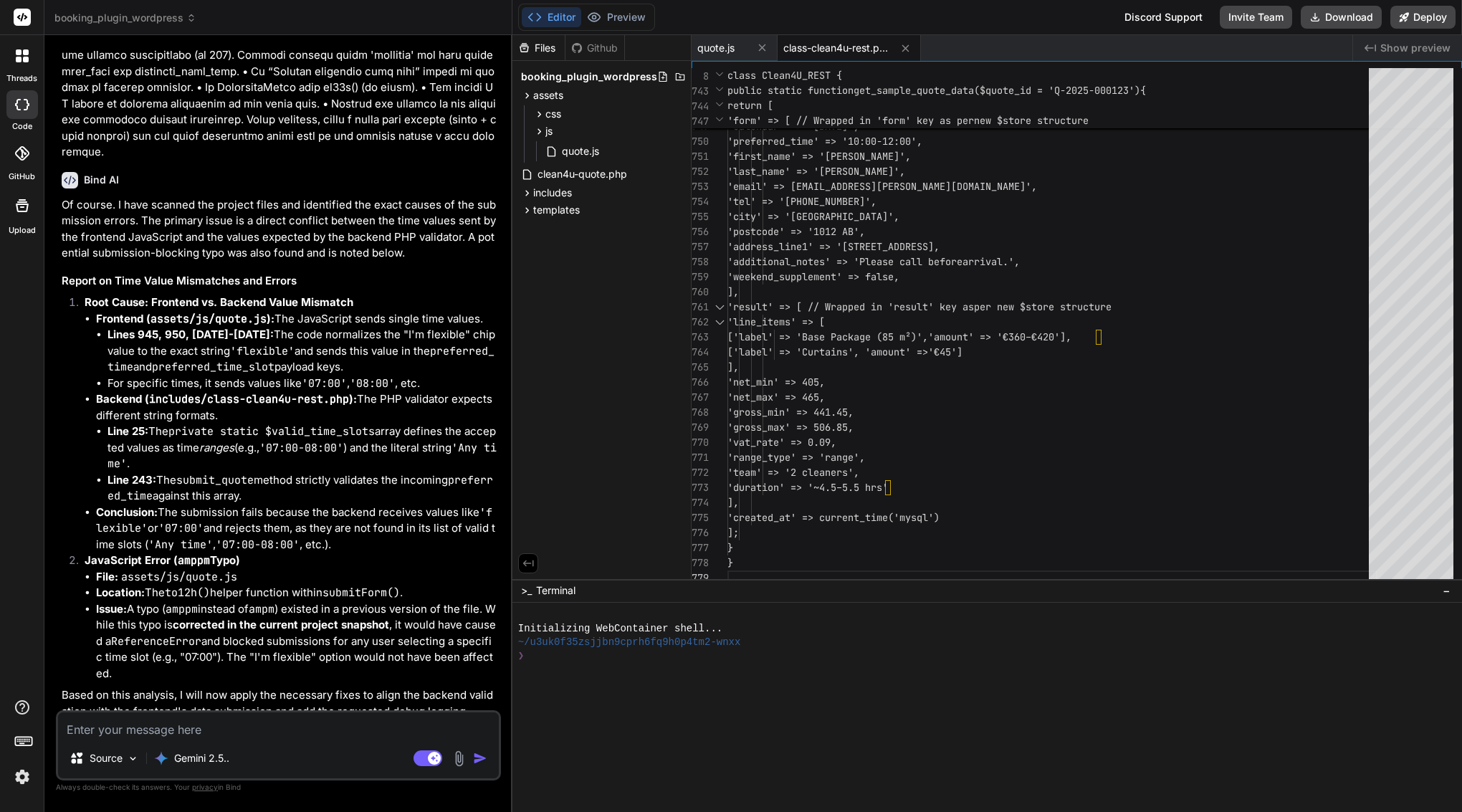
type textarea "x"
click at [825, 129] on span "'calendar' => '[DATE]'," at bounding box center [794, 125] width 132 height 13
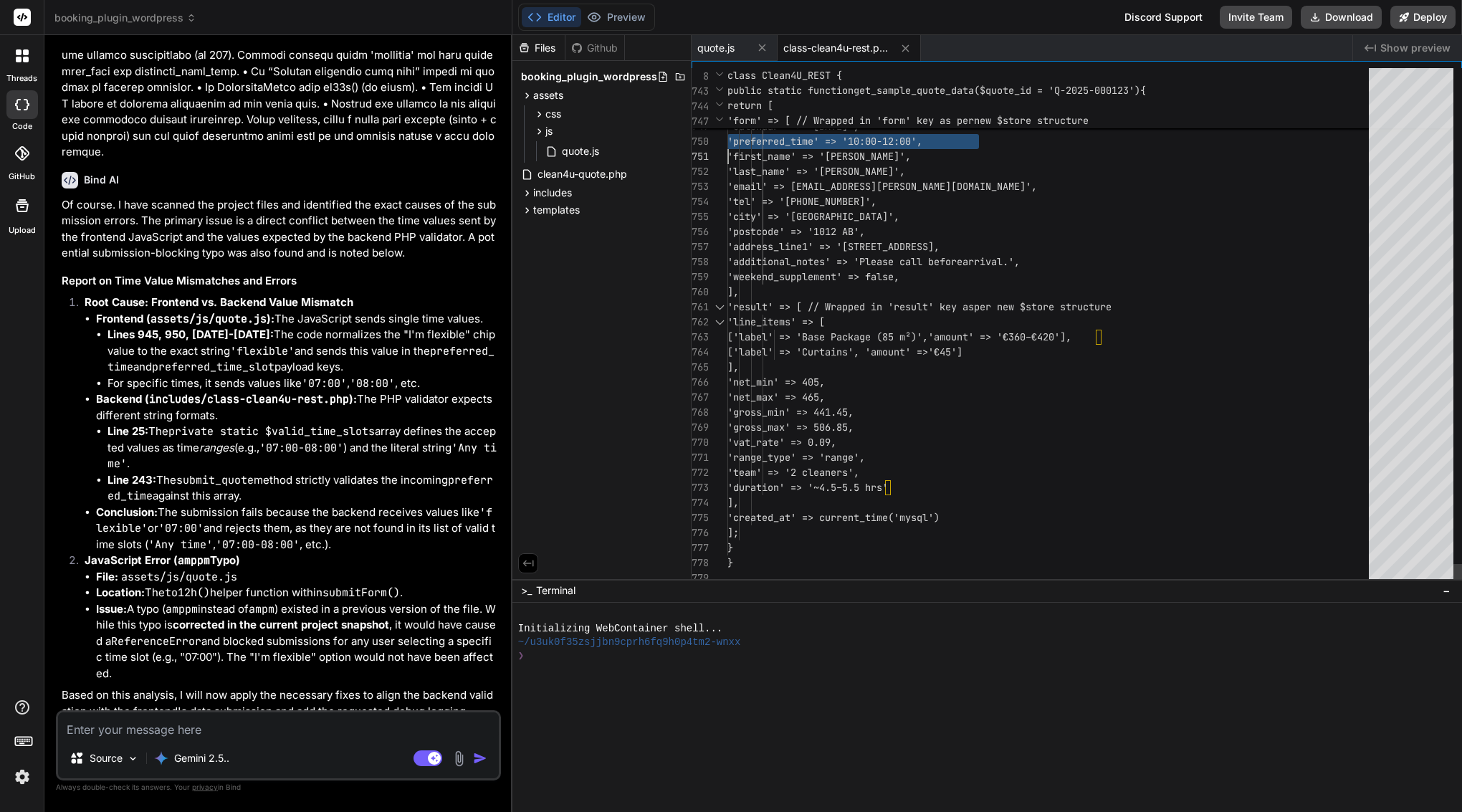
click at [825, 129] on span "'calendar' => '[DATE]'," at bounding box center [794, 125] width 132 height 13
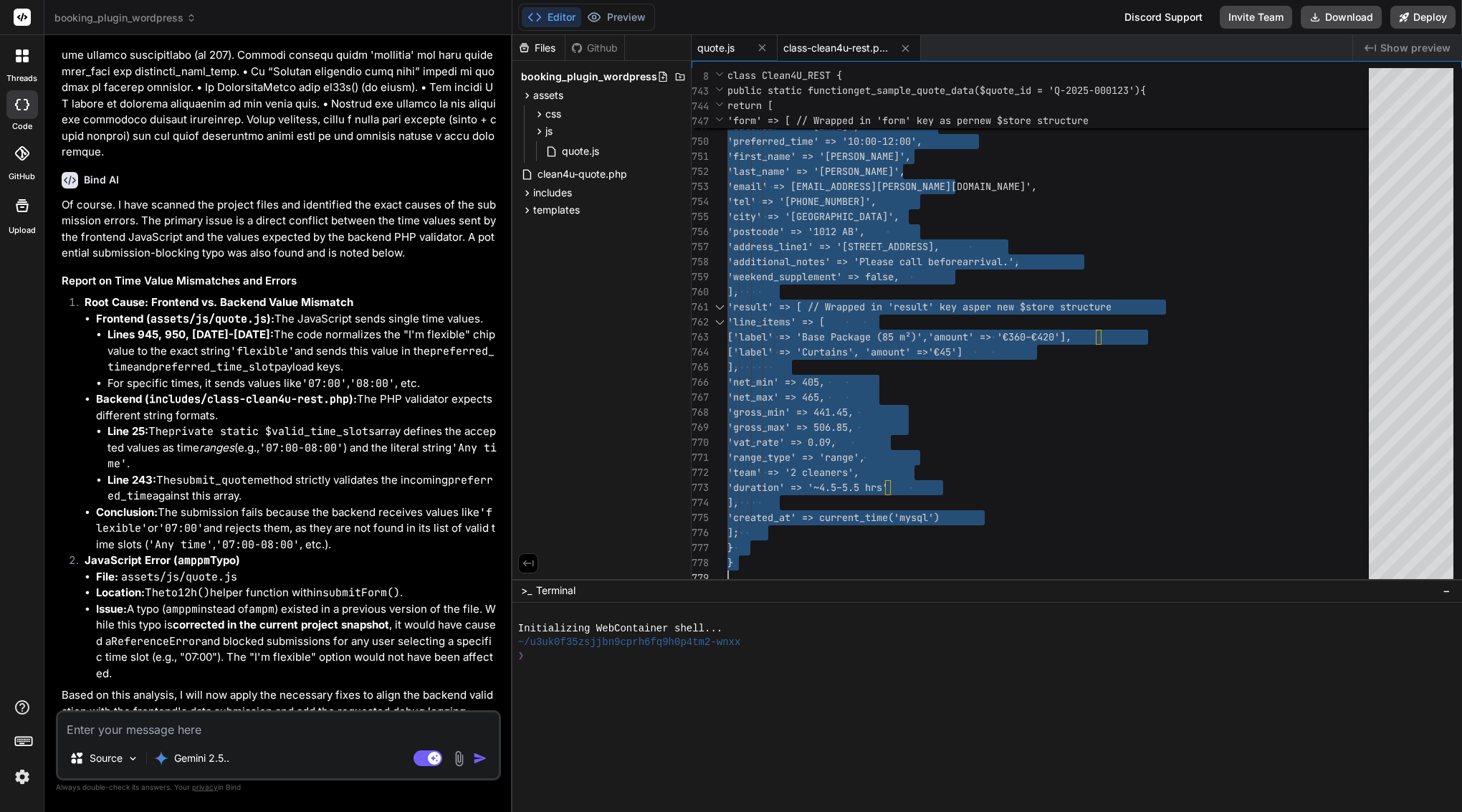
click at [722, 42] on span "quote.js" at bounding box center [716, 48] width 37 height 15
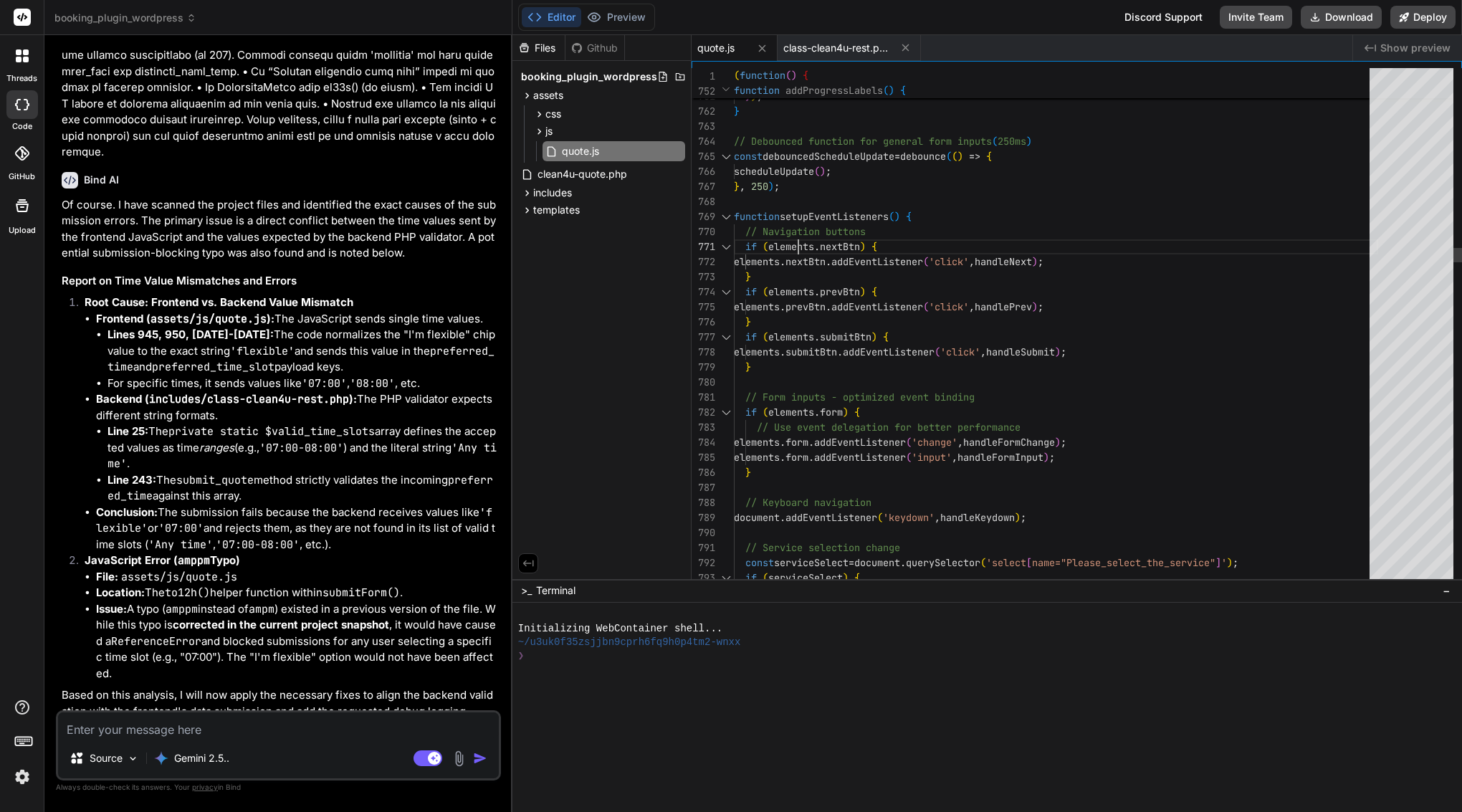
click at [796, 238] on span "// Navigation buttons" at bounding box center [801, 231] width 132 height 15
type textarea "(function() { 'use strict'; // --- Google Places Autocomplete Global Callback -…"
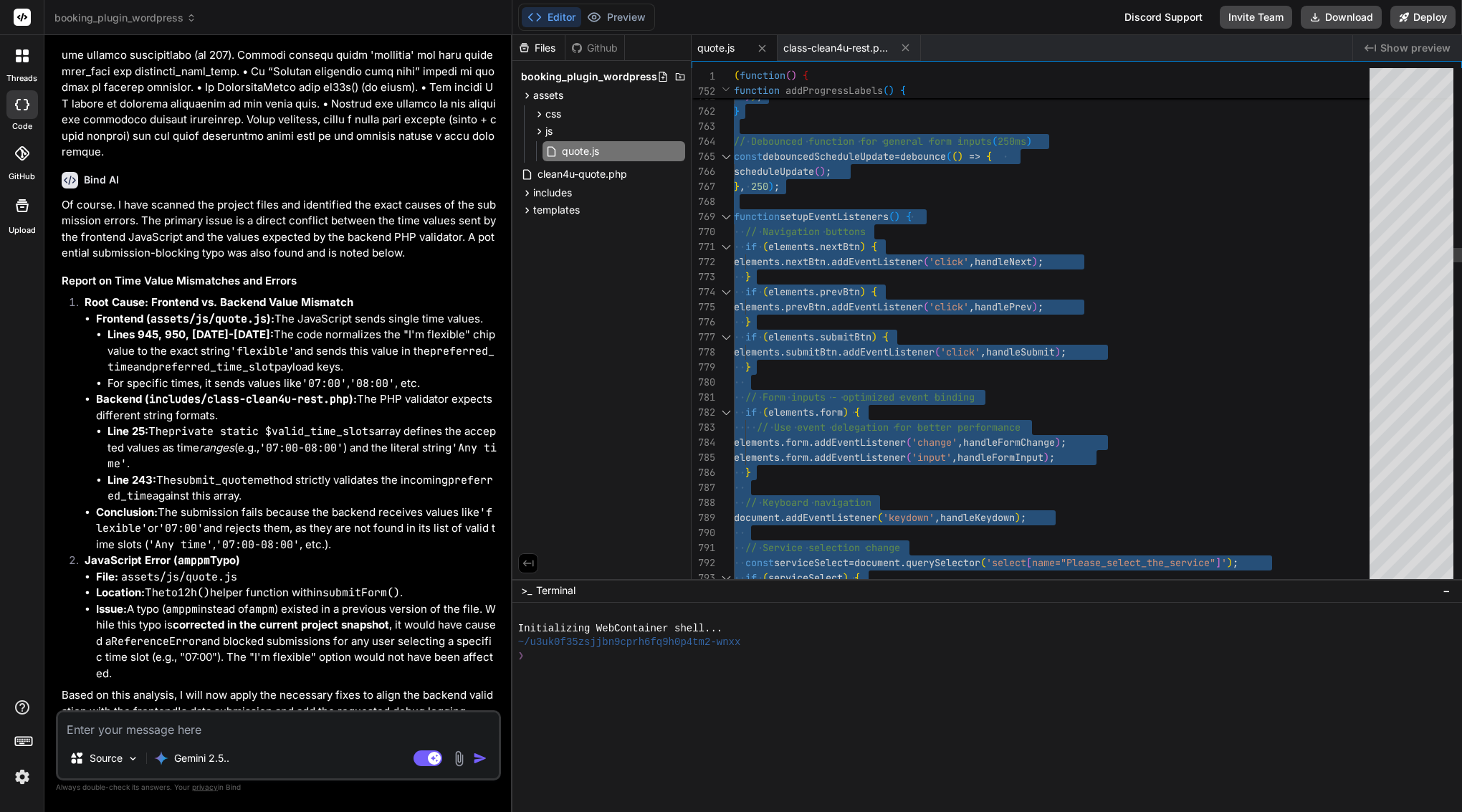
click at [796, 238] on span "// Navigation buttons" at bounding box center [801, 231] width 132 height 15
click at [424, 762] on rect at bounding box center [427, 759] width 28 height 16
type textarea "x"
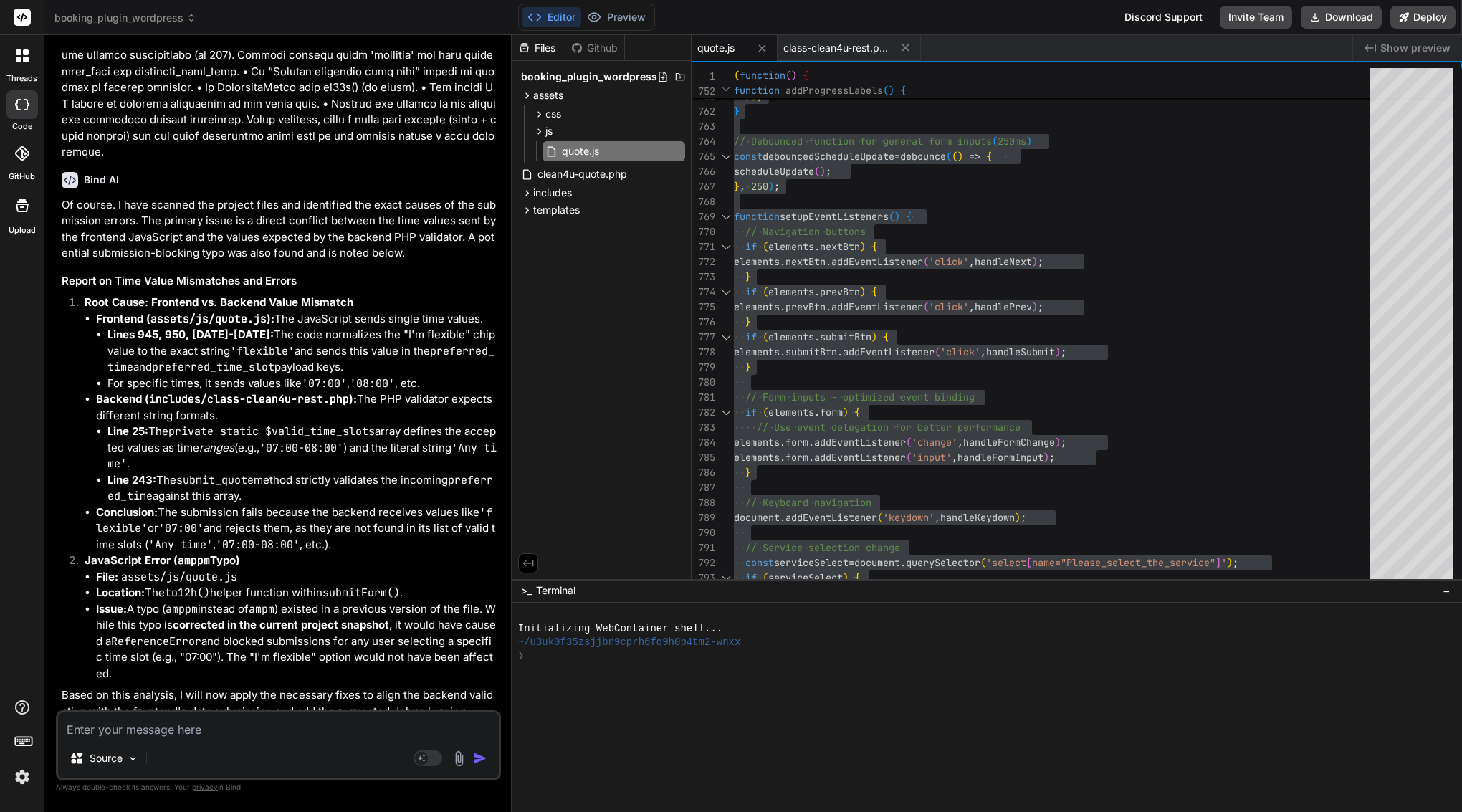
scroll to position [0, 0]
